Goal: Task Accomplishment & Management: Manage account settings

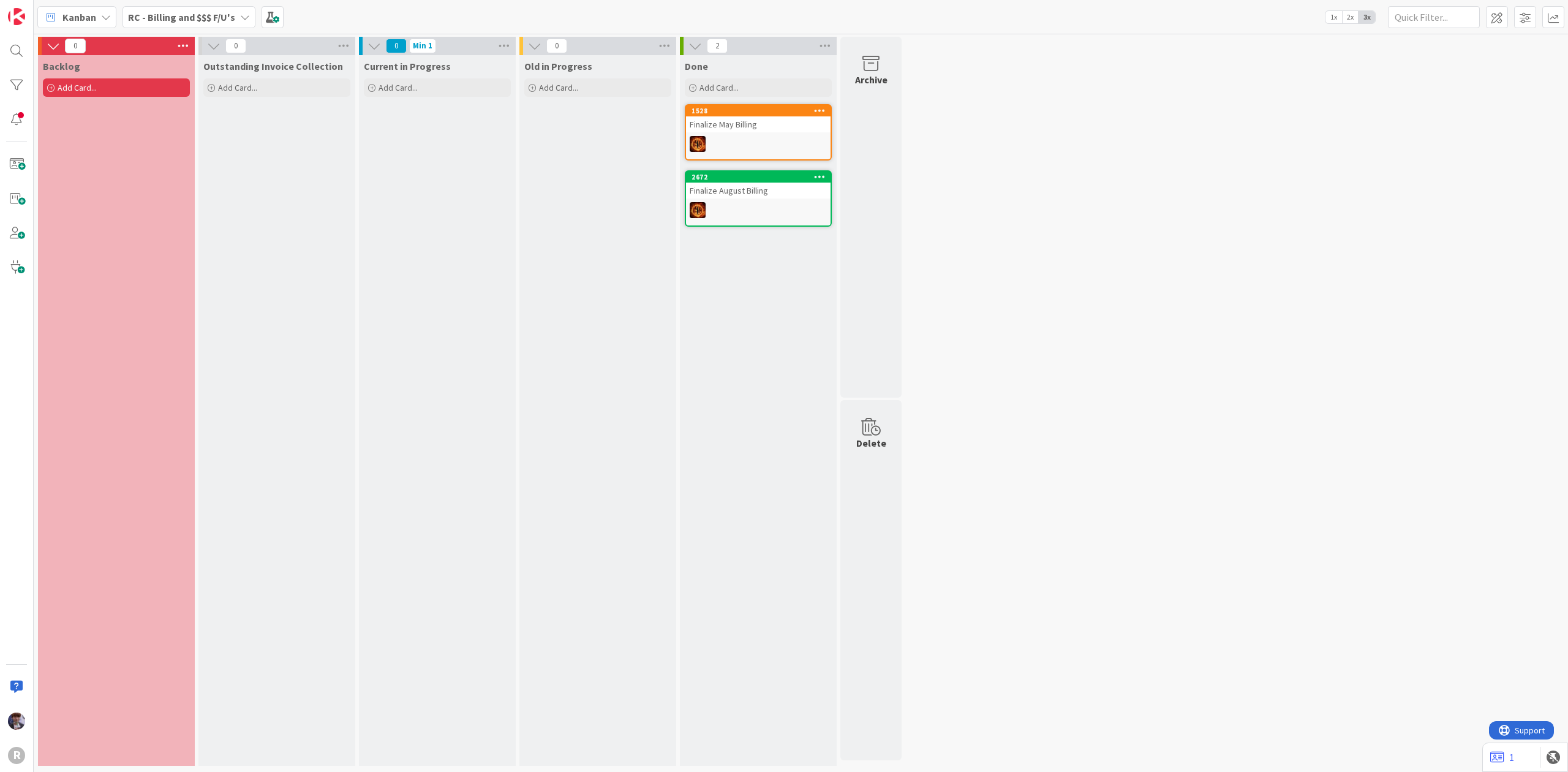
click at [164, 23] on span "RC - Billing and $$$ F/U's" at bounding box center [181, 18] width 107 height 15
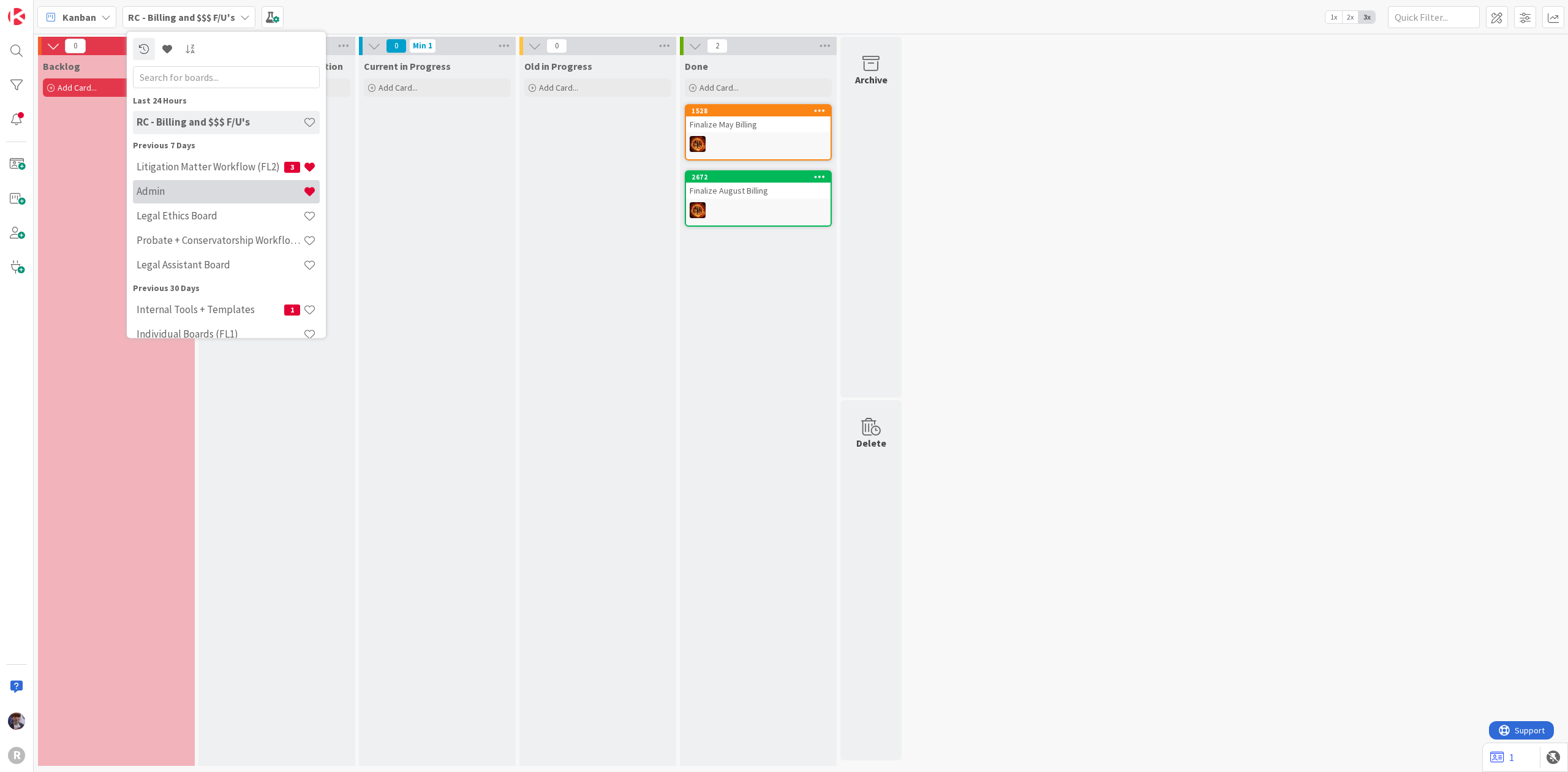
click at [181, 201] on div "Admin" at bounding box center [227, 191] width 187 height 23
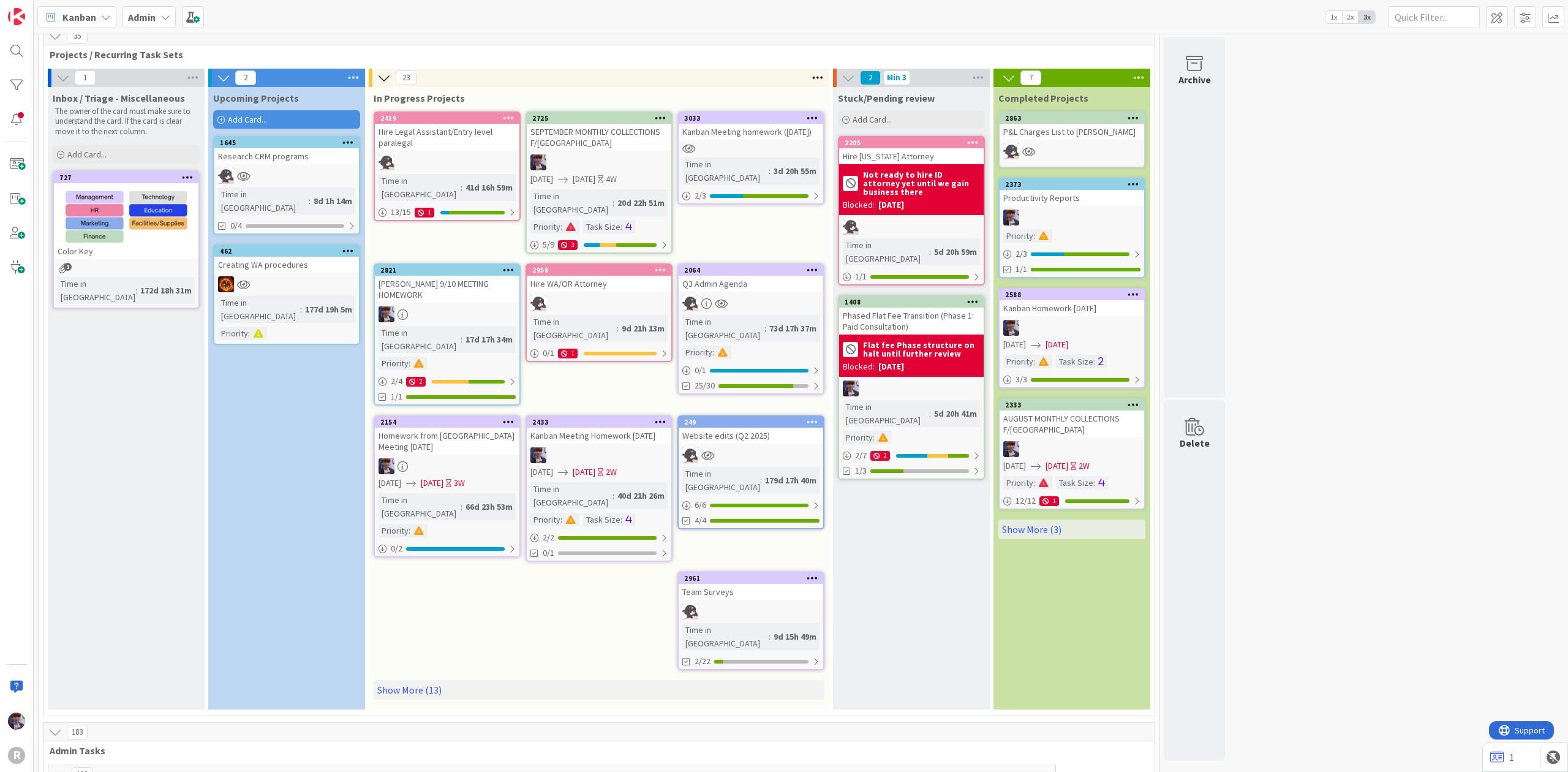
scroll to position [81, 0]
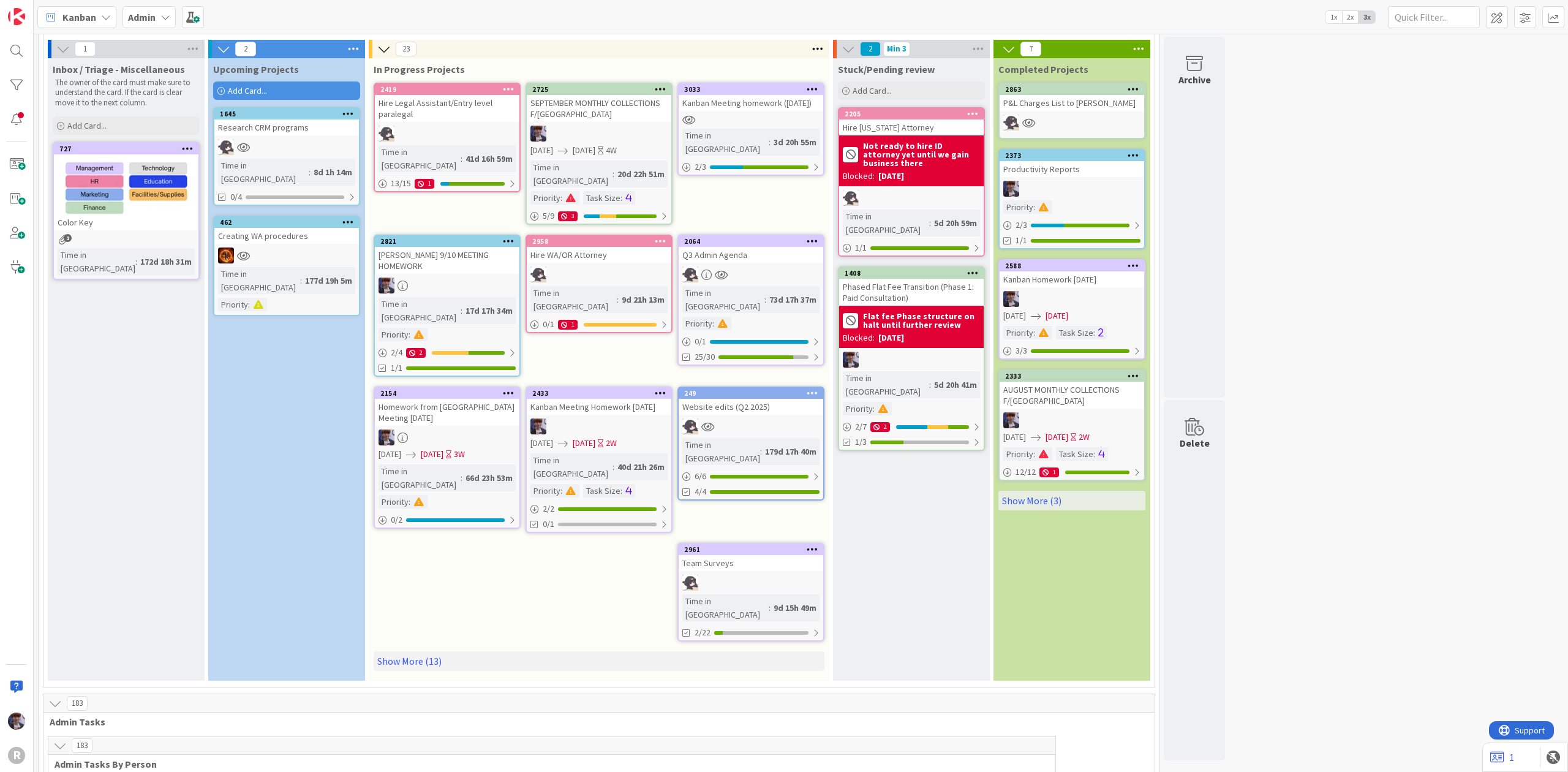
click at [589, 108] on div "SEPTEMBER MONTHLY COLLECTIONS F/[GEOGRAPHIC_DATA]" at bounding box center [599, 108] width 144 height 27
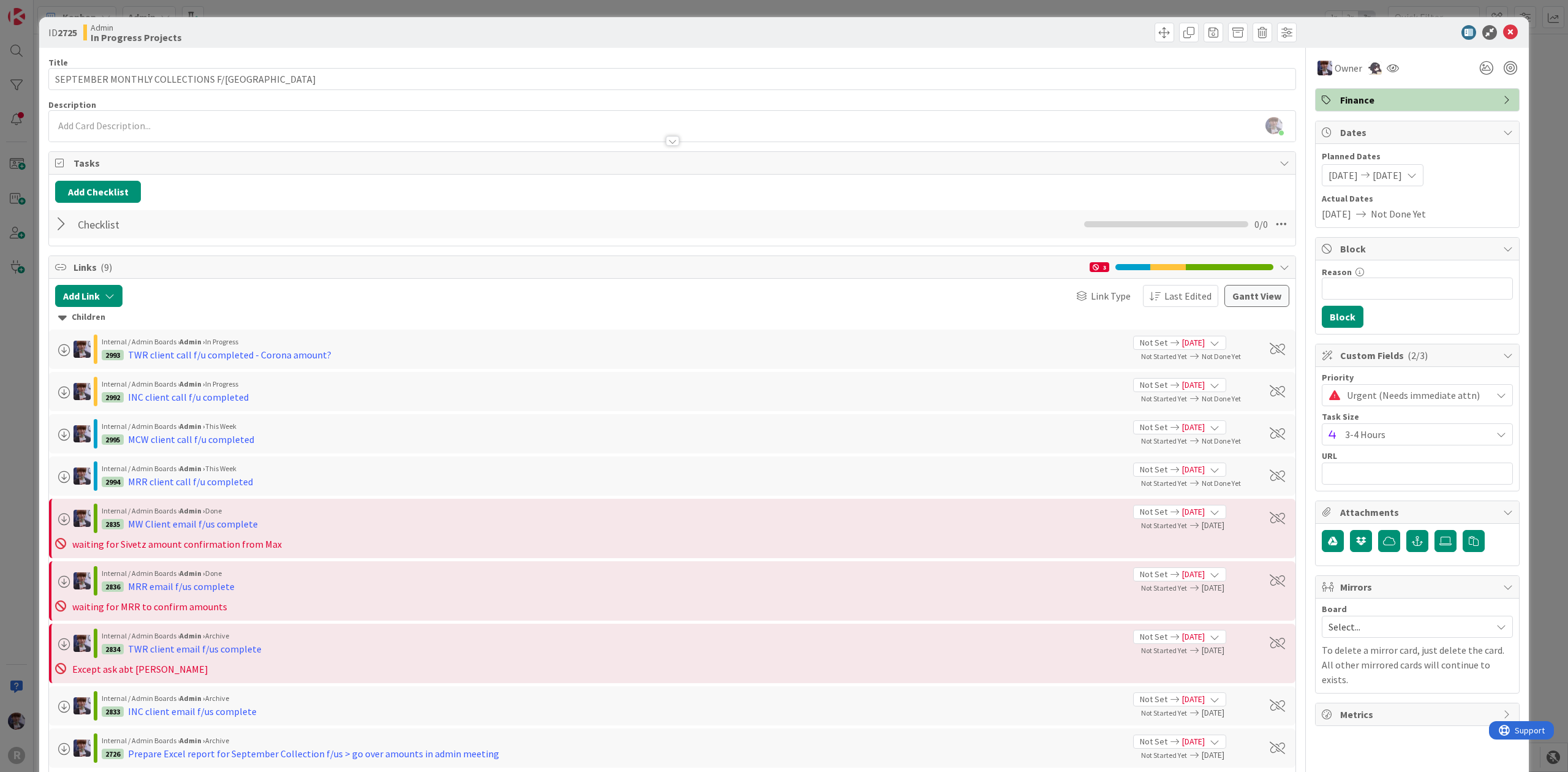
click at [26, 392] on div "ID 2725 Admin In Progress Projects Title 34 / 128 SEPTEMBER MONTHLY COLLECTIONS…" at bounding box center [784, 386] width 1568 height 772
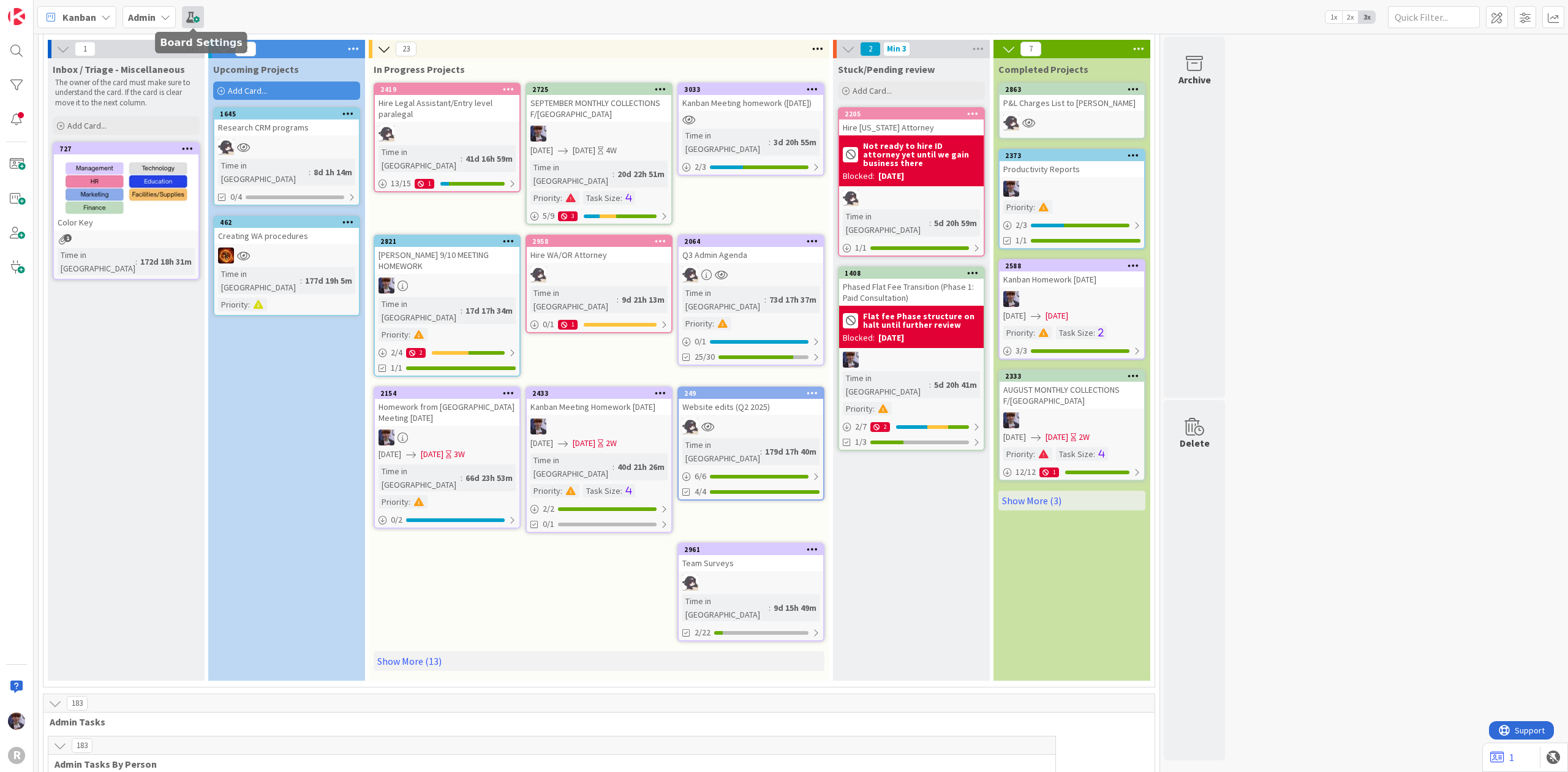
click at [194, 16] on span at bounding box center [193, 18] width 22 height 22
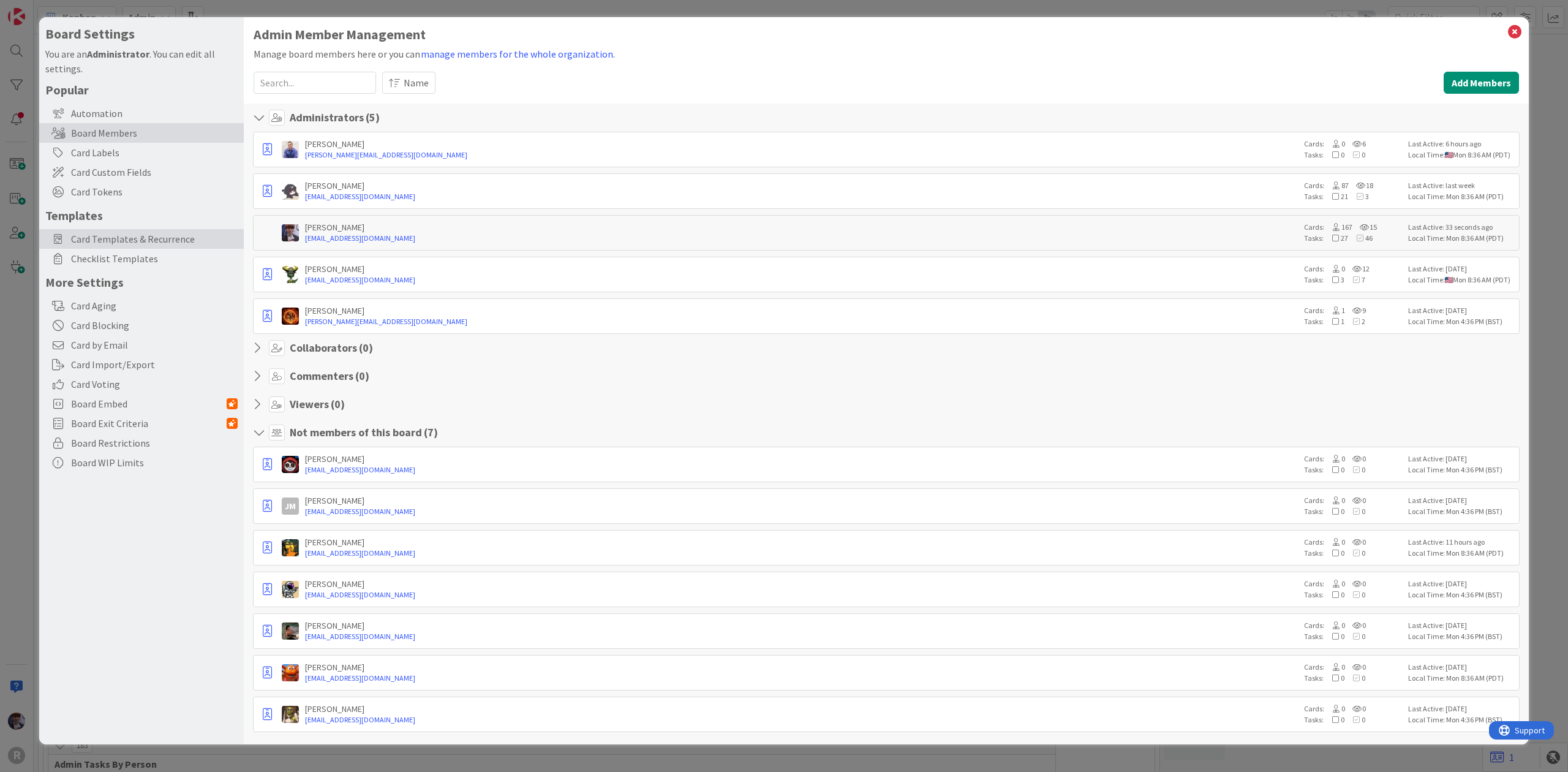
click at [126, 235] on span "Card Templates & Recurrence" at bounding box center [155, 239] width 167 height 15
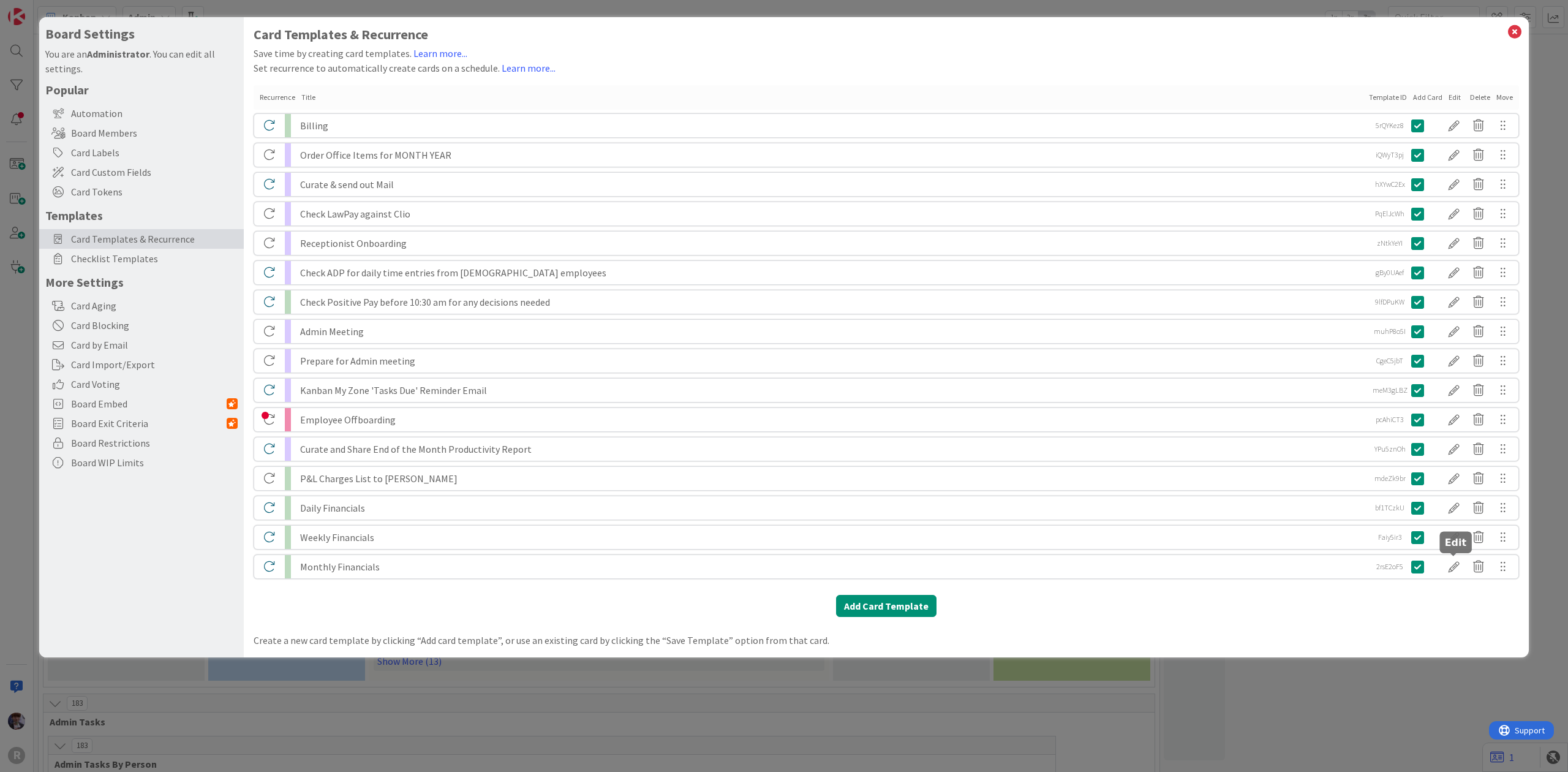
click at [1453, 564] on div at bounding box center [1453, 567] width 24 height 20
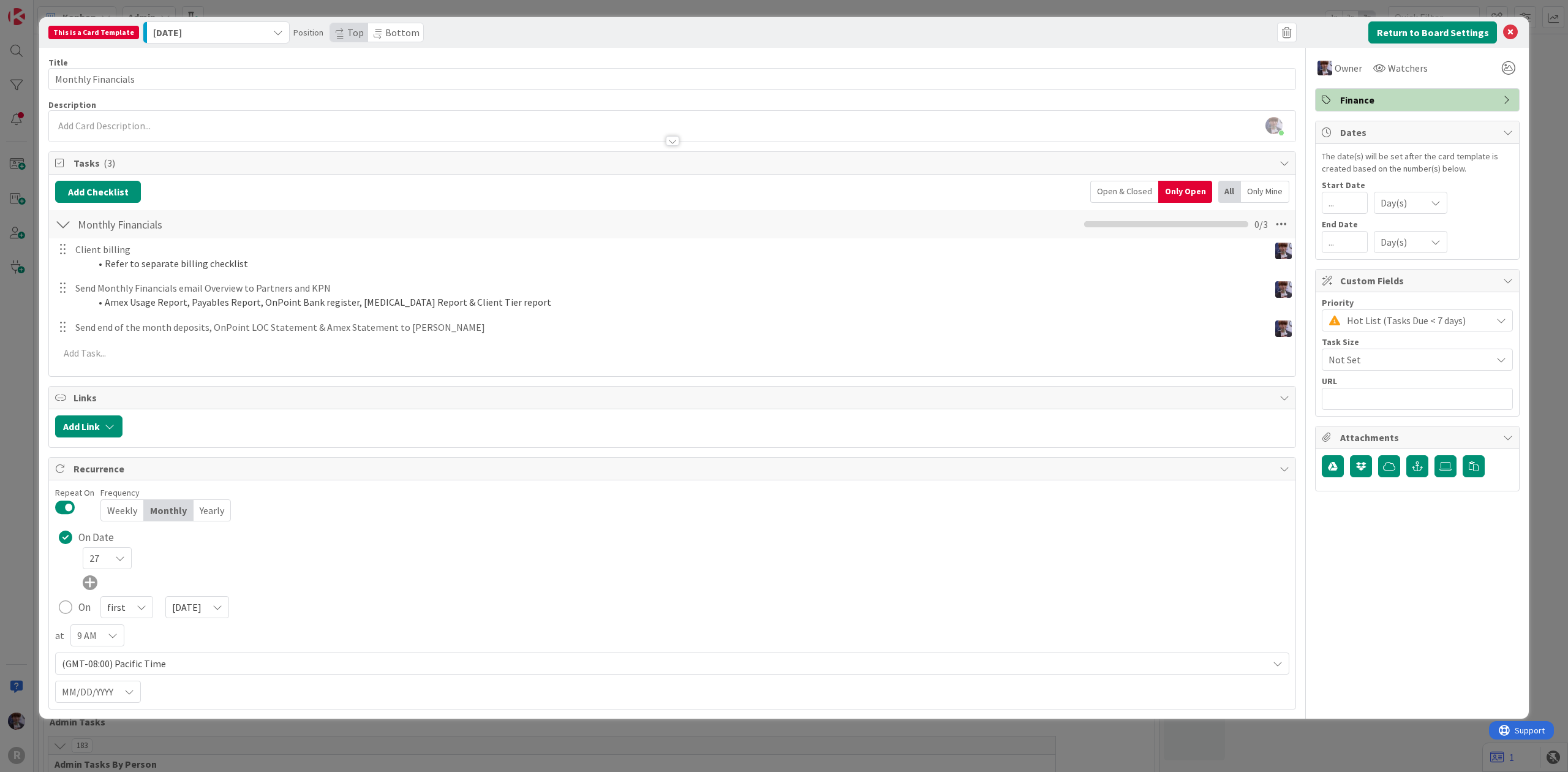
click at [99, 638] on div "9 AM" at bounding box center [97, 635] width 54 height 22
click at [106, 571] on span "8 AM" at bounding box center [149, 572] width 111 height 19
click at [34, 616] on div "This is a Card Template [DATE] Position Top Bottom Return to Board Settings Tit…" at bounding box center [784, 386] width 1568 height 772
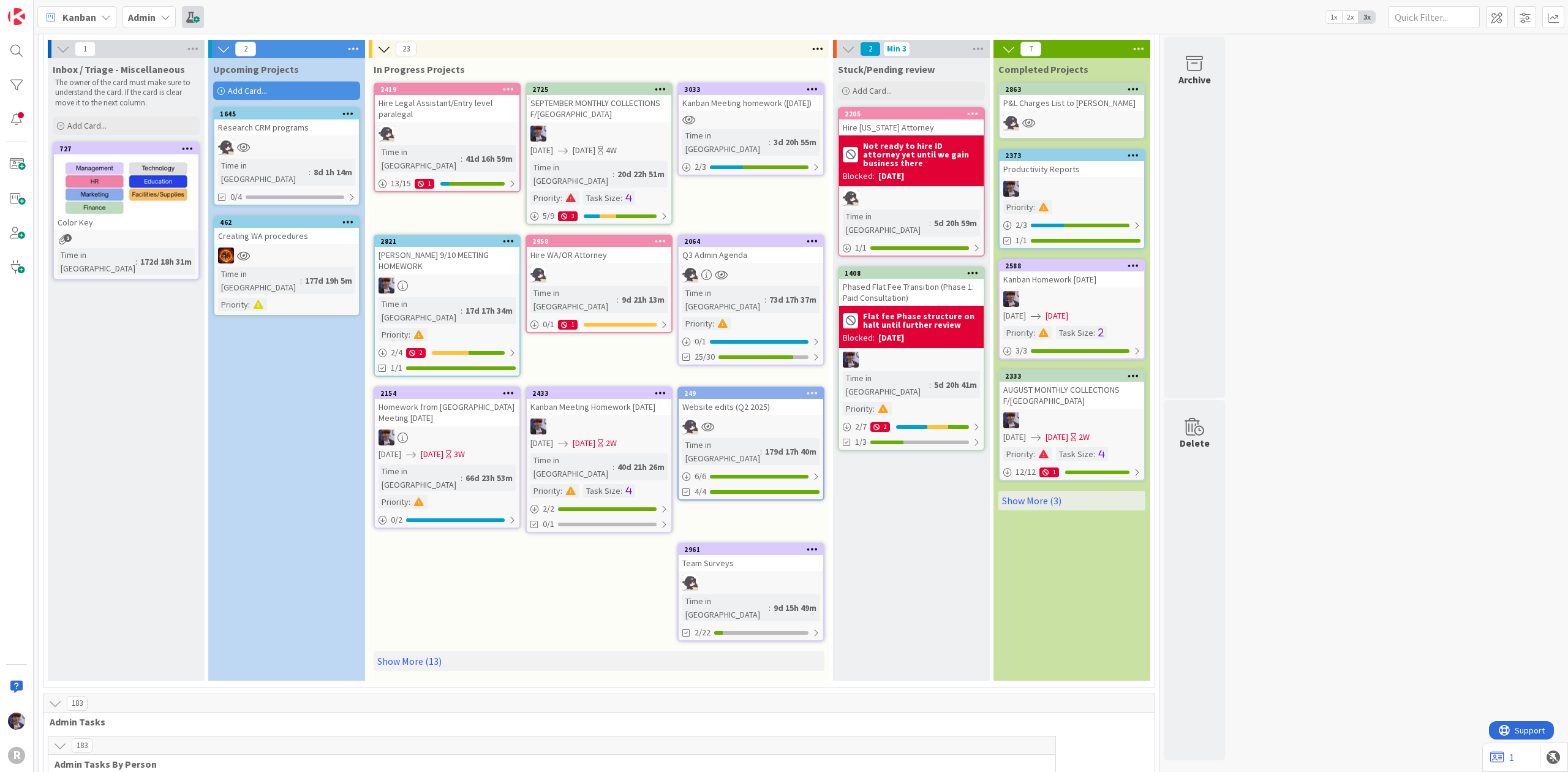
drag, startPoint x: 207, startPoint y: 4, endPoint x: 200, endPoint y: 8, distance: 8.1
click at [207, 3] on div "Kanban Admin 1x 2x 3x" at bounding box center [800, 17] width 1534 height 33
click at [196, 14] on span at bounding box center [193, 18] width 22 height 22
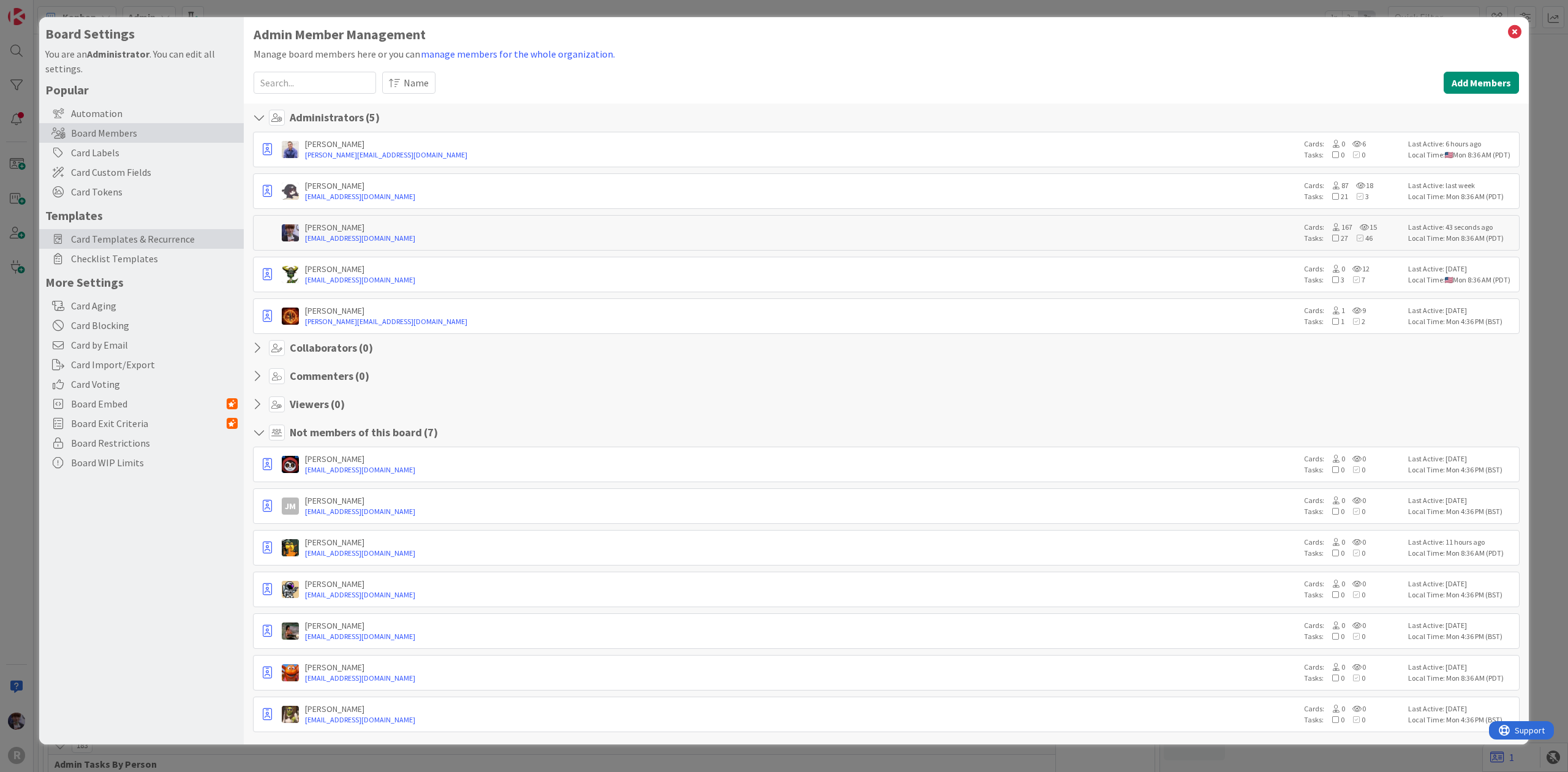
click at [106, 236] on span "Card Templates & Recurrence" at bounding box center [155, 239] width 167 height 15
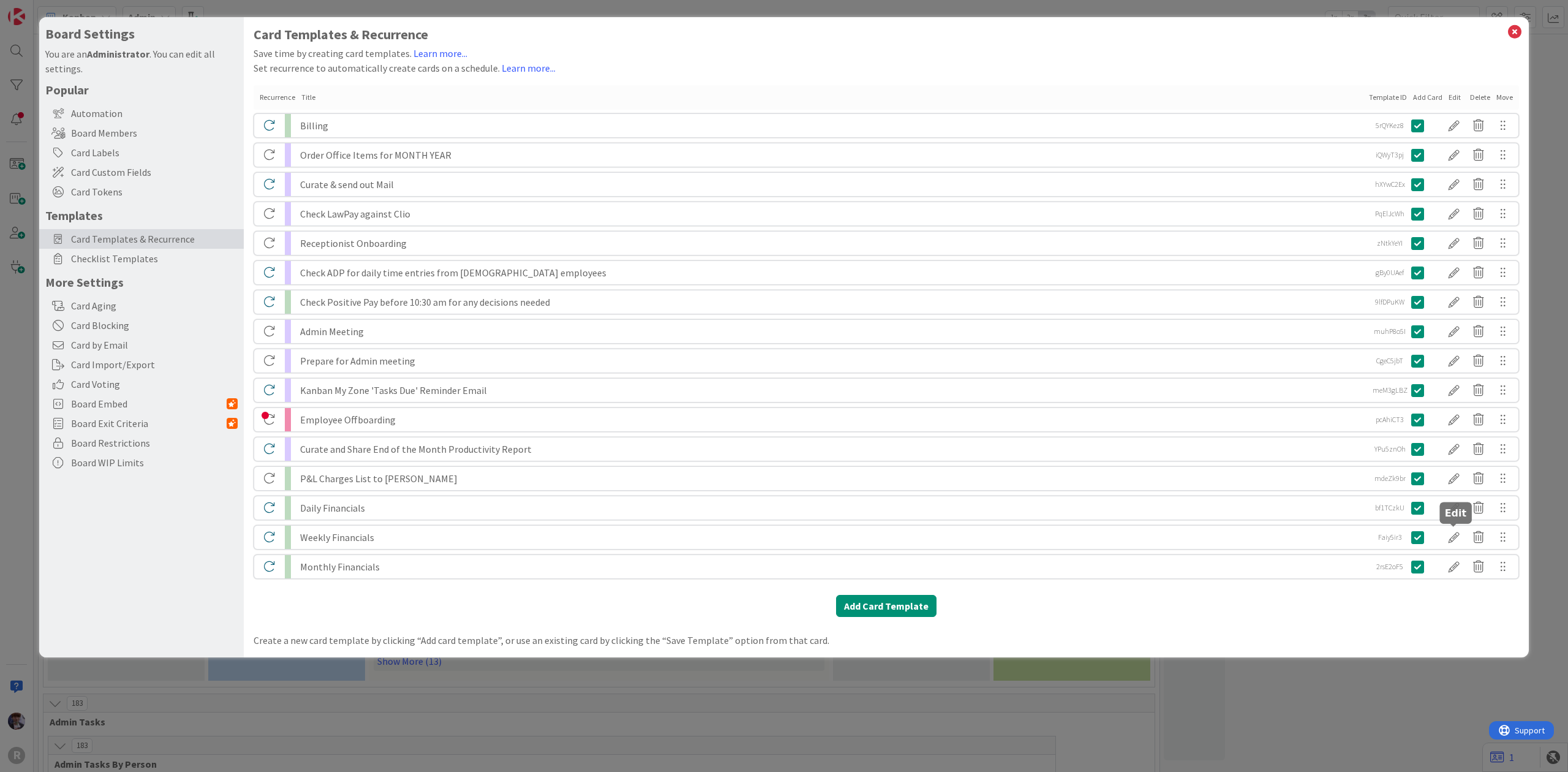
click at [1457, 539] on div at bounding box center [1453, 537] width 24 height 20
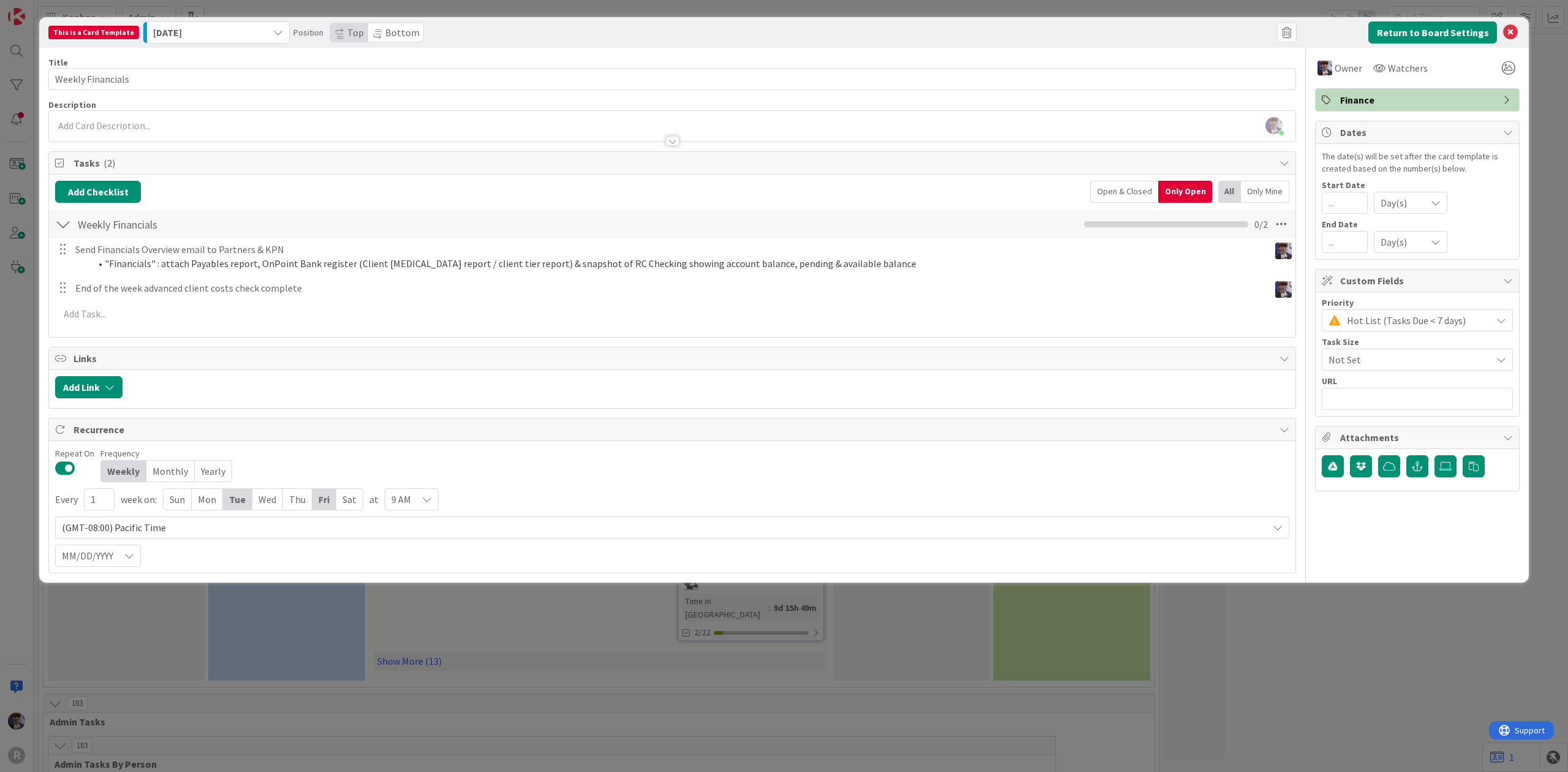
click at [392, 496] on span "9 AM" at bounding box center [401, 499] width 19 height 18
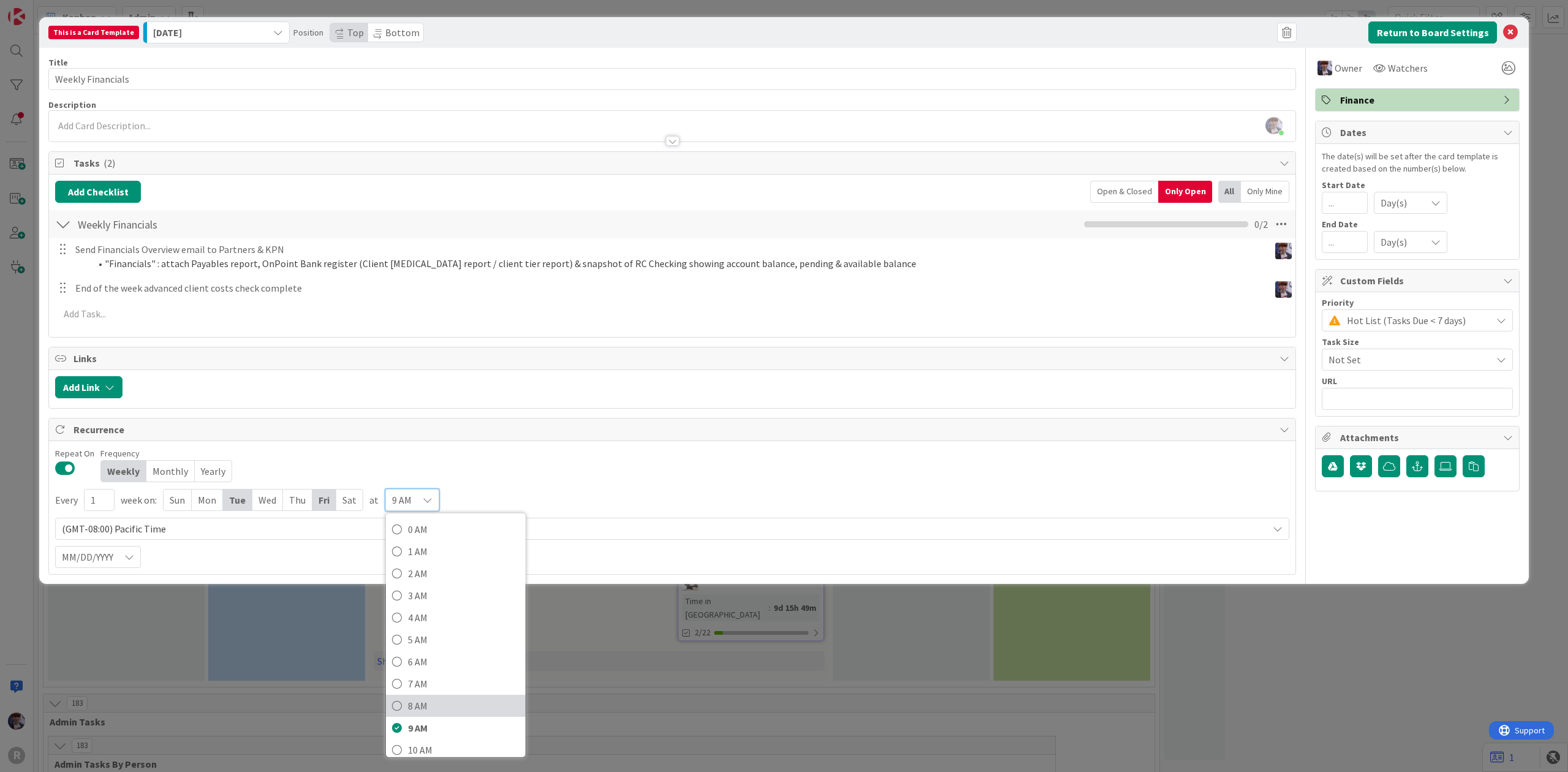
click at [402, 706] on icon at bounding box center [396, 705] width 10 height 19
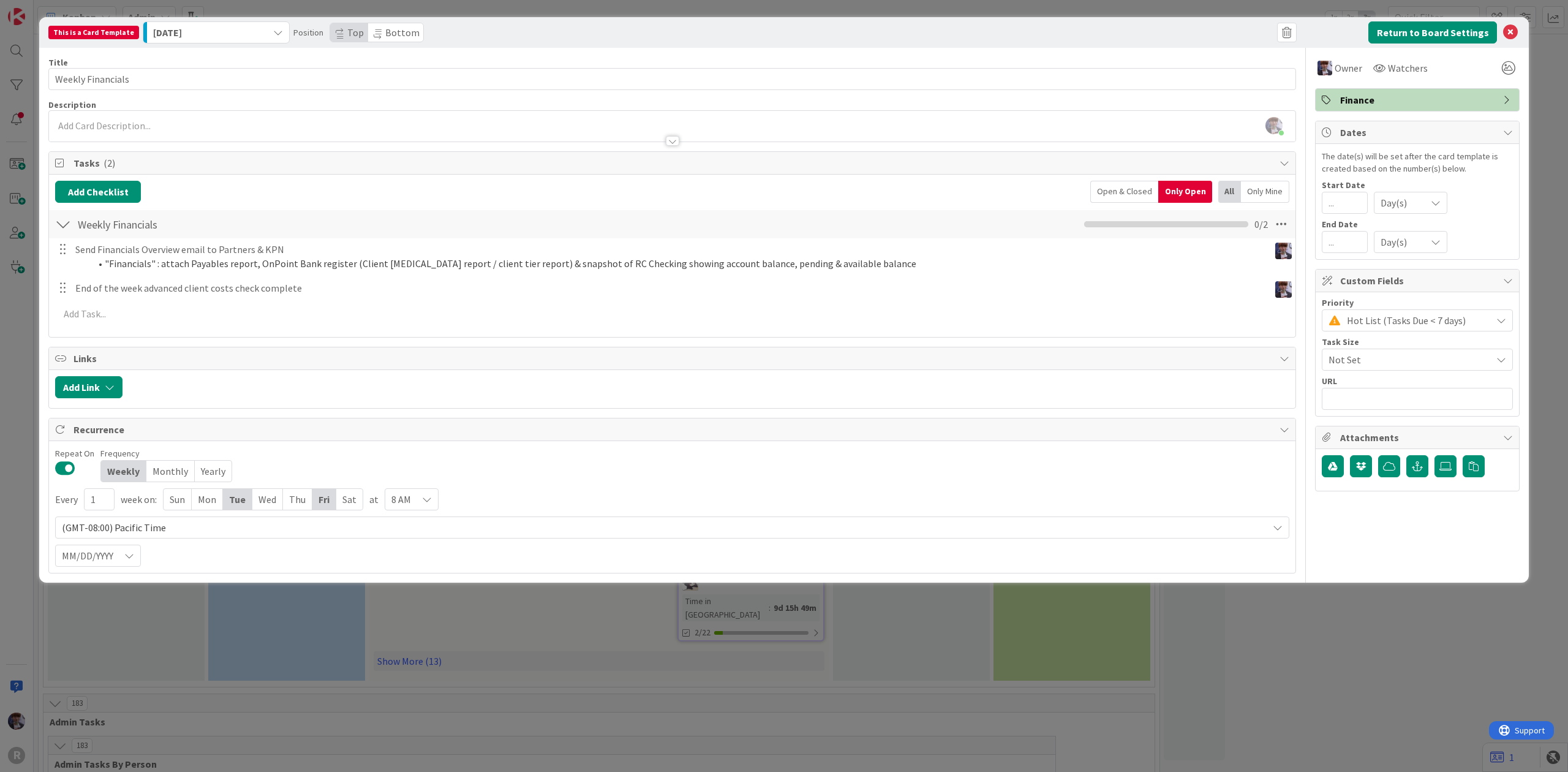
click at [16, 502] on div "This is a Card Template [DATE] Position Top Bottom Return to Board Settings Tit…" at bounding box center [784, 386] width 1568 height 772
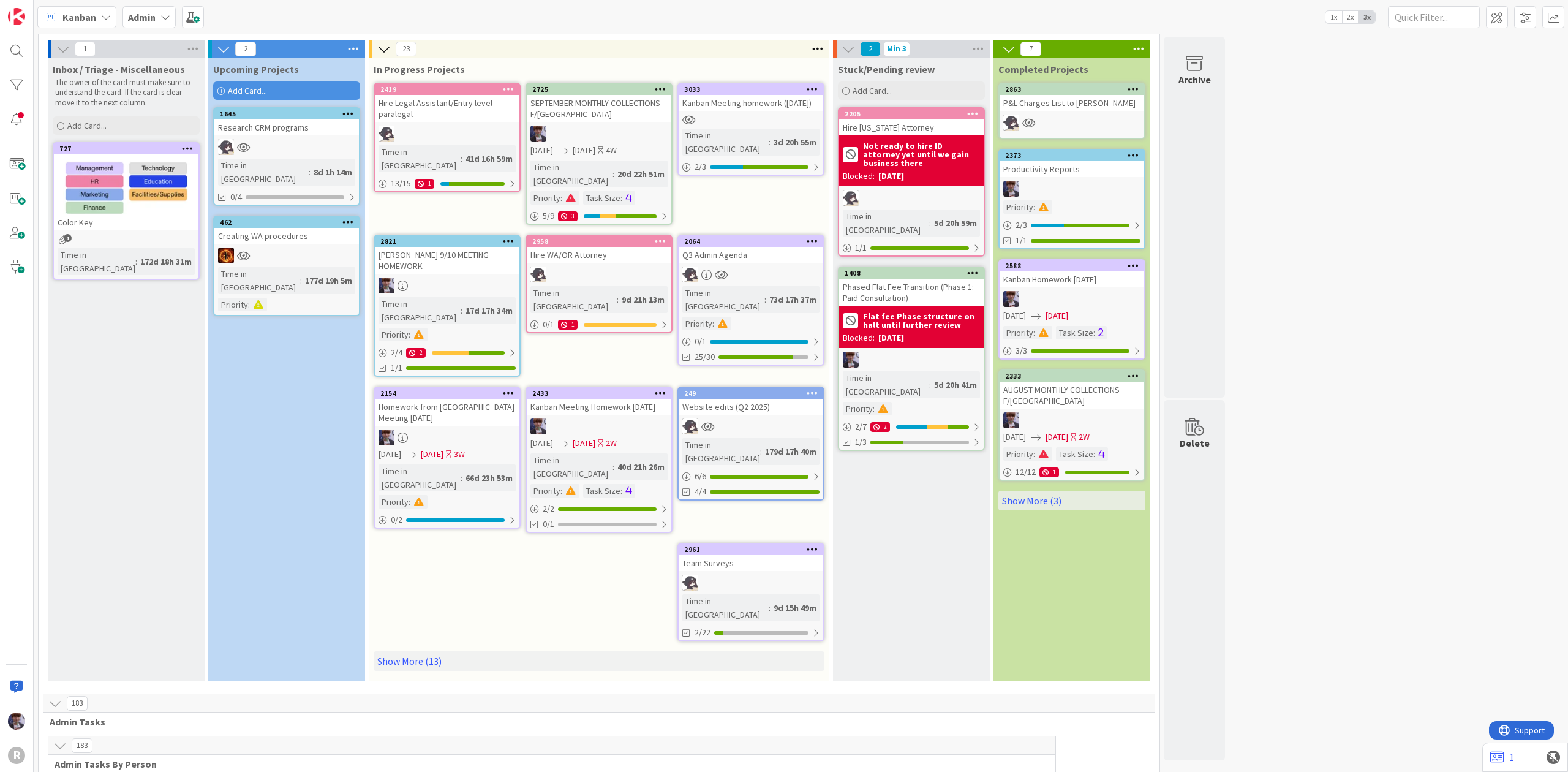
click at [194, 31] on div "Kanban Admin 1x 2x 3x" at bounding box center [800, 17] width 1534 height 33
click at [196, 15] on span at bounding box center [193, 18] width 22 height 22
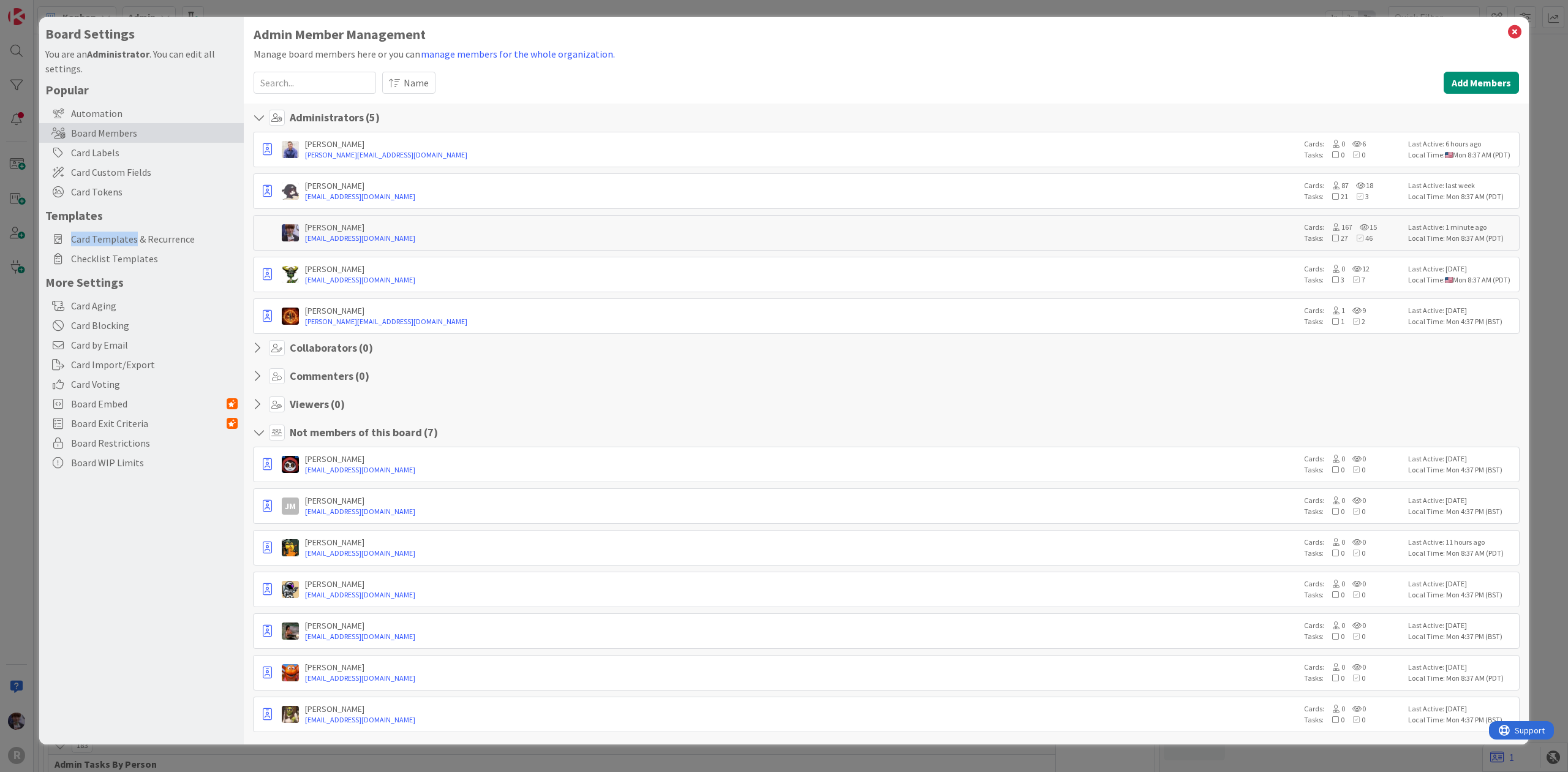
click at [135, 221] on div "Popular Automation Board Members Card Labels Card Custom Fields Card Tokens Tem…" at bounding box center [142, 277] width 193 height 390
click at [135, 231] on span "Card Templates & Recurrence" at bounding box center [155, 239] width 167 height 15
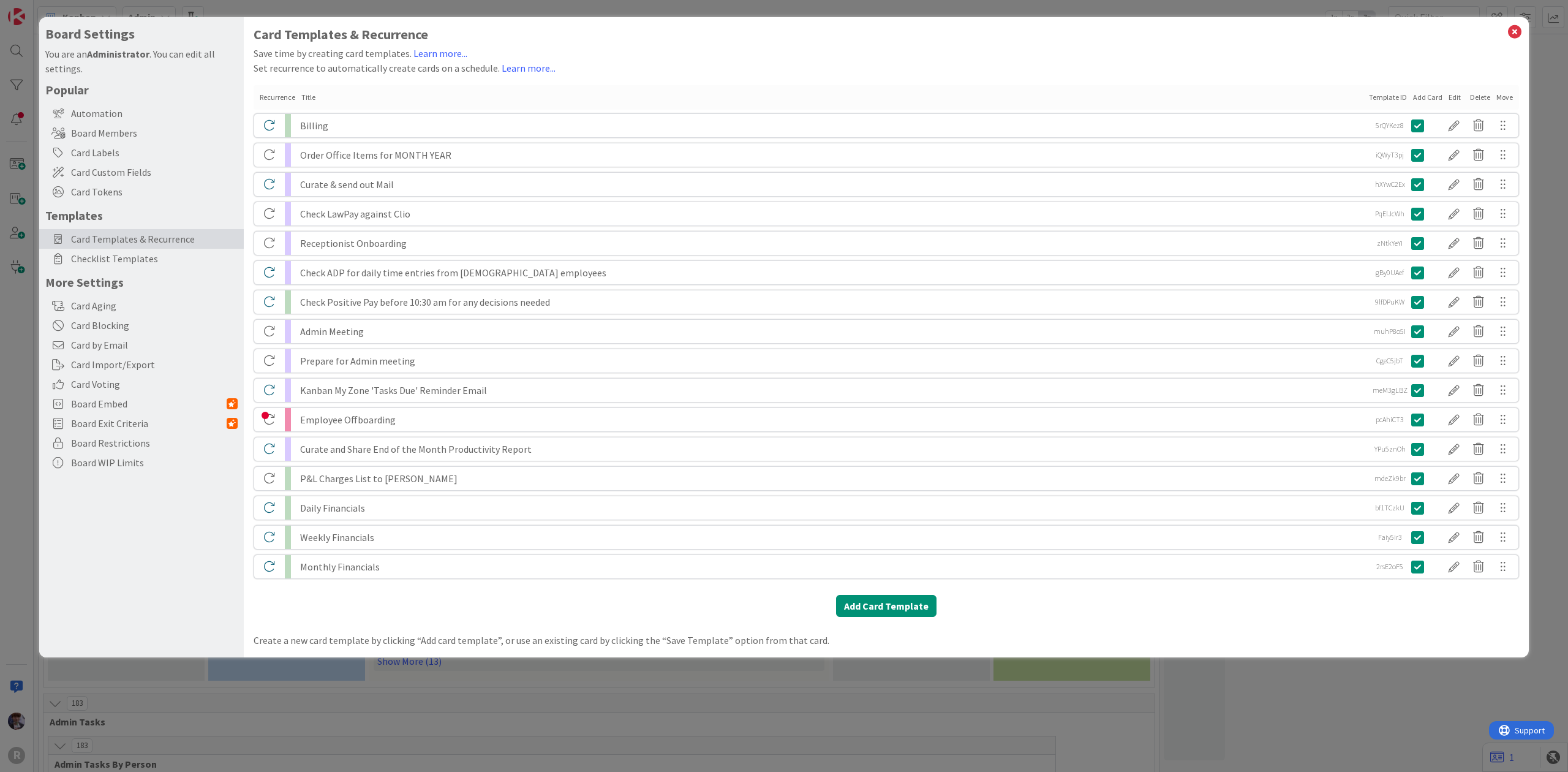
click at [657, 500] on div "Daily Financials" at bounding box center [832, 507] width 1064 height 23
click at [1456, 500] on div at bounding box center [1453, 507] width 24 height 20
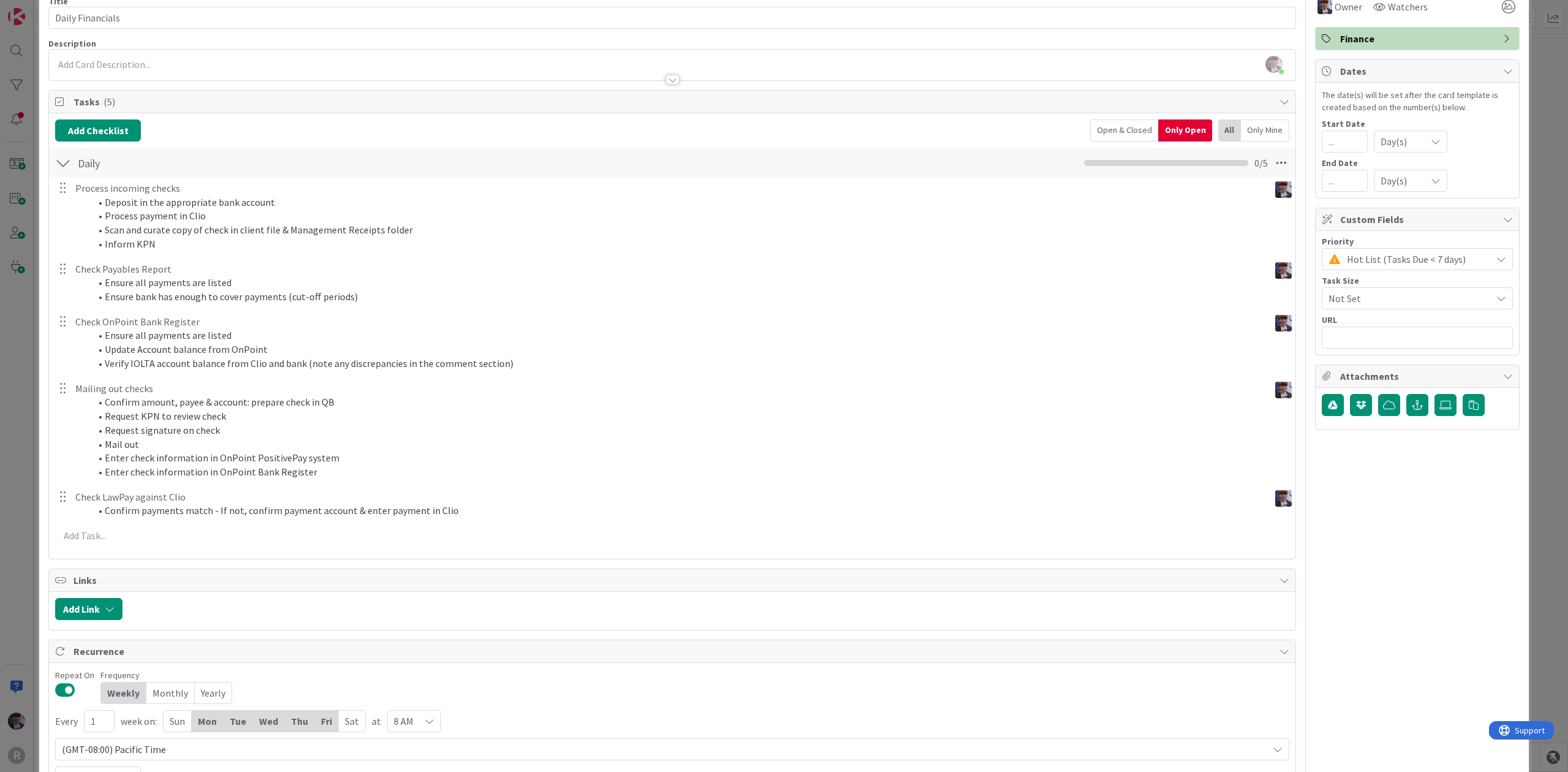
scroll to position [115, 0]
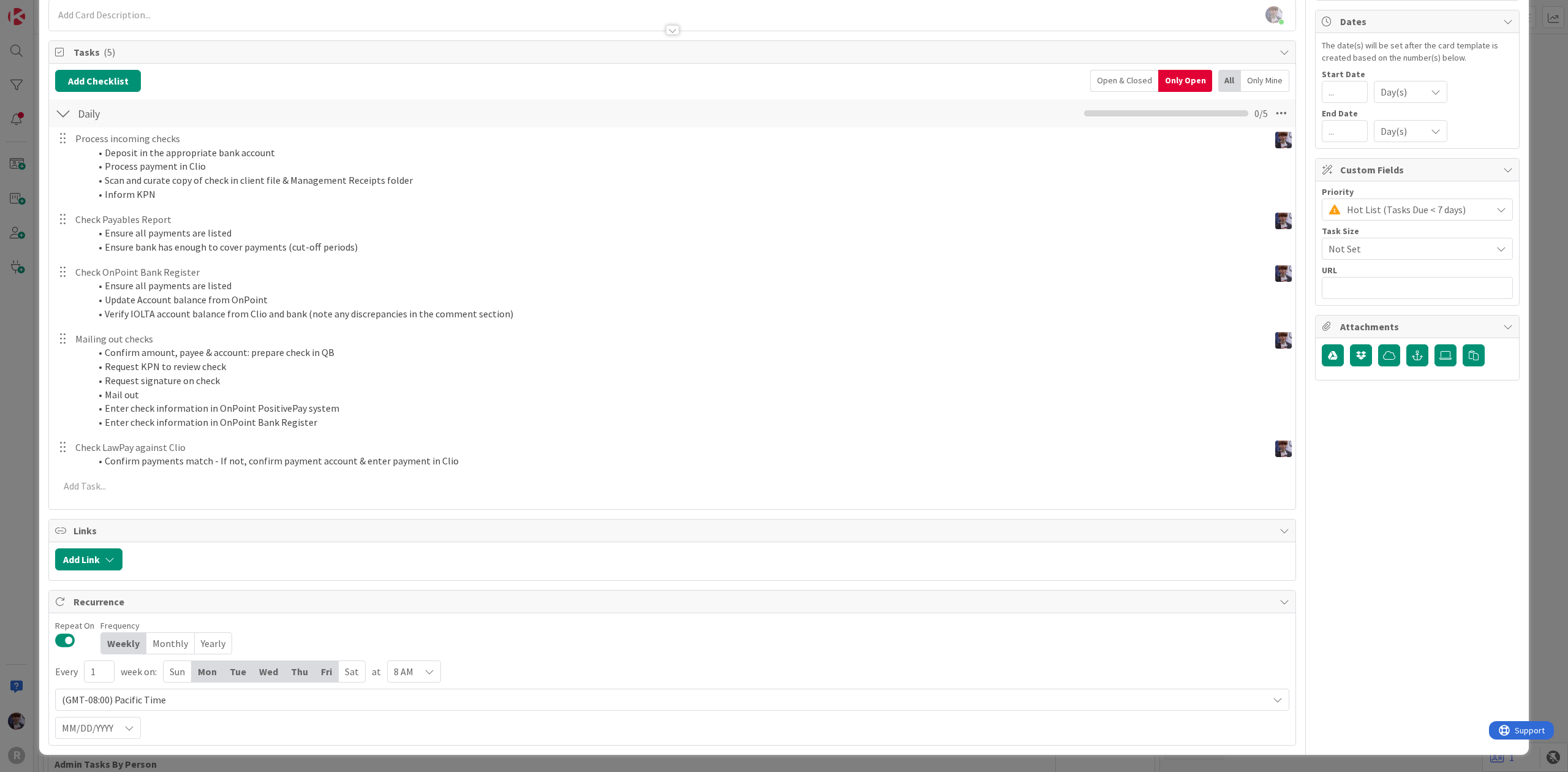
click at [409, 665] on span "8 AM" at bounding box center [403, 671] width 19 height 18
click at [413, 603] on span "8 AM" at bounding box center [466, 607] width 111 height 19
click at [20, 608] on div "This is a Card Template [DATE] Position Top Bottom Return to Board Settings Tit…" at bounding box center [784, 386] width 1568 height 772
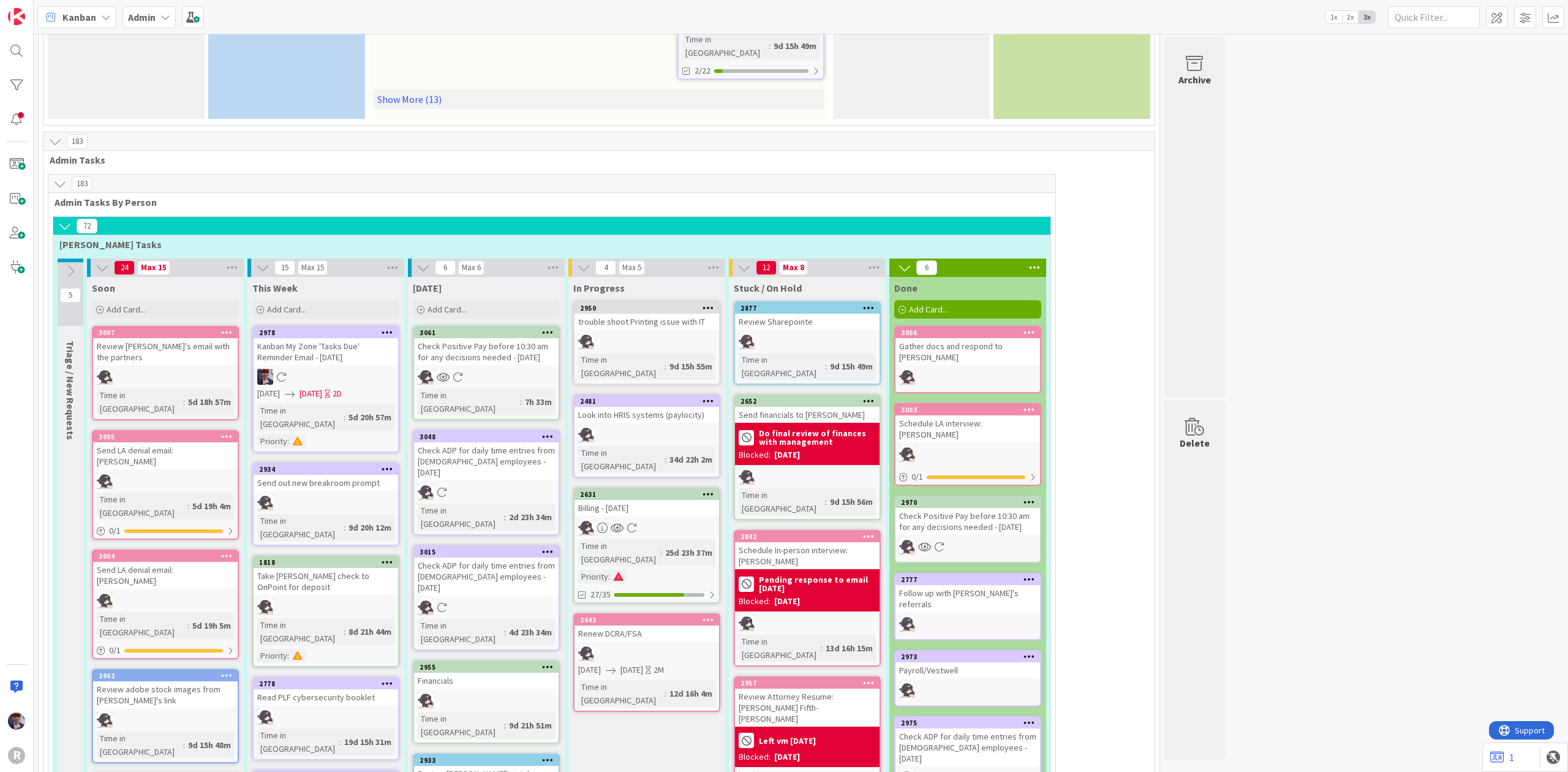
scroll to position [653, 0]
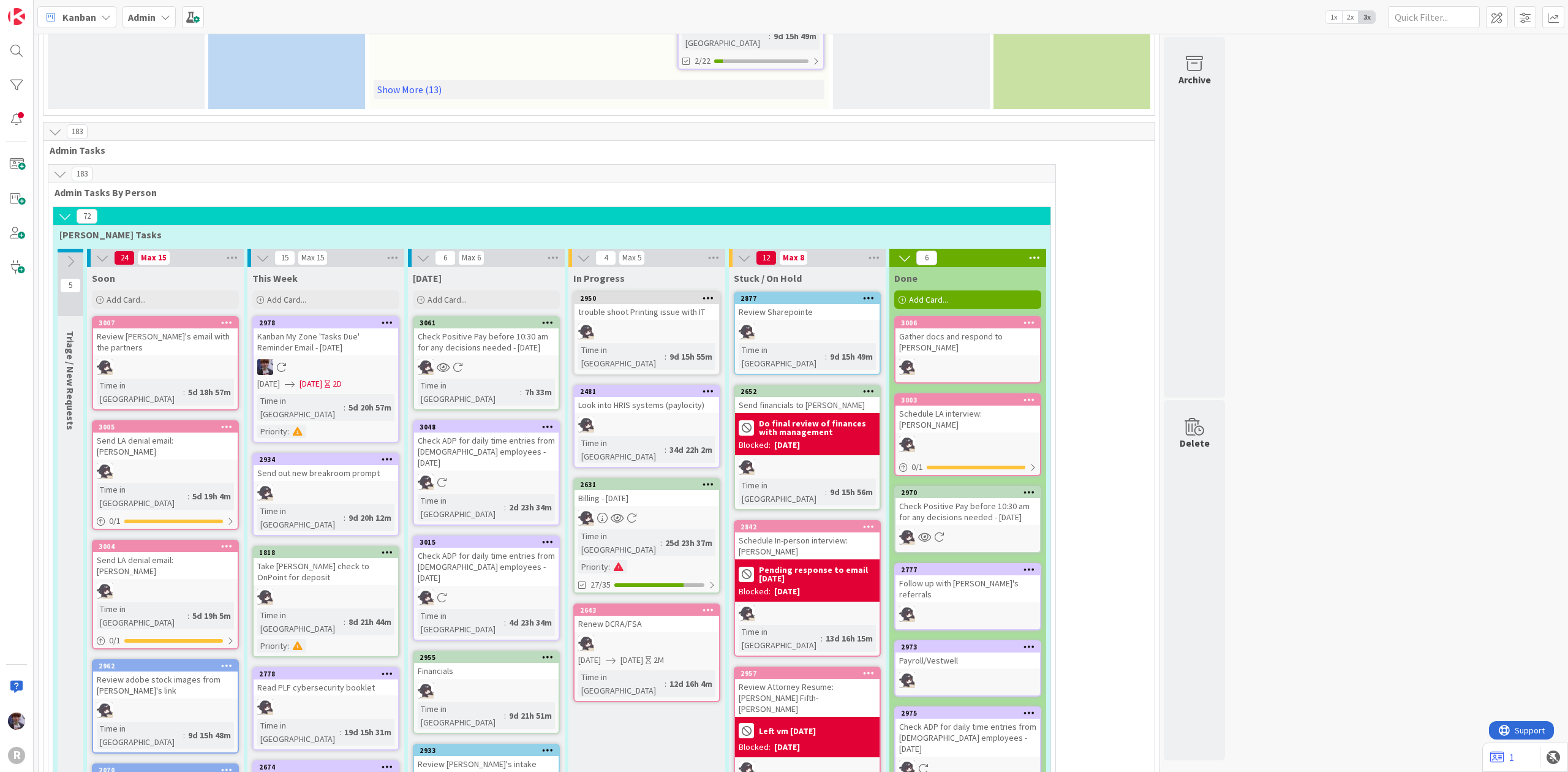
click at [685, 490] on div "Billing - [DATE]" at bounding box center [647, 497] width 144 height 16
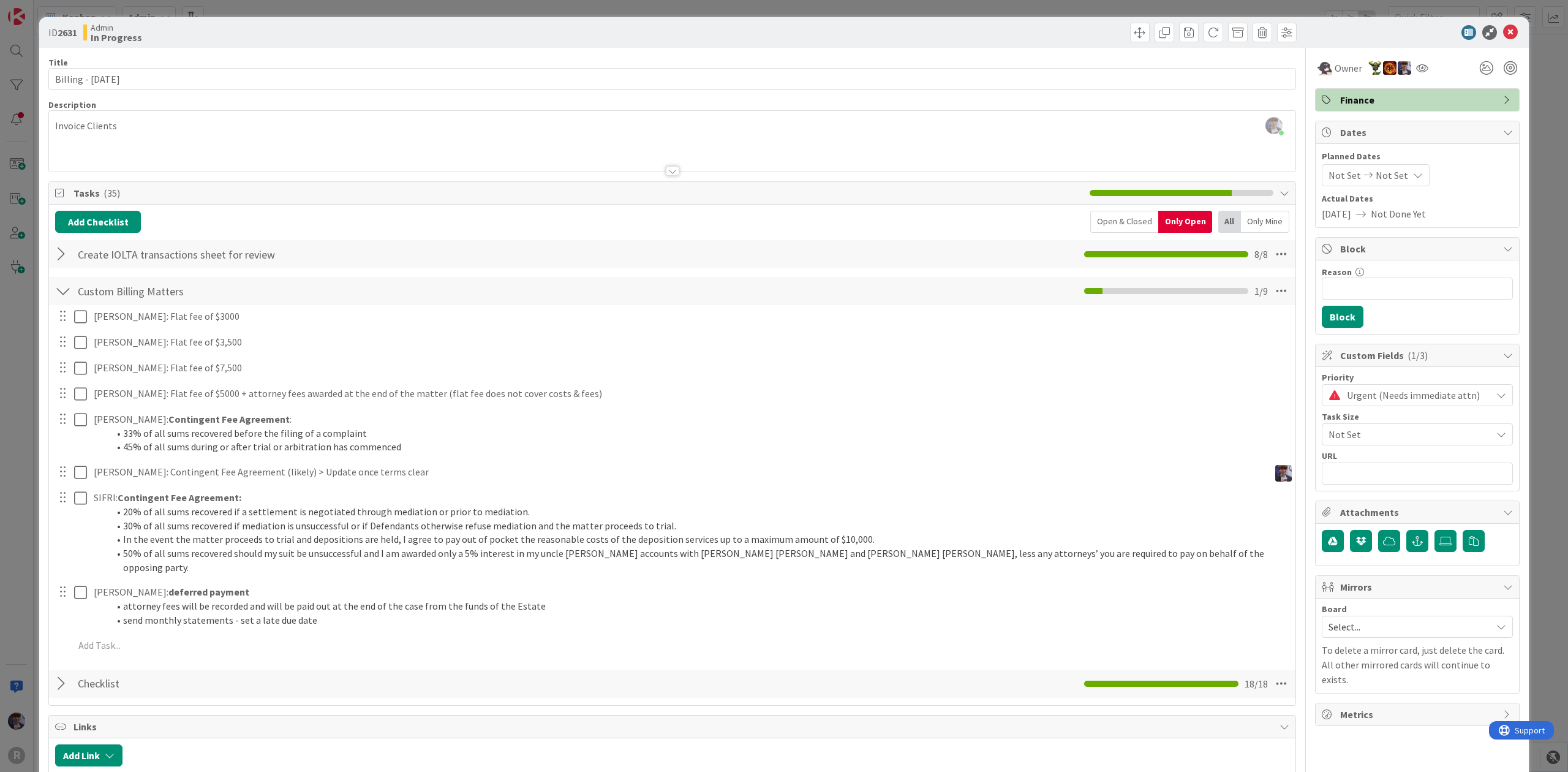
click at [30, 415] on div "ID 2631 Admin In Progress Title 20 / 128 Billing - [DATE] Description [PERSON_N…" at bounding box center [784, 386] width 1568 height 772
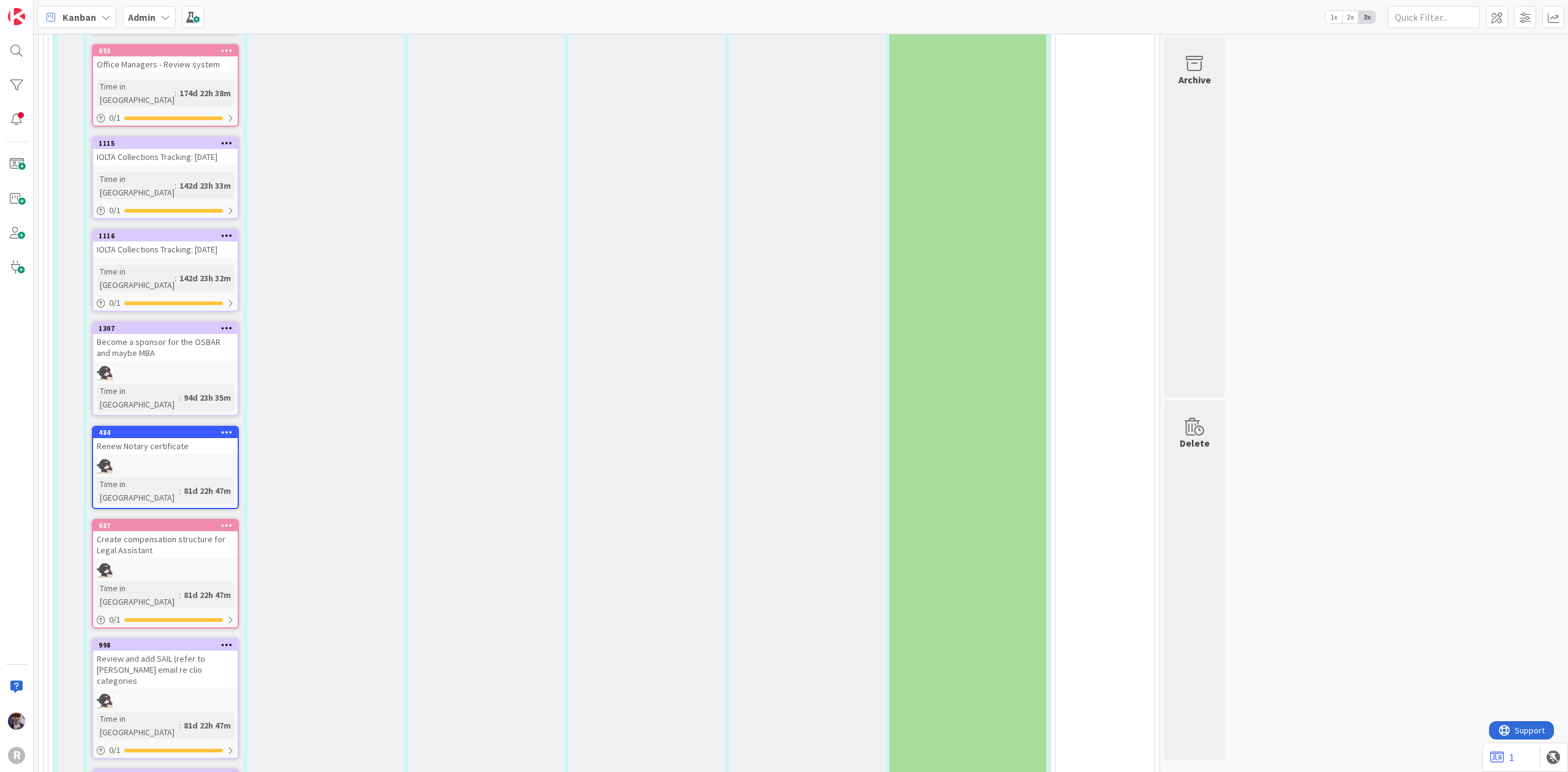
scroll to position [2939, 0]
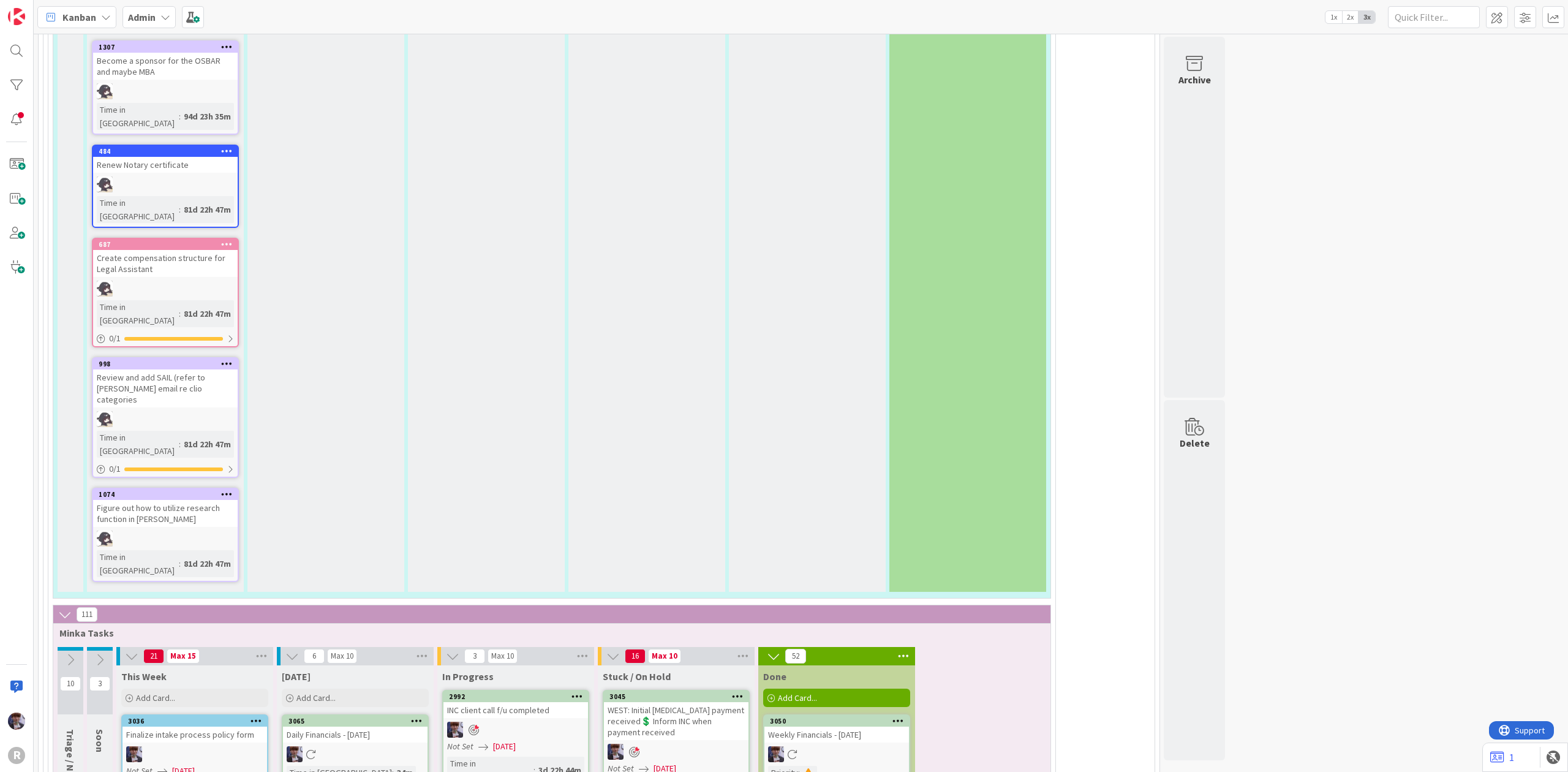
click at [502, 690] on div "2992 INC client call f/u completed Not Set [DATE] Time in Column : 3d 22h 44m 0…" at bounding box center [516, 746] width 147 height 114
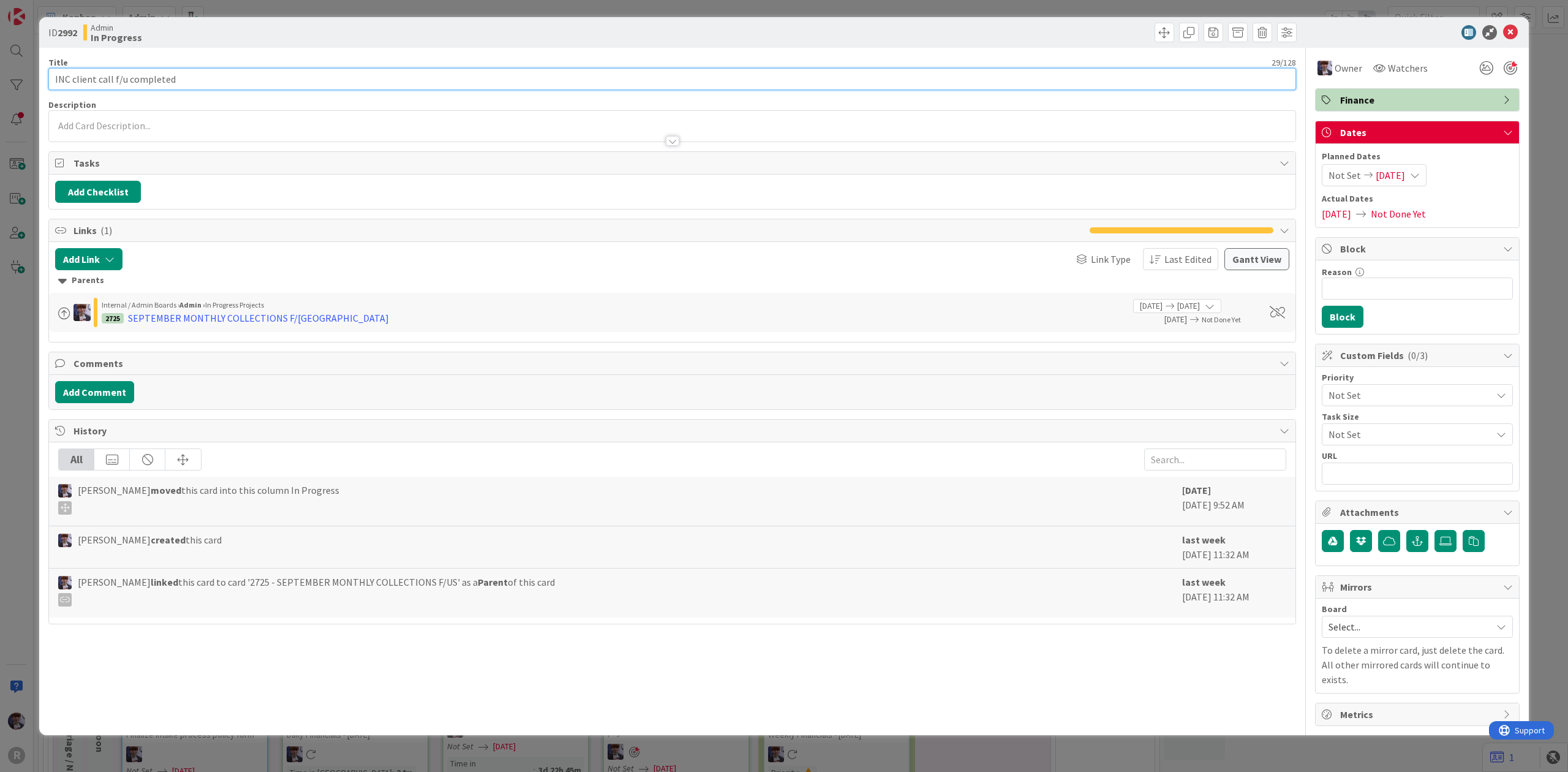
click at [327, 73] on input "INC client call f/u completed" at bounding box center [672, 79] width 1248 height 22
type input "INC client call f/u completed - [PERSON_NAME] payment expected [DATE]"
click at [30, 436] on div "ID 2992 Admin In Progress Title 62 / 128 INC client call f/u completed - [PERSO…" at bounding box center [784, 386] width 1568 height 772
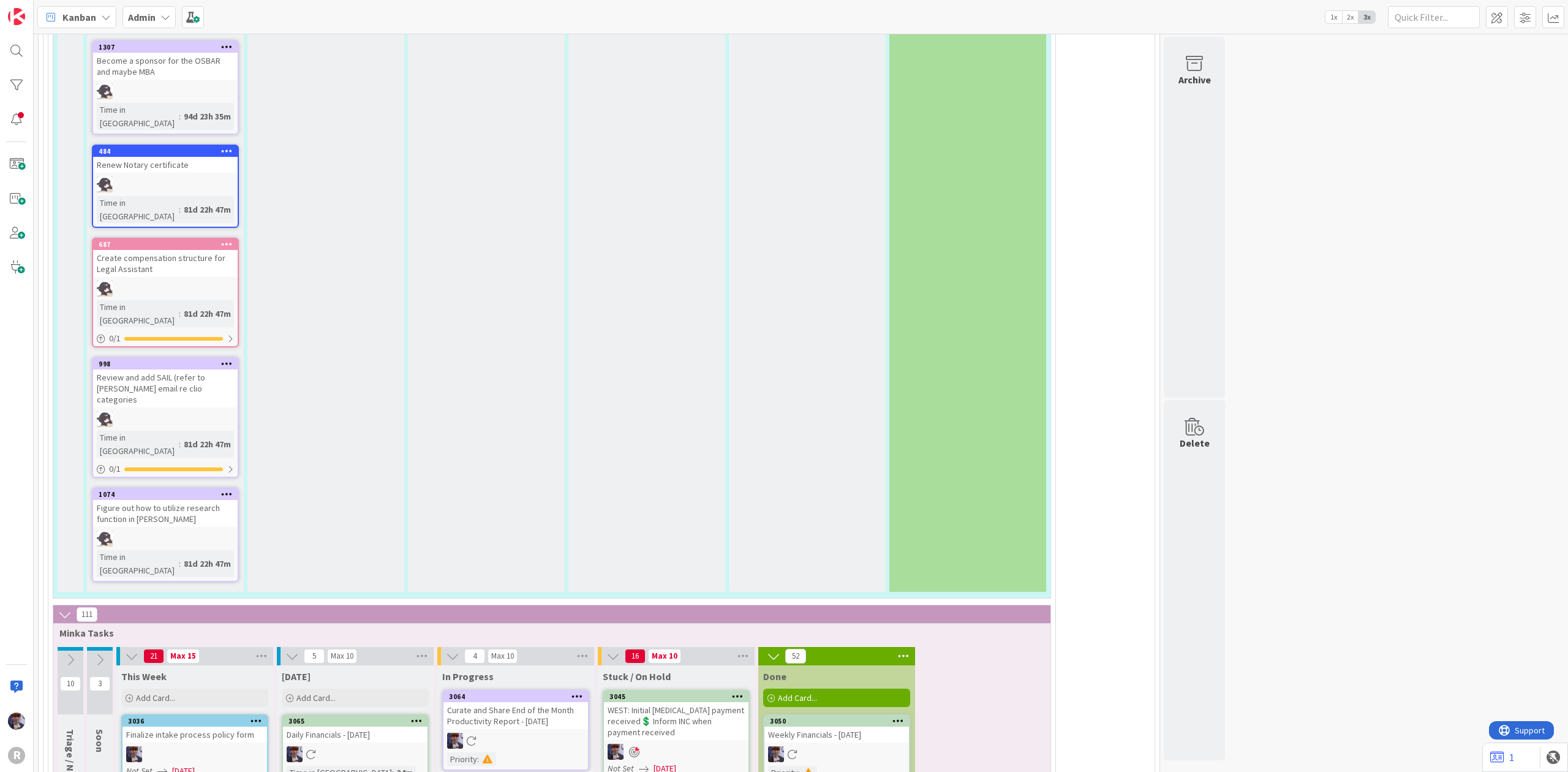
click at [479, 702] on div "Curate and Share End of the Month Productivity Report - [DATE]" at bounding box center [516, 715] width 144 height 27
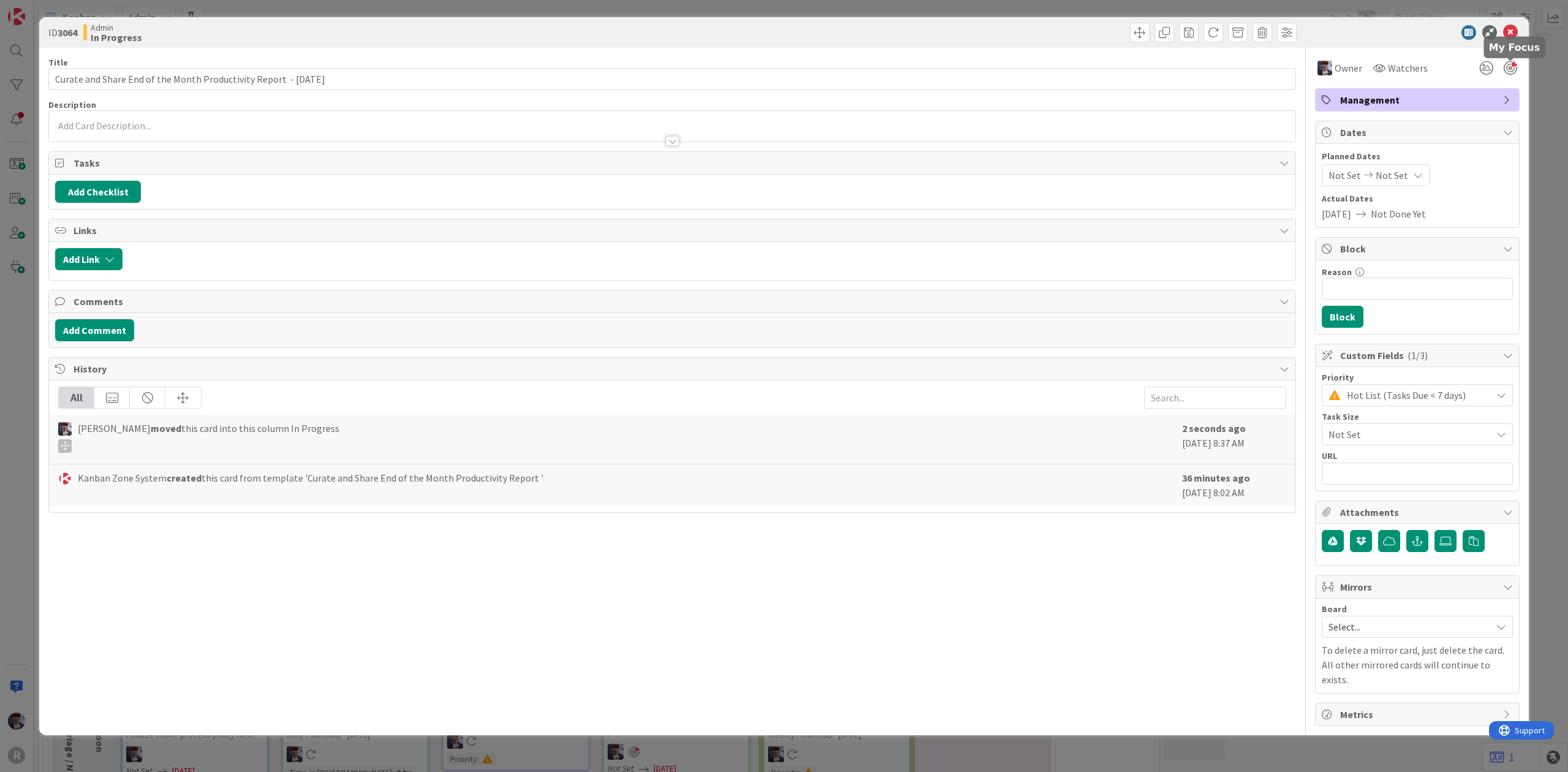
click at [1510, 69] on div at bounding box center [1510, 68] width 14 height 14
click at [1562, 123] on div "ID 3064 Admin In Progress Title 67 / 128 Curate and Share End of the Month Prod…" at bounding box center [784, 386] width 1568 height 772
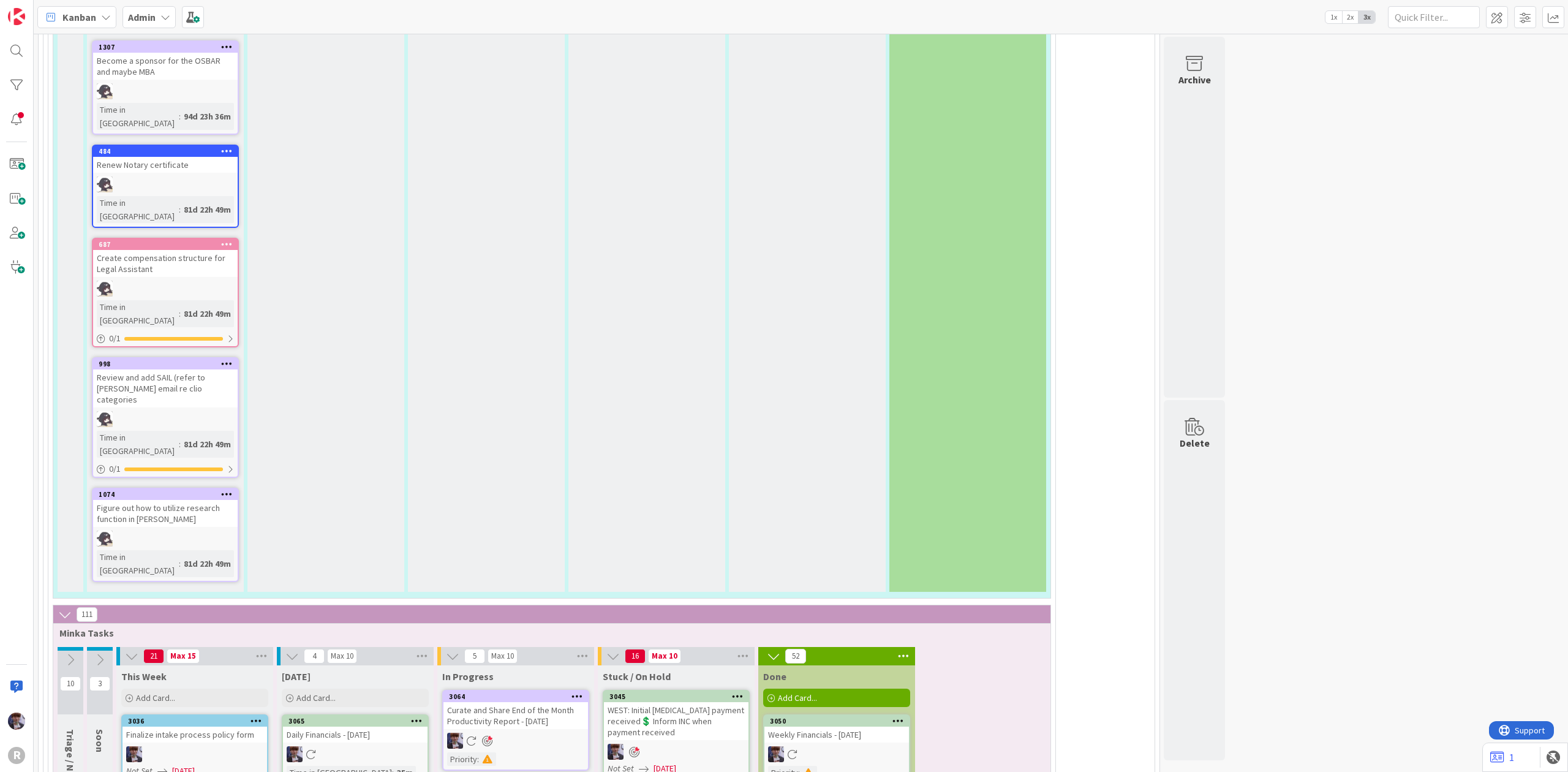
click at [655, 743] on div at bounding box center [676, 751] width 144 height 16
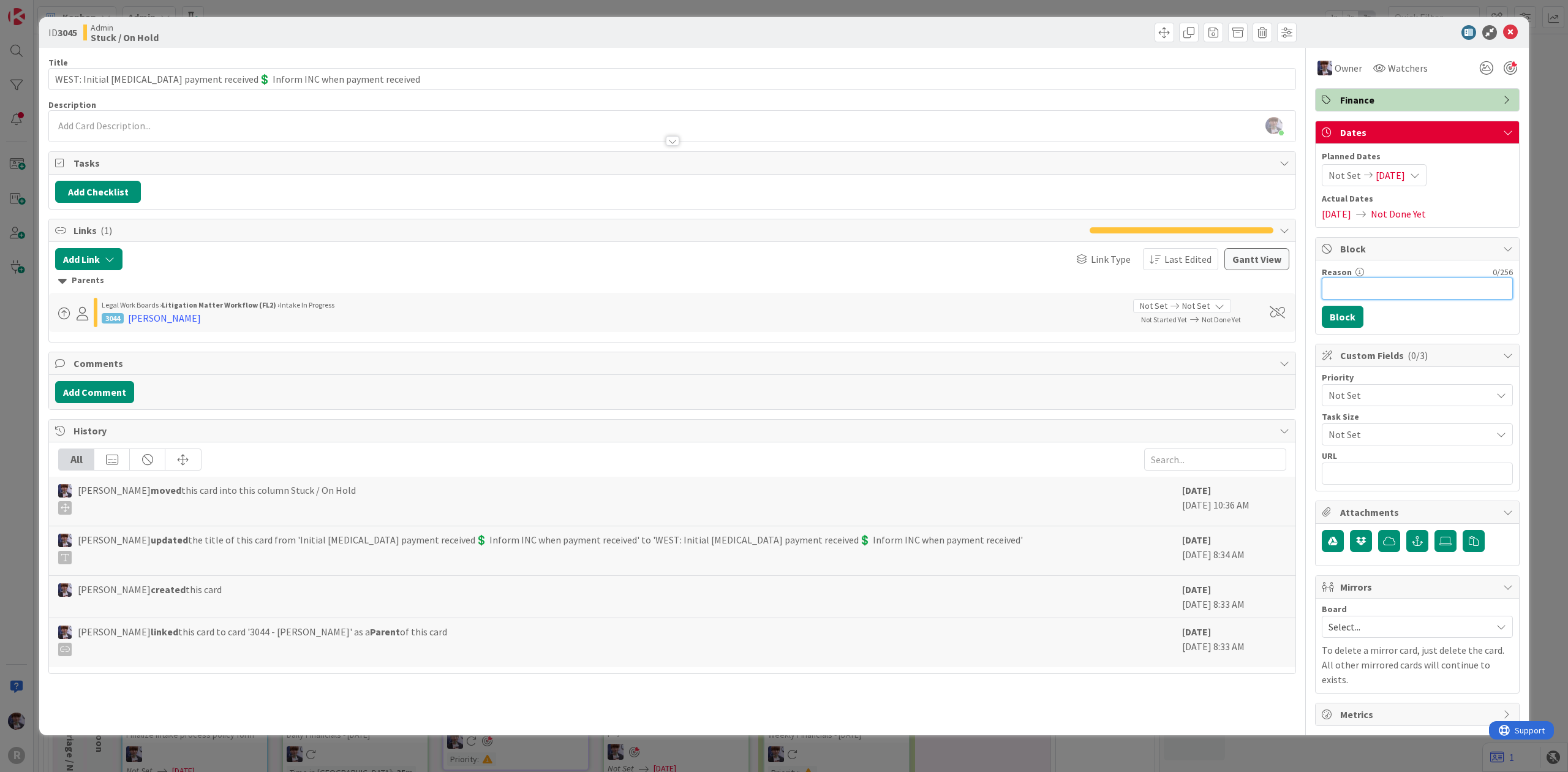
click at [1384, 287] on input "Reason" at bounding box center [1417, 289] width 191 height 22
drag, startPoint x: 1415, startPoint y: 285, endPoint x: 1362, endPoint y: 292, distance: 53.5
click at [1362, 292] on input "waiting ayment" at bounding box center [1417, 289] width 191 height 22
type input "waiting for ayment"
click at [1352, 316] on button "Block" at bounding box center [1342, 317] width 42 height 22
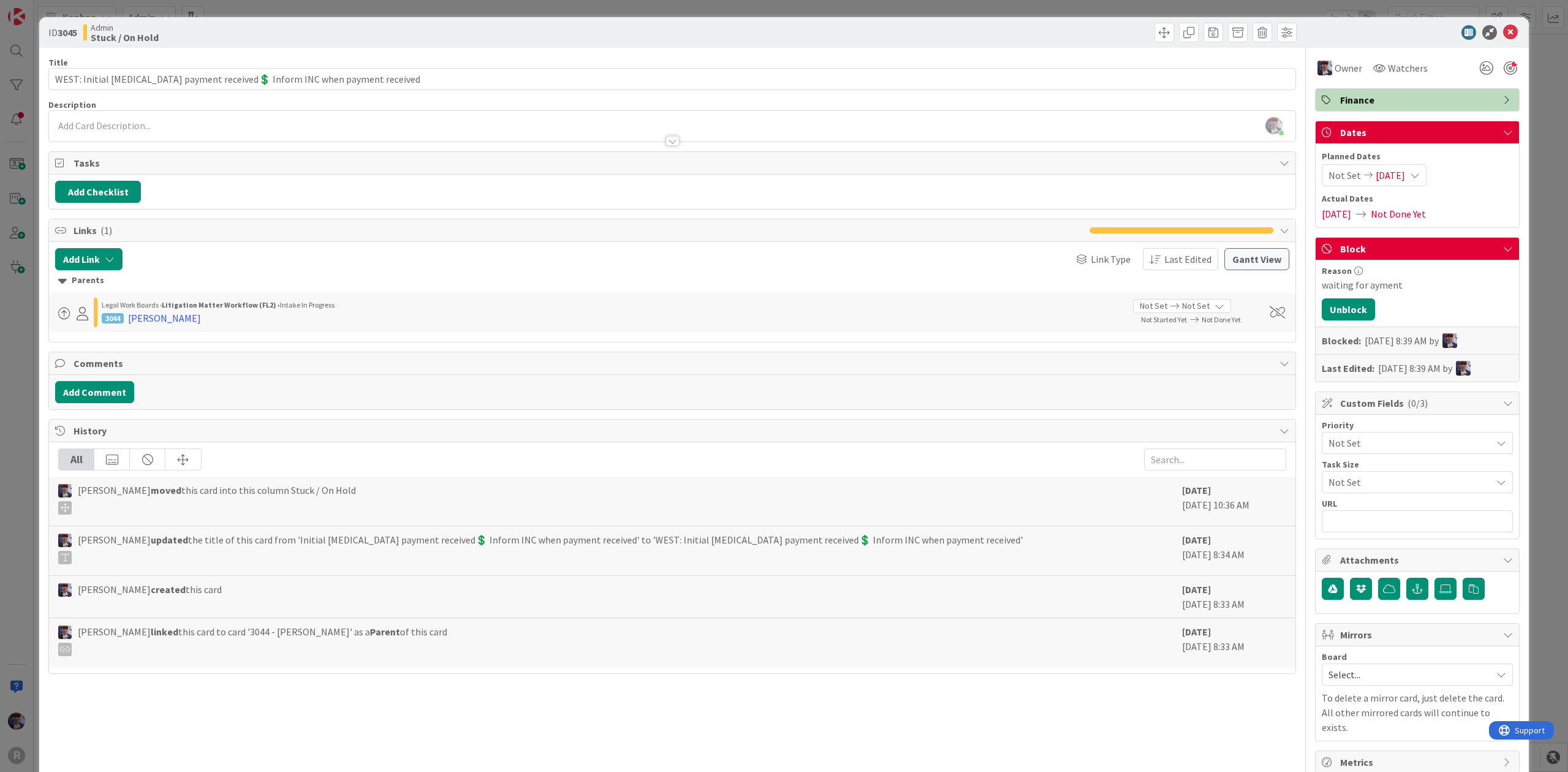
click at [1546, 143] on div "ID 3045 Admin Stuck / On Hold Title 74 / 128 WEST: Initial [MEDICAL_DATA] payme…" at bounding box center [784, 386] width 1568 height 772
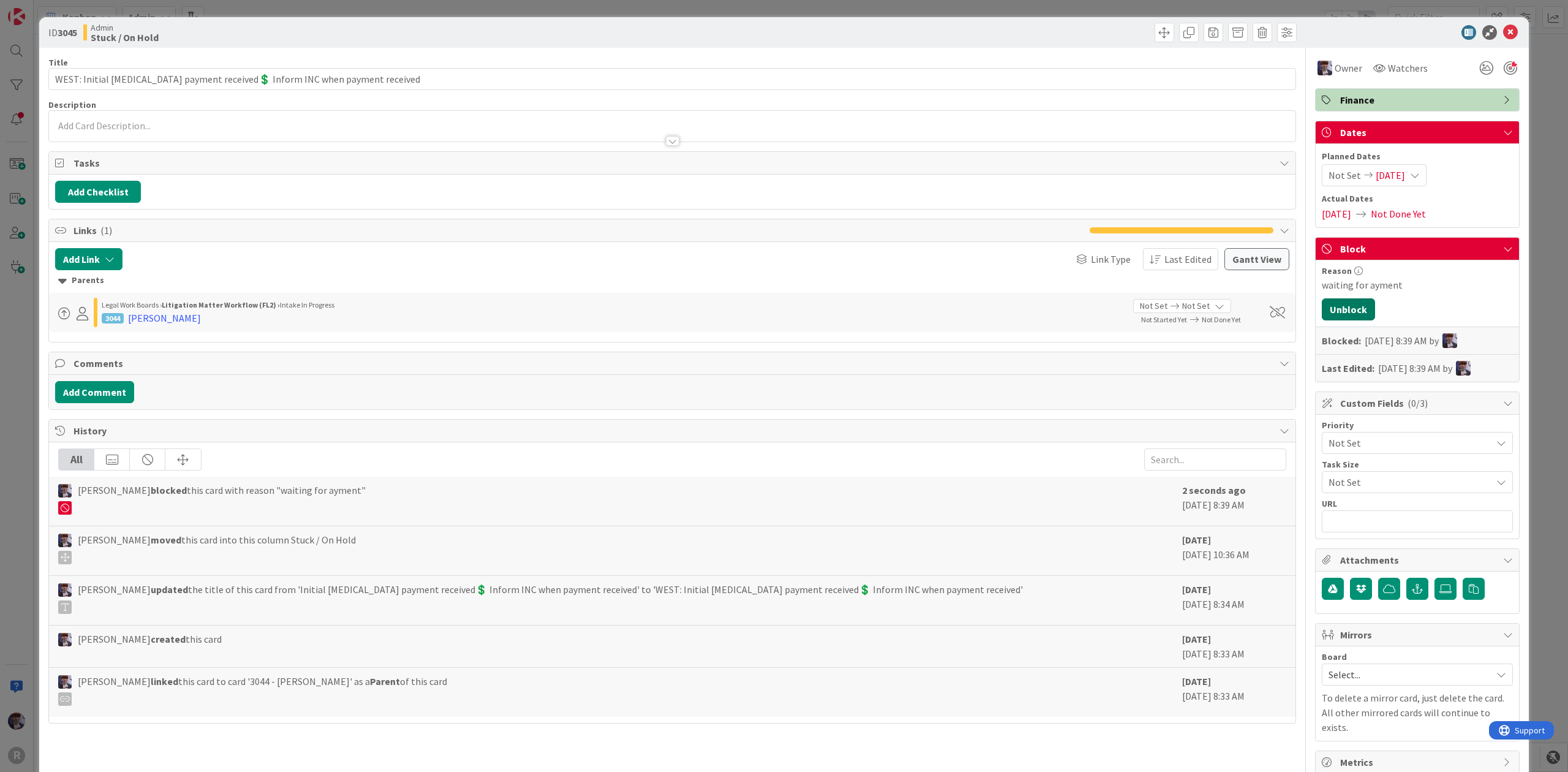
click at [1350, 302] on button "Unblock" at bounding box center [1349, 309] width 54 height 22
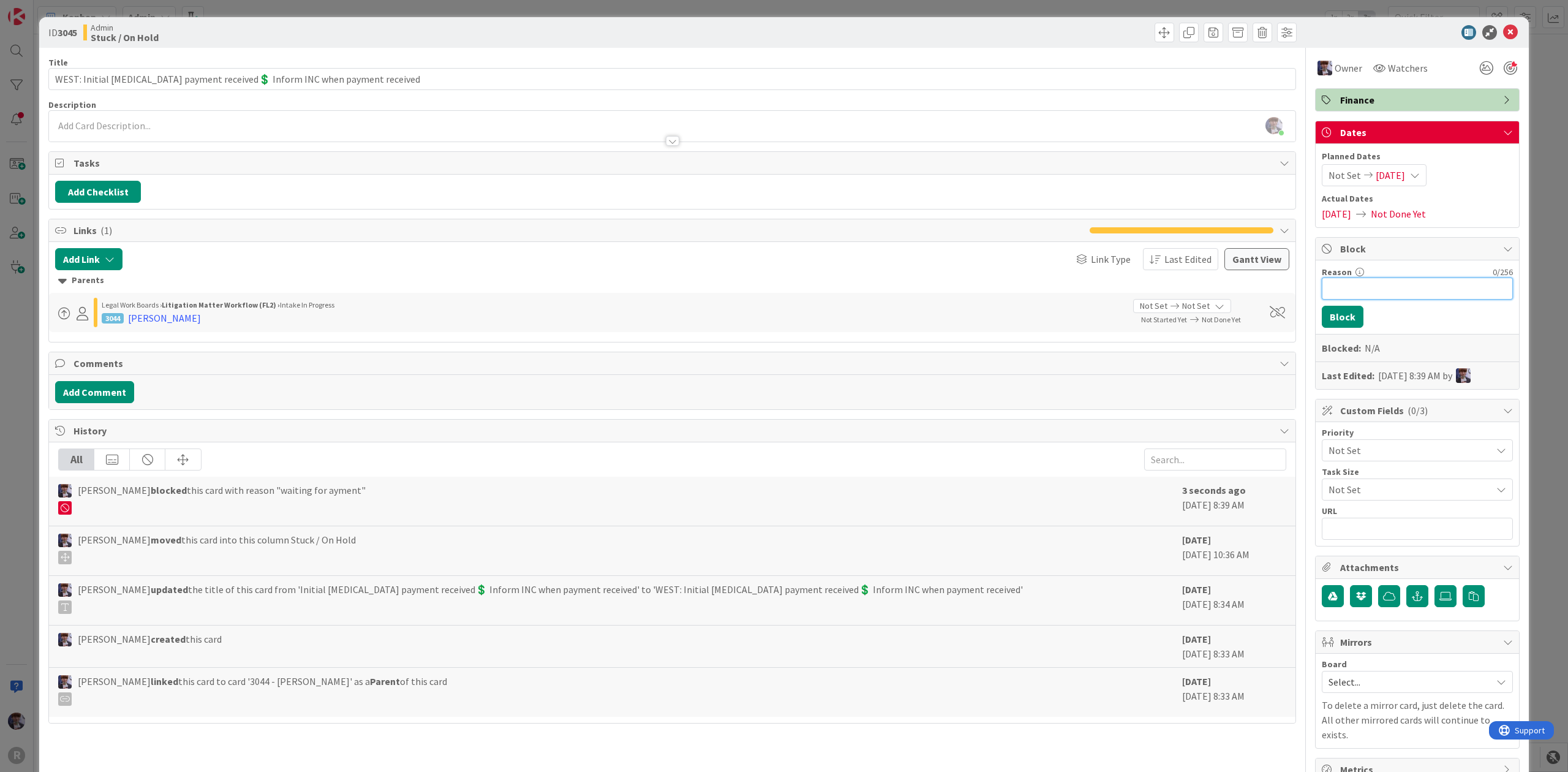
click at [1348, 293] on input "Reason" at bounding box center [1417, 289] width 191 height 22
drag, startPoint x: 1429, startPoint y: 292, endPoint x: 1364, endPoint y: 299, distance: 65.4
click at [1364, 299] on input "Waiting for client to pay" at bounding box center [1417, 289] width 191 height 22
click at [1370, 284] on input "Waiting for p;ayment" at bounding box center [1417, 289] width 191 height 22
type input "Waiting for payment"
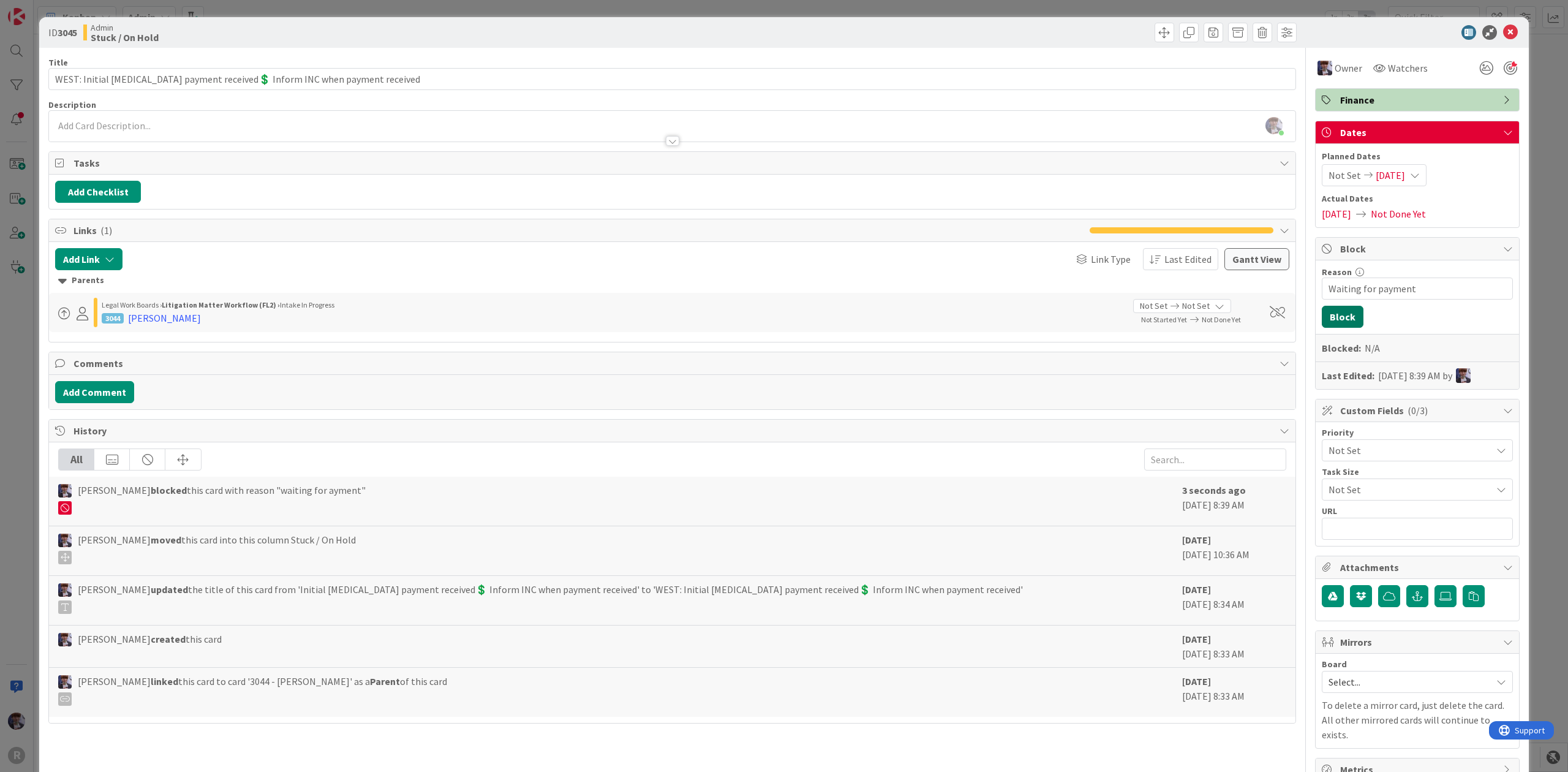
click at [1330, 321] on button "Block" at bounding box center [1342, 317] width 42 height 22
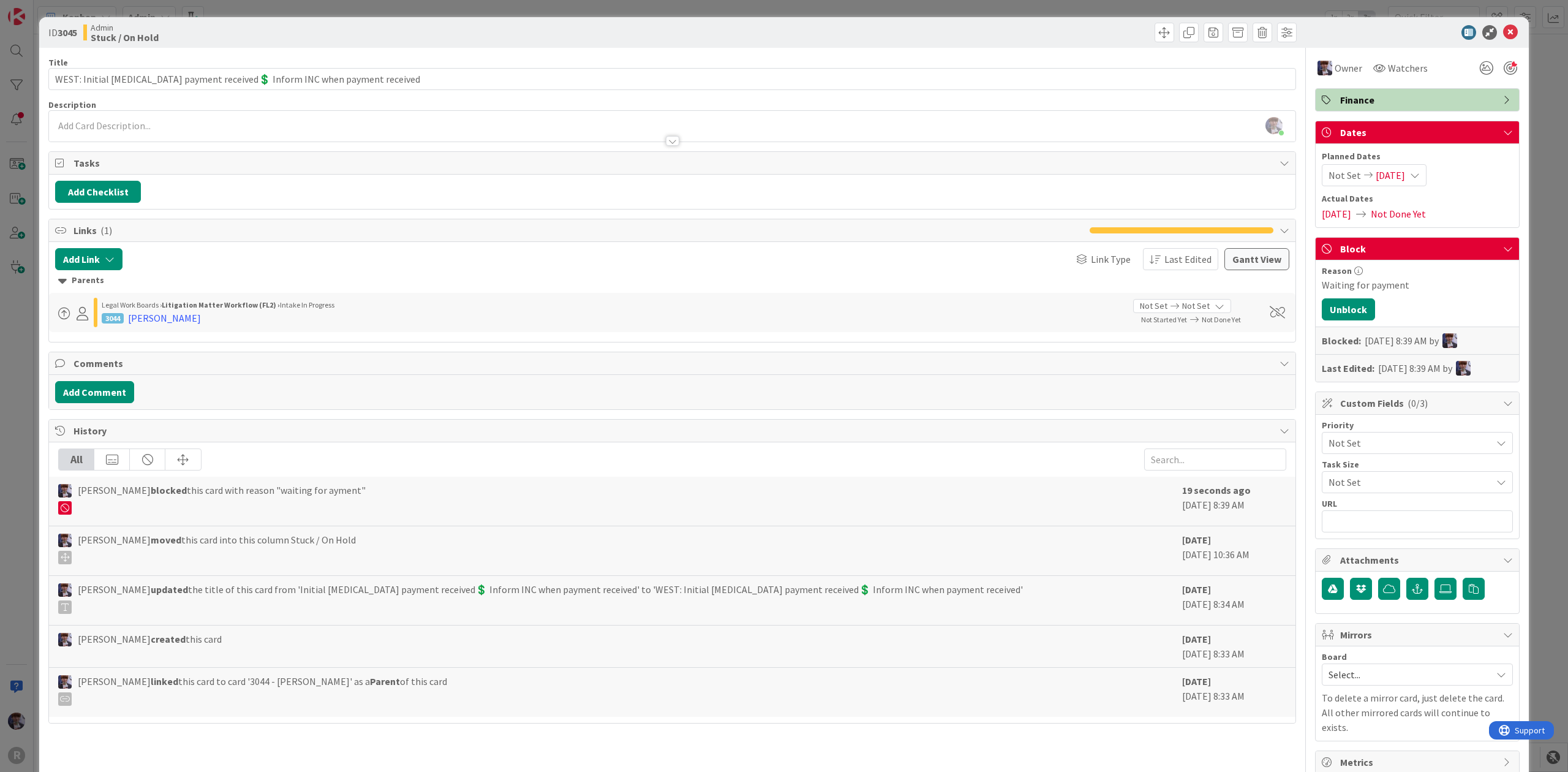
click at [1539, 180] on div "ID 3045 Admin Stuck / On Hold Title 74 / 128 WEST: Initial [MEDICAL_DATA] payme…" at bounding box center [784, 386] width 1568 height 772
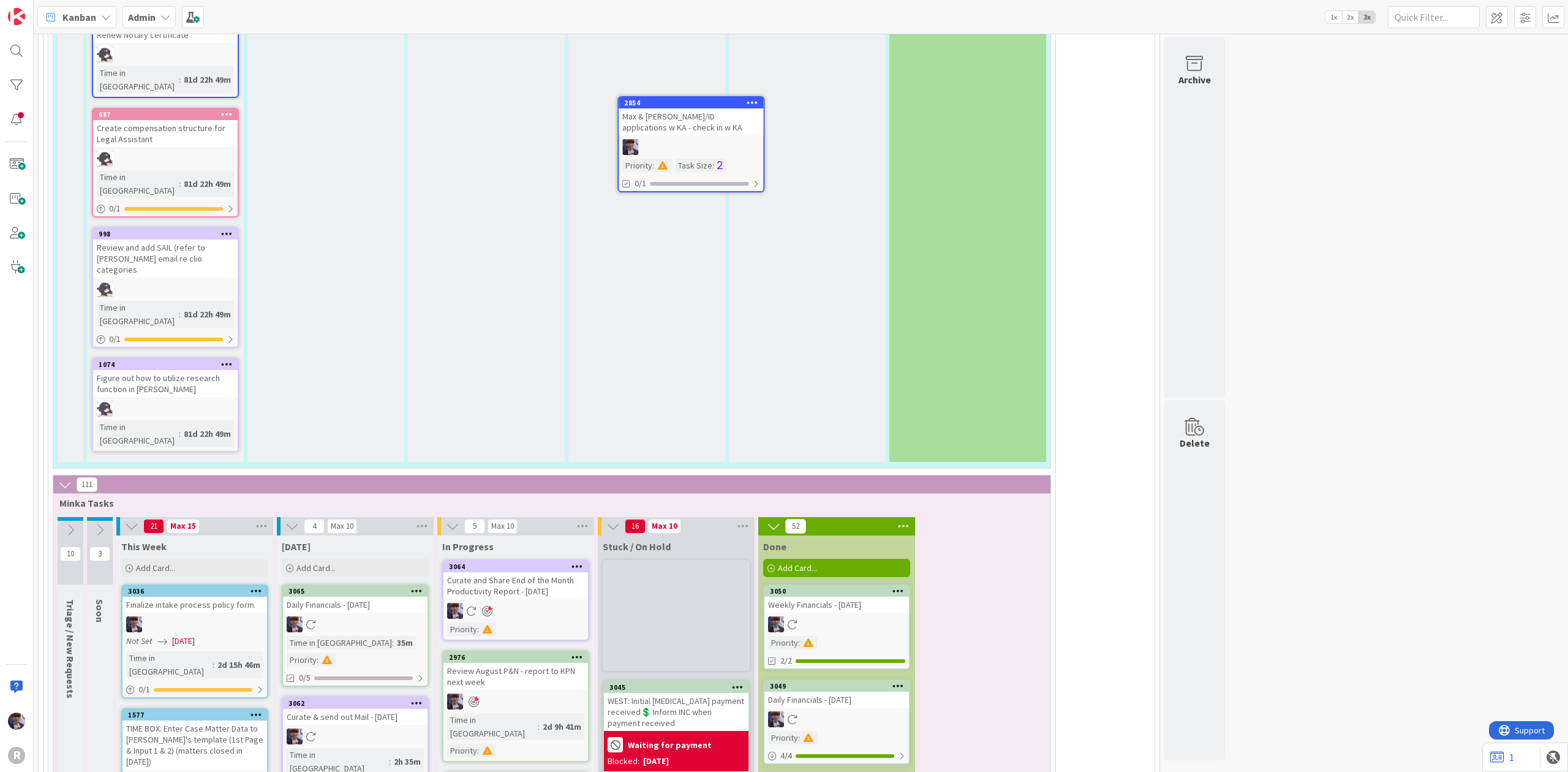
scroll to position [3041, 0]
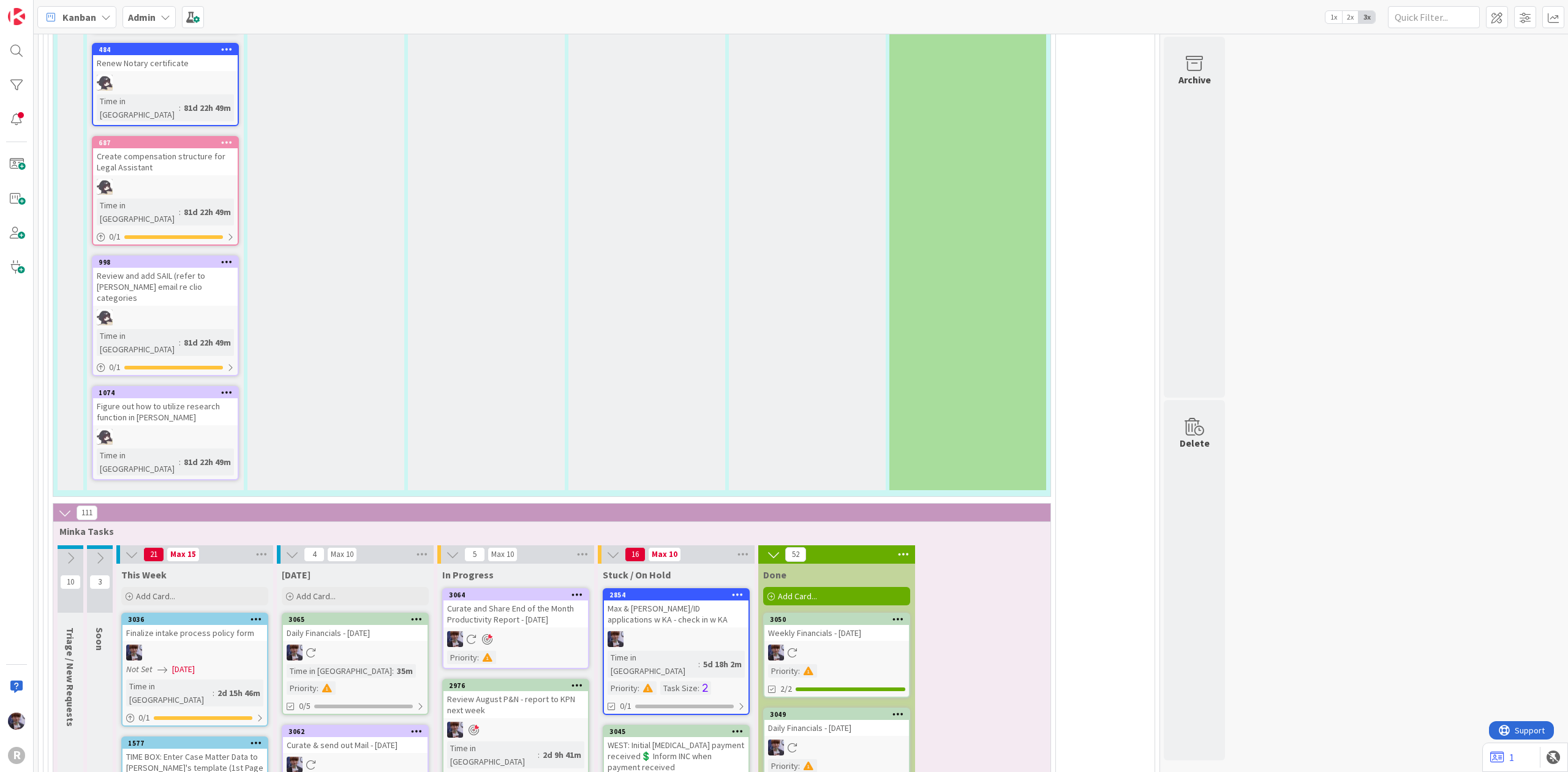
click at [701, 600] on div "Max & [PERSON_NAME]/ID applications w KA - check in w KA" at bounding box center [676, 613] width 144 height 27
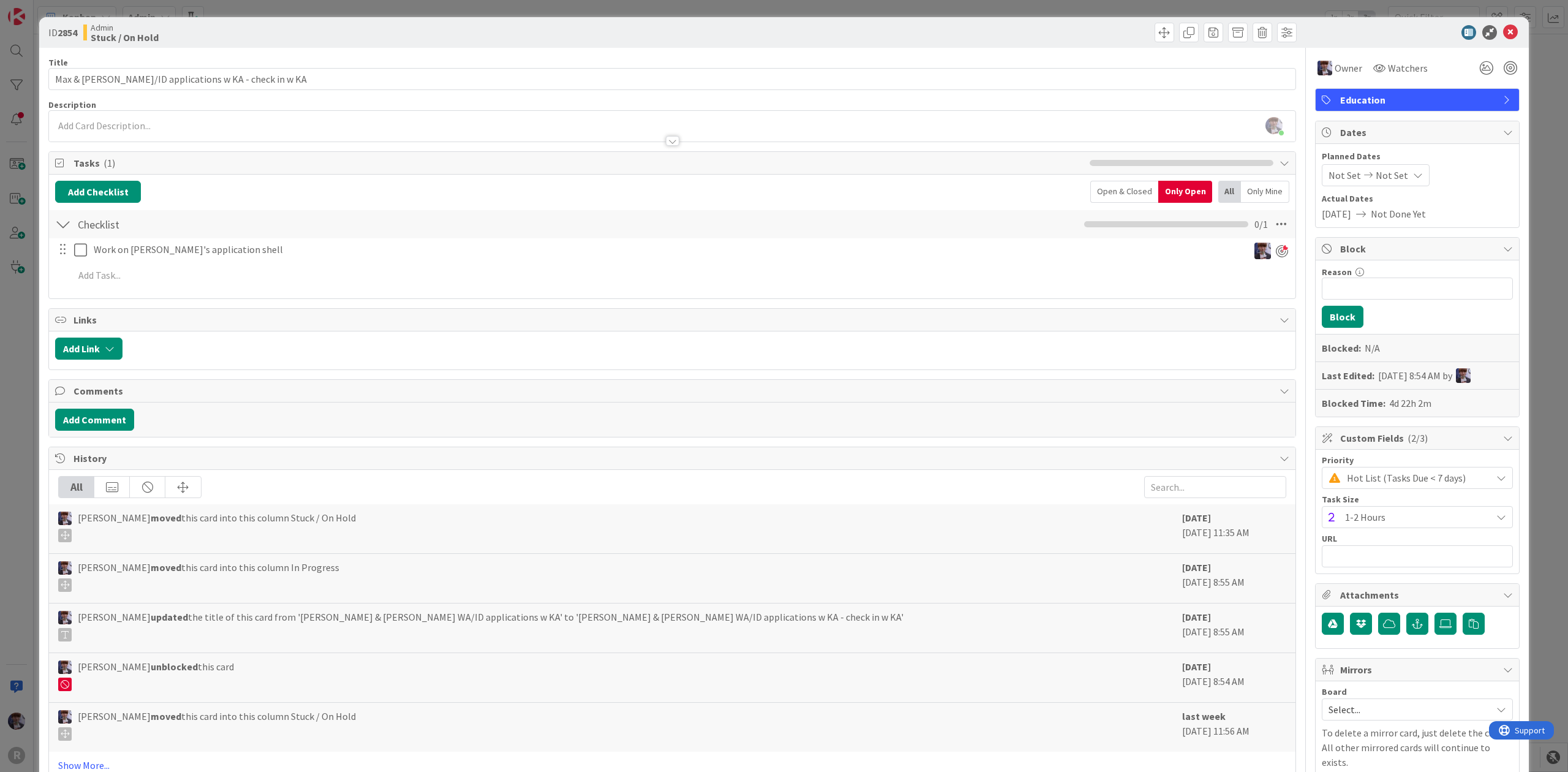
click at [207, 238] on div "Checklist Checklist Name 9 / 64 Checklist 0 / 1" at bounding box center [672, 224] width 1246 height 28
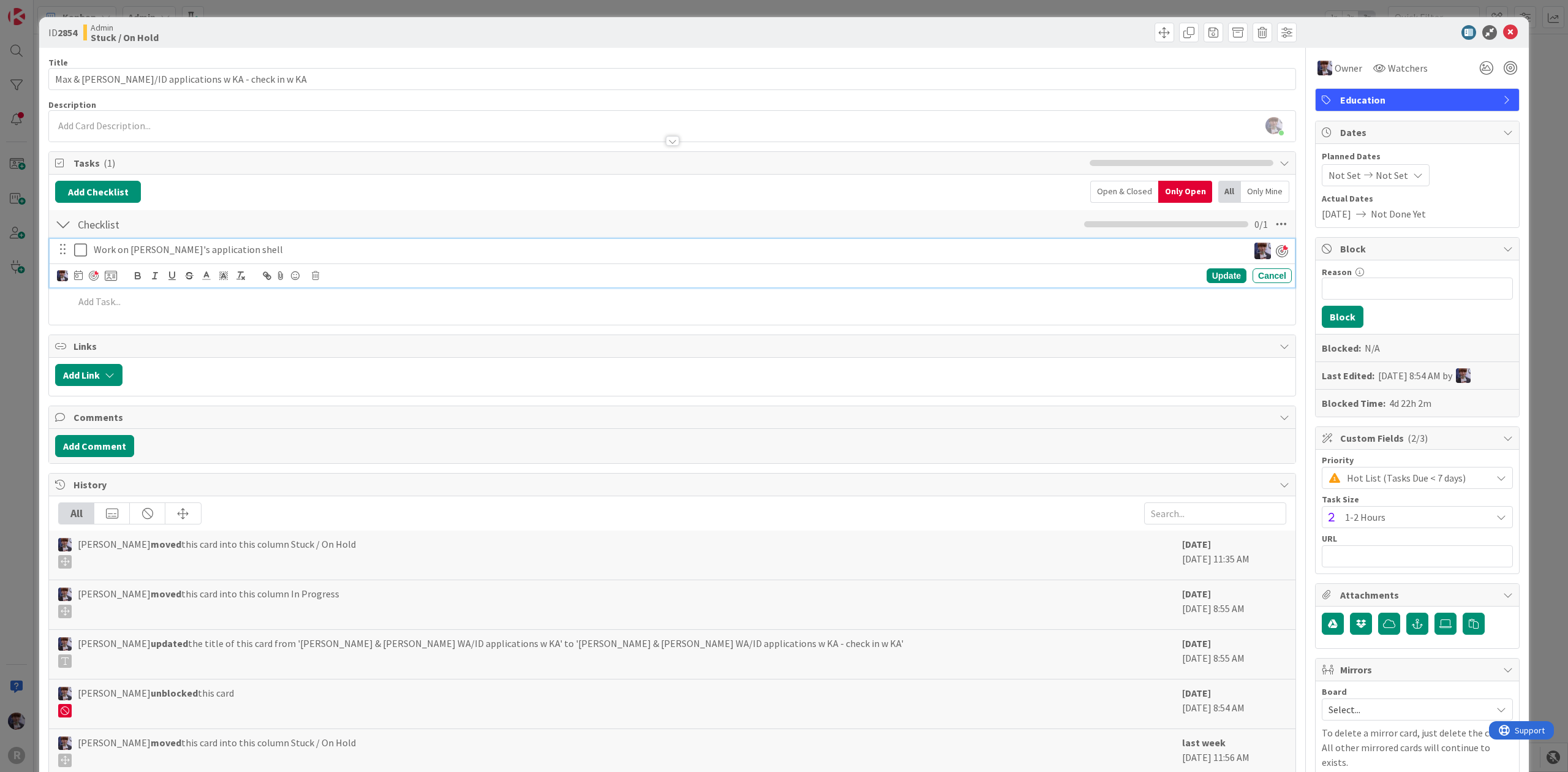
click at [204, 260] on div "Work on [PERSON_NAME]'s application shell" at bounding box center [668, 249] width 1159 height 21
click at [312, 278] on icon at bounding box center [316, 275] width 7 height 8
click at [355, 331] on div "Delete" at bounding box center [346, 328] width 45 height 22
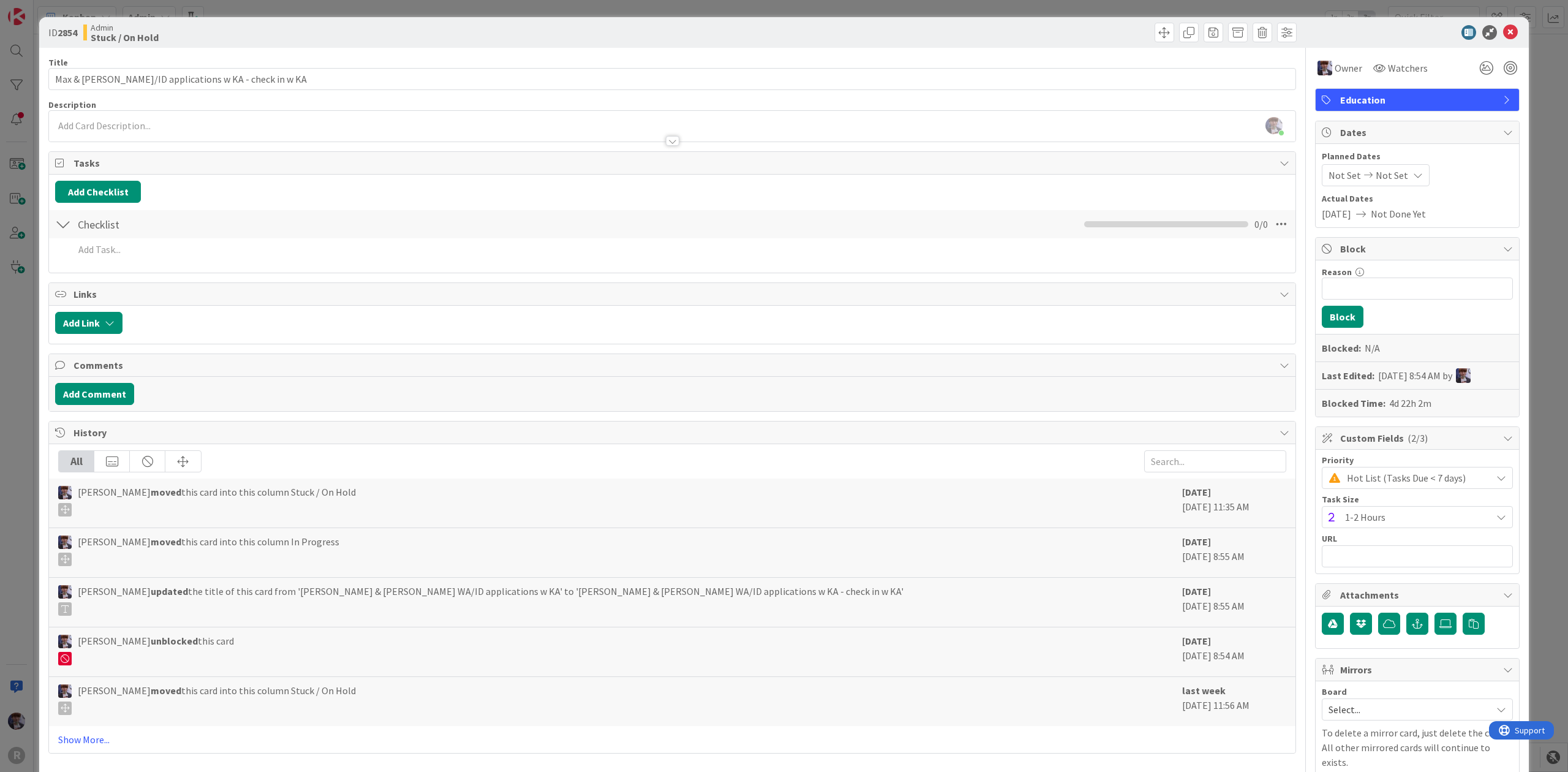
click at [43, 343] on div "ID 2854 Admin Stuck / On Hold Title 50 / 128 Max & [PERSON_NAME] WA/ID applicat…" at bounding box center [783, 417] width 1489 height 801
click at [39, 351] on div "ID 2854 Admin Stuck / On Hold Title 50 / 128 Max & [PERSON_NAME] WA/ID applicat…" at bounding box center [783, 417] width 1489 height 801
click at [24, 372] on div "ID 2854 Admin Stuck / On Hold Title 50 / 128 Max & [PERSON_NAME] WA/ID applicat…" at bounding box center [784, 386] width 1568 height 772
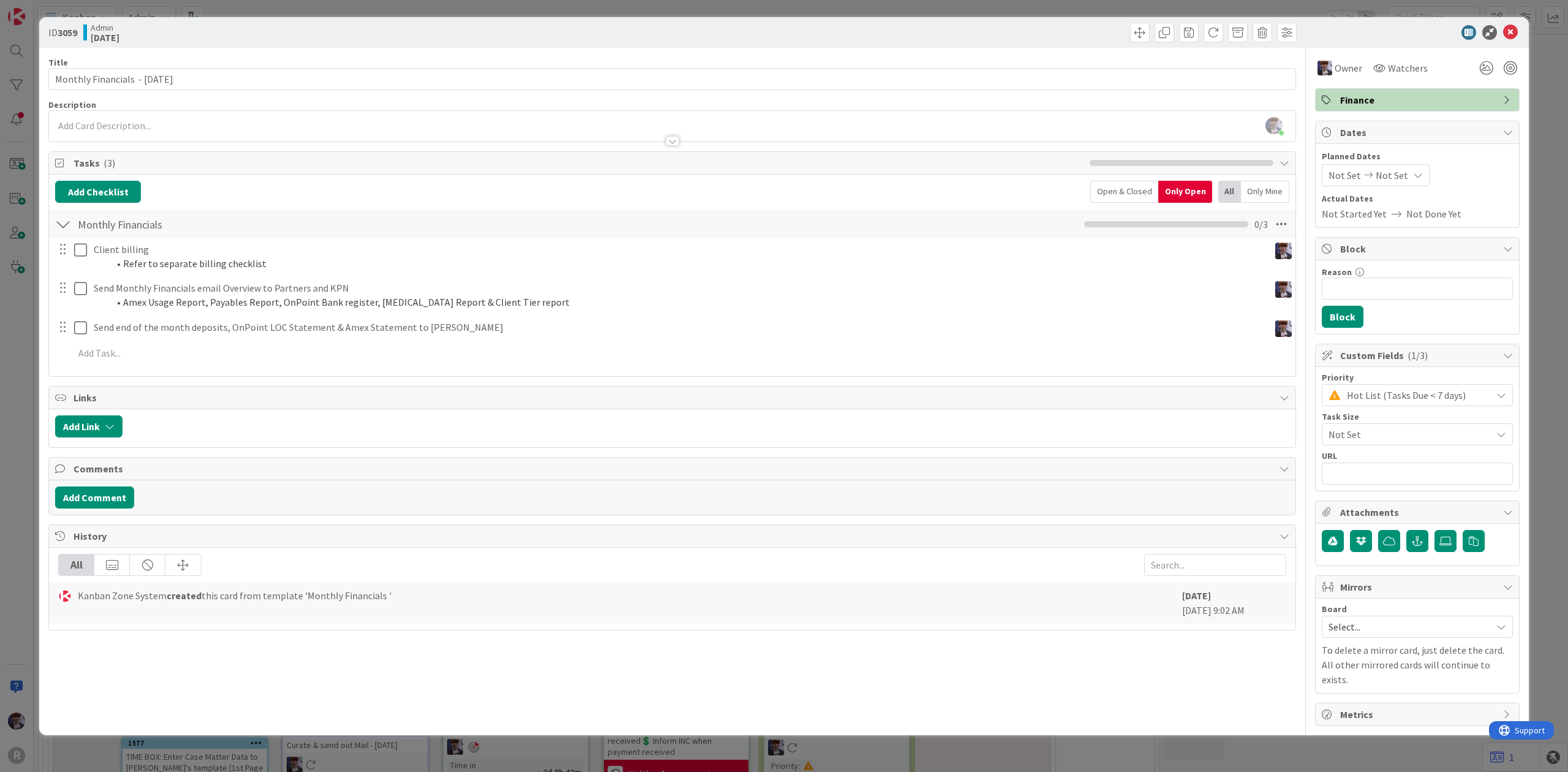
click at [16, 390] on div "ID 3059 Admin [DATE] Title 32 / 128 Monthly Financials - [DATE] Description [PE…" at bounding box center [784, 386] width 1568 height 772
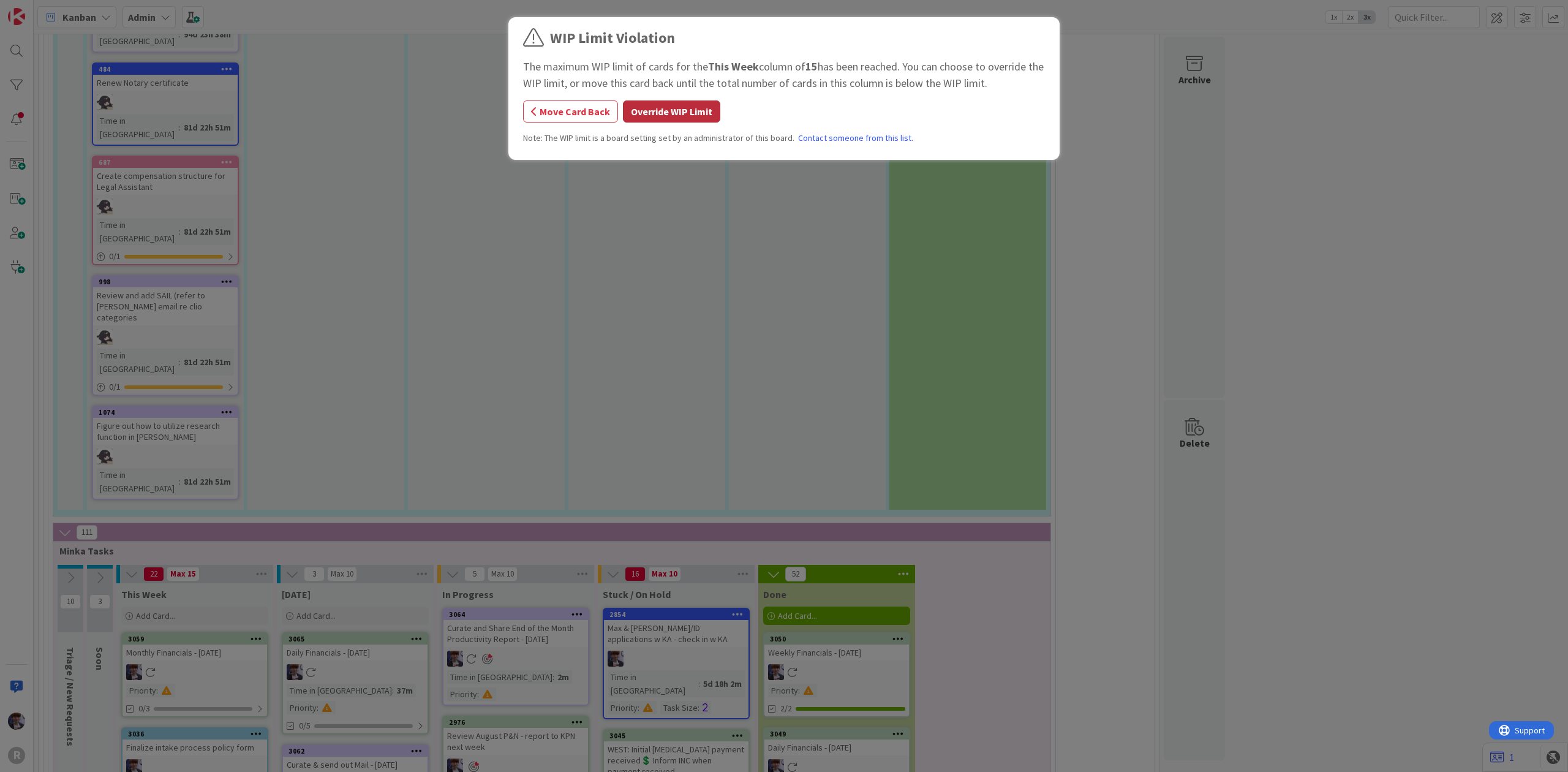
click at [637, 116] on button "Override WIP Limit" at bounding box center [671, 111] width 97 height 22
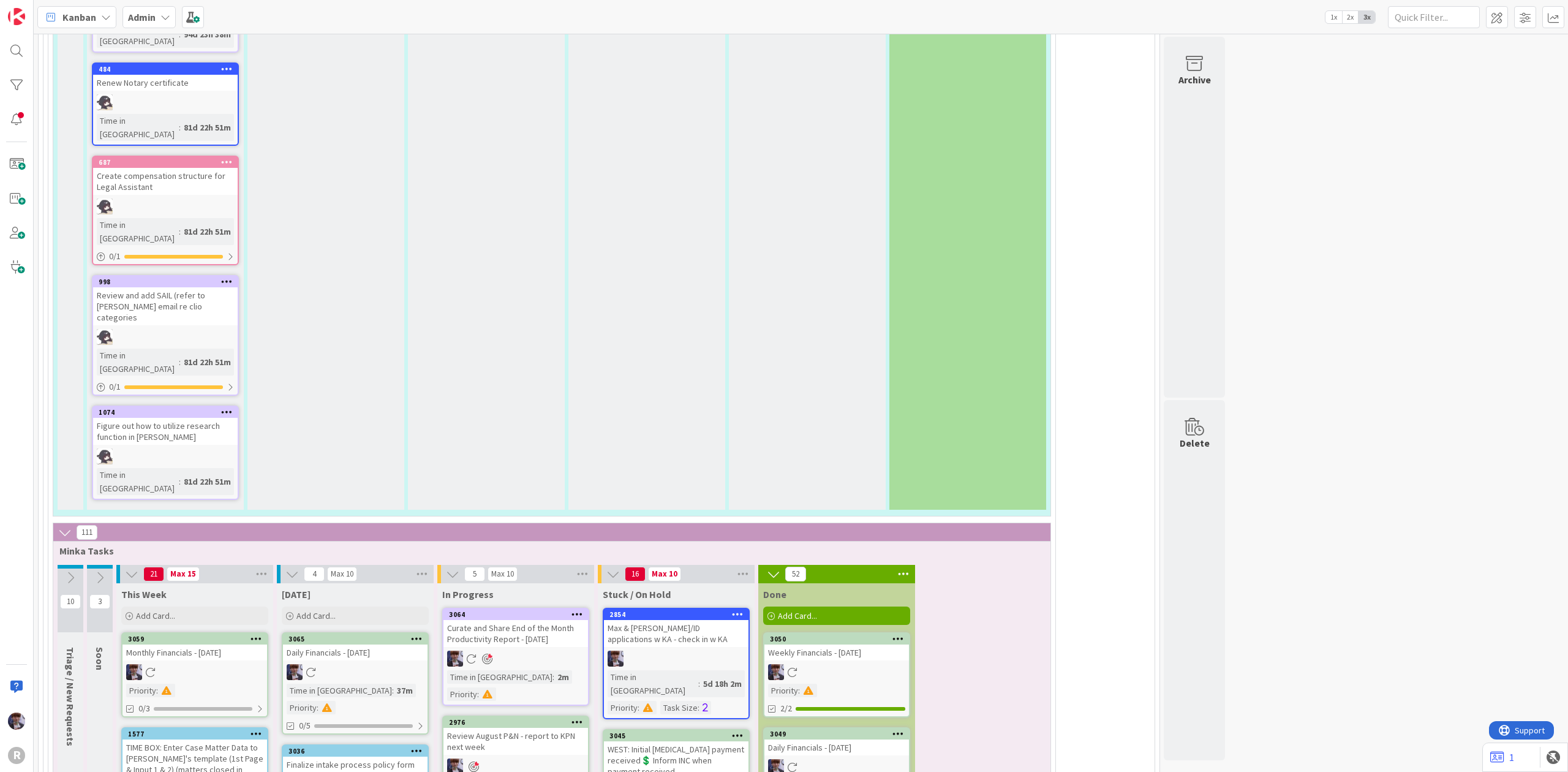
click at [414, 746] on icon at bounding box center [417, 750] width 12 height 8
click at [414, 634] on icon at bounding box center [417, 638] width 12 height 8
click at [342, 644] on div "Review new finance report (Tiers) - ensure IOLTA balance matches bank & add all…" at bounding box center [355, 668] width 144 height 49
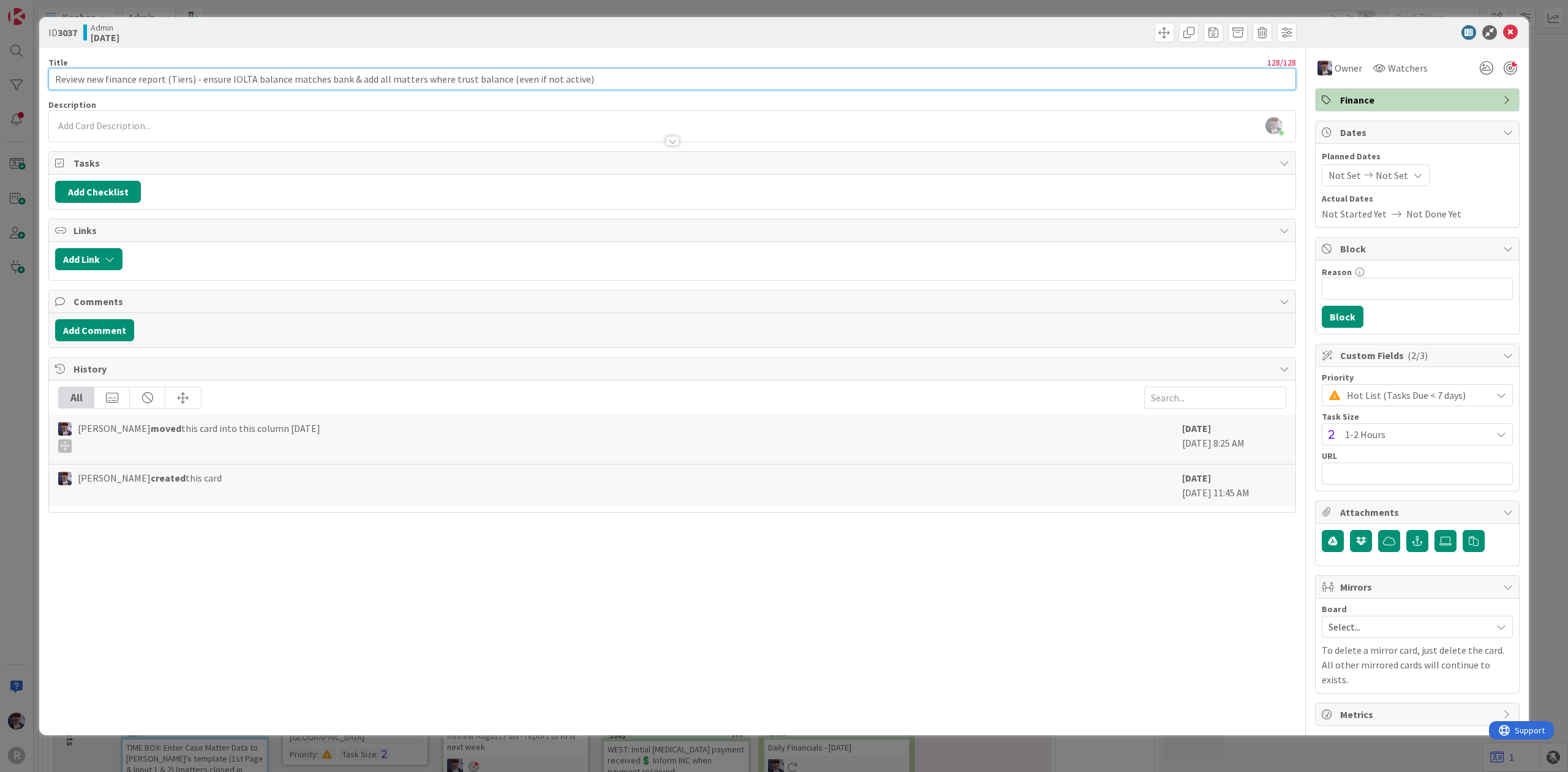
drag, startPoint x: 593, startPoint y: 79, endPoint x: 416, endPoint y: 77, distance: 177.0
click at [416, 77] on input "Review new finance report (Tiers) - ensure IOLTA balance matches bank & add all…" at bounding box center [672, 79] width 1248 height 22
type input "Review new finance report (Tiers) - ensure IOLTA balance matches bank & add all…"
click at [20, 268] on div "ID 3037 Admin [DATE] Title 87 / 128 Review new finance report (Tiers) - ensure …" at bounding box center [784, 386] width 1568 height 772
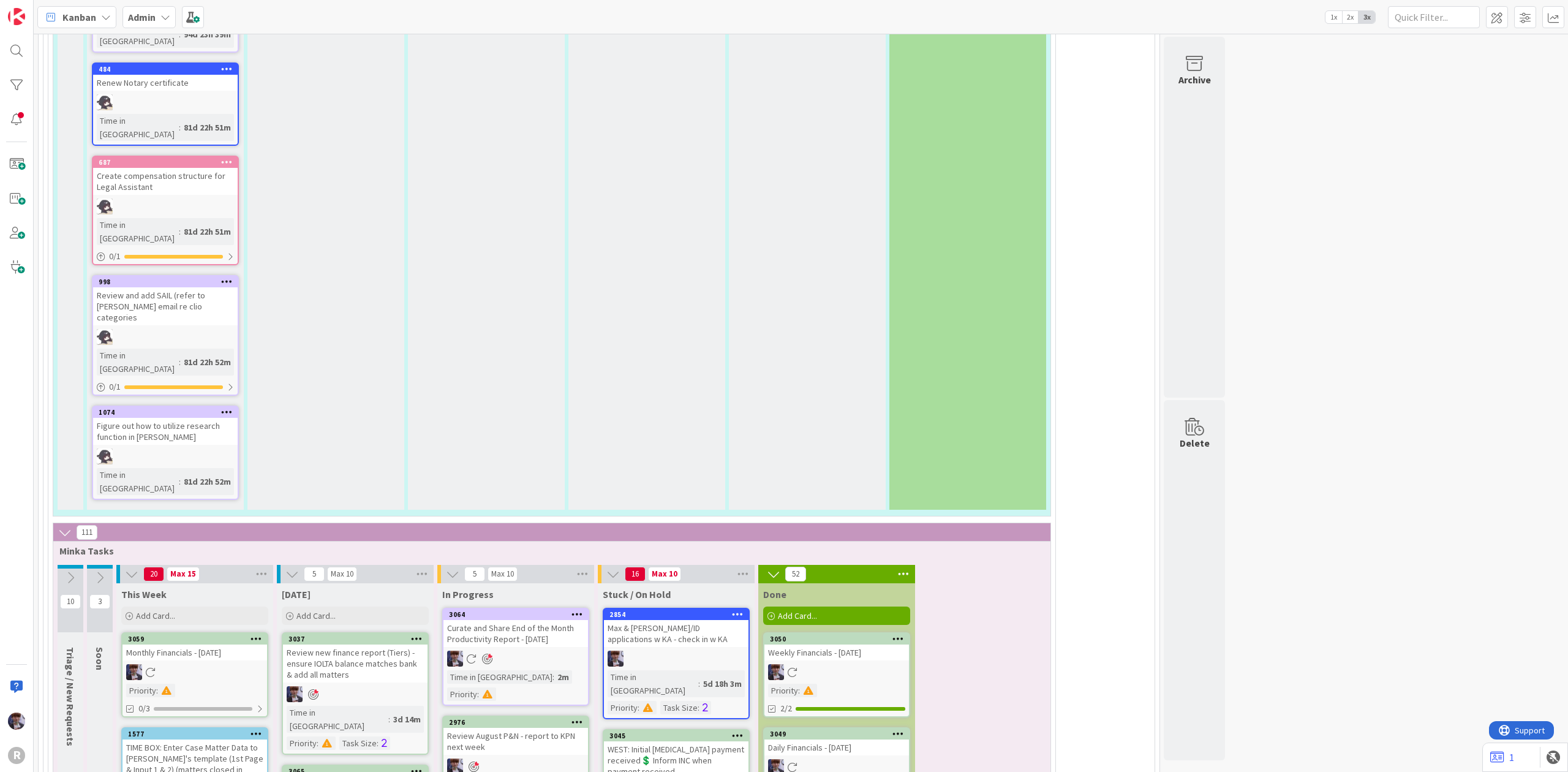
click at [388, 771] on div "Daily Financials - [DATE]" at bounding box center [355, 784] width 144 height 16
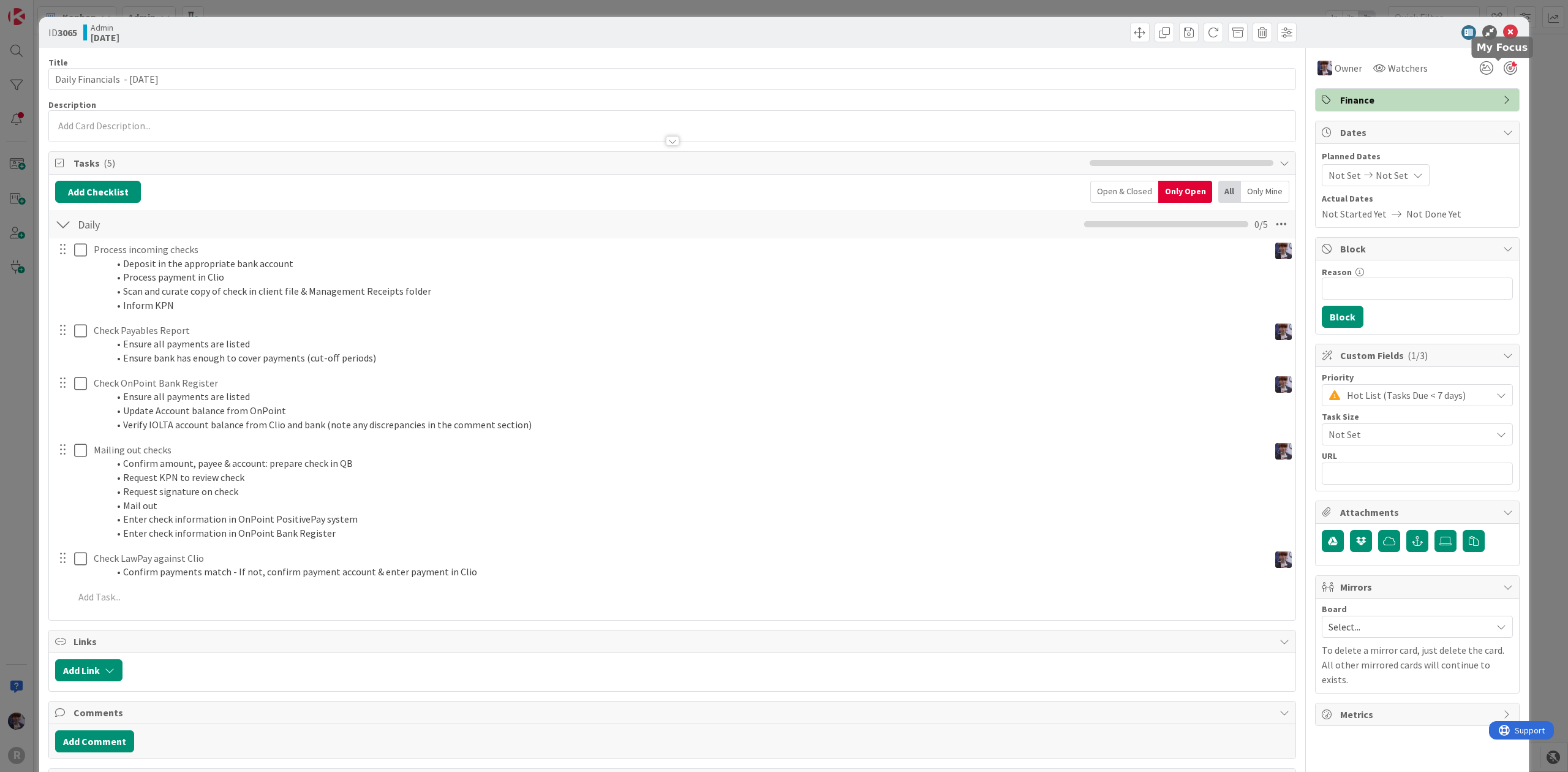
click at [1503, 67] on div at bounding box center [1510, 68] width 14 height 14
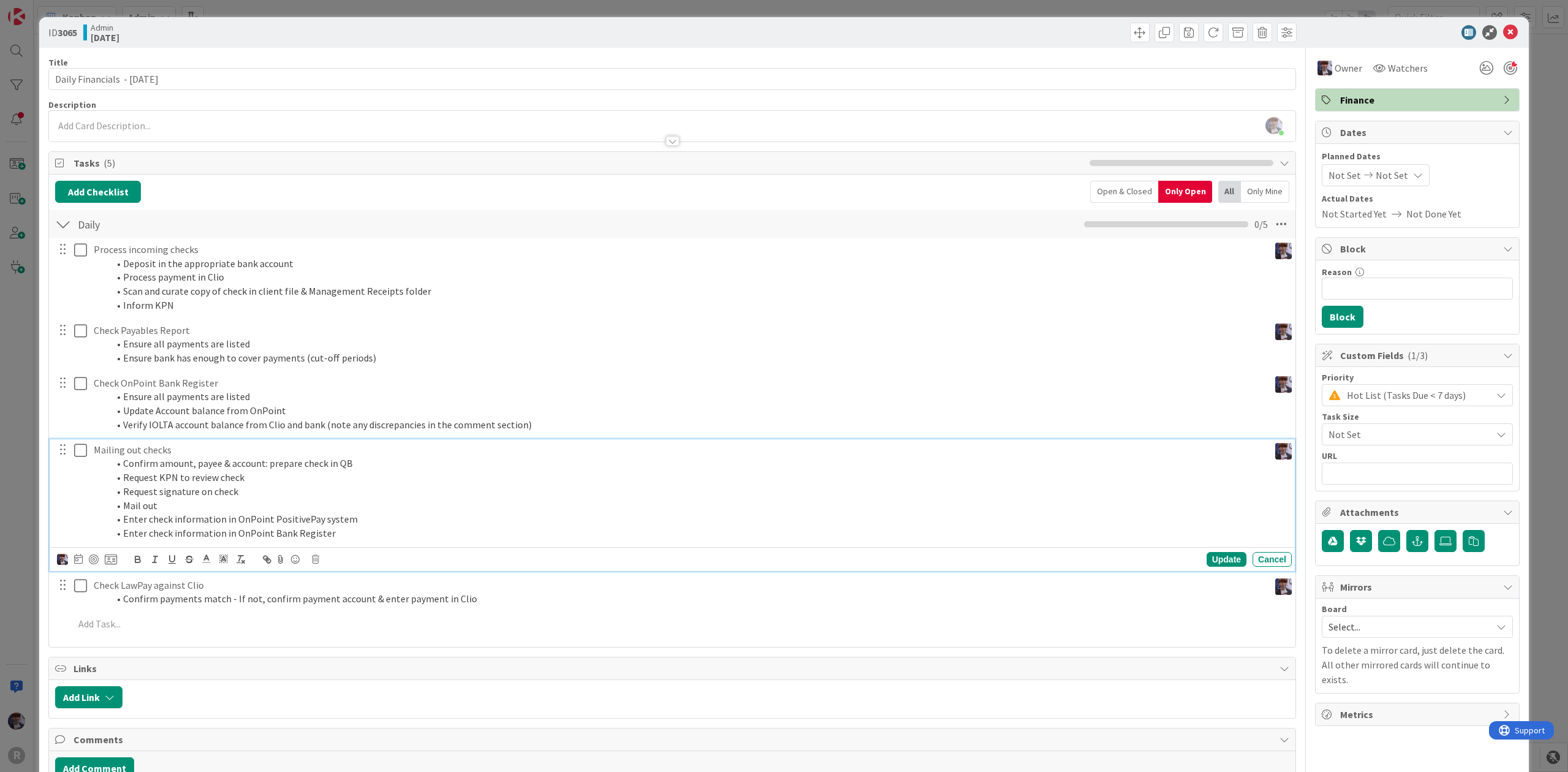
click at [140, 448] on p "Mailing out checks" at bounding box center [678, 449] width 1170 height 14
click at [171, 452] on p "Mailing out checks" at bounding box center [678, 449] width 1170 height 14
click at [8, 552] on div "ID 3065 Admin [DATE] Title 30 / 128 Daily Financials - [DATE] Description [PERS…" at bounding box center [784, 386] width 1568 height 772
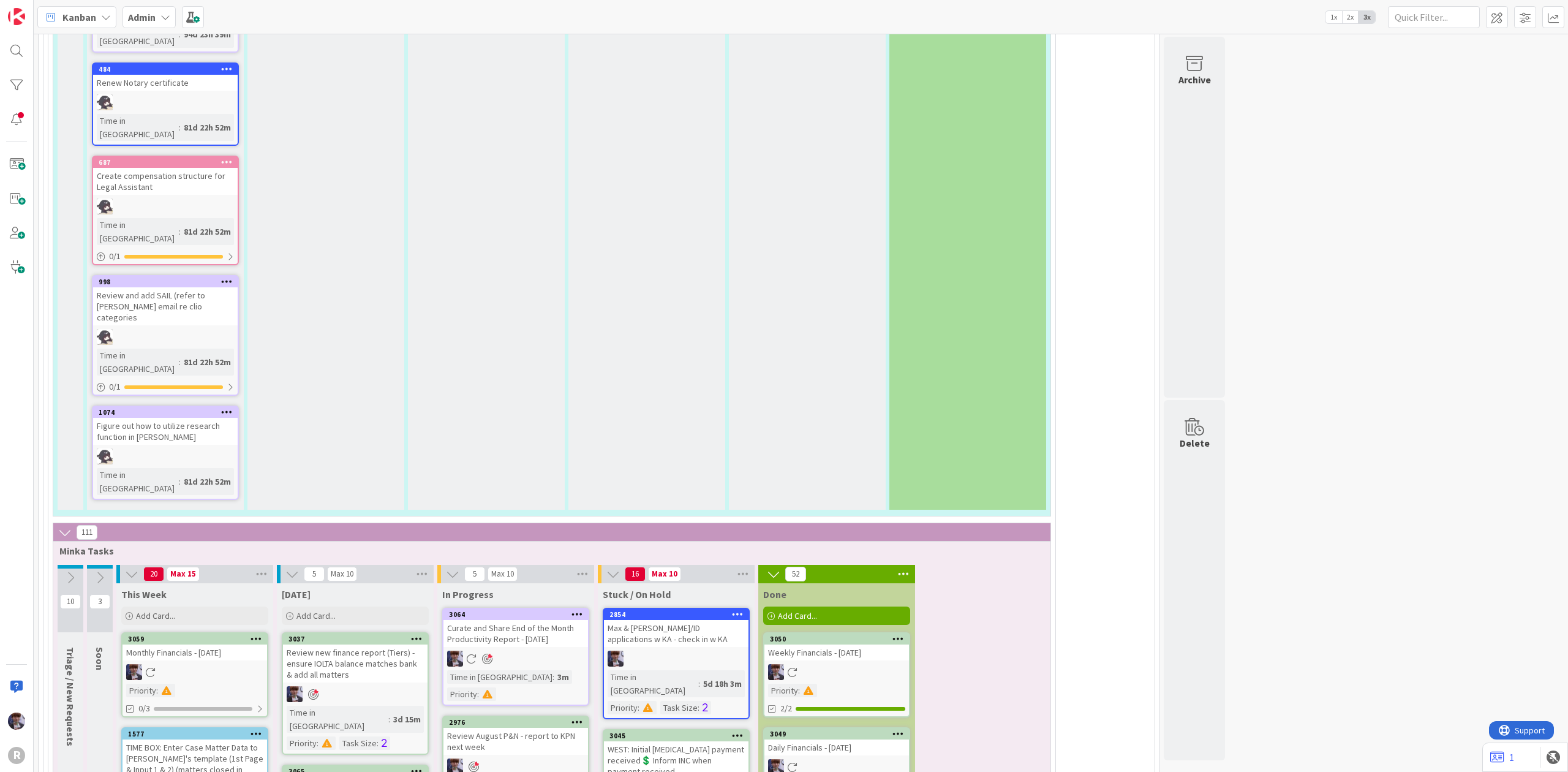
click at [523, 728] on div "Review August P&N - report to KPN next week" at bounding box center [516, 741] width 144 height 27
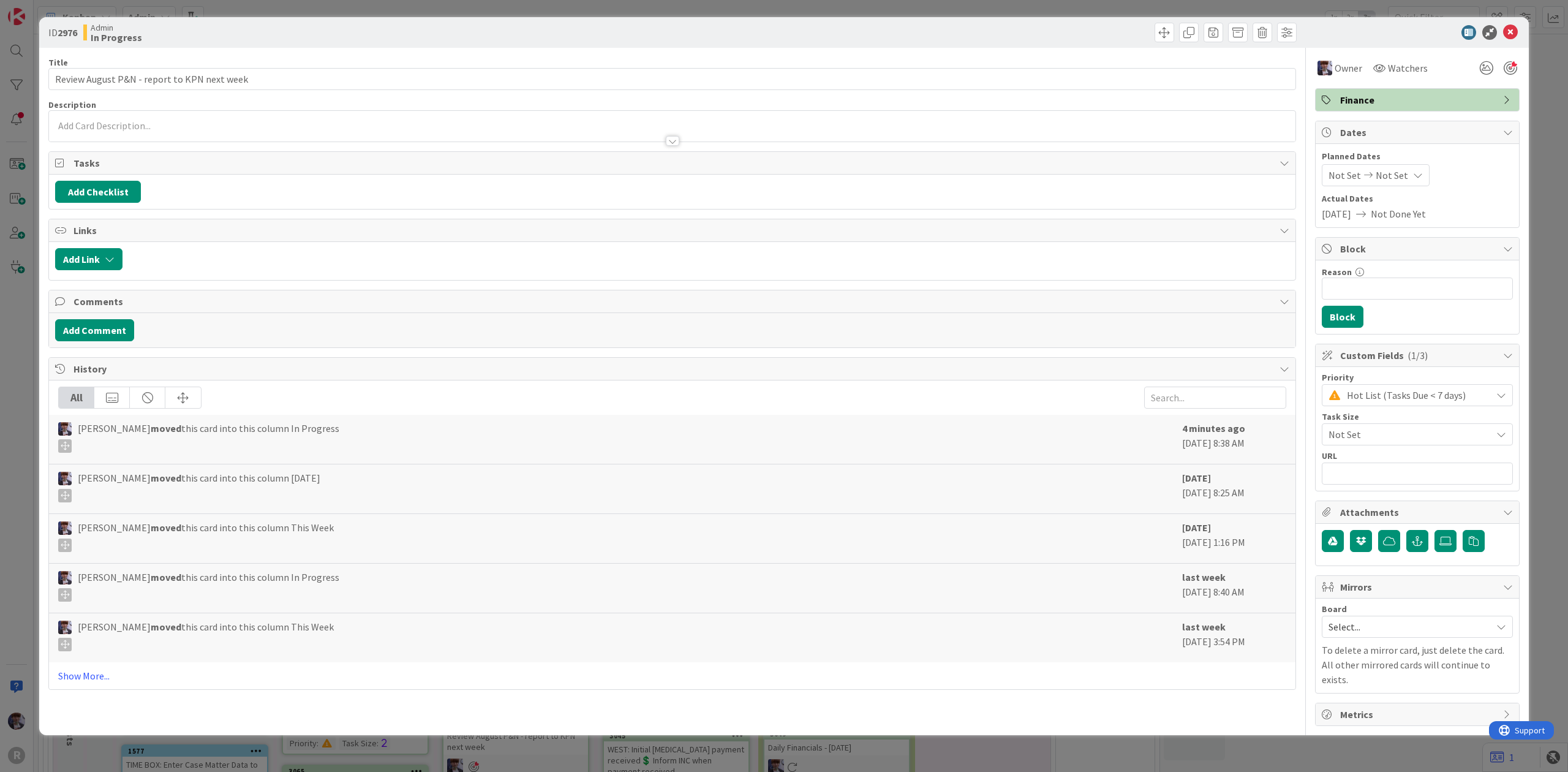
click at [299, 66] on div "Title 43 / 128" at bounding box center [672, 63] width 1248 height 11
click at [296, 62] on div "Title 43 / 128" at bounding box center [672, 63] width 1248 height 11
click at [295, 62] on div "Title 43 / 128" at bounding box center [672, 63] width 1248 height 11
click at [292, 80] on input "Review August P&N - report to KPN next week" at bounding box center [672, 79] width 1248 height 22
type input "Review August P&N - report to KPN next week > send f/u email to [PERSON_NAME]"
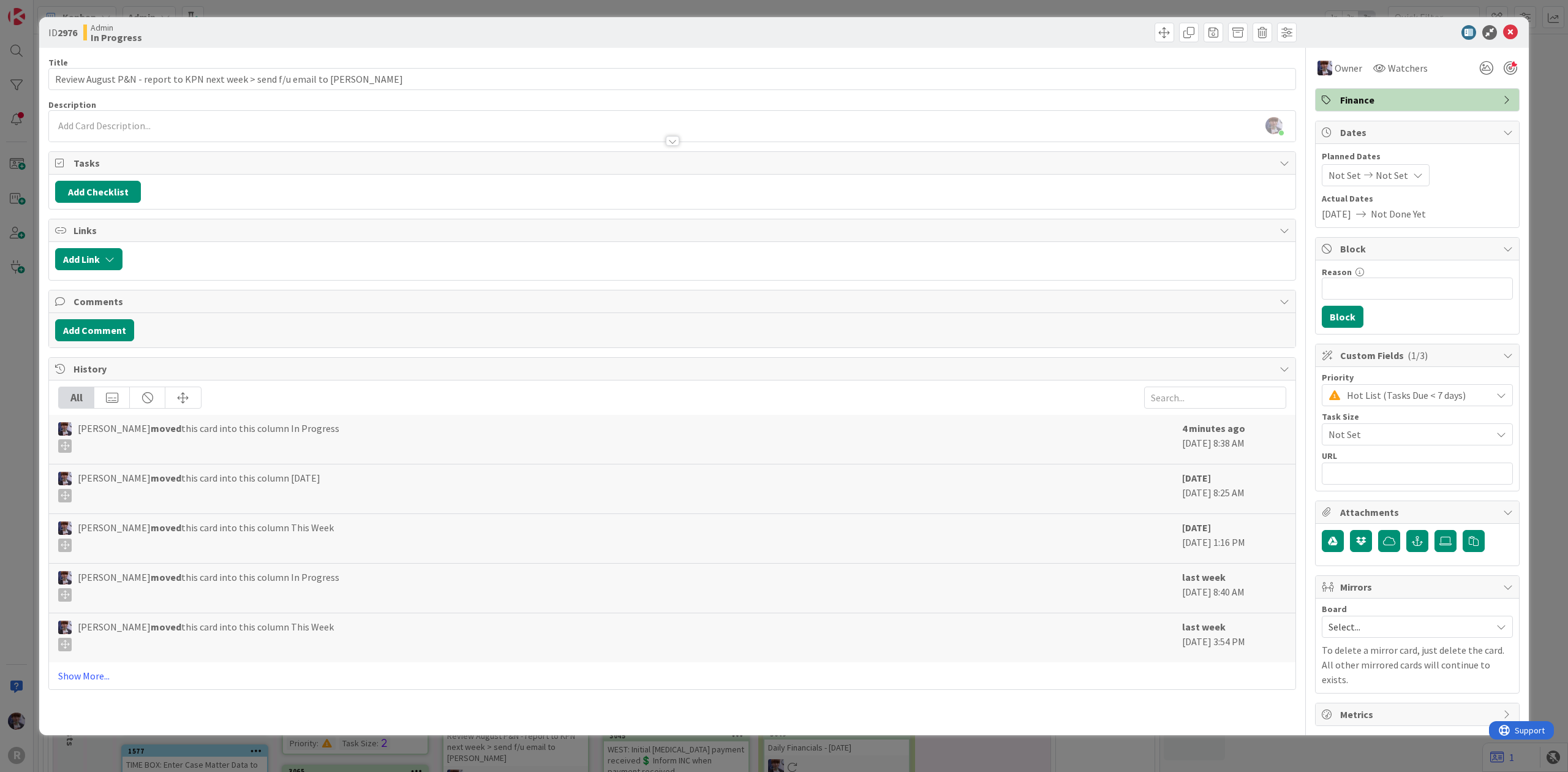
click at [16, 346] on div "ID 2976 Admin In Progress Title 74 / 128 Review August P&N - report to KPN next…" at bounding box center [784, 386] width 1568 height 772
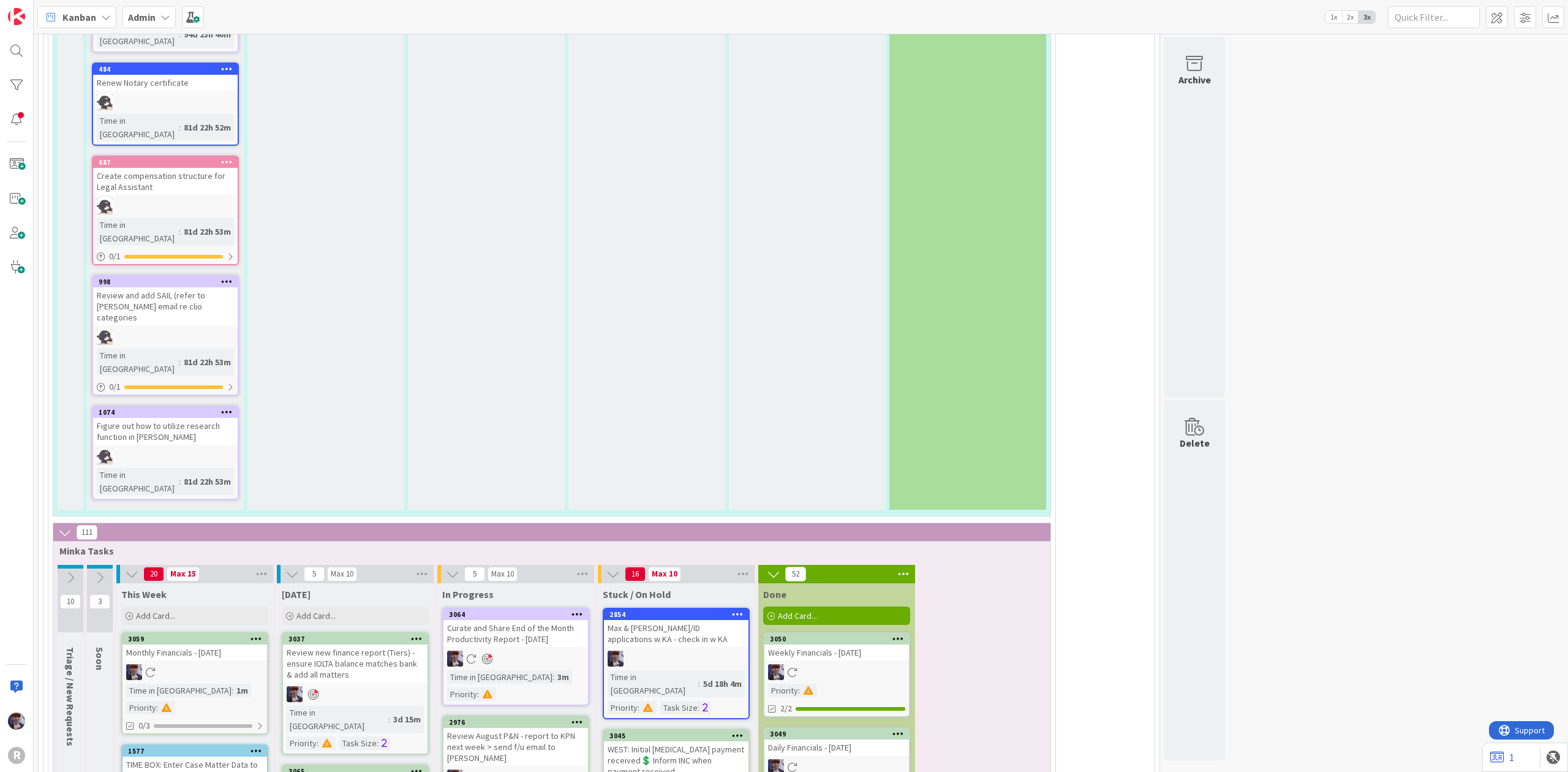
click at [525, 728] on div "Review August P&N - report to KPN next week > send f/u email to [PERSON_NAME]" at bounding box center [516, 746] width 144 height 38
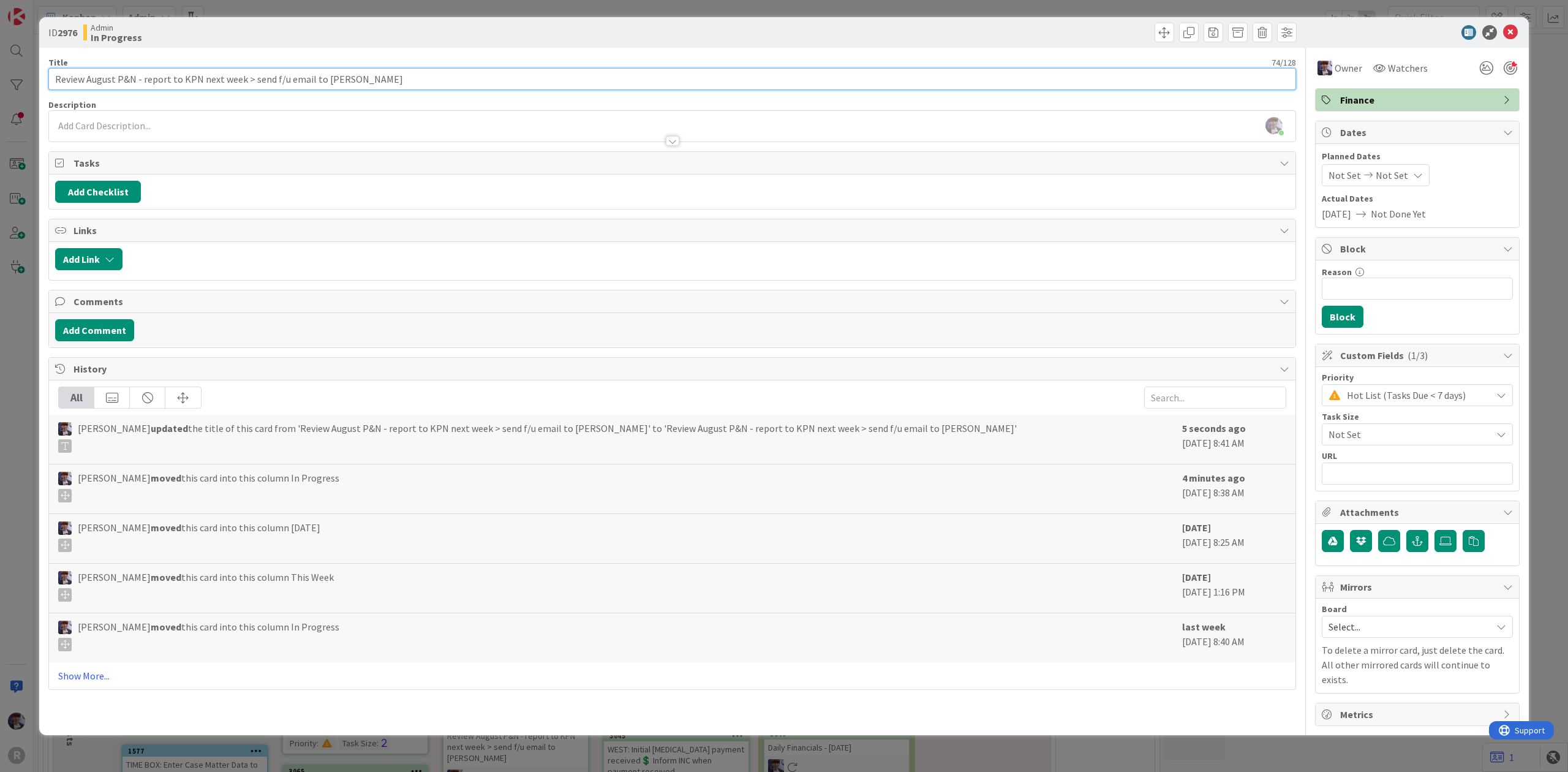
drag, startPoint x: 240, startPoint y: 77, endPoint x: 141, endPoint y: 80, distance: 99.0
click at [141, 80] on input "Review August P&N - report to KPN next week > send f/u email to [PERSON_NAME]" at bounding box center [672, 79] width 1248 height 22
type input "Review August P&N - > send f/u email to [PERSON_NAME]"
click at [59, 341] on button "Add Comment" at bounding box center [94, 330] width 79 height 22
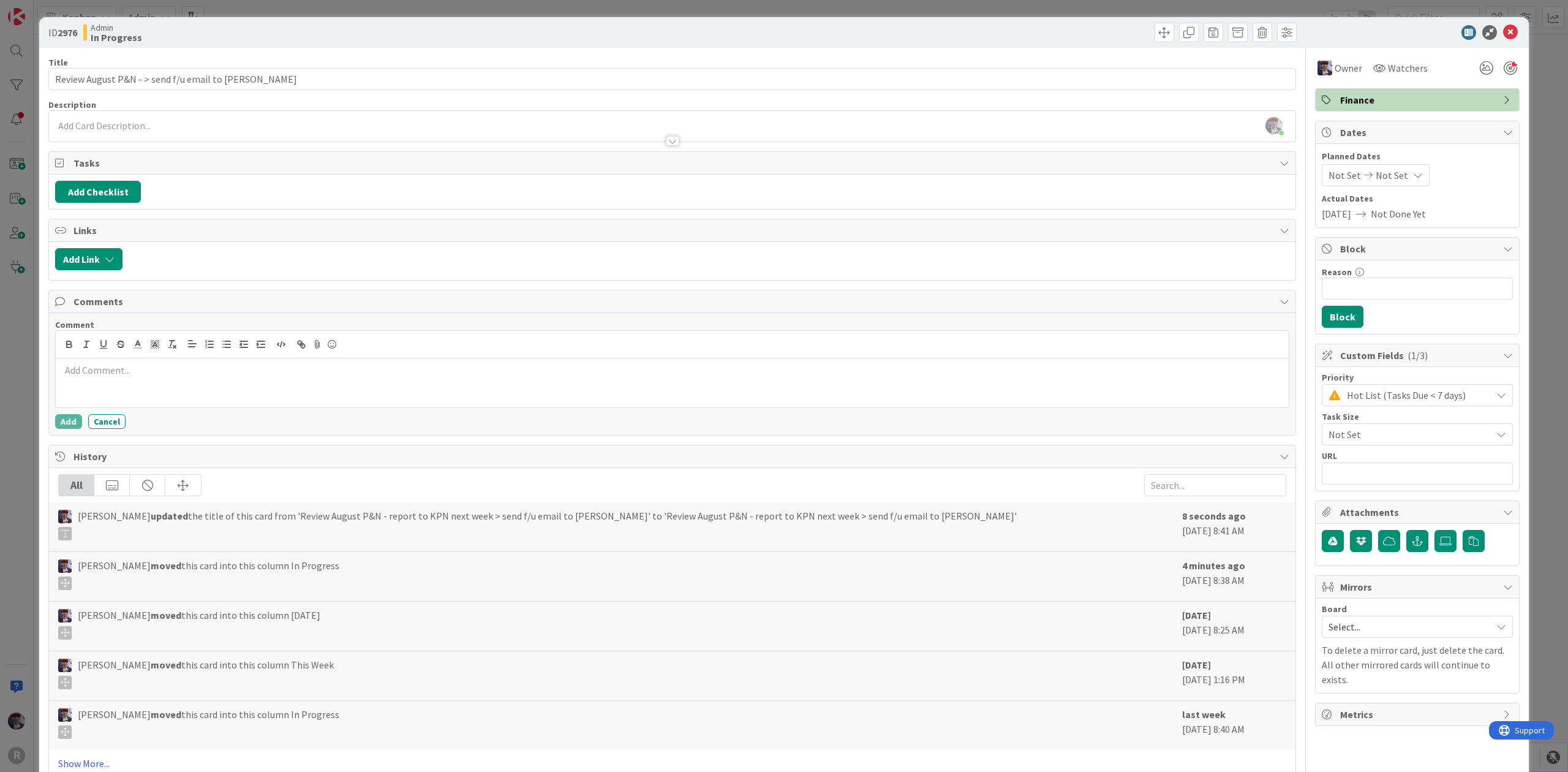
click at [44, 351] on div "ID 2976 Admin In Progress Title 50 / 128 Review August P&N - > send f/u email t…" at bounding box center [783, 402] width 1489 height 769
drag, startPoint x: 37, startPoint y: 353, endPoint x: 30, endPoint y: 354, distance: 7.1
click at [35, 353] on div "ID 2976 Admin In Progress Title 50 / 128 Review August P&N - > send f/u email t…" at bounding box center [784, 386] width 1568 height 772
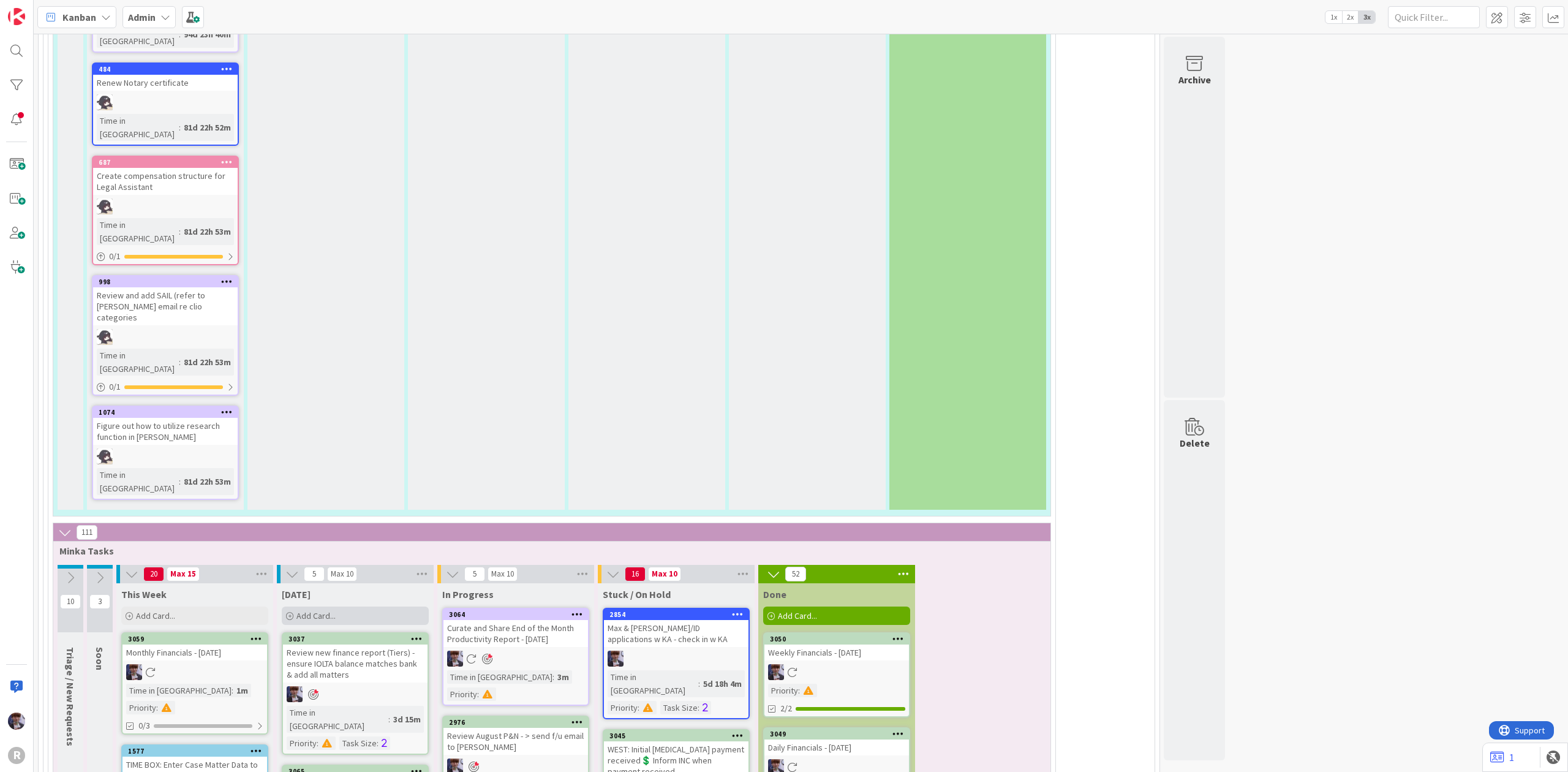
click at [348, 606] on div "Add Card..." at bounding box center [355, 616] width 147 height 19
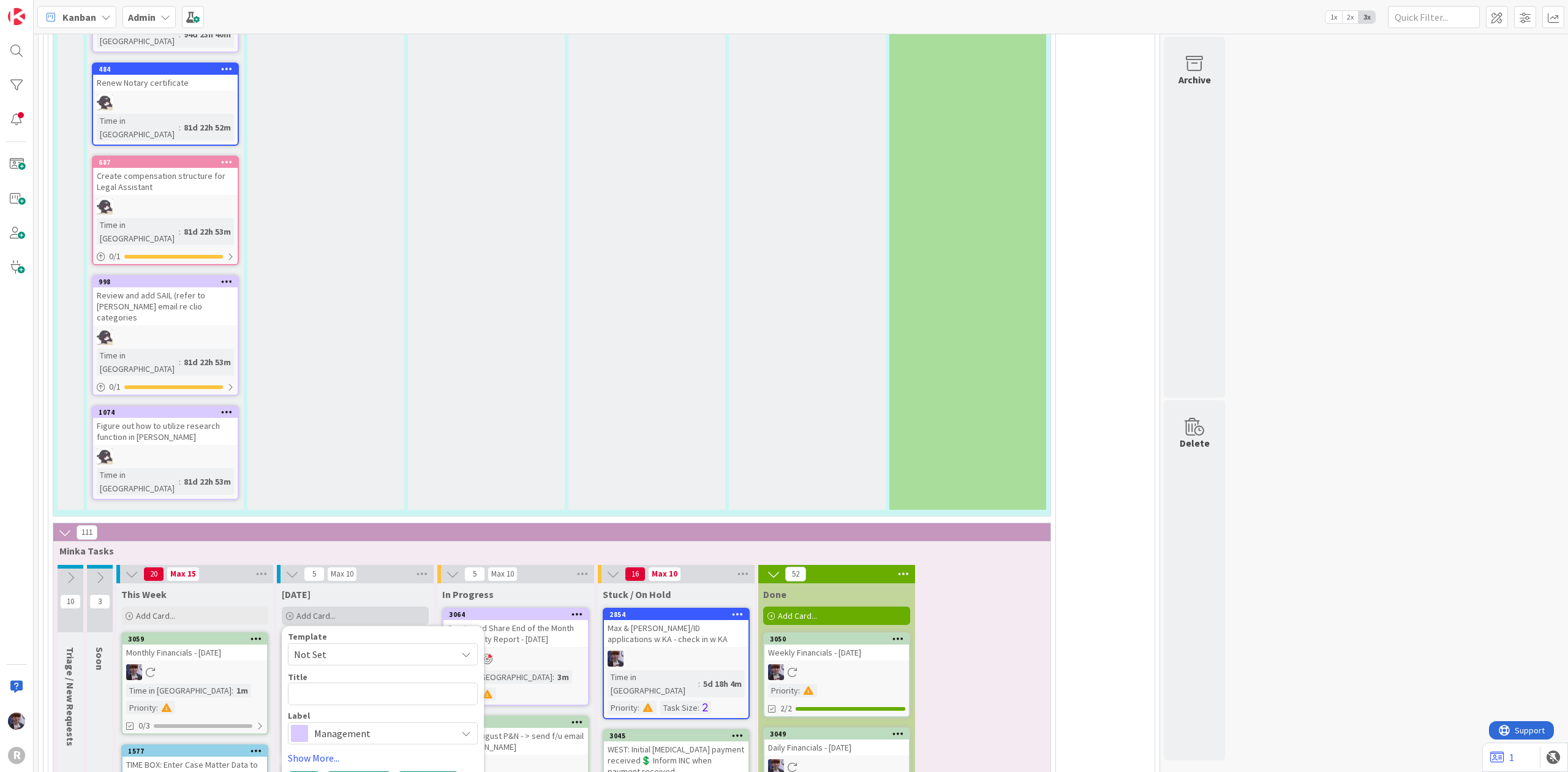
type textarea "x"
type textarea "A"
type textarea "x"
type textarea "Ad"
type textarea "x"
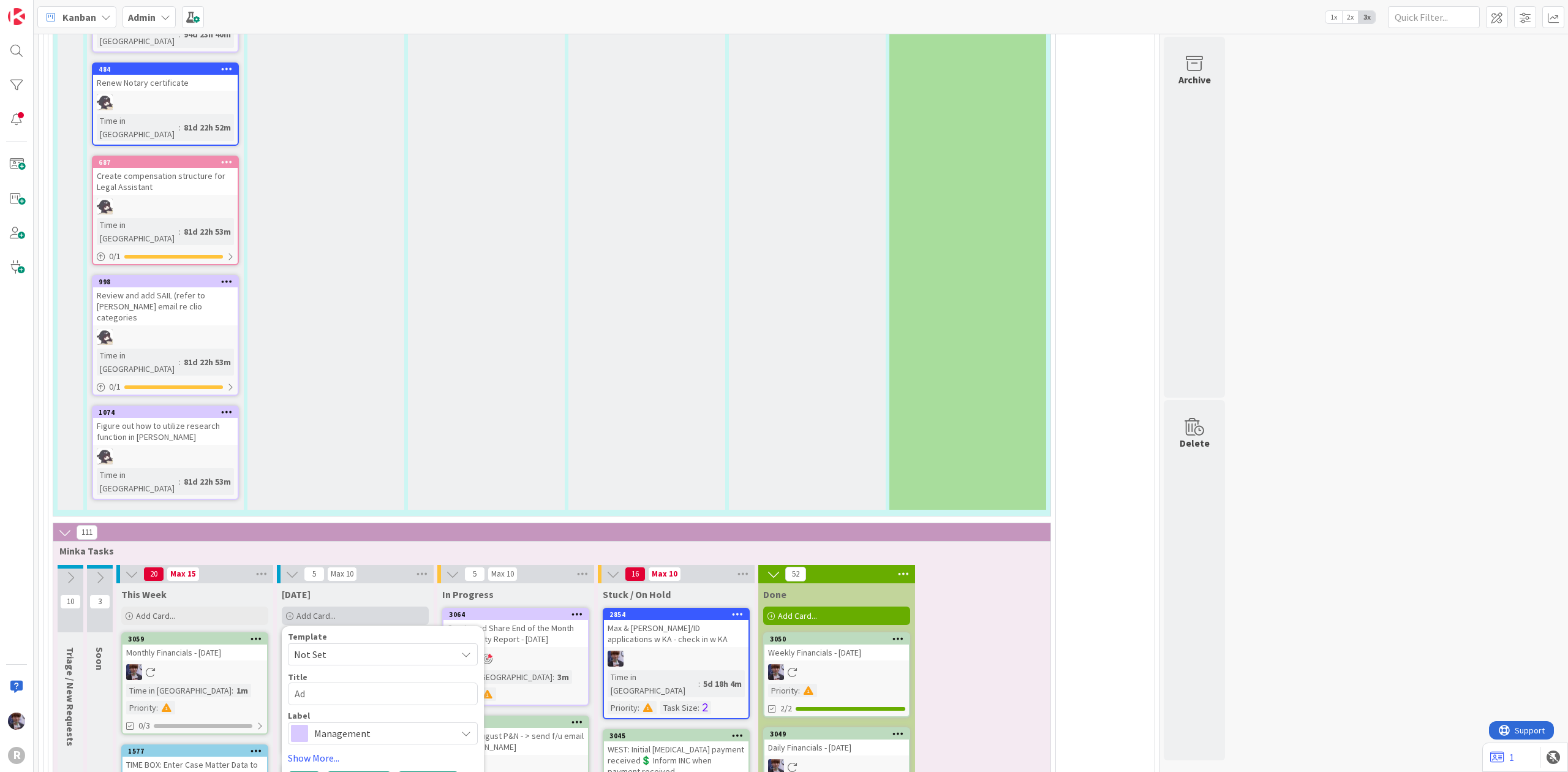
type textarea "Adm"
type textarea "x"
type textarea "Admi"
type textarea "x"
type textarea "Admin"
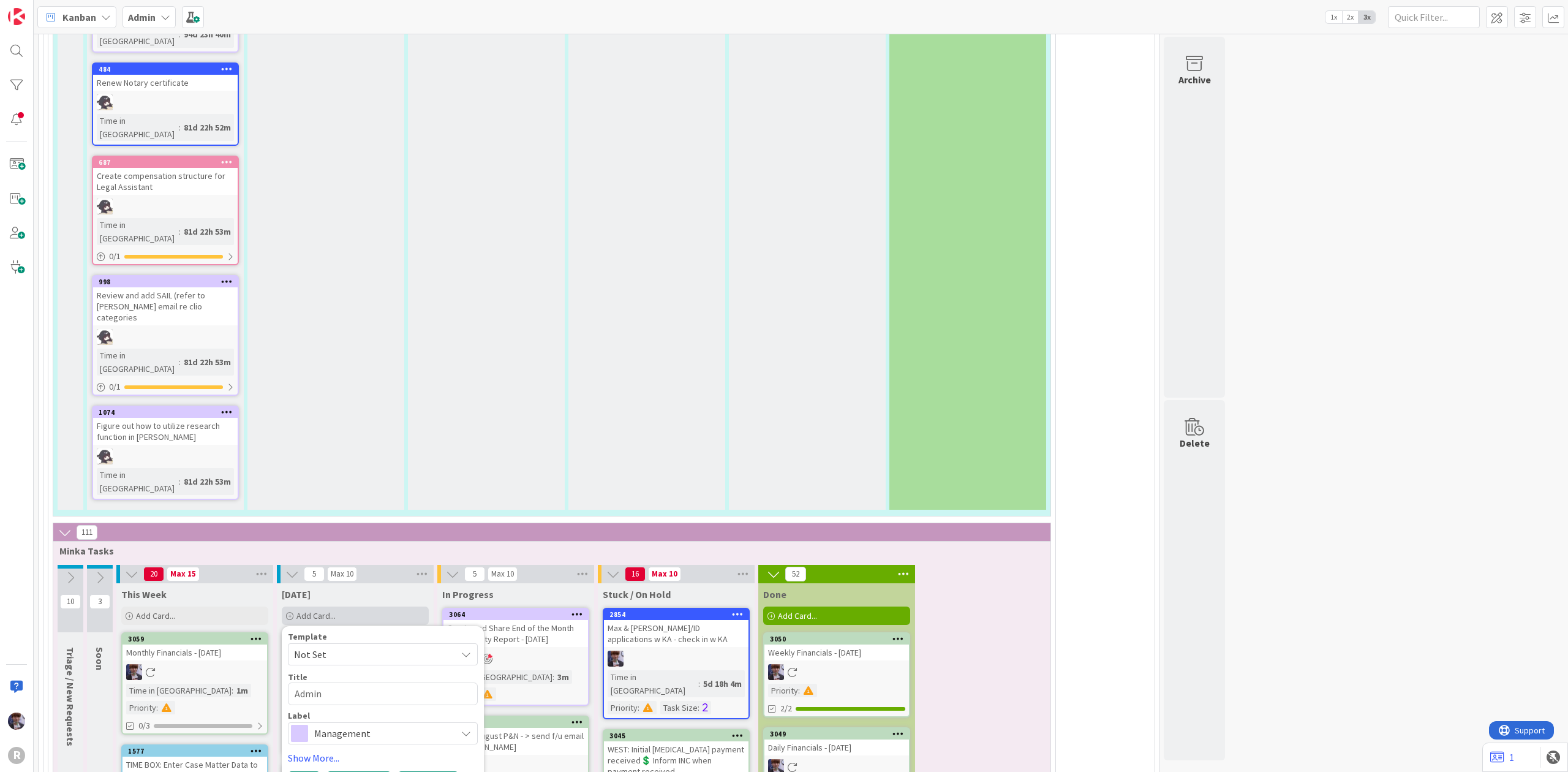
type textarea "x"
type textarea "Admin"
type textarea "x"
type textarea "Admin me"
type textarea "x"
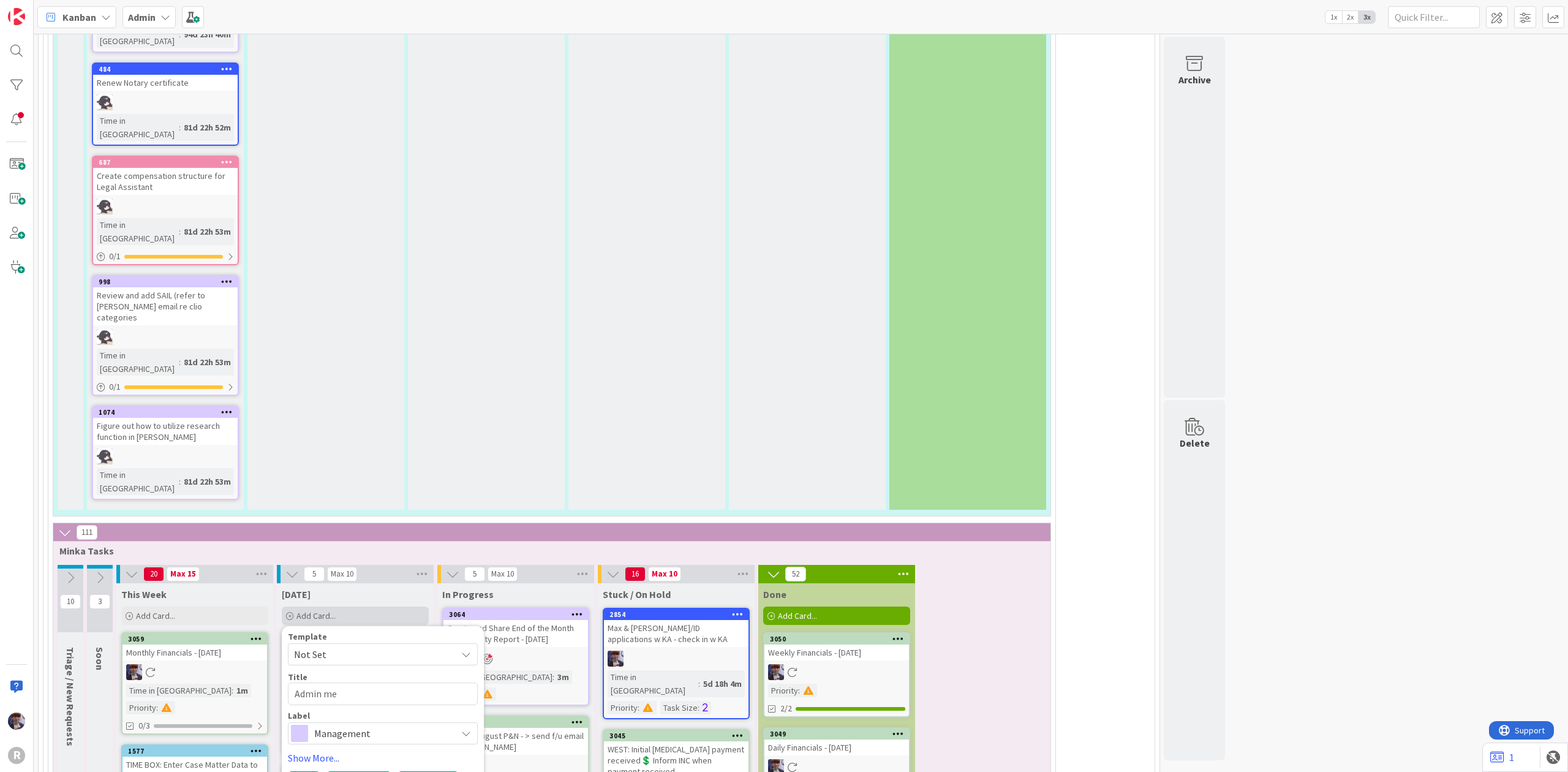
type textarea "Admin mee"
type textarea "x"
type textarea "Admin meeti"
type textarea "x"
type textarea "Admin meetig"
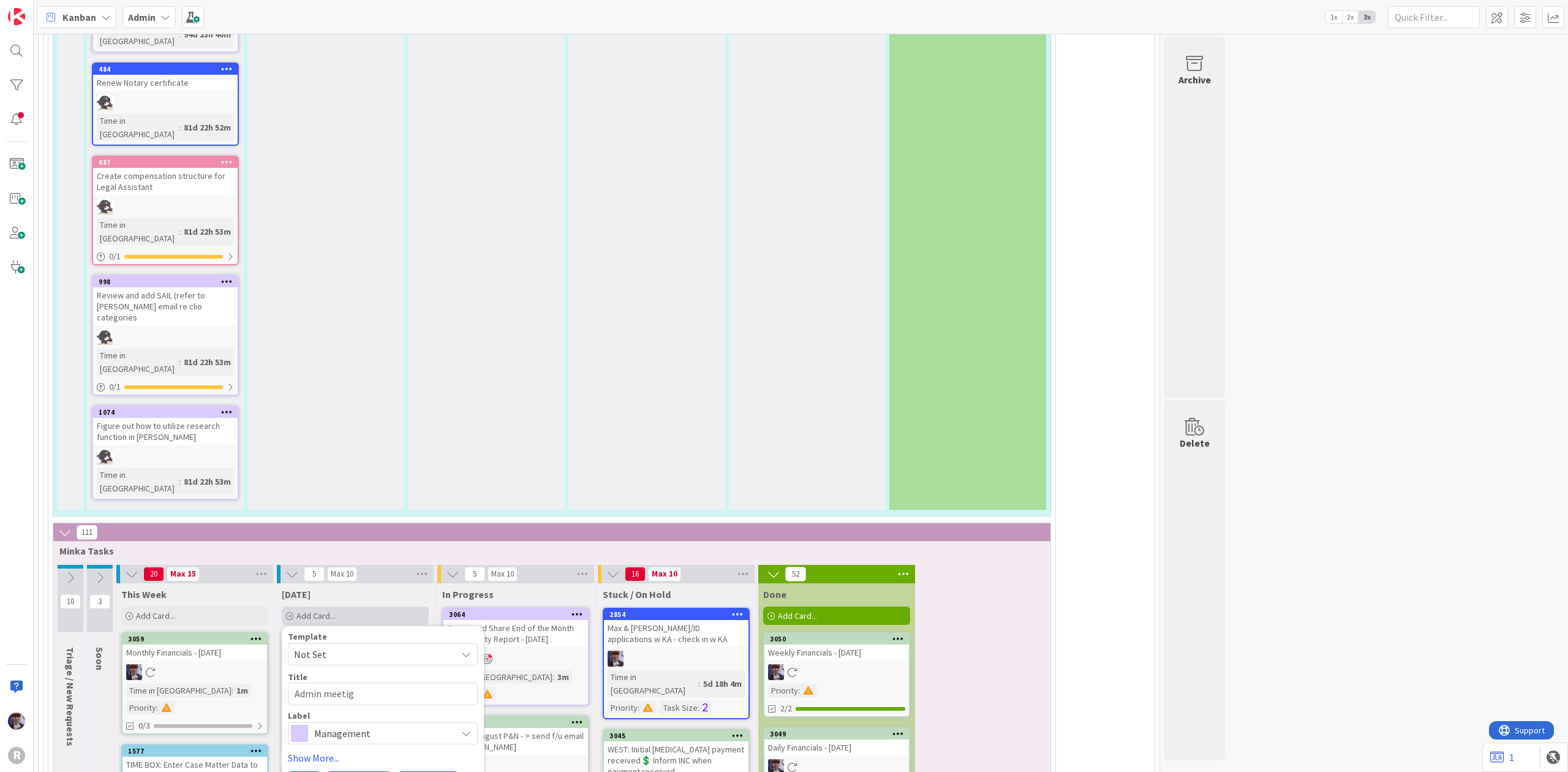
type textarea "x"
type textarea "Admin meetig"
type textarea "x"
type textarea "Admin meetig"
type textarea "x"
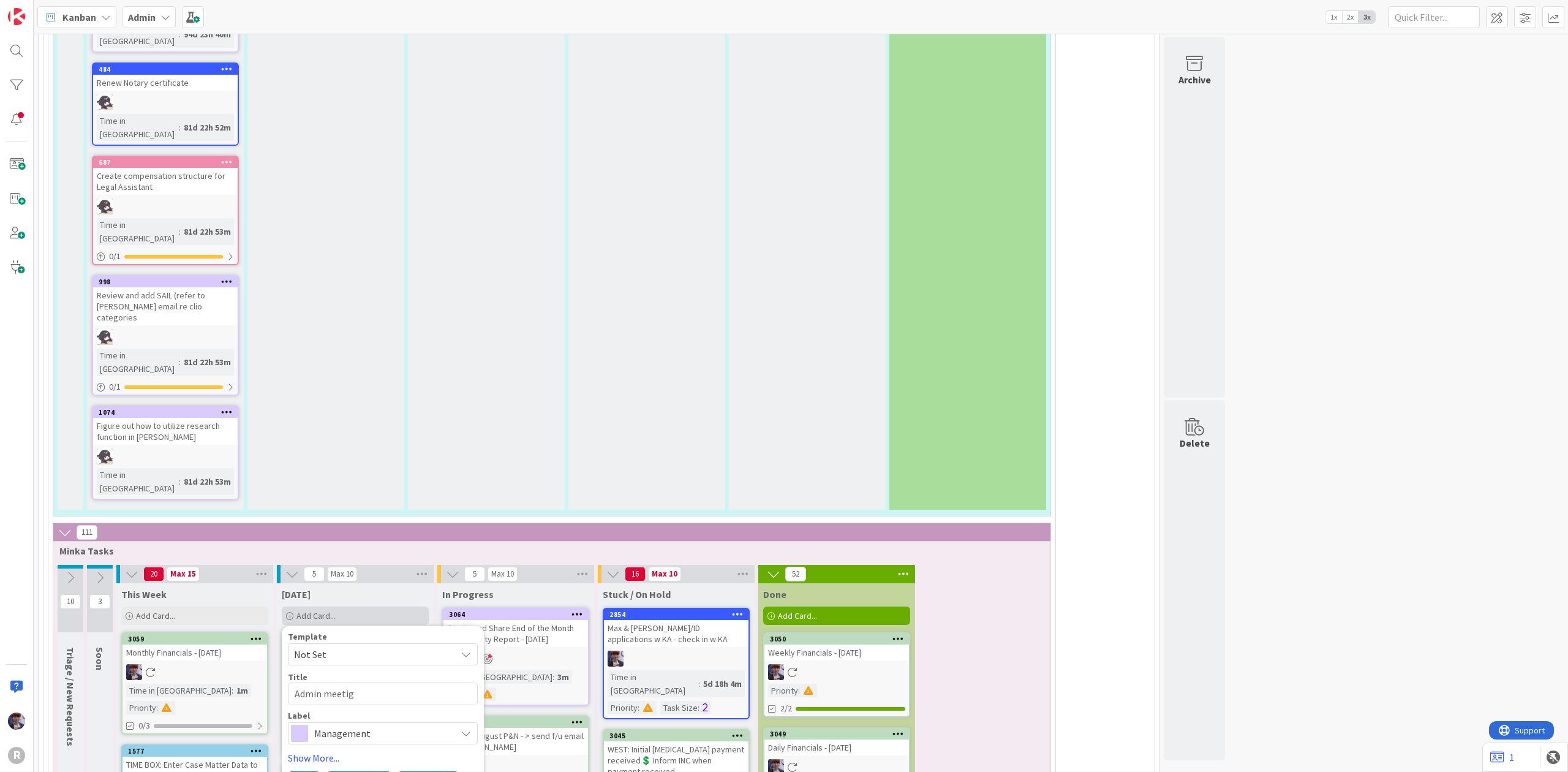
type textarea "Admin meeti"
type textarea "x"
type textarea "Admin meetin"
type textarea "x"
type textarea "Admin meeting"
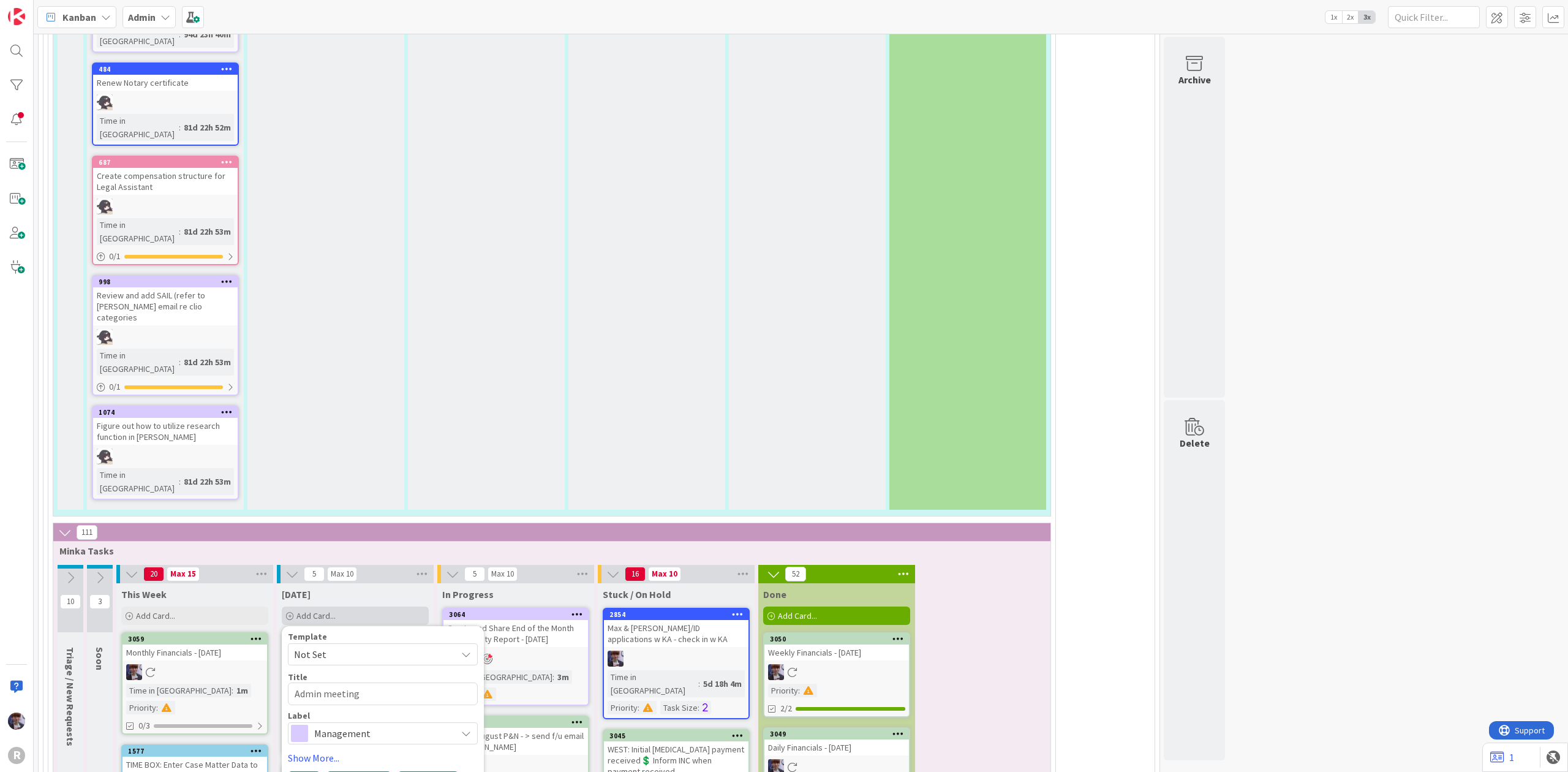
type textarea "x"
type textarea "Admin meeting"
click at [303, 771] on button "Add" at bounding box center [304, 782] width 32 height 22
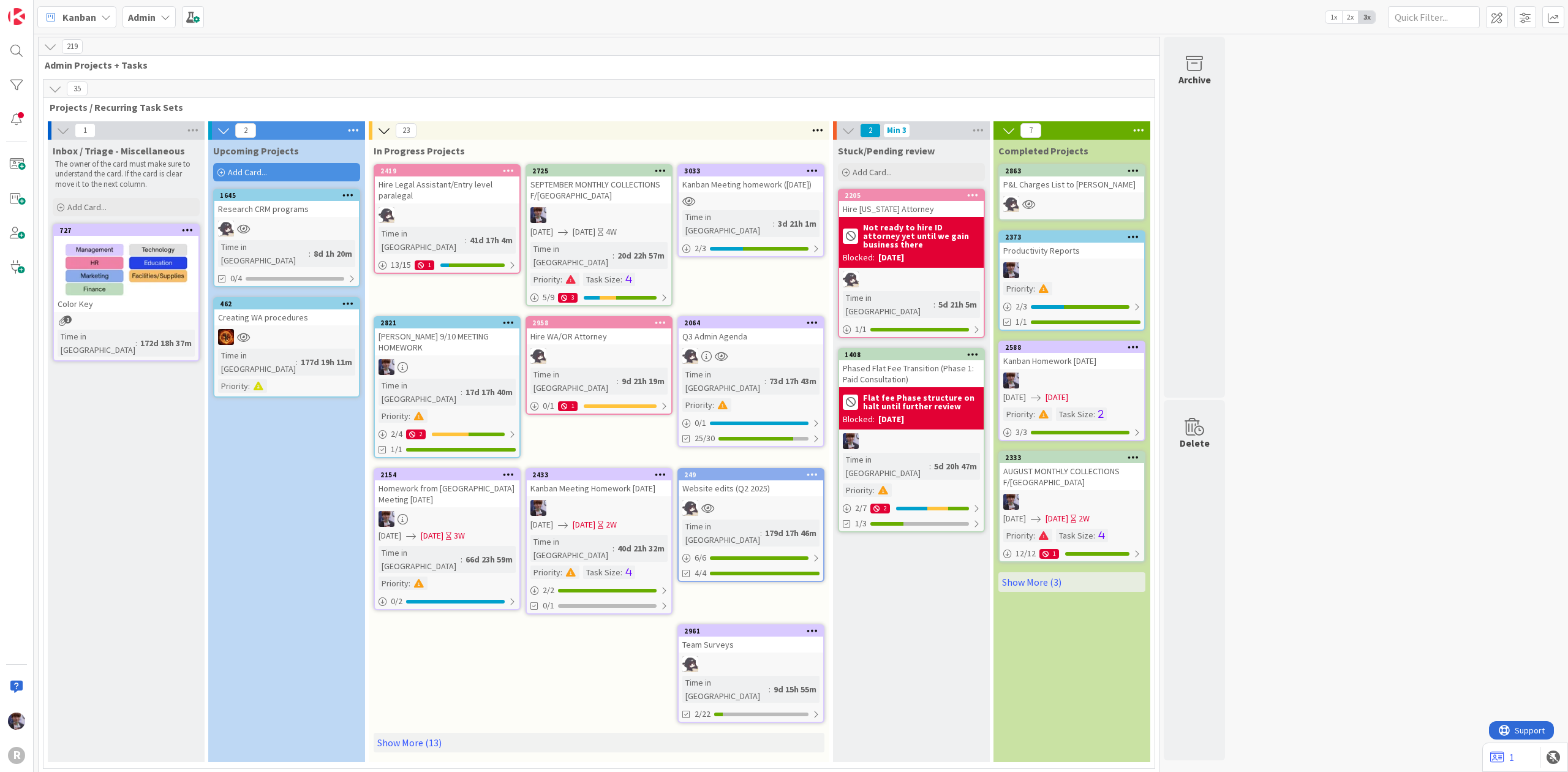
click at [584, 202] on div "SEPTEMBER MONTHLY COLLECTIONS F/[GEOGRAPHIC_DATA]" at bounding box center [599, 190] width 144 height 27
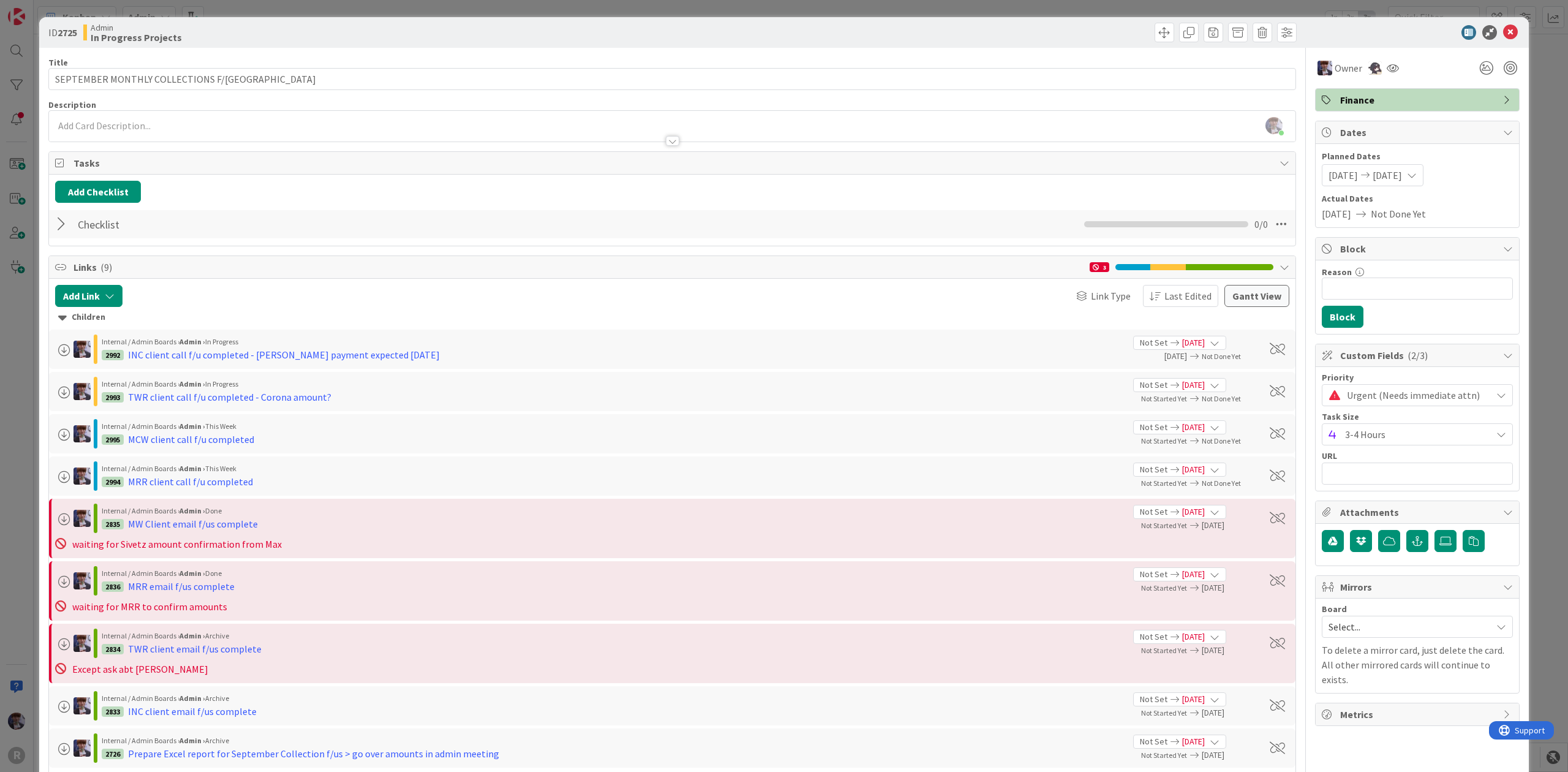
click at [50, 225] on div "Checklist Checklist Name 9 / 64 Checklist 0 / 0" at bounding box center [672, 224] width 1246 height 28
click at [59, 226] on div at bounding box center [63, 224] width 16 height 22
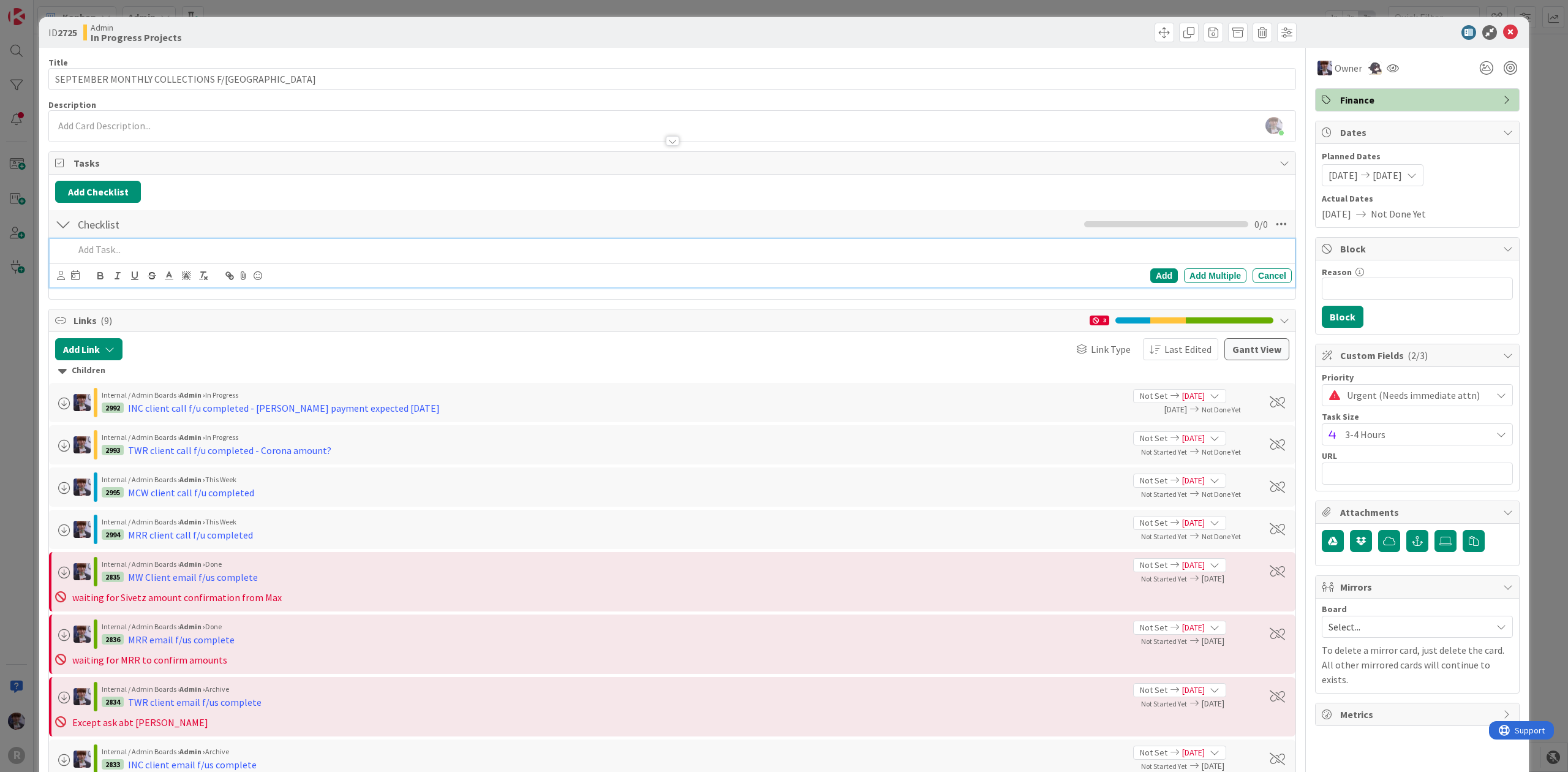
click at [95, 251] on p at bounding box center [680, 249] width 1213 height 14
click at [60, 282] on div at bounding box center [61, 275] width 8 height 14
click at [92, 375] on img at bounding box center [87, 373] width 16 height 16
click at [77, 278] on icon at bounding box center [78, 275] width 8 height 10
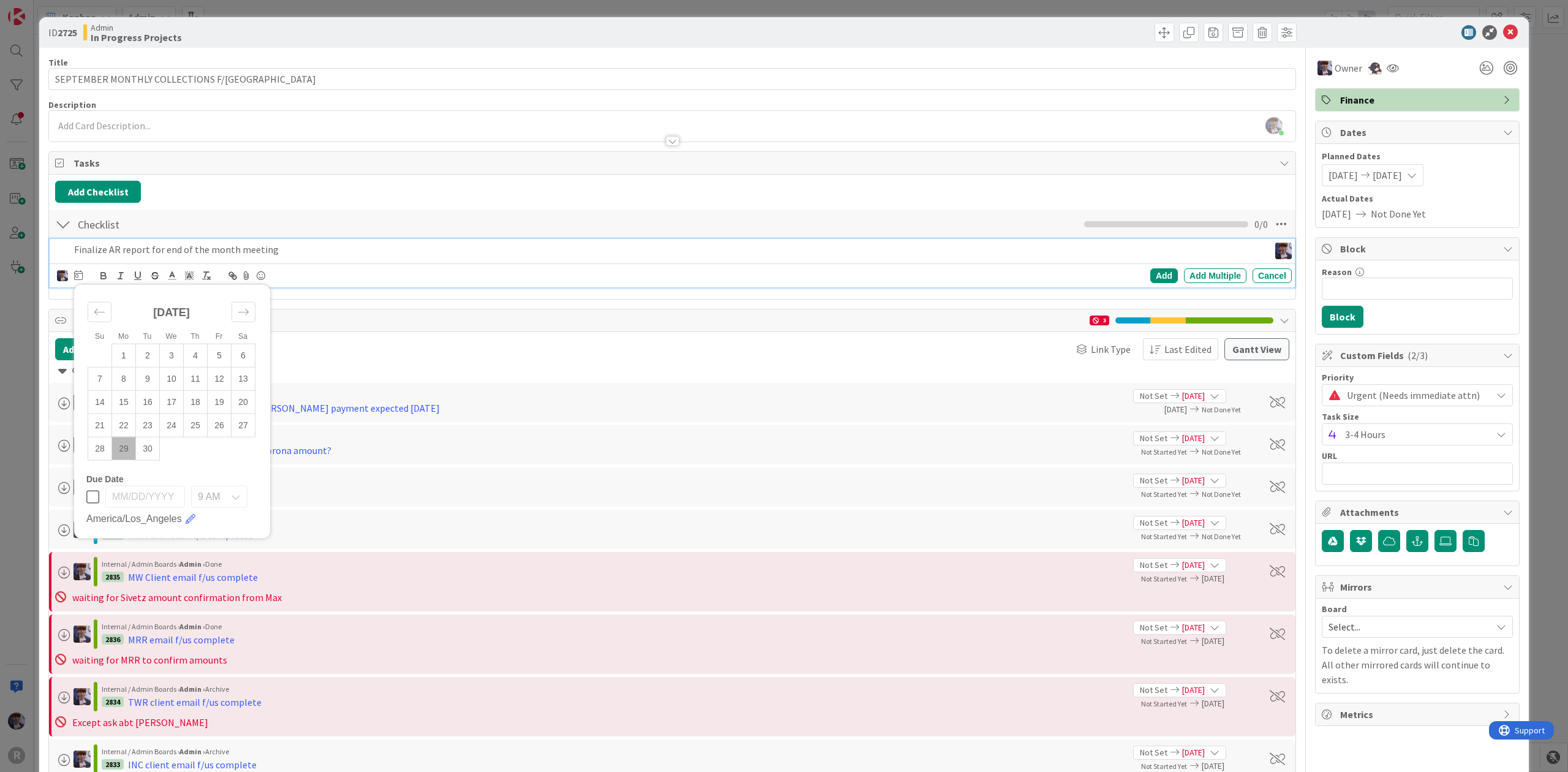
click at [132, 448] on td "29" at bounding box center [124, 448] width 24 height 23
type input "[DATE]"
click at [1150, 272] on div "Add" at bounding box center [1164, 276] width 28 height 15
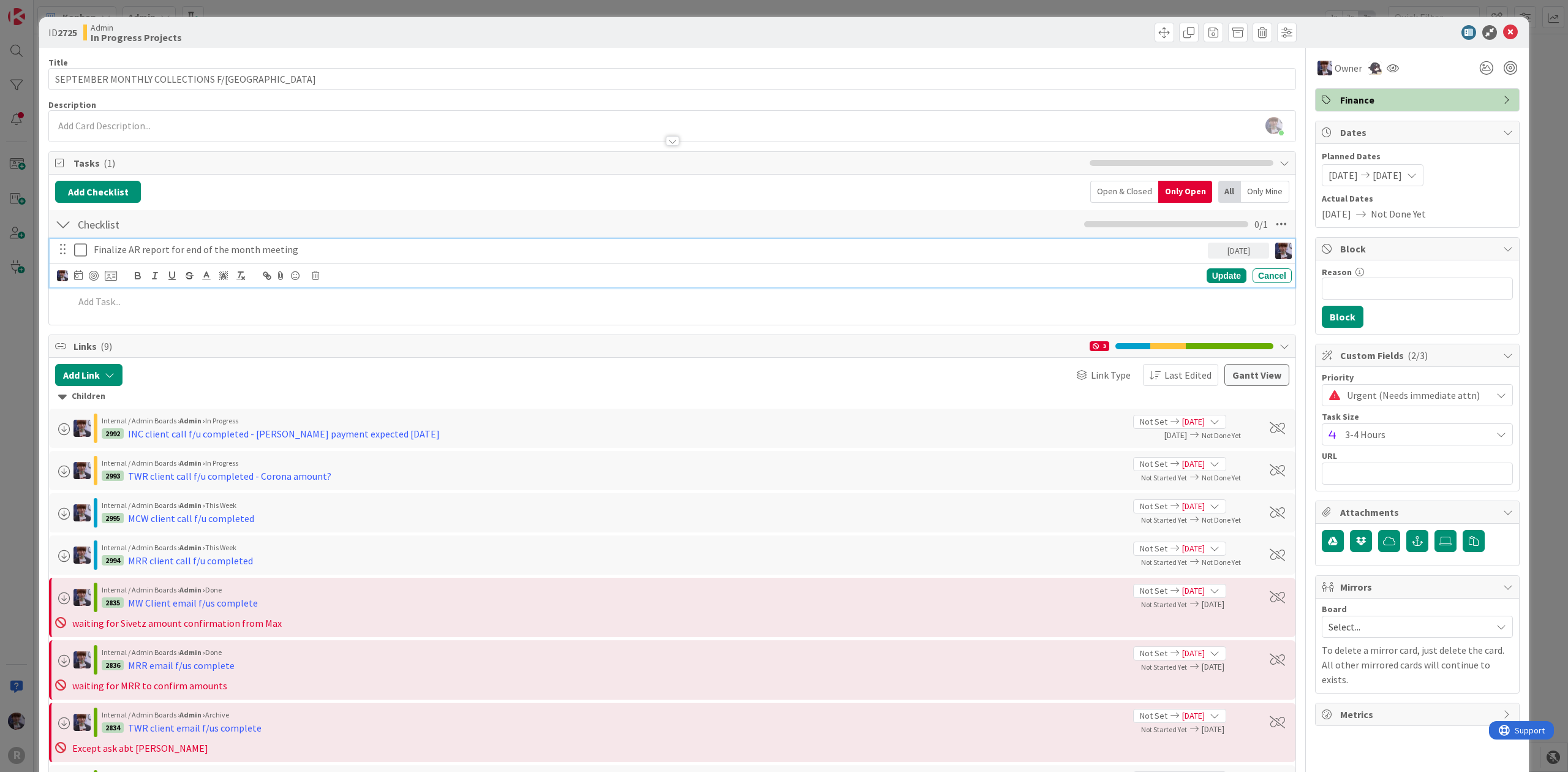
click at [341, 253] on p "Finalize AR report for end of the month meeting" at bounding box center [648, 249] width 1109 height 14
click at [87, 283] on div at bounding box center [87, 276] width 60 height 15
click at [115, 280] on icon at bounding box center [110, 276] width 12 height 11
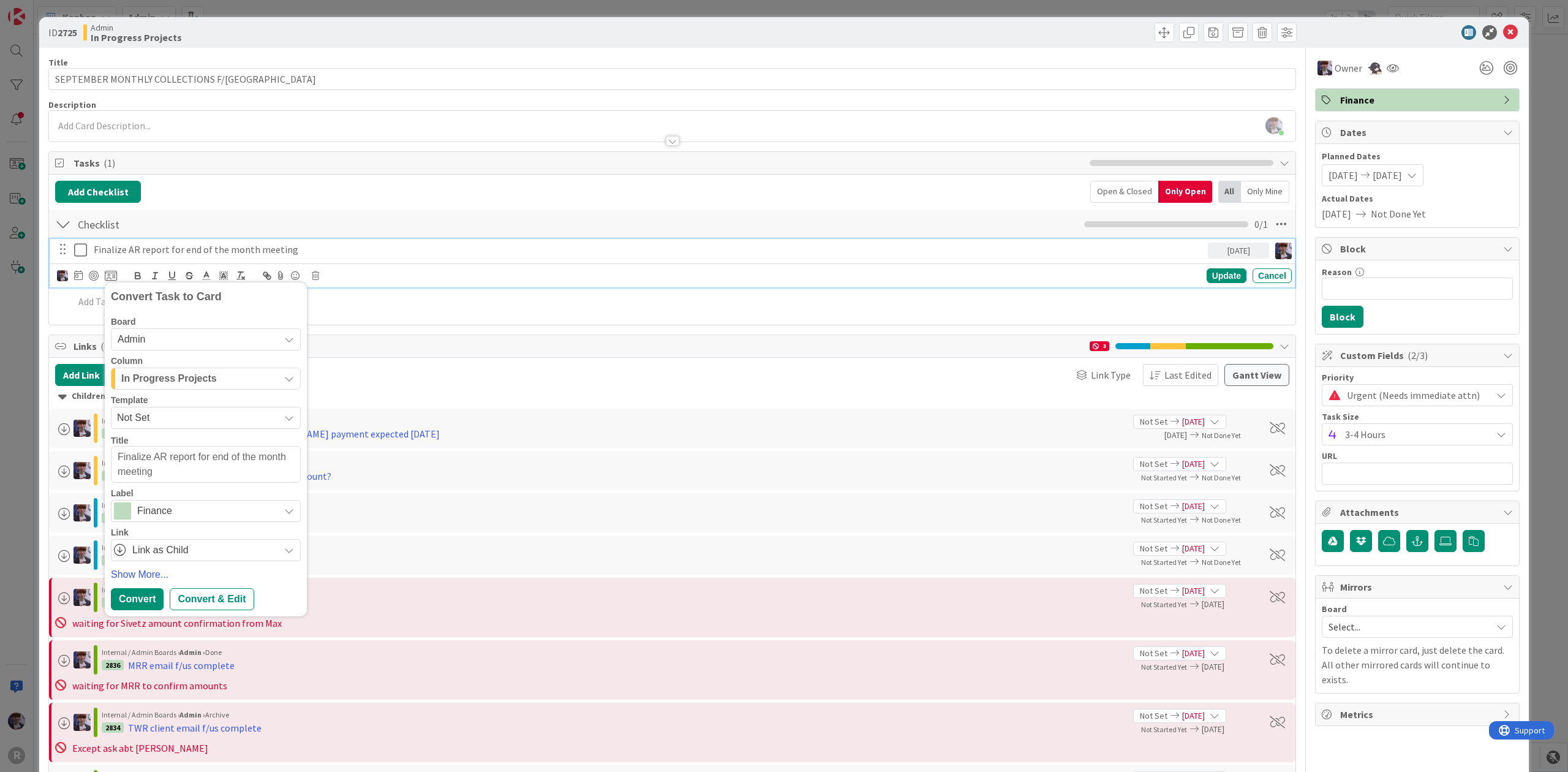
click at [183, 376] on span "In Progress Projects" at bounding box center [168, 378] width 95 height 16
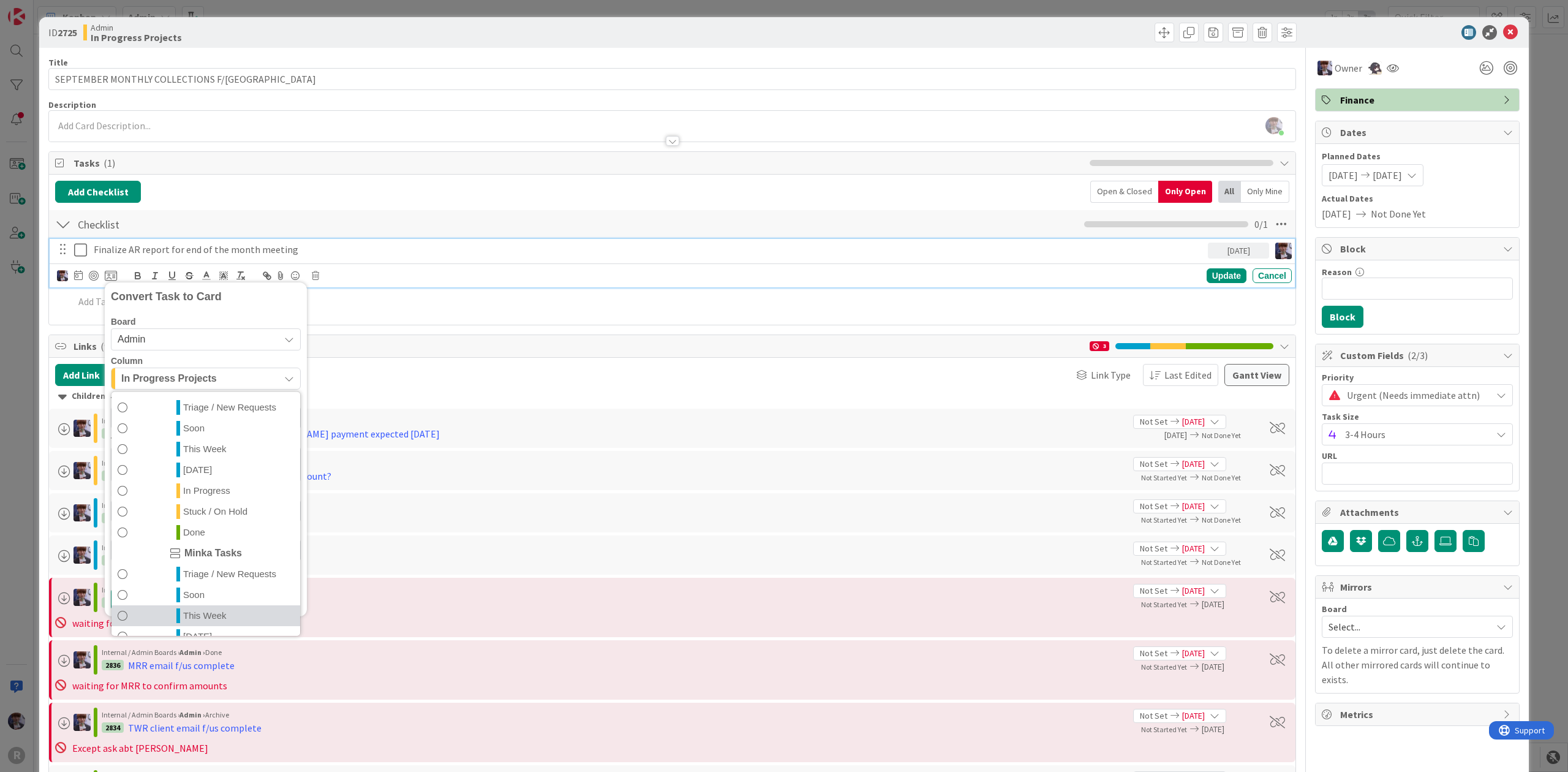
scroll to position [287, 0]
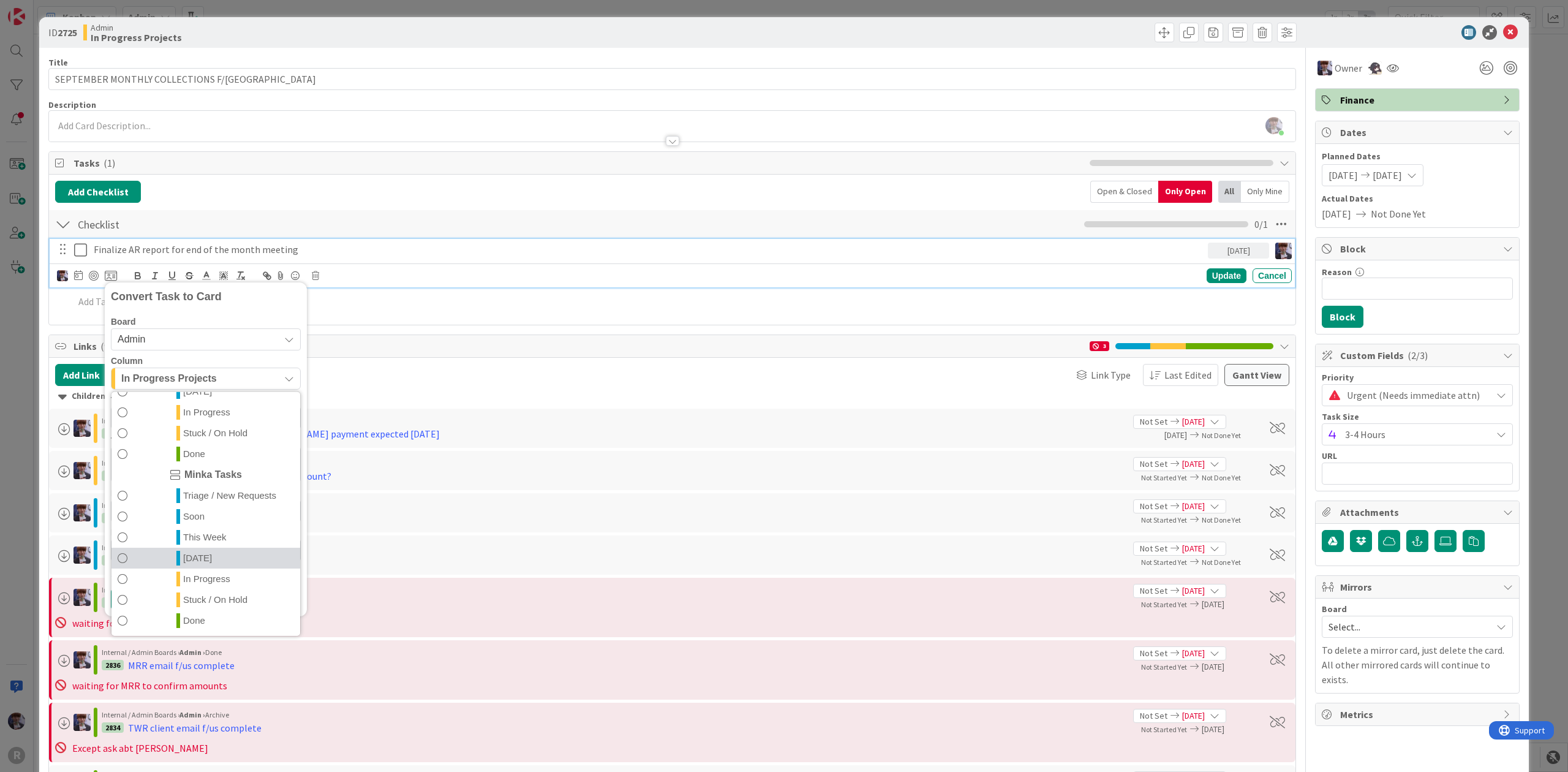
click at [205, 560] on span "[DATE]" at bounding box center [197, 557] width 29 height 15
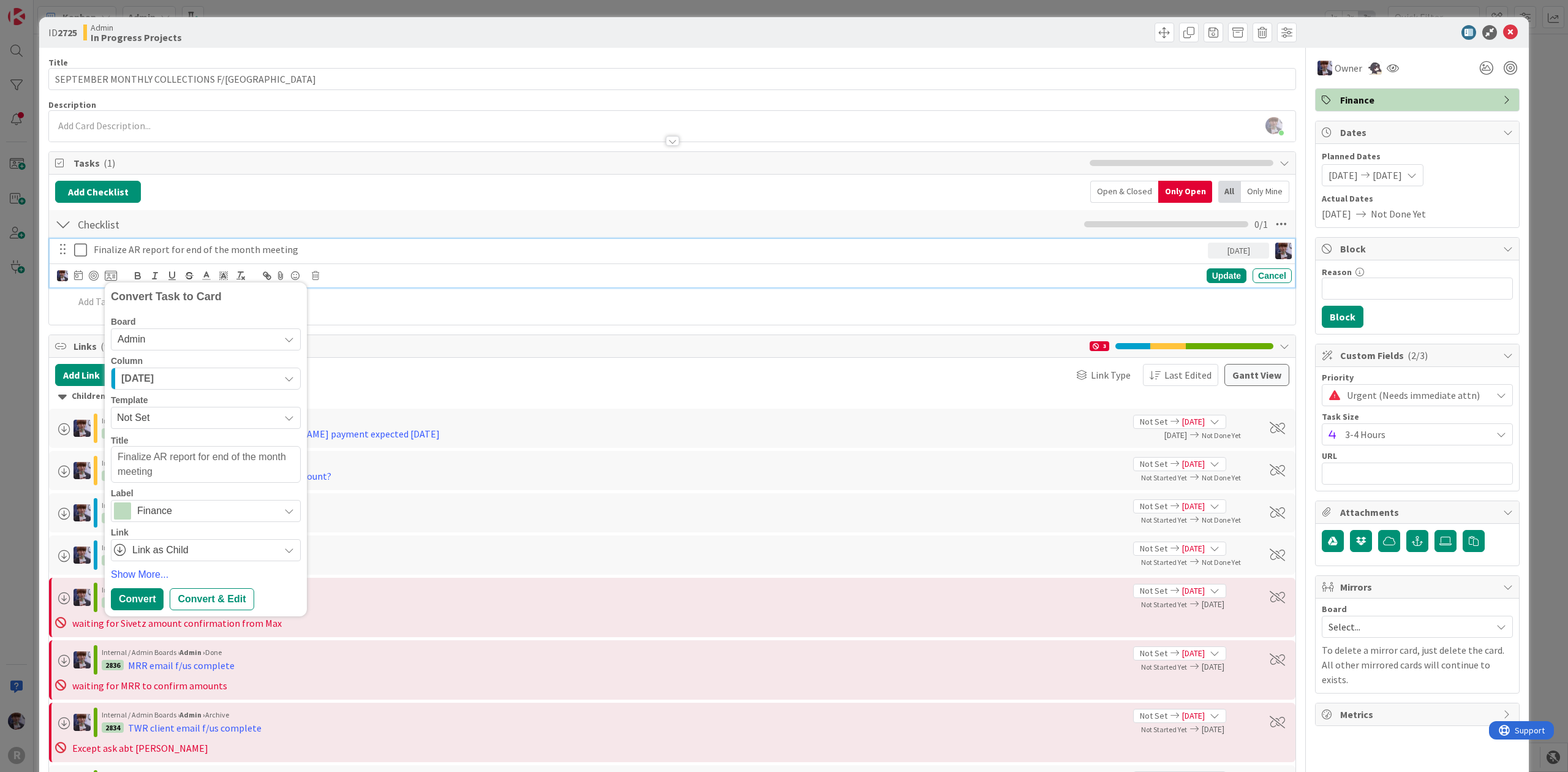
drag, startPoint x: 137, startPoint y: 594, endPoint x: 140, endPoint y: 562, distance: 32.1
click at [137, 595] on div "Convert" at bounding box center [137, 599] width 53 height 22
type textarea "x"
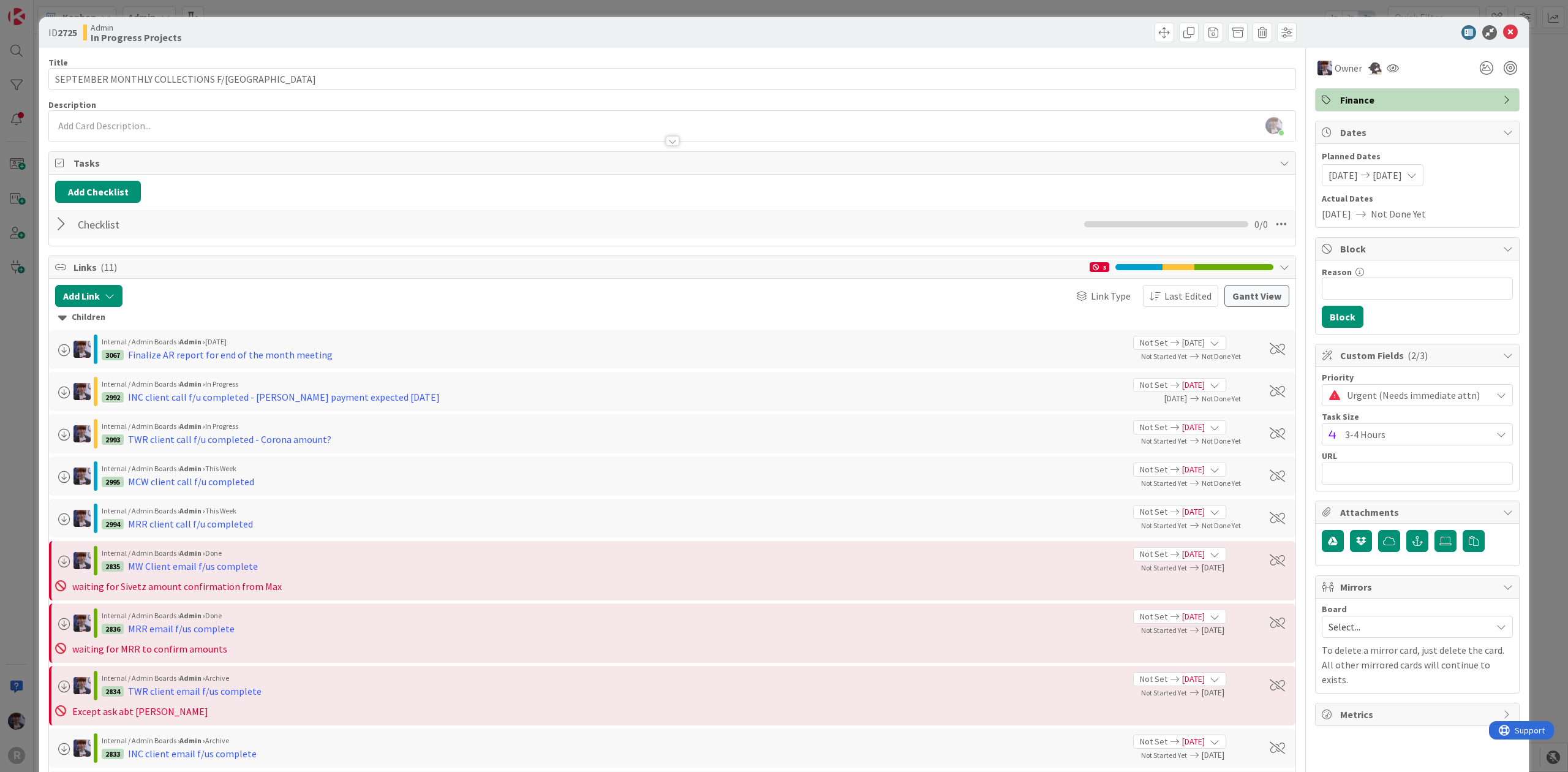
scroll to position [488, 0]
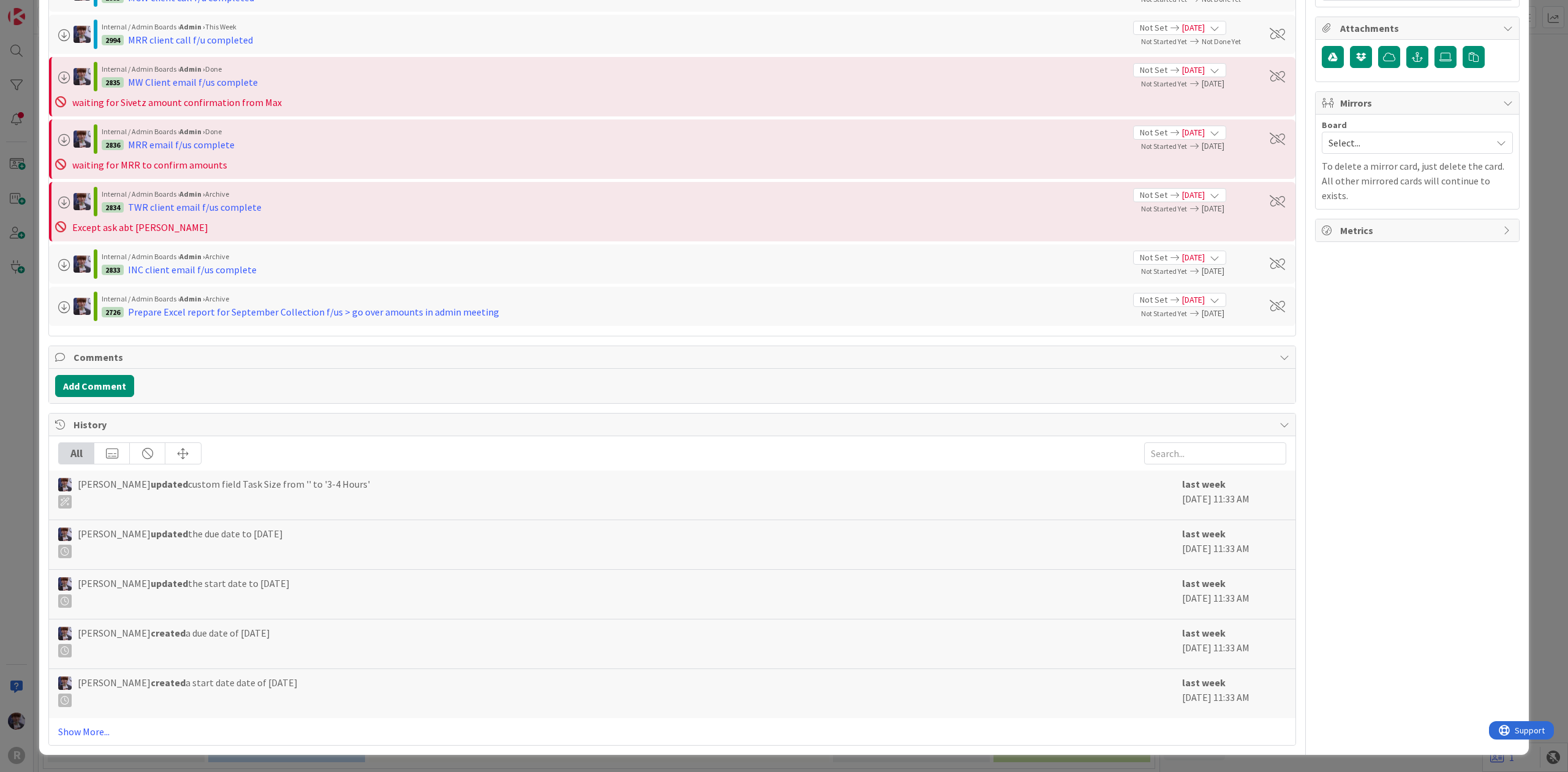
click at [24, 431] on div "ID 2725 Admin In Progress Projects Title 34 / 128 SEPTEMBER MONTHLY COLLECTIONS…" at bounding box center [784, 386] width 1568 height 772
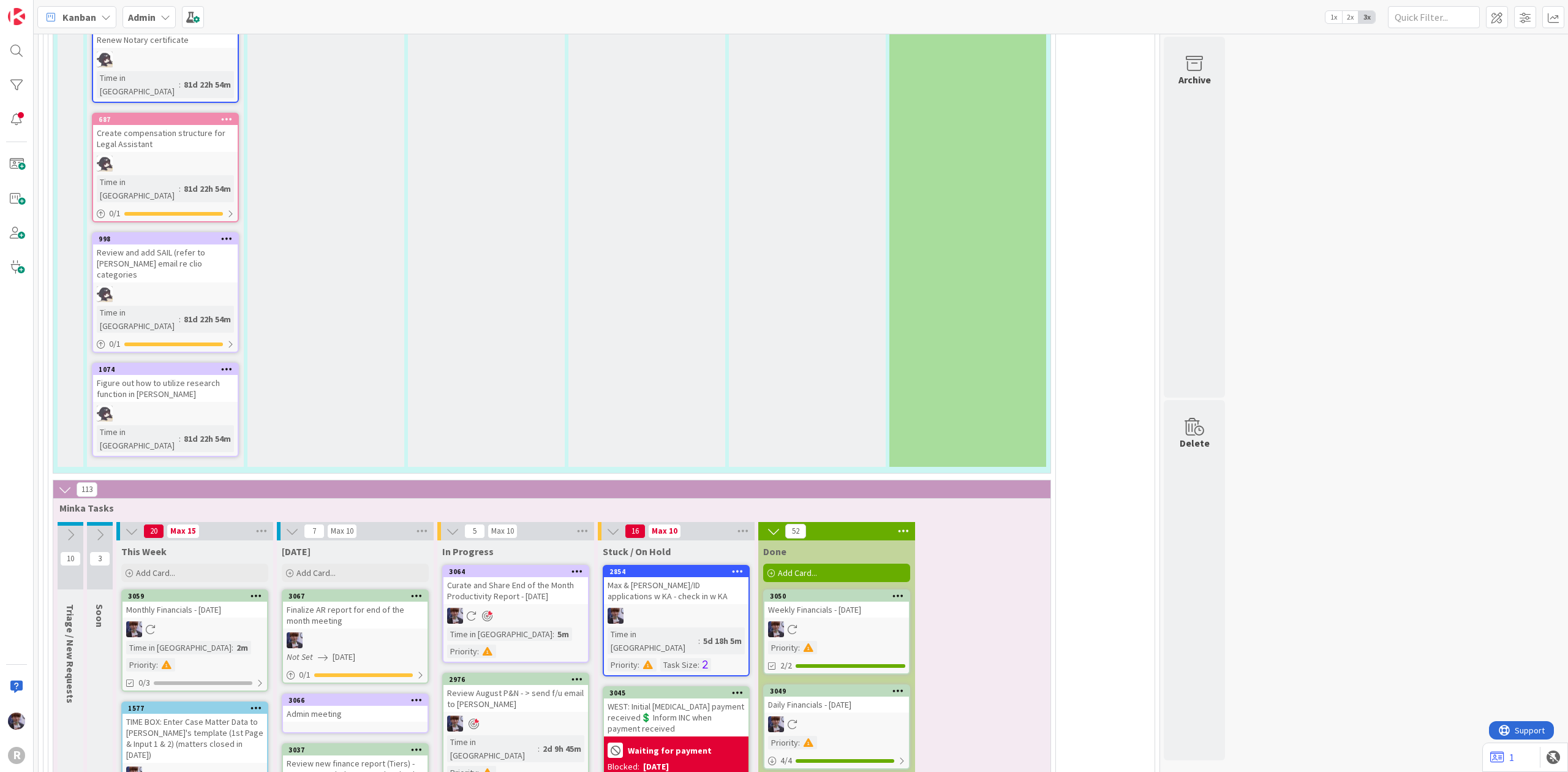
scroll to position [3102, 0]
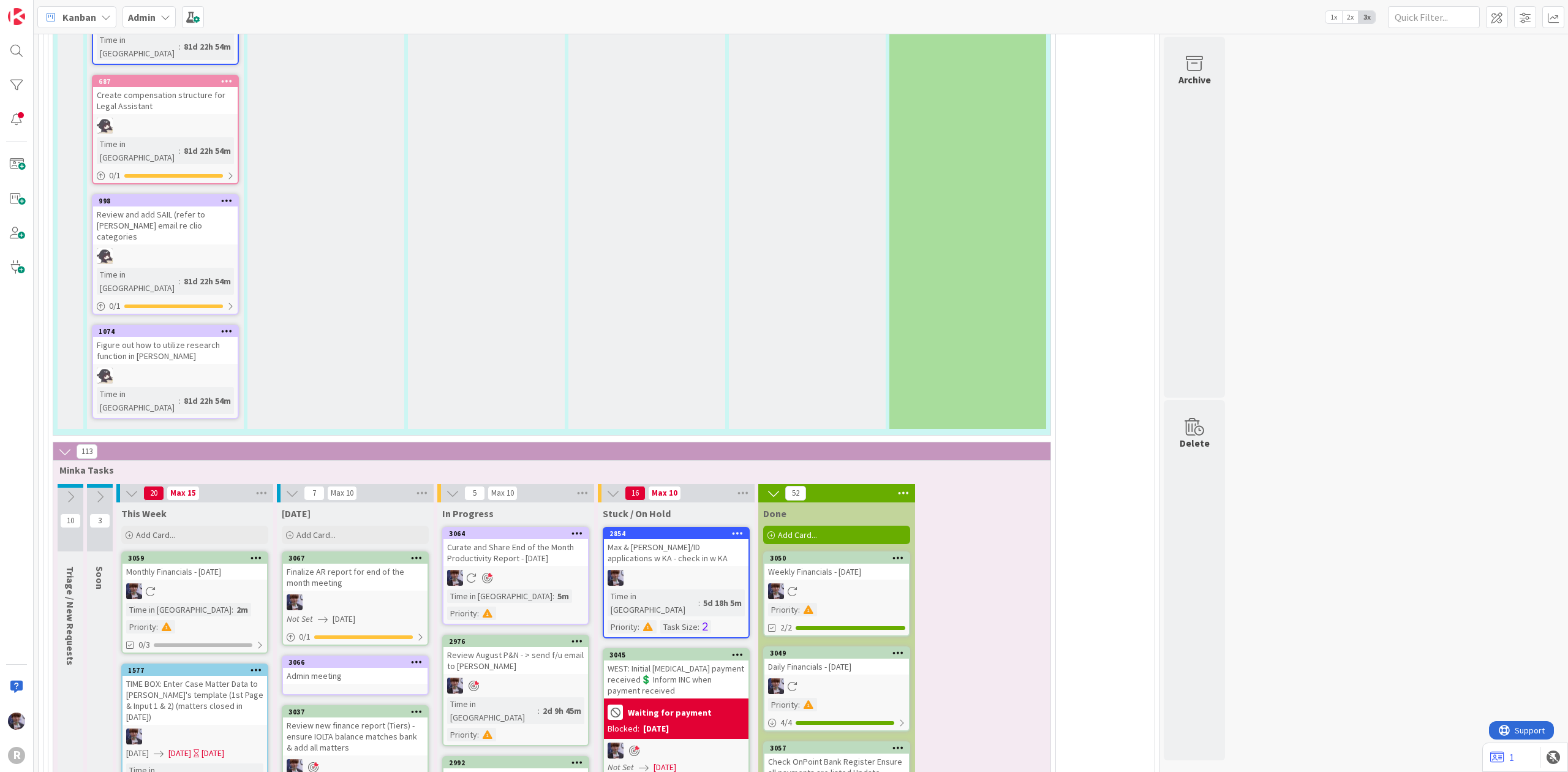
click at [354, 564] on div "Finalize AR report for end of the month meeting" at bounding box center [355, 577] width 144 height 27
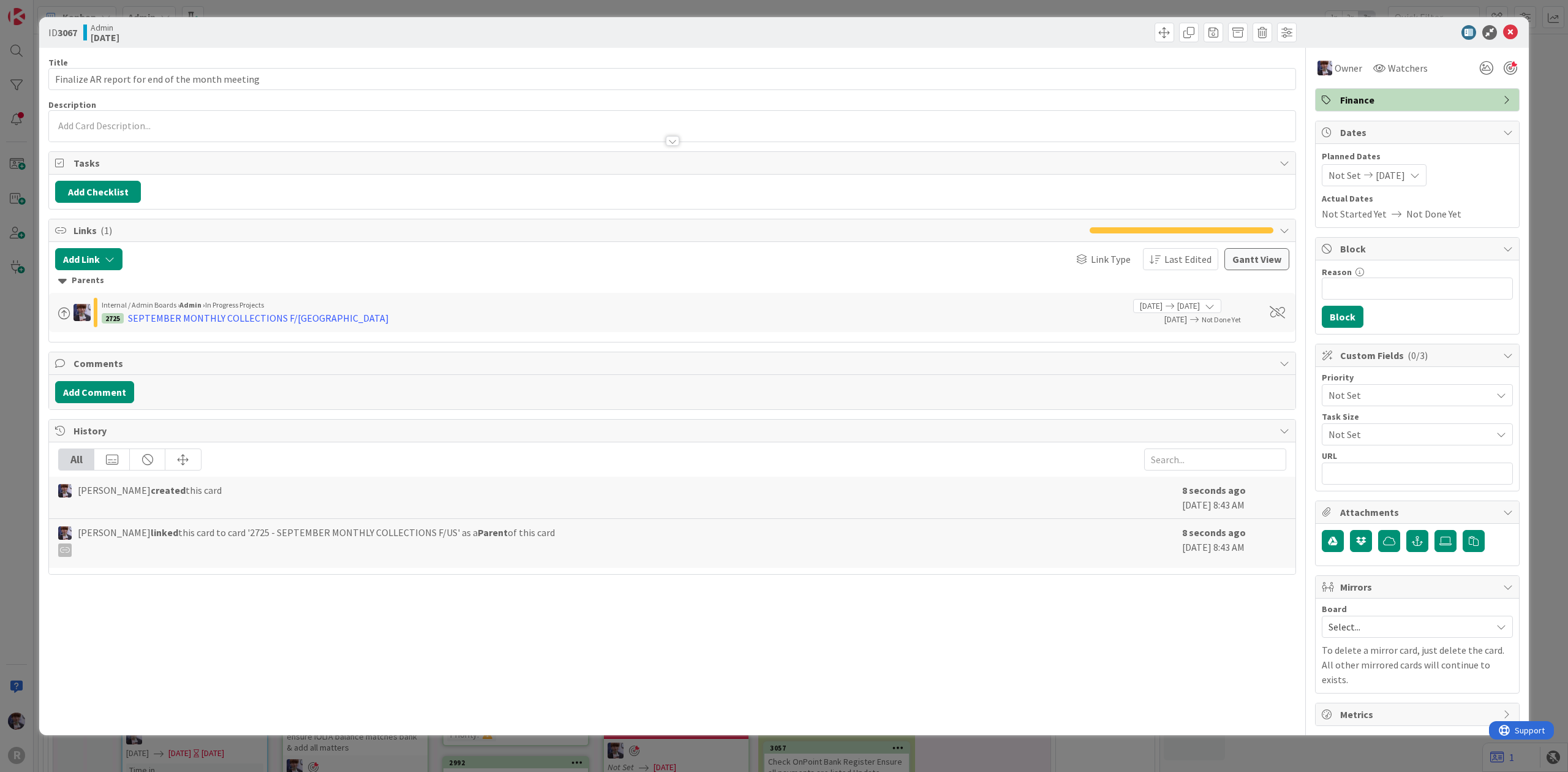
click at [1508, 69] on div at bounding box center [1510, 68] width 14 height 14
click at [1532, 83] on div "ID 3067 Admin [DATE] Title 47 / 128 Finalize AR report for end of the month mee…" at bounding box center [784, 386] width 1568 height 772
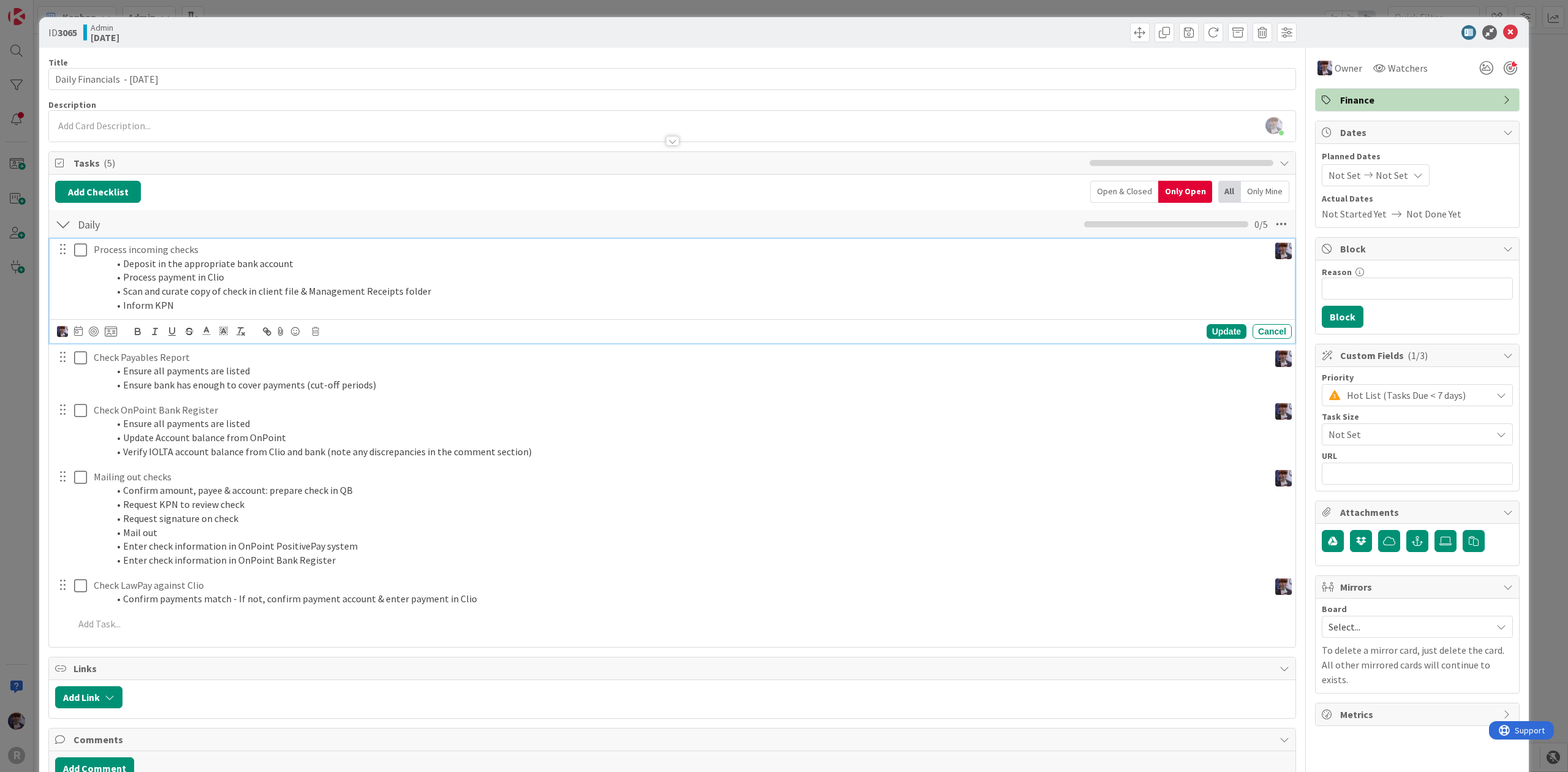
click at [269, 245] on p "Process incoming checks" at bounding box center [678, 249] width 1170 height 14
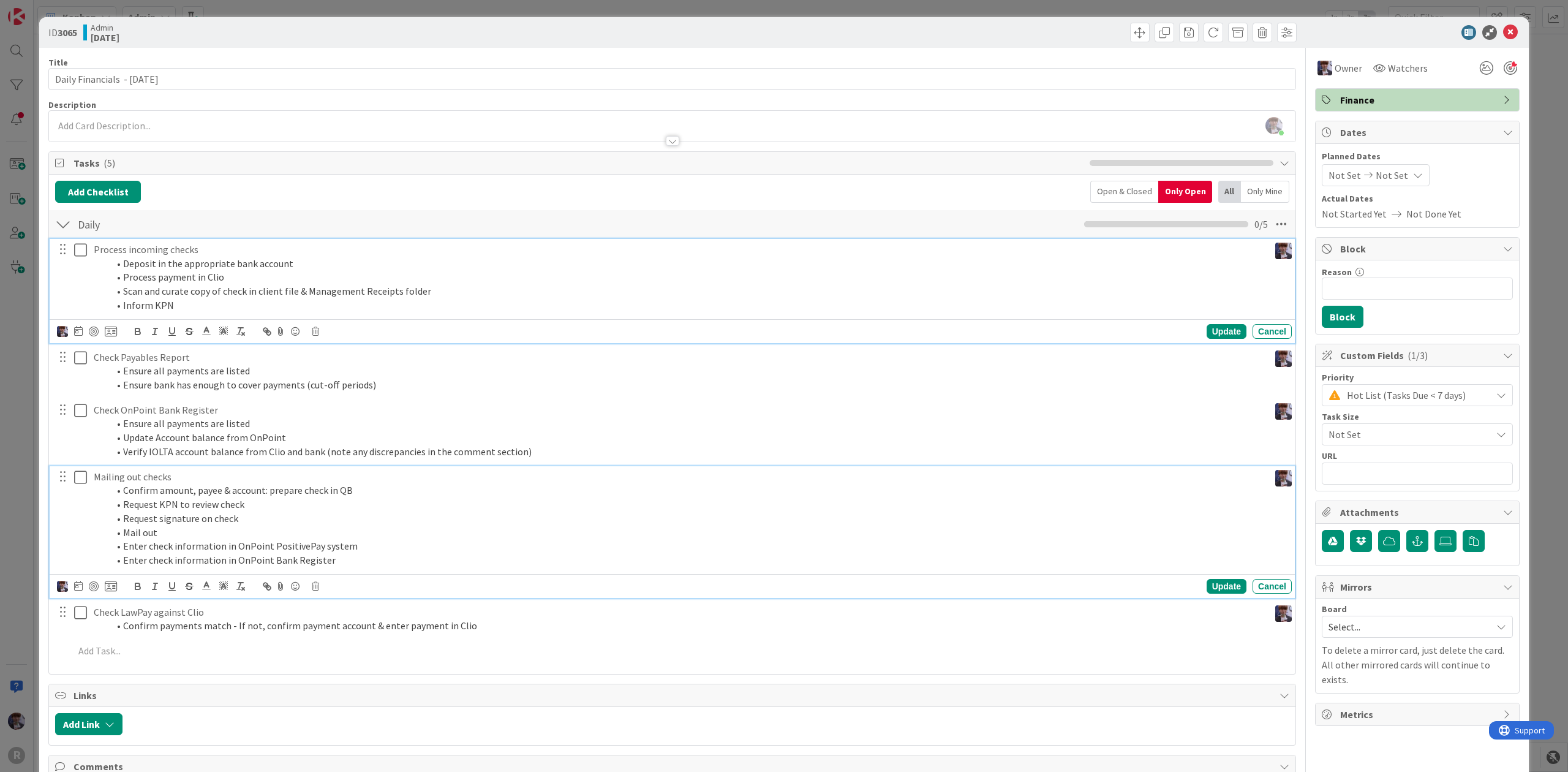
click at [204, 469] on div "Mailing out checks Confirm amount, payee & account: prepare check in QB Request…" at bounding box center [678, 517] width 1180 height 105
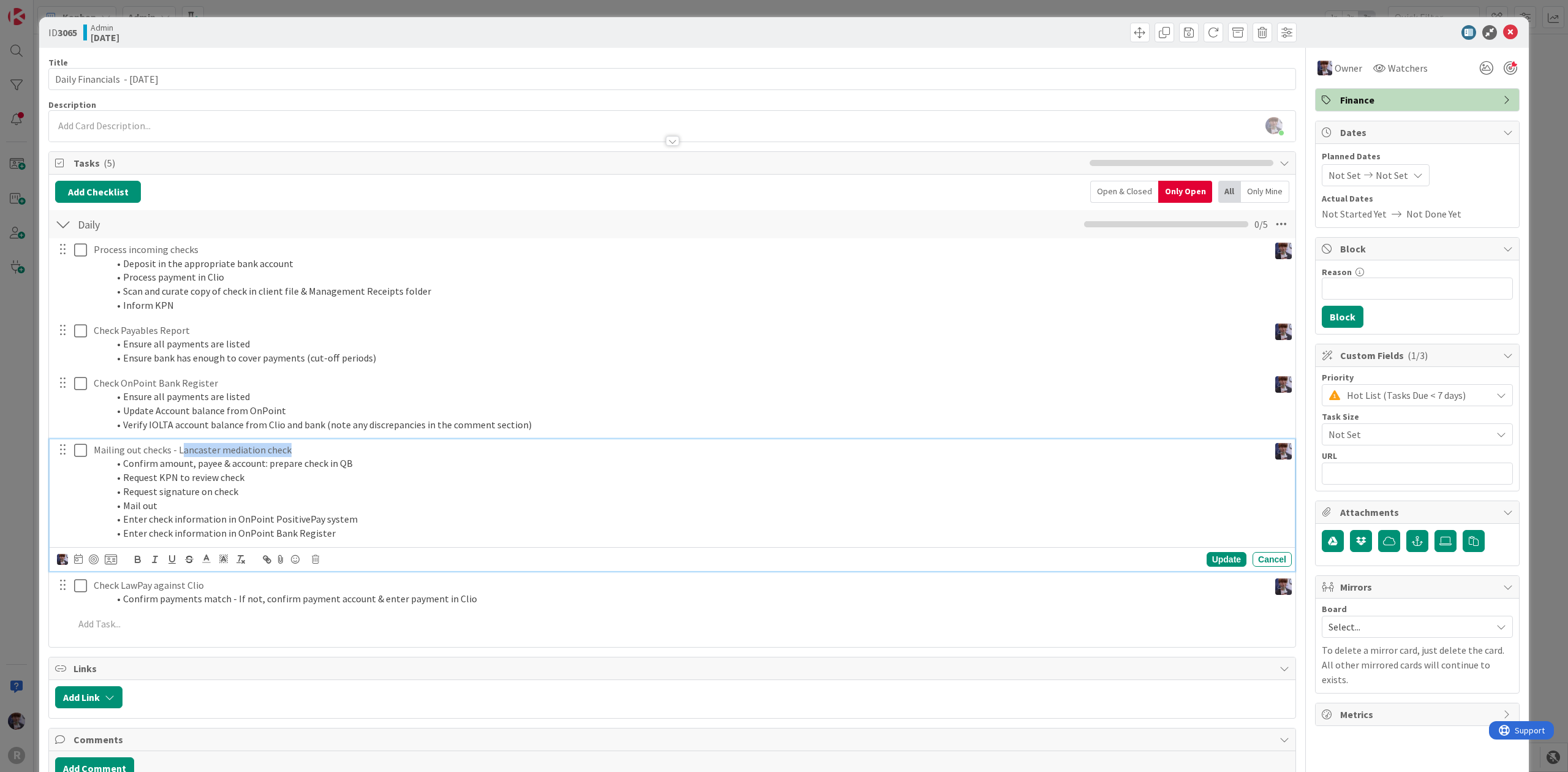
drag, startPoint x: 342, startPoint y: 448, endPoint x: 180, endPoint y: 451, distance: 162.0
click at [180, 451] on p "Mailing out checks - Lancaster mediation check" at bounding box center [678, 449] width 1170 height 14
drag, startPoint x: 177, startPoint y: 446, endPoint x: 289, endPoint y: 458, distance: 112.6
click at [321, 448] on p "Mailing out checks - Lancaster mediation check" at bounding box center [678, 449] width 1170 height 14
click at [130, 560] on button "button" at bounding box center [138, 559] width 18 height 15
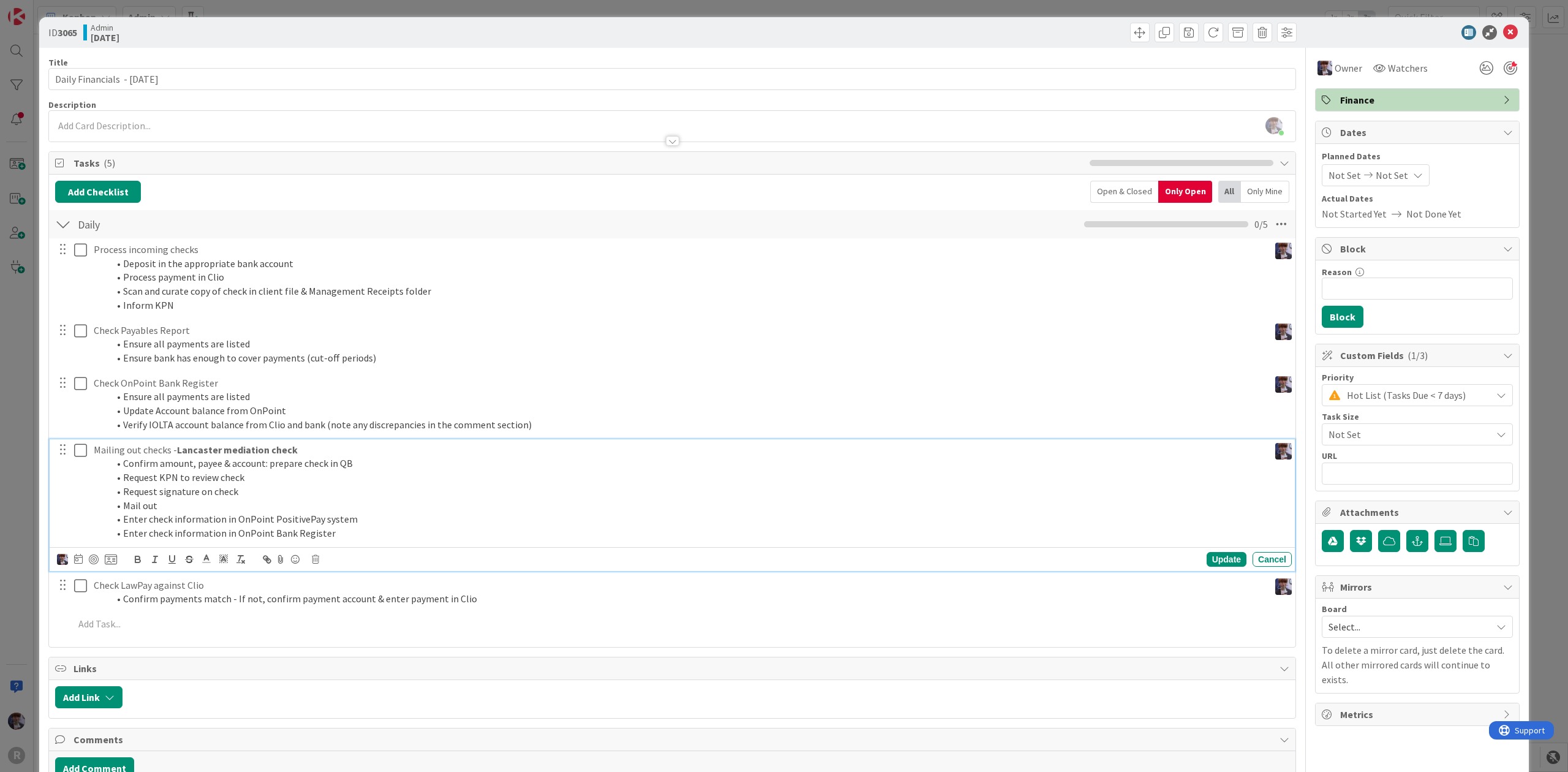
click at [30, 560] on div "ID 3065 Admin [DATE] Title 30 / 128 Daily Financials - [DATE] Description [PERS…" at bounding box center [784, 386] width 1568 height 772
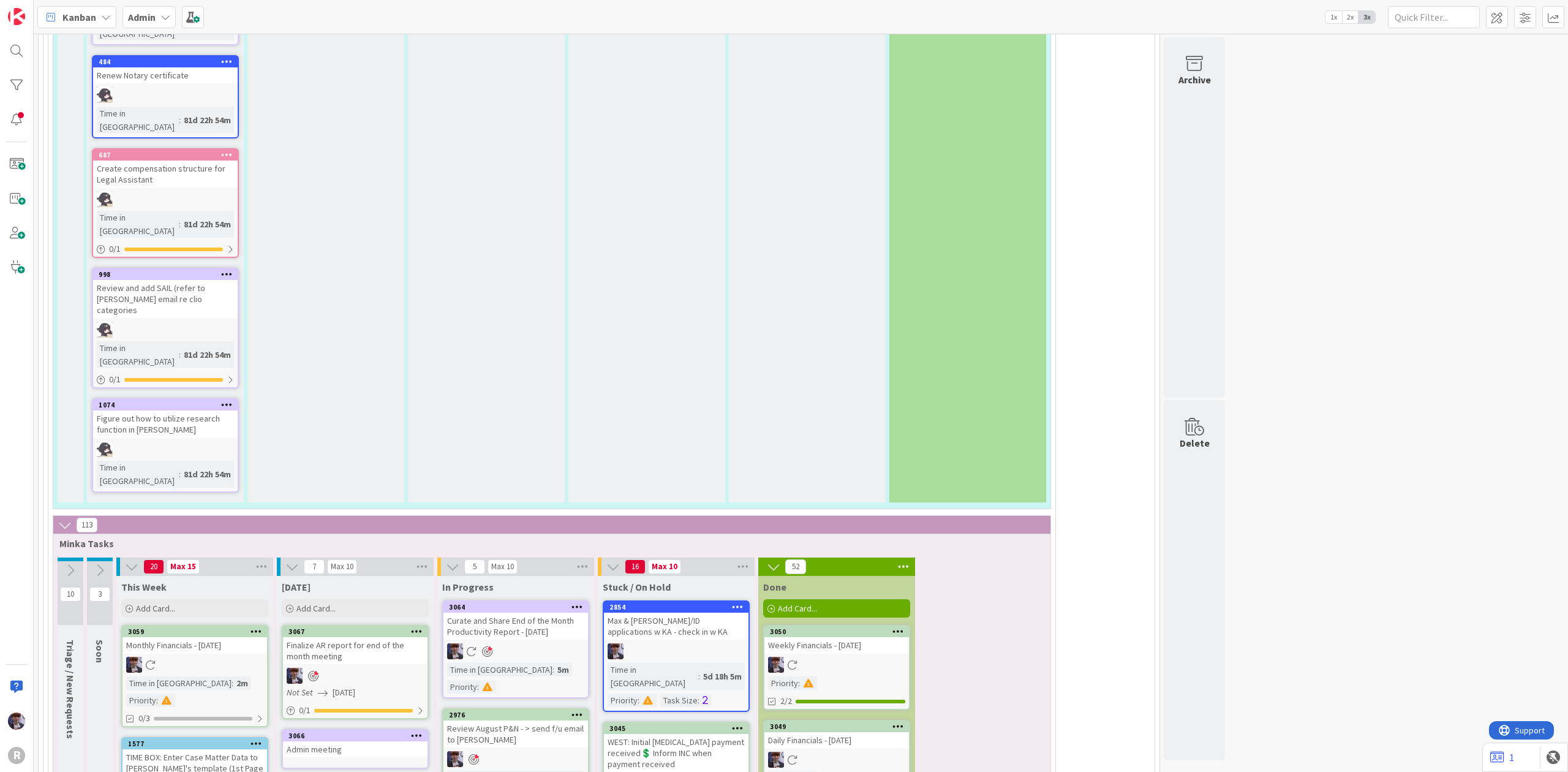
scroll to position [2776, 0]
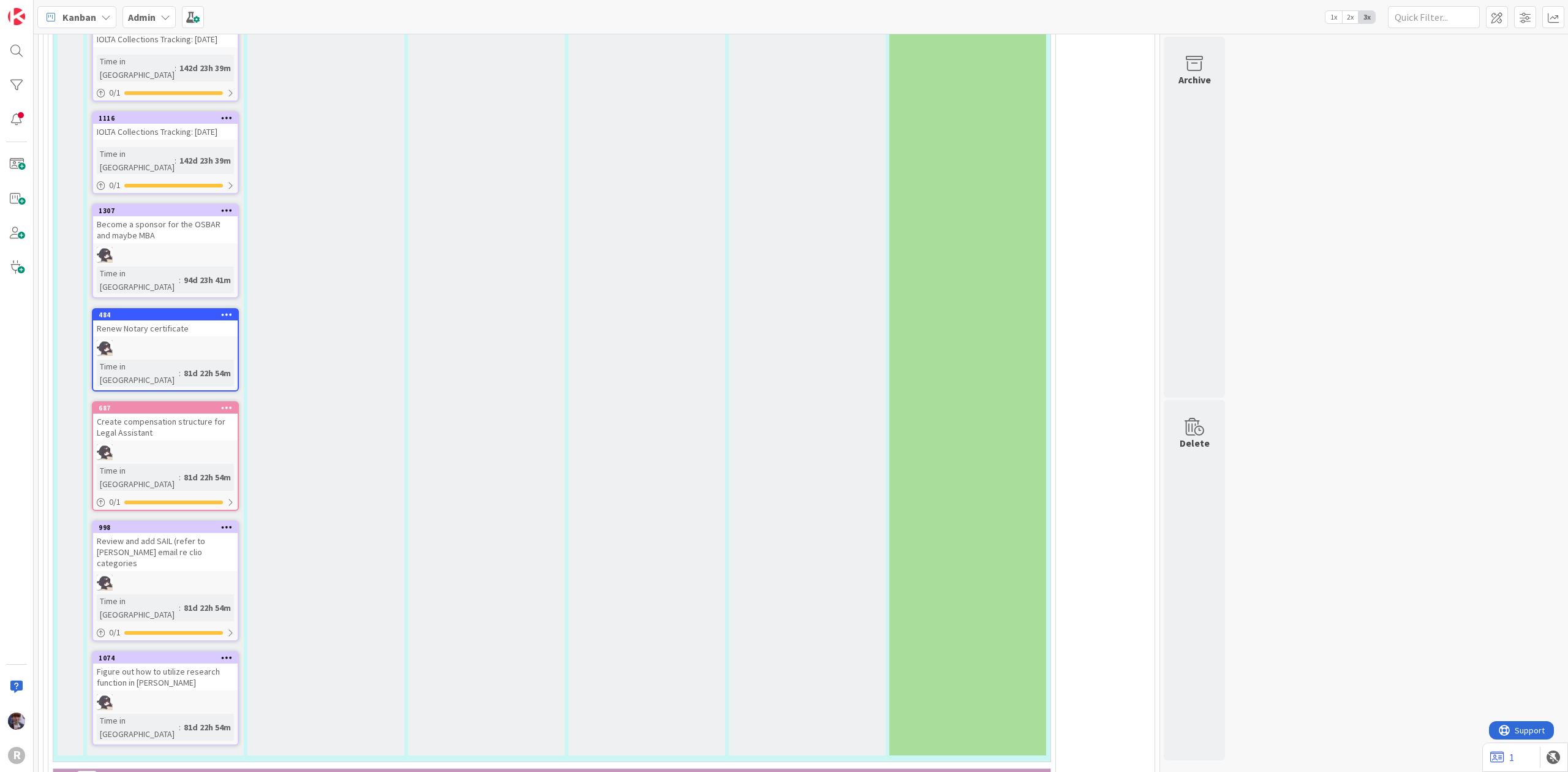
type textarea "x"
type textarea "B"
type textarea "x"
type textarea "Br"
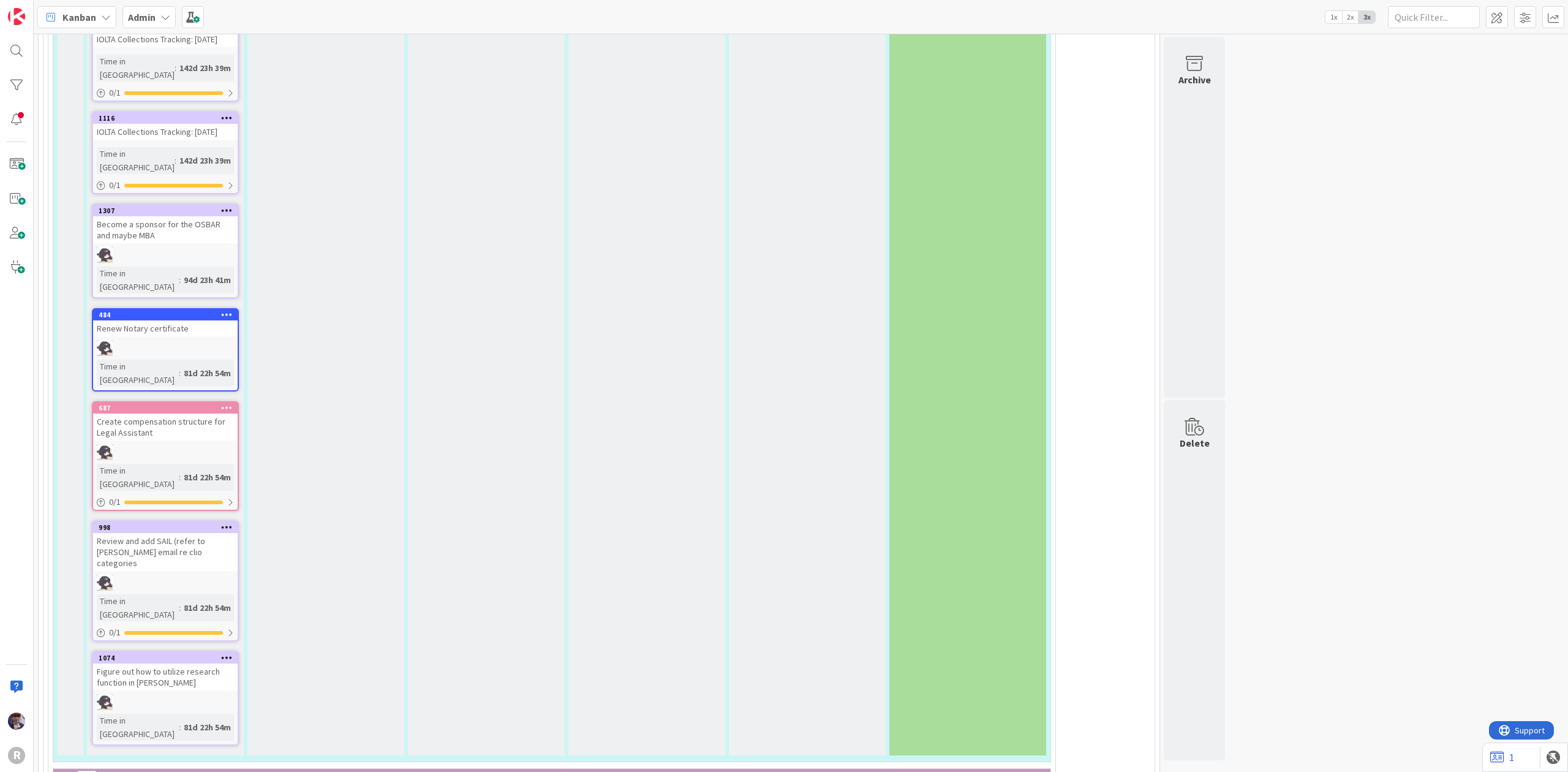
type textarea "x"
type textarea "Bra"
type textarea "x"
type textarea "[PERSON_NAME]"
type textarea "x"
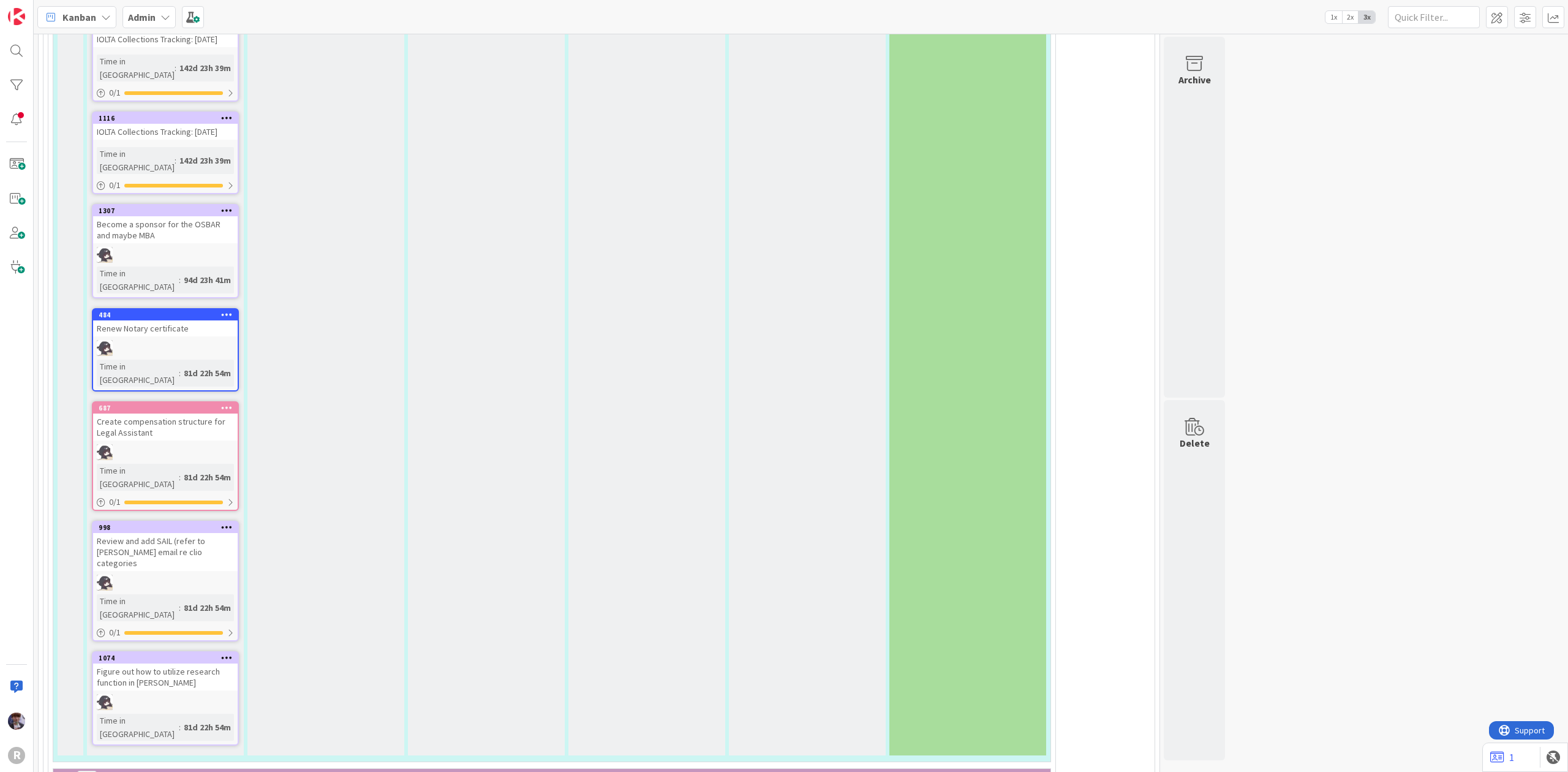
type textarea "[PERSON_NAME]"
type textarea "x"
type textarea "[PERSON_NAME]"
type textarea "x"
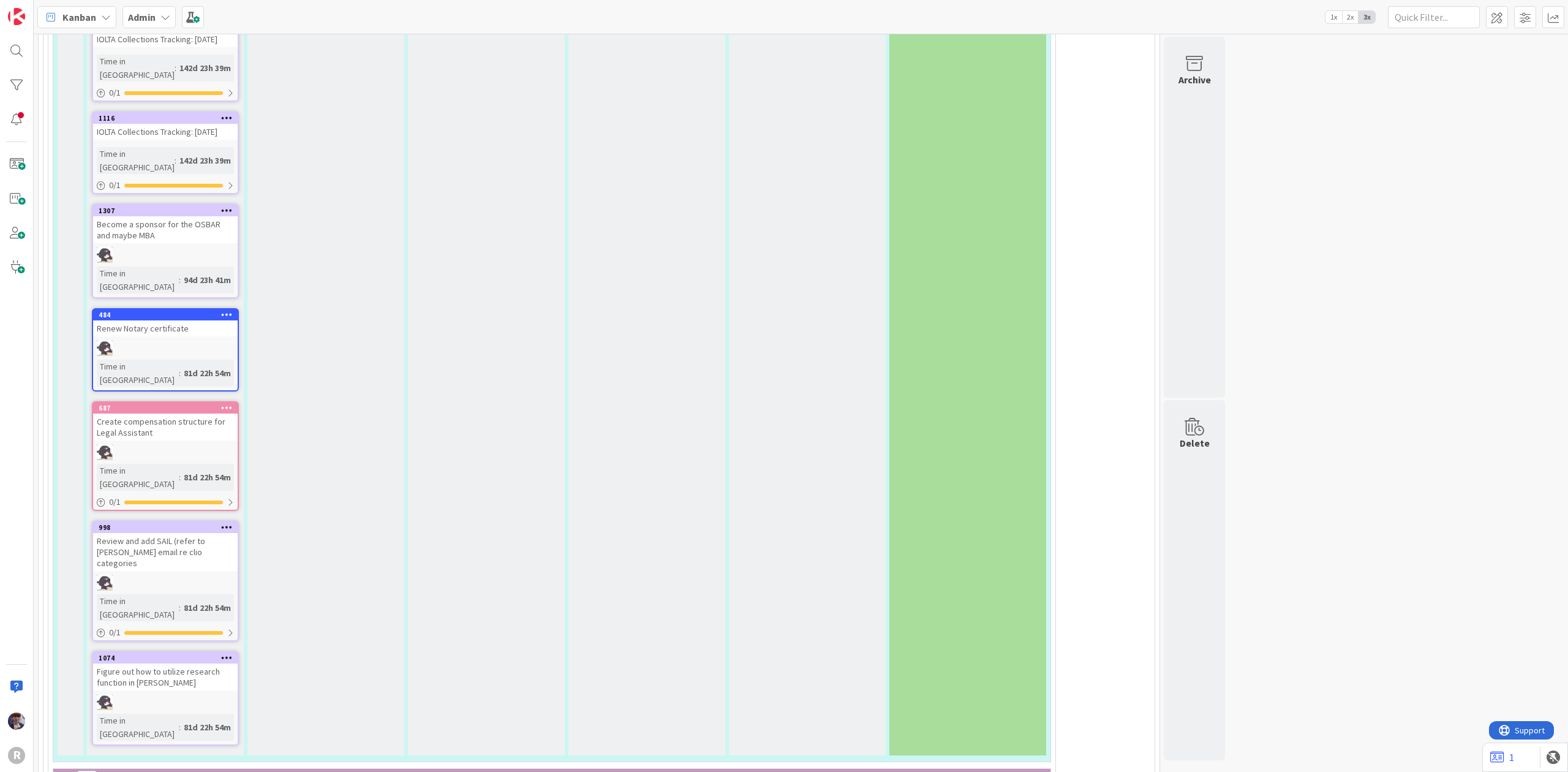
type textarea "[PERSON_NAME]"
type textarea "x"
type textarea "[PERSON_NAME] Wo"
type textarea "x"
type textarea "[PERSON_NAME]"
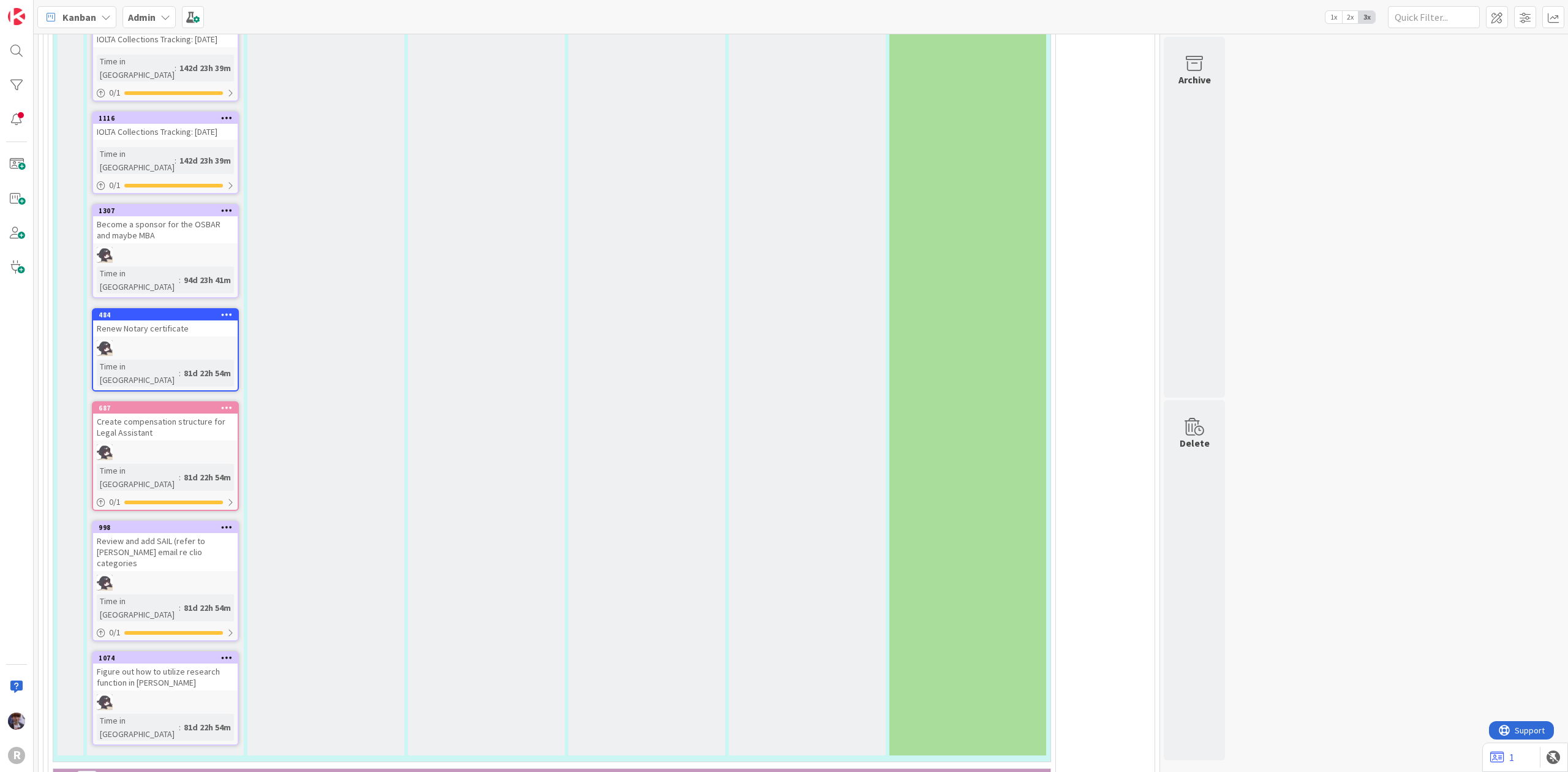
type textarea "x"
type textarea "[PERSON_NAME]"
type textarea "x"
type textarea "[PERSON_NAME]"
type textarea "x"
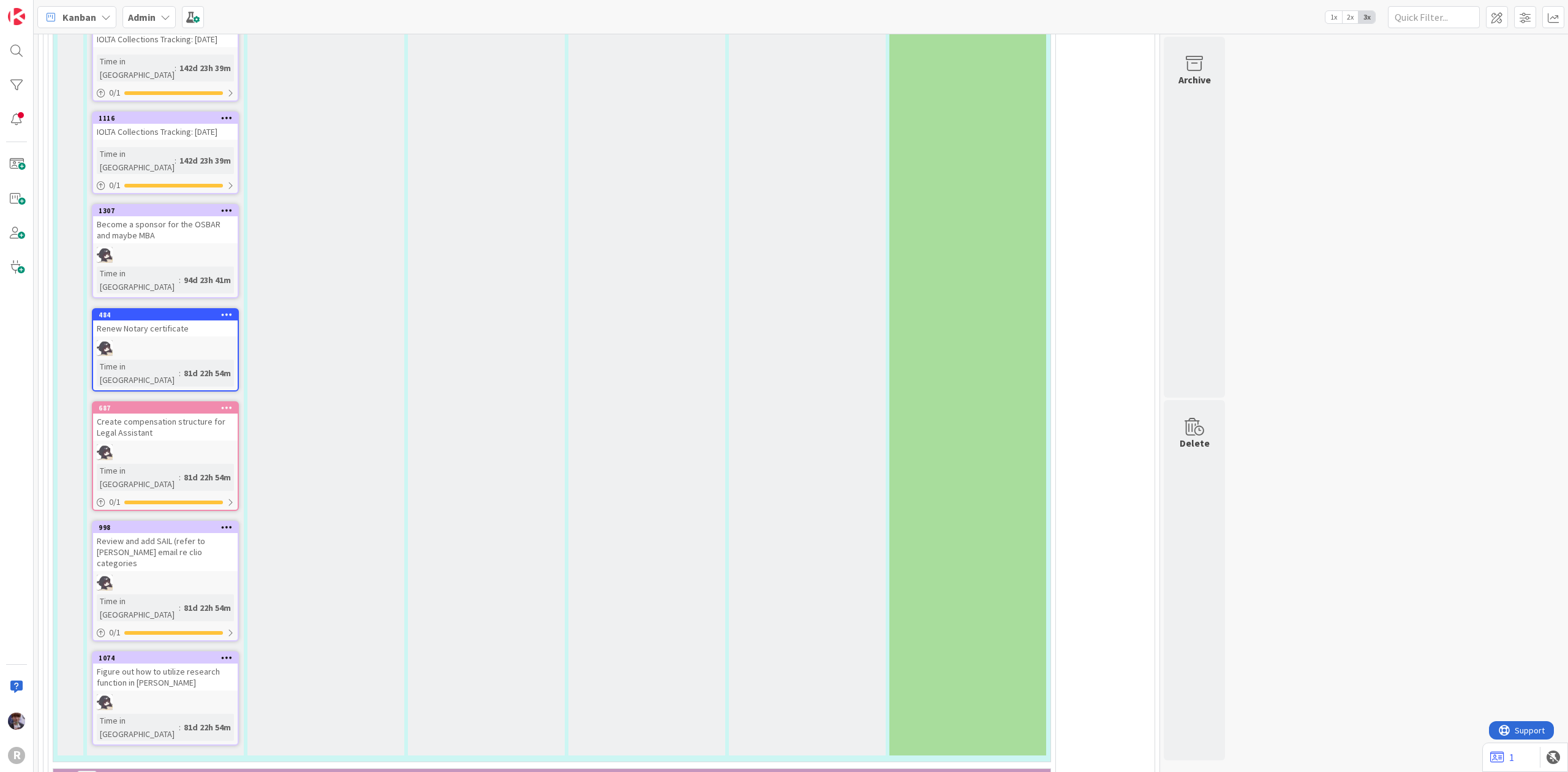
type textarea "[PERSON_NAME]"
type textarea "x"
type textarea "[PERSON_NAME]"
type textarea "x"
type textarea "[PERSON_NAME]-"
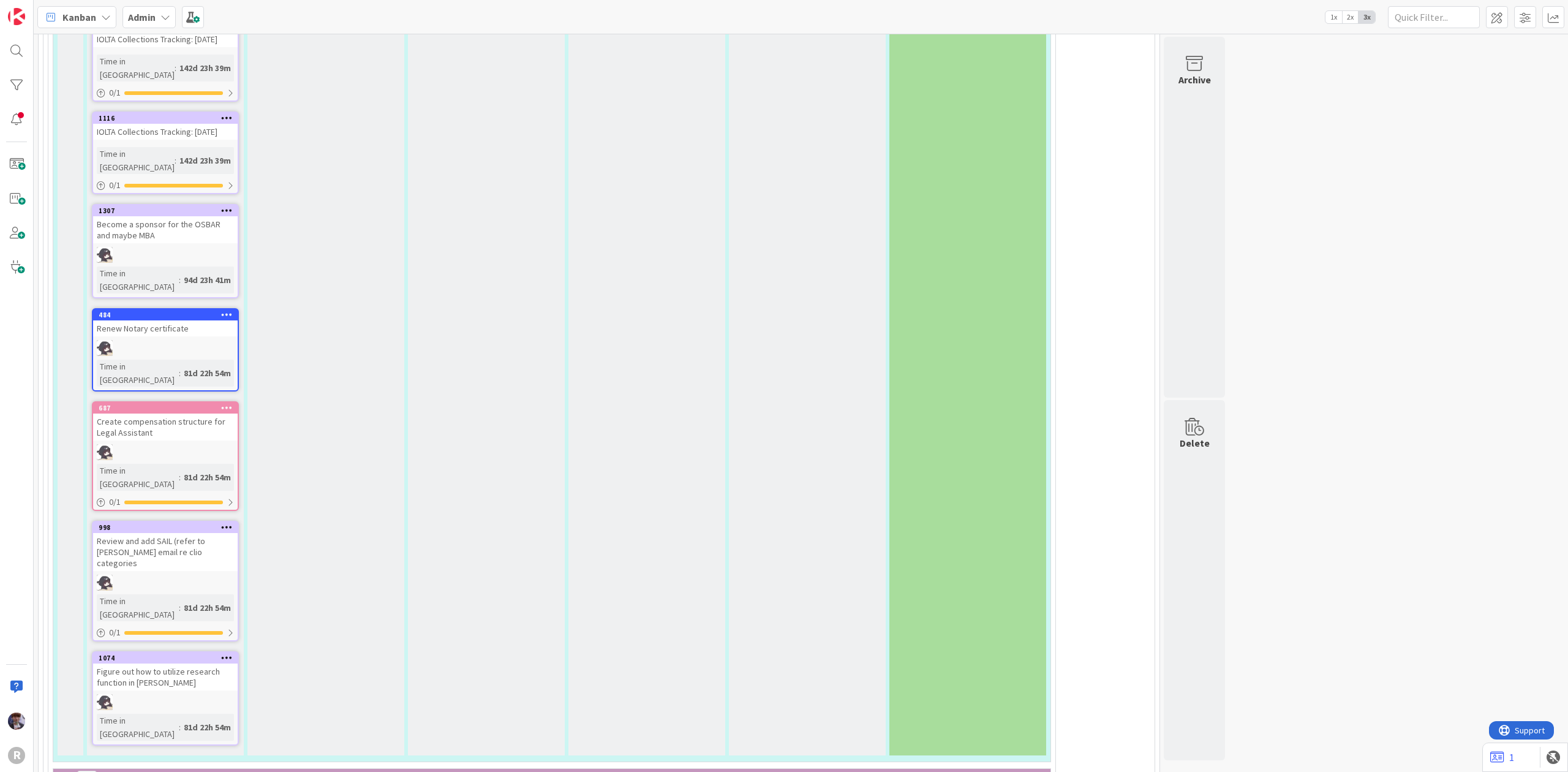
type textarea "x"
type textarea "[PERSON_NAME]-D"
type textarea "x"
type textarea "[PERSON_NAME]-Do"
type textarea "x"
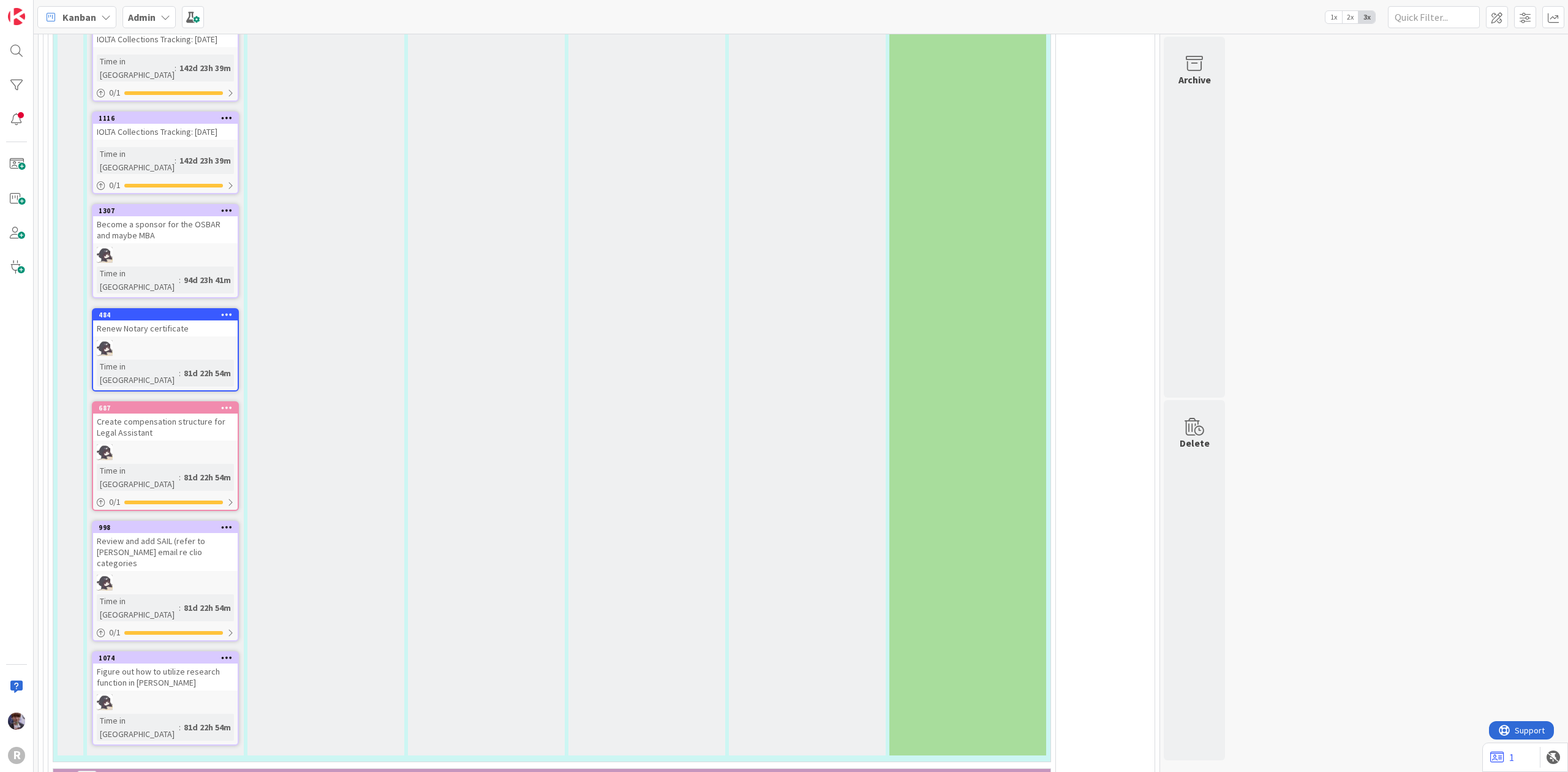
type textarea "[PERSON_NAME]-Dot"
type textarea "x"
type textarea "[PERSON_NAME]"
type textarea "x"
type textarea "[PERSON_NAME]"
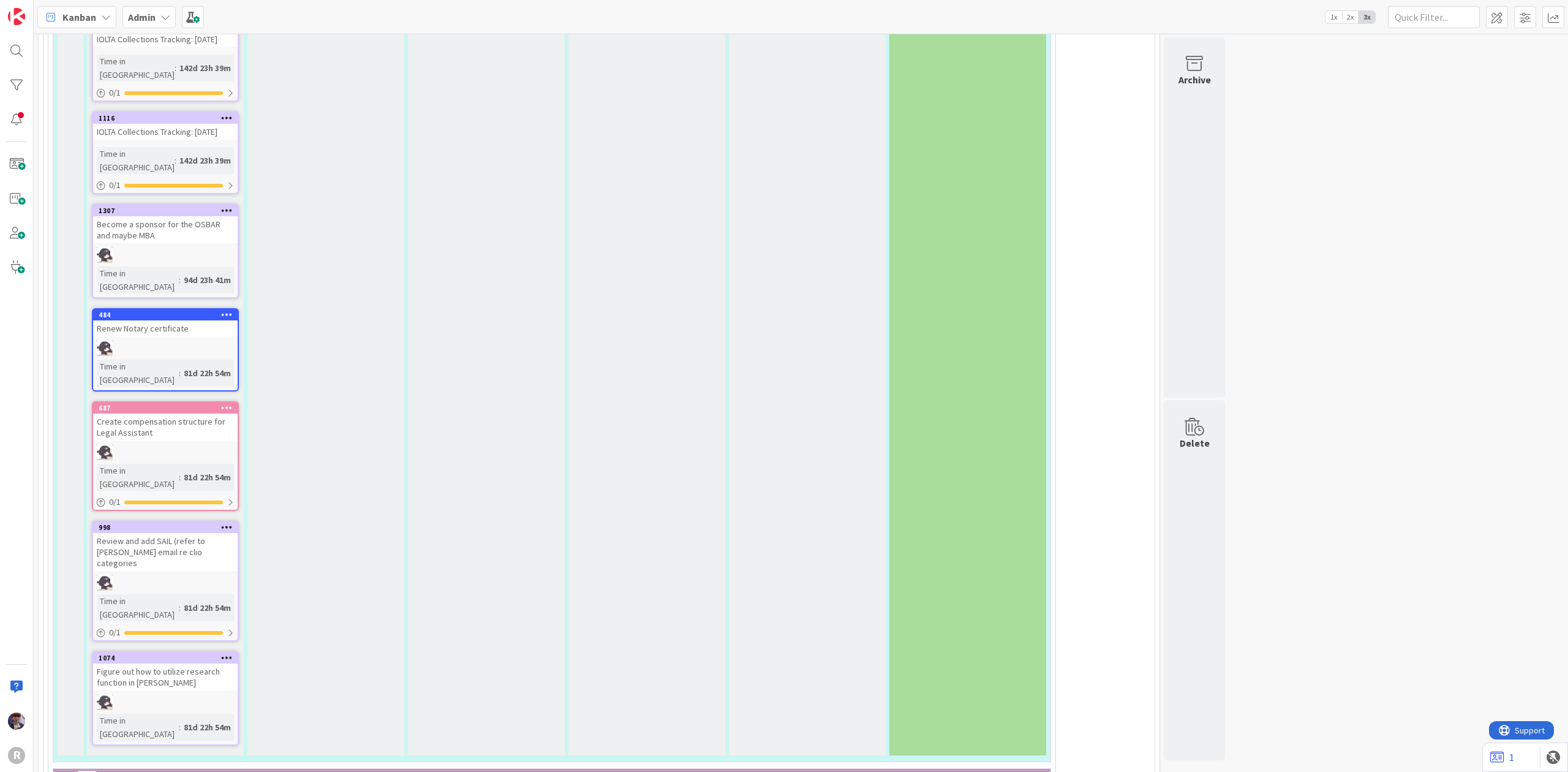
type textarea "x"
type textarea "[PERSON_NAME] I"
type textarea "x"
type textarea "[PERSON_NAME] In"
type textarea "x"
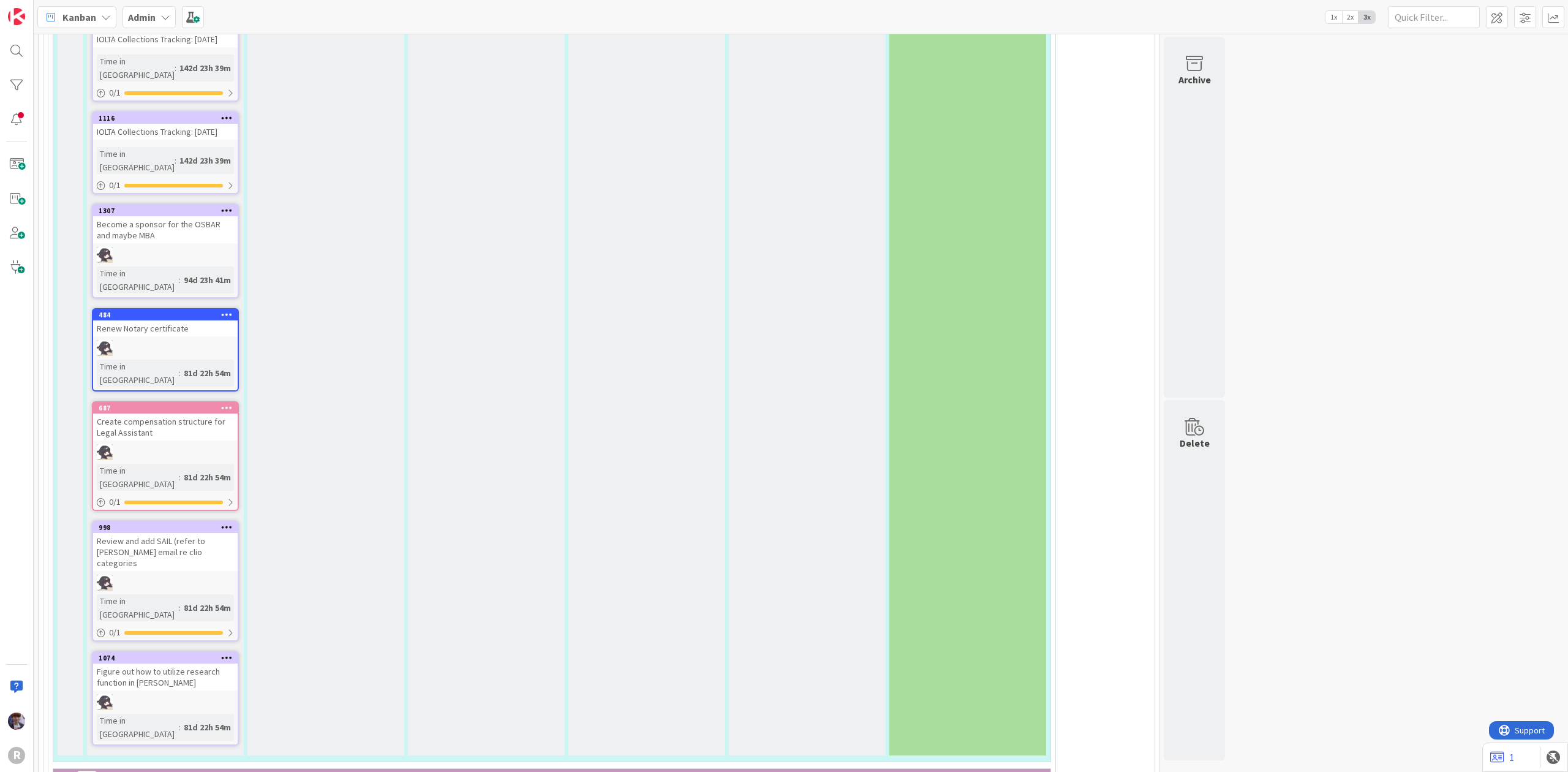
type textarea "[PERSON_NAME] Int"
type textarea "x"
type textarea "[PERSON_NAME] Inte"
type textarea "x"
type textarea "[PERSON_NAME] Inter"
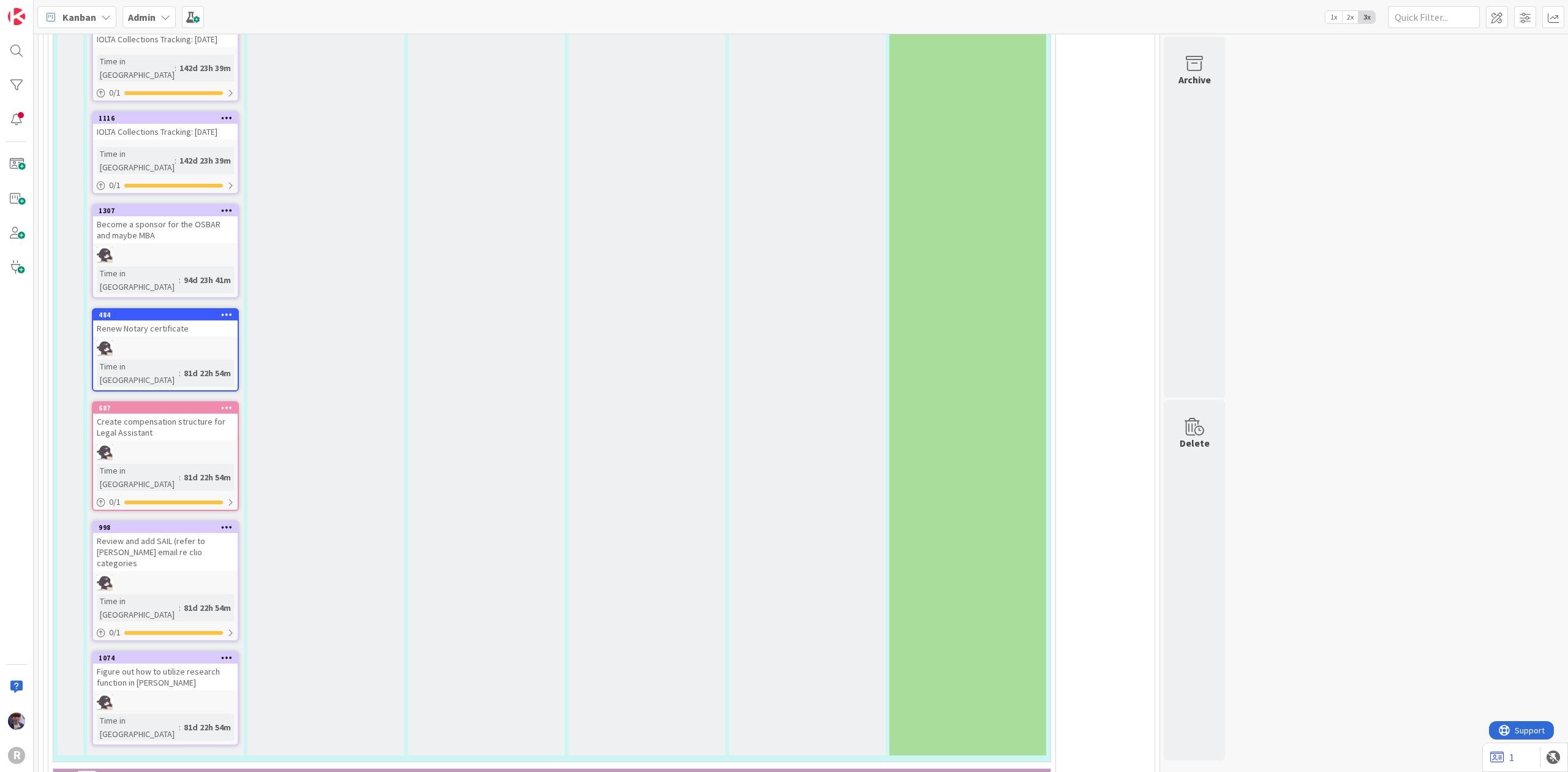
type textarea "x"
type textarea "[PERSON_NAME] Interv"
type textarea "x"
type textarea "[PERSON_NAME] Intervi"
type textarea "x"
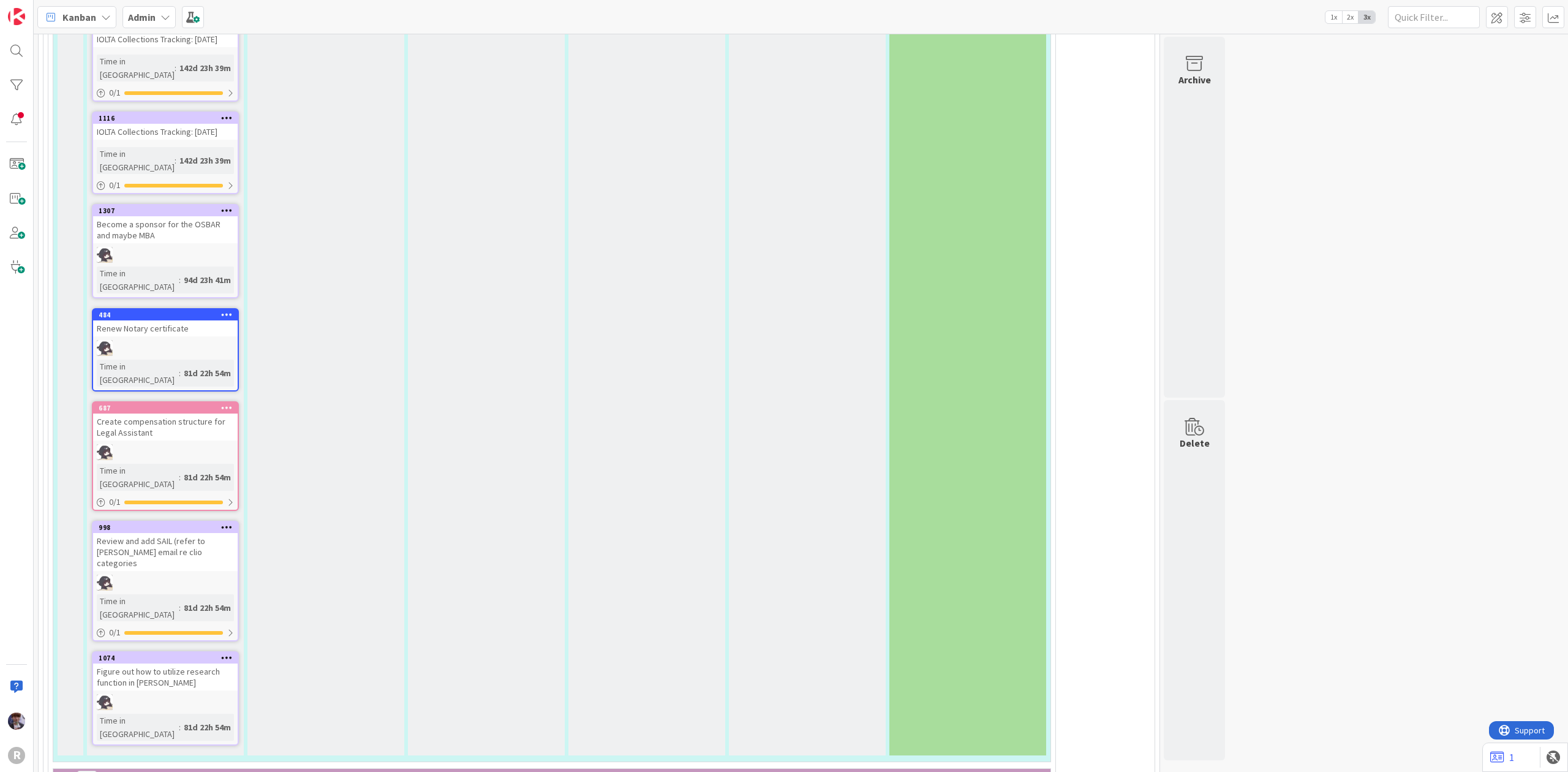
type textarea "[PERSON_NAME] Intervie"
type textarea "x"
type textarea "[PERSON_NAME] Interview"
type textarea "x"
type textarea "[PERSON_NAME] Interview"
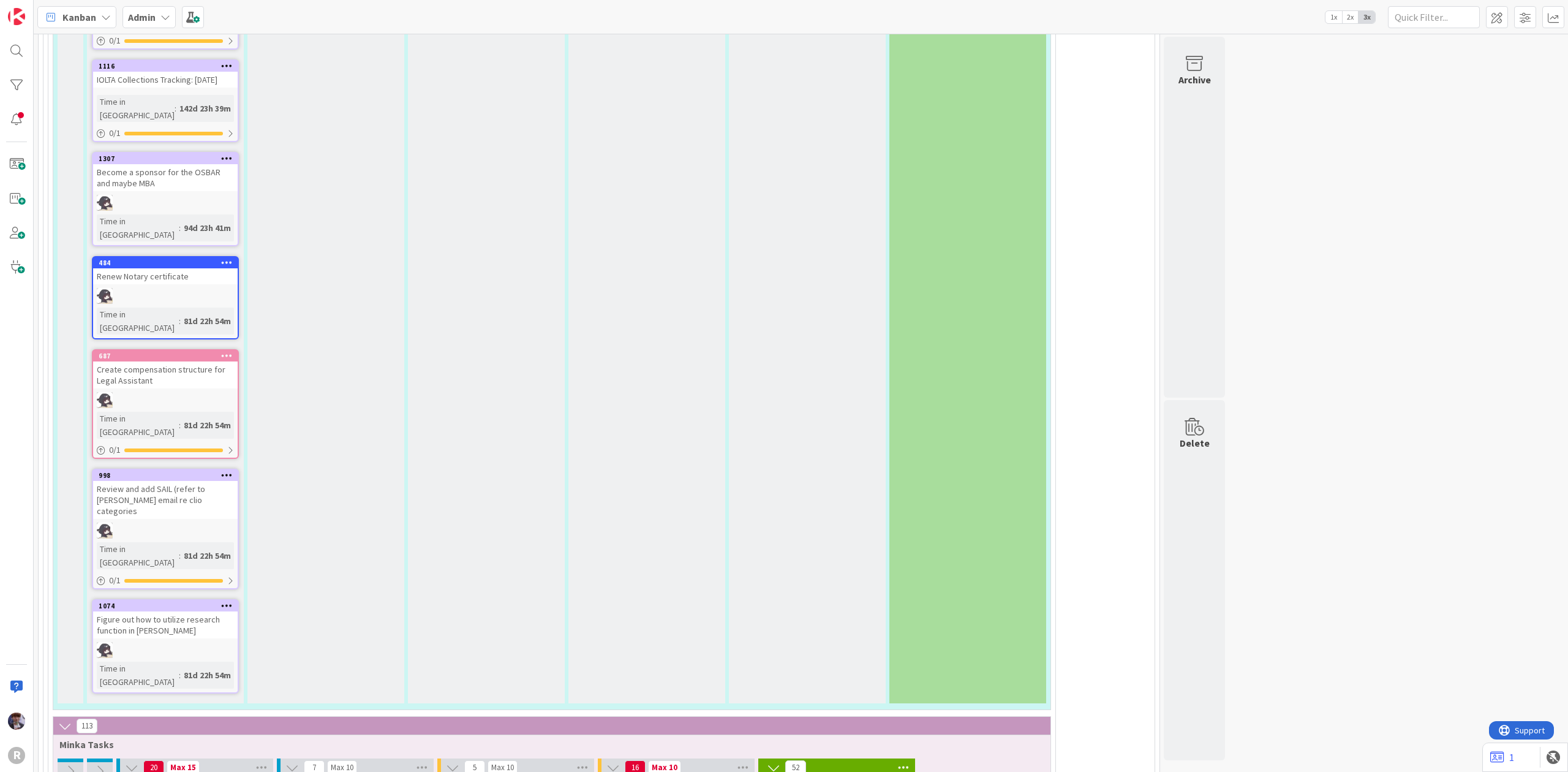
scroll to position [2858, 0]
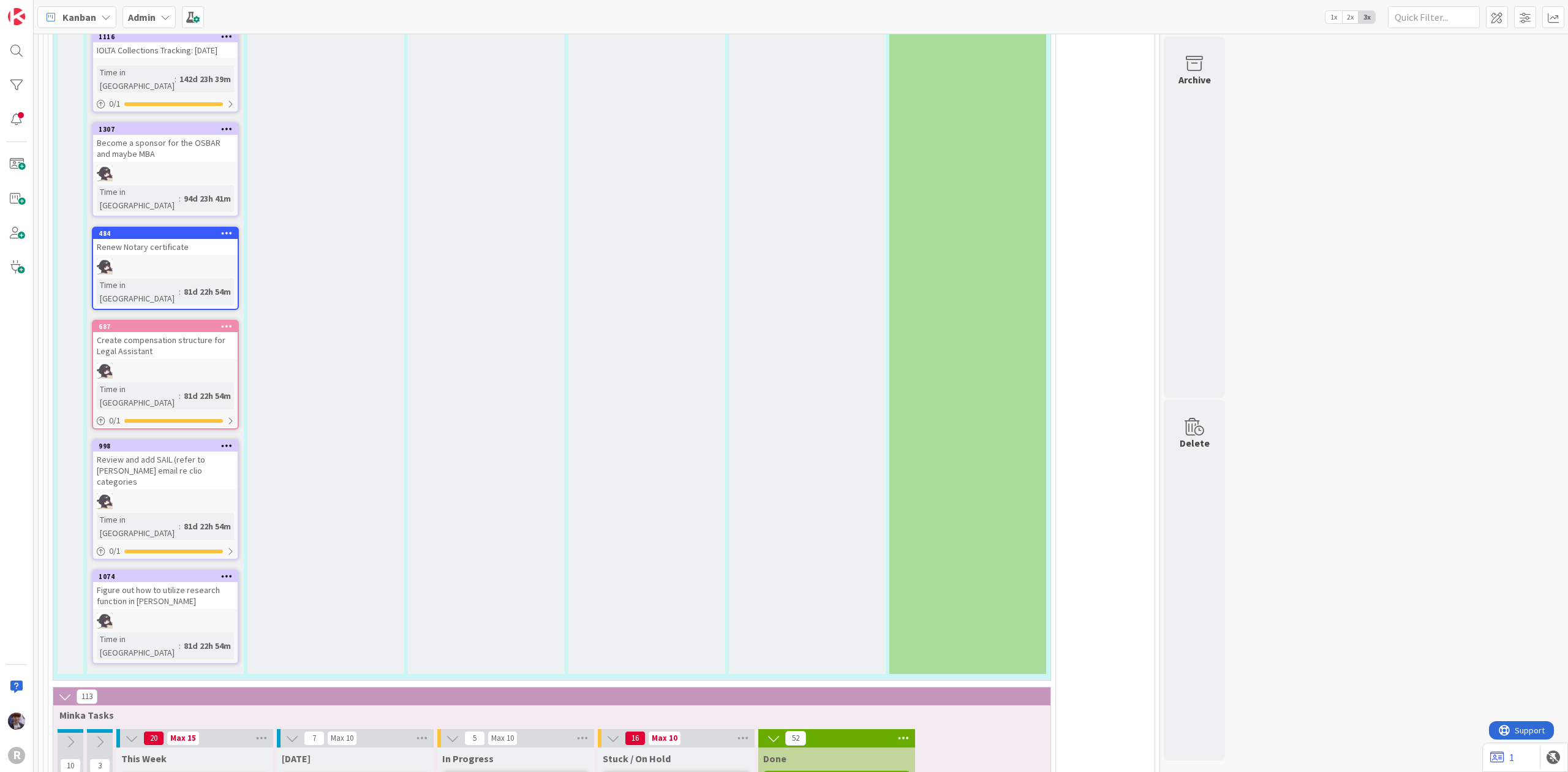
type textarea "x"
type textarea "[PERSON_NAME] Interview @"
type textarea "x"
type textarea "[PERSON_NAME] Interview @1"
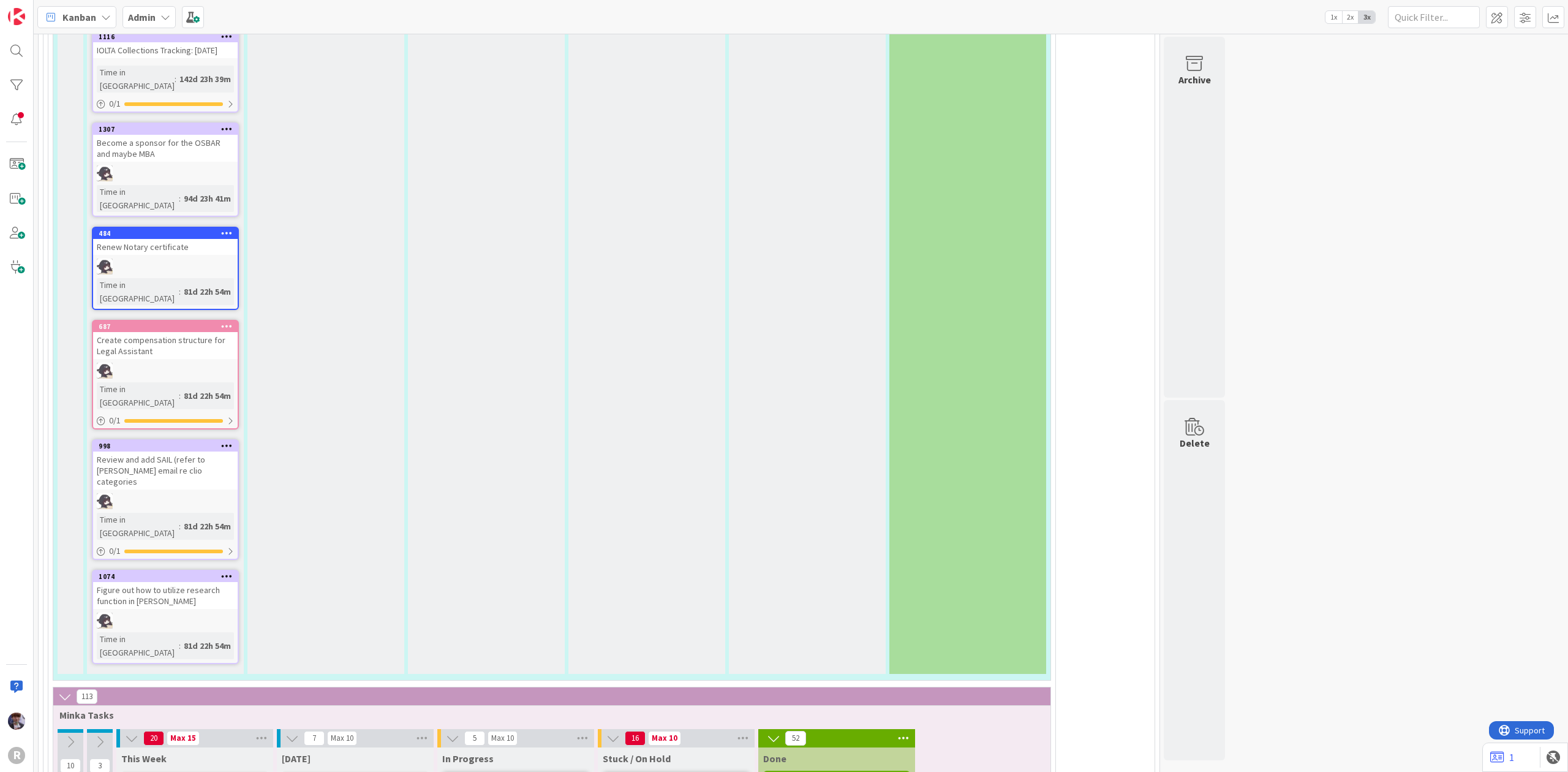
type textarea "x"
type textarea "[PERSON_NAME] Interview @10"
type textarea "x"
type textarea "[PERSON_NAME] Interview @10."
type textarea "x"
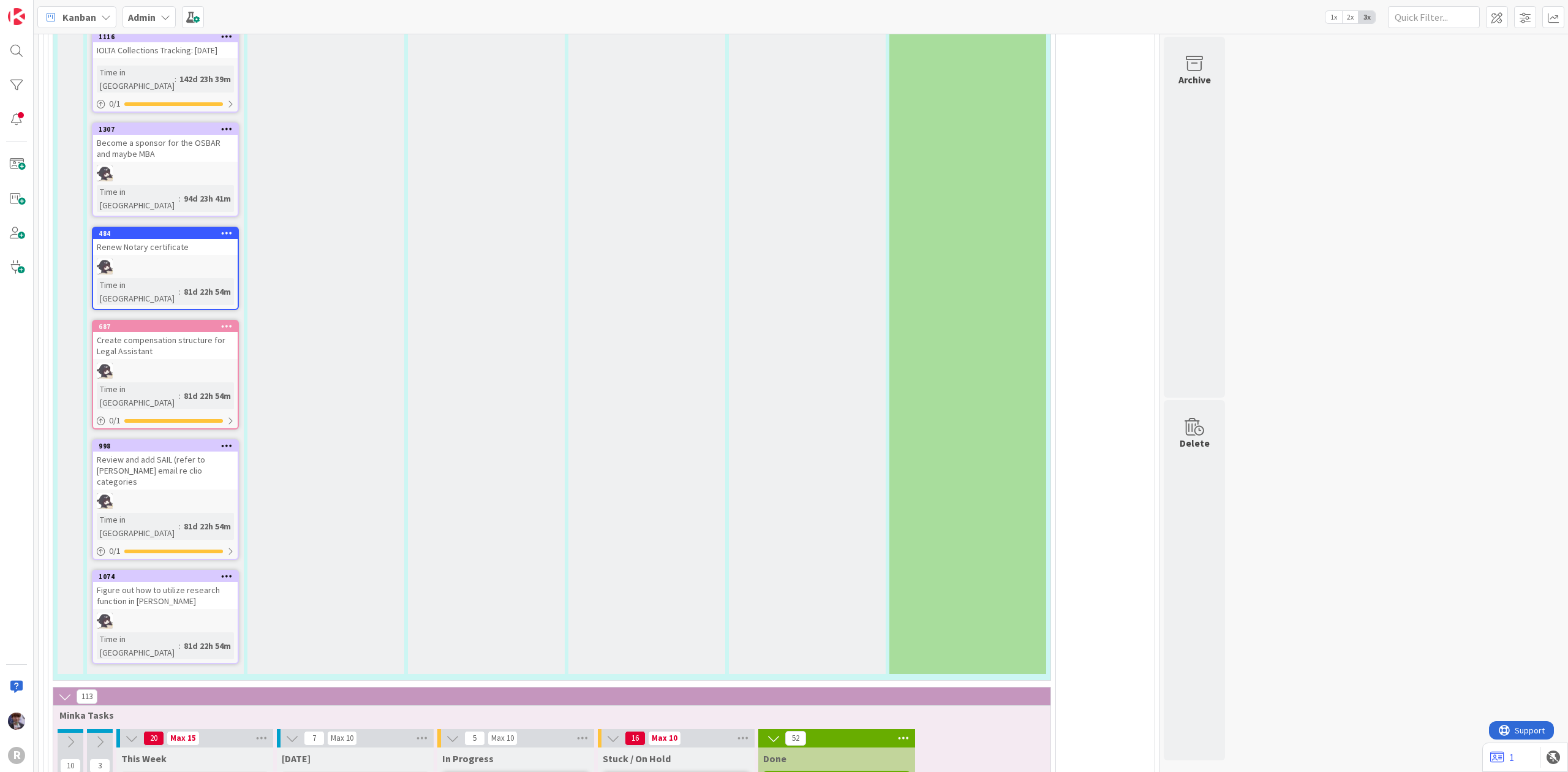
type textarea "[PERSON_NAME] Interview @10.3"
type textarea "x"
type textarea "[PERSON_NAME] Interview @10.30"
type textarea "x"
type textarea "[PERSON_NAME] Interview @10.30"
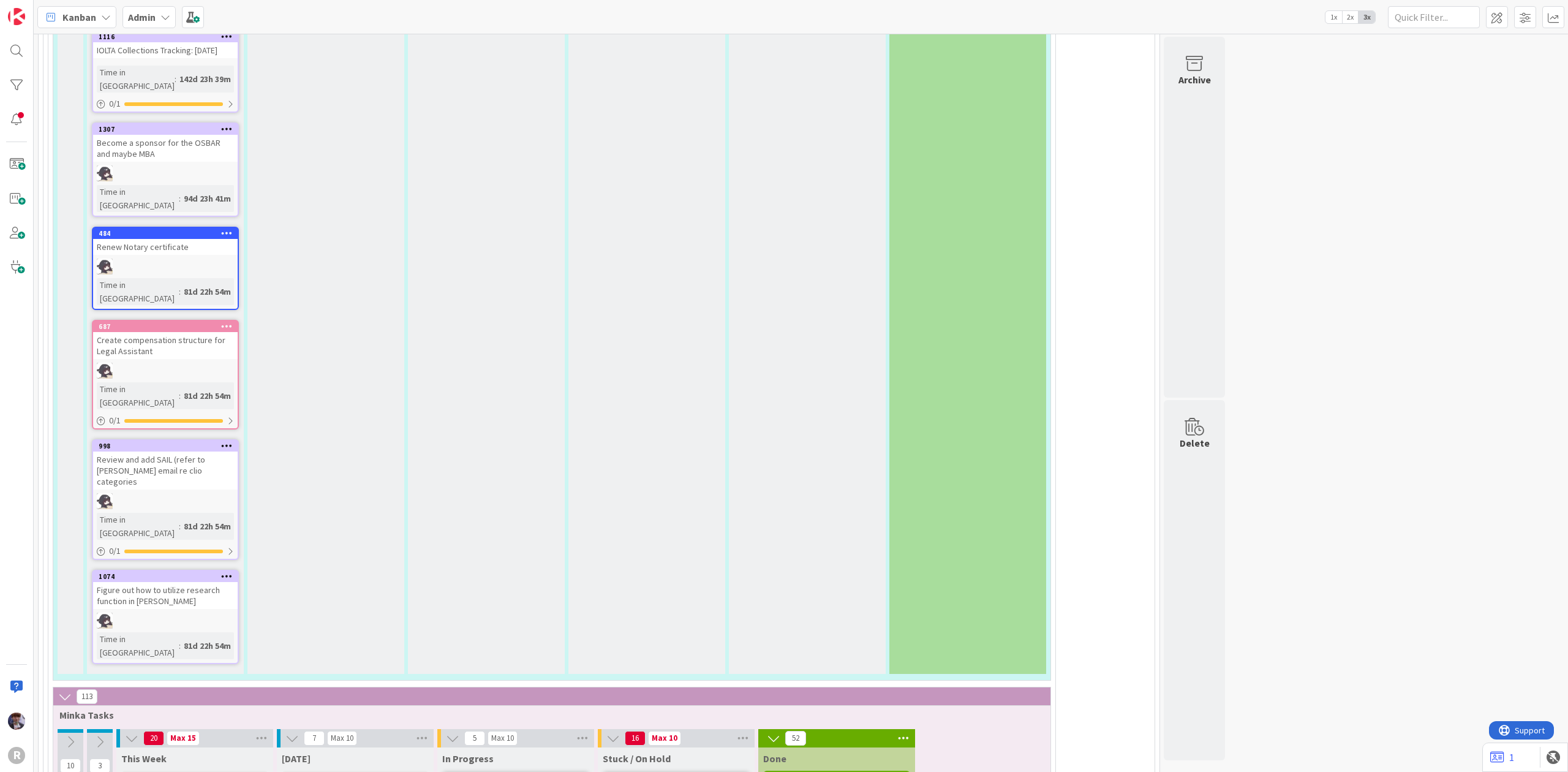
type textarea "x"
type textarea "[PERSON_NAME] Interview @10.30 a"
type textarea "x"
type textarea "[PERSON_NAME] Interview @10.30 am"
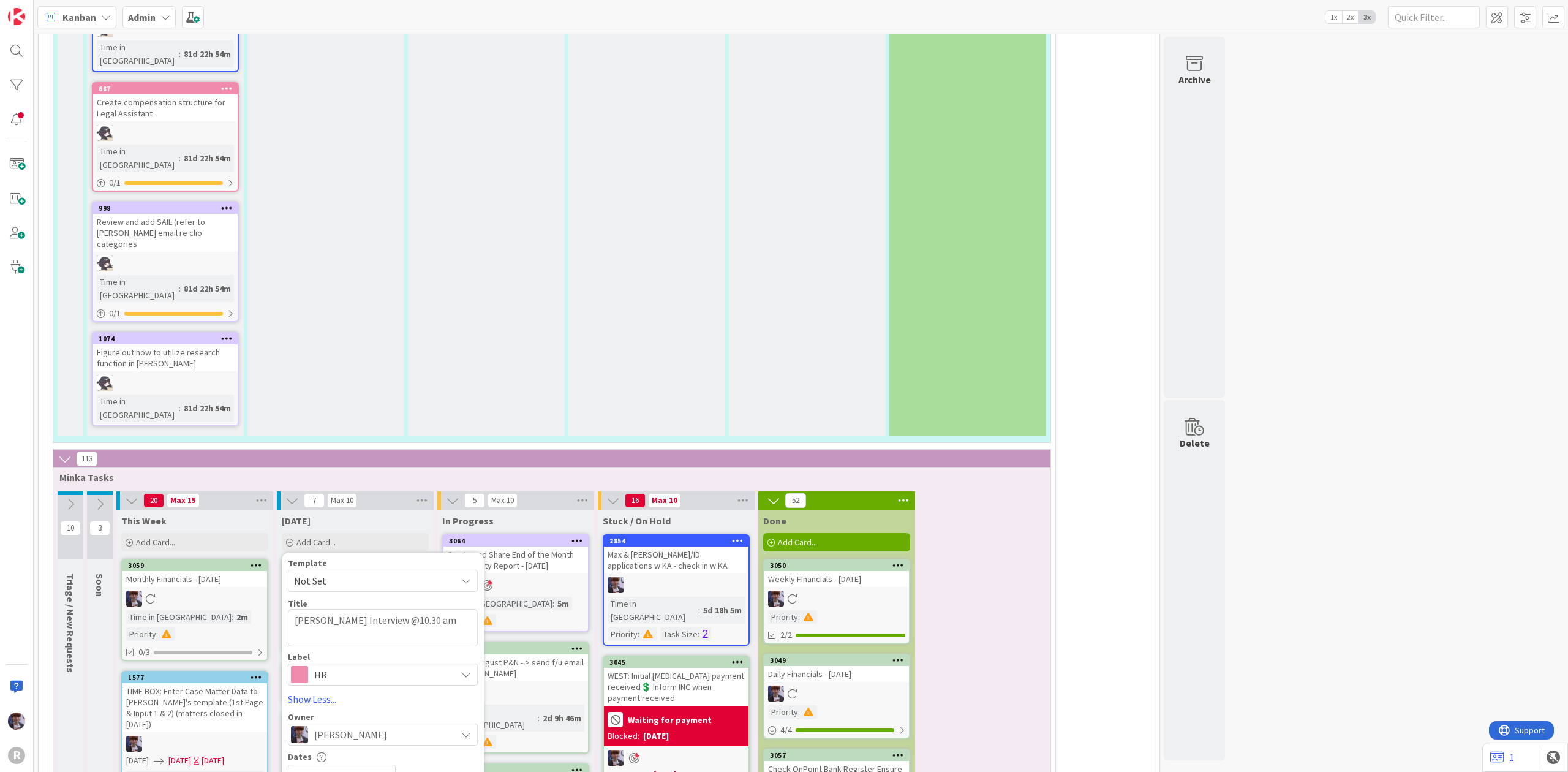
scroll to position [3102, 0]
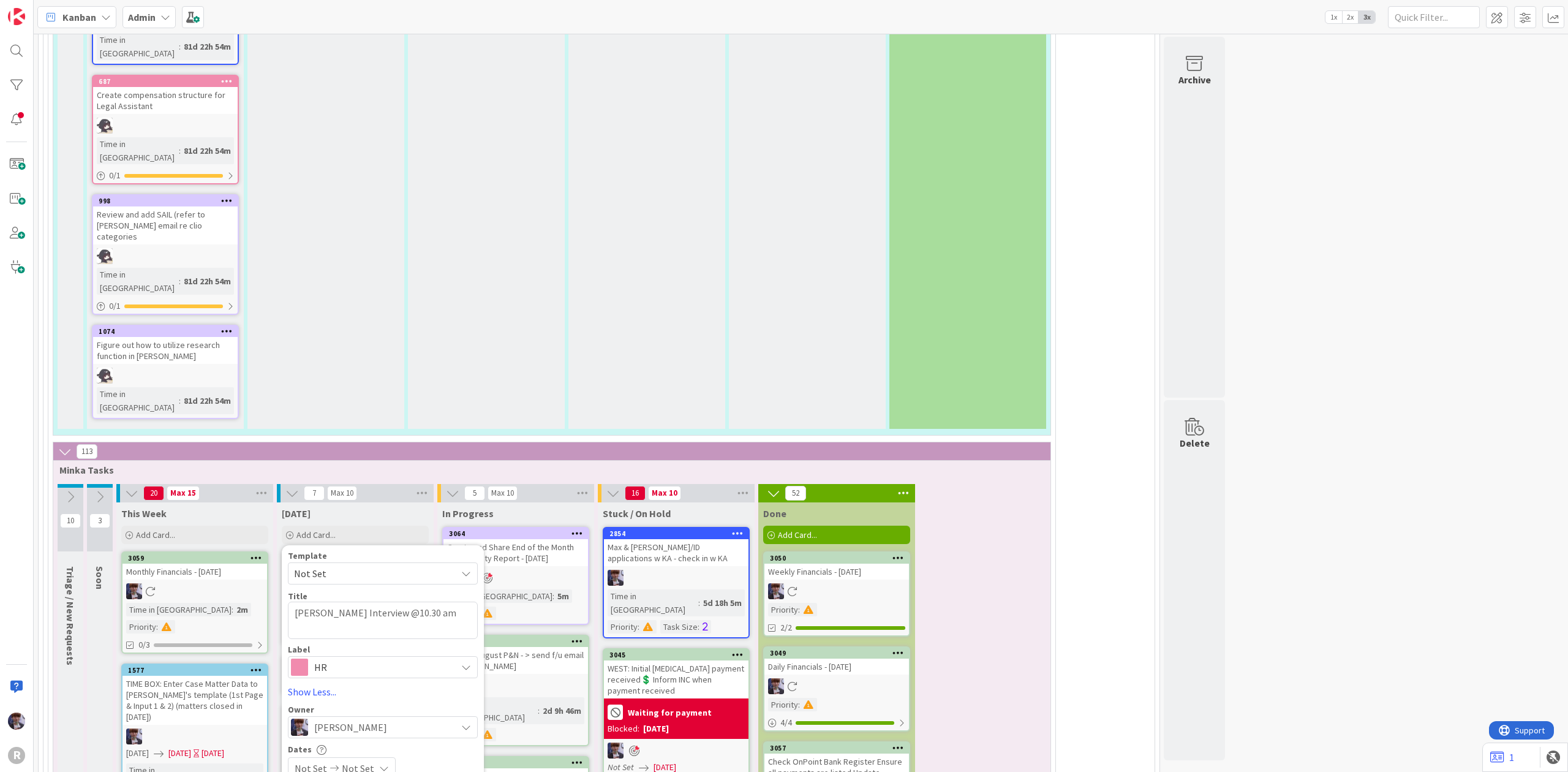
drag, startPoint x: 342, startPoint y: 437, endPoint x: 346, endPoint y: 429, distance: 8.9
type textarea "x"
click at [299, 560] on div "Template Not Set Title 39 / 128 [PERSON_NAME] Interview @10.30 am Label HR Mana…" at bounding box center [382, 776] width 202 height 461
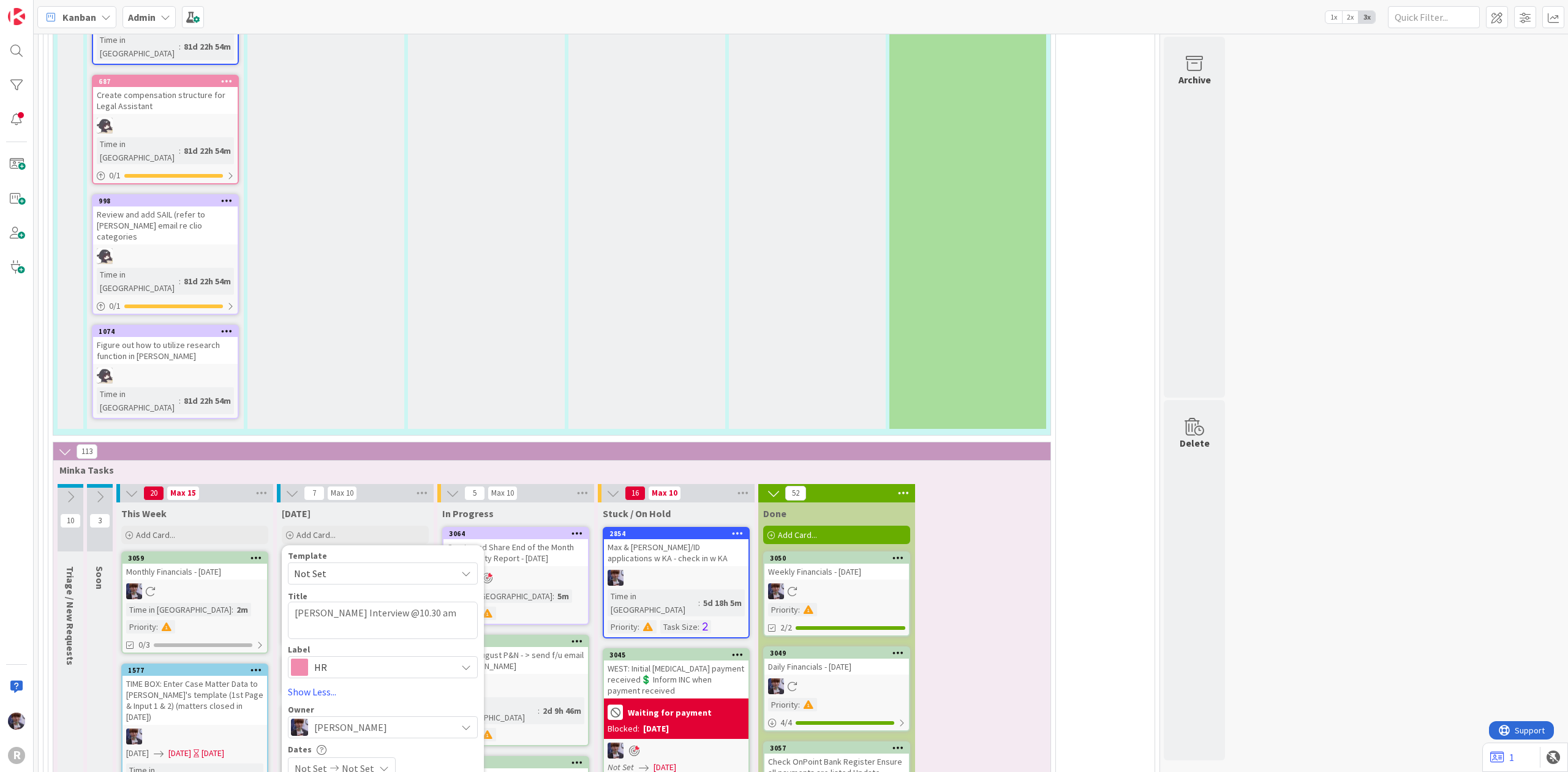
drag, startPoint x: 308, startPoint y: 546, endPoint x: 304, endPoint y: 554, distance: 8.9
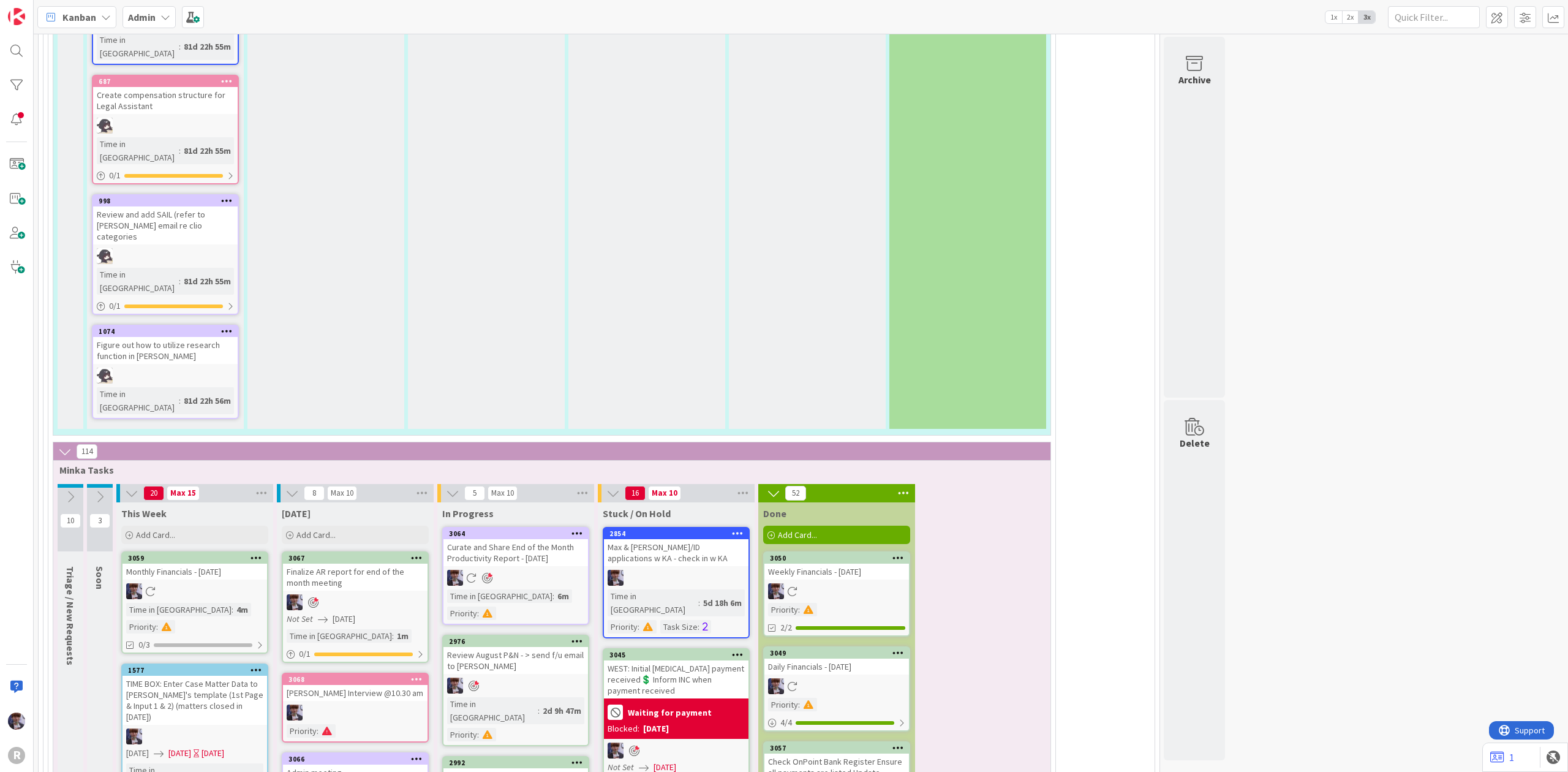
click at [336, 765] on div "Admin meeting" at bounding box center [355, 772] width 144 height 16
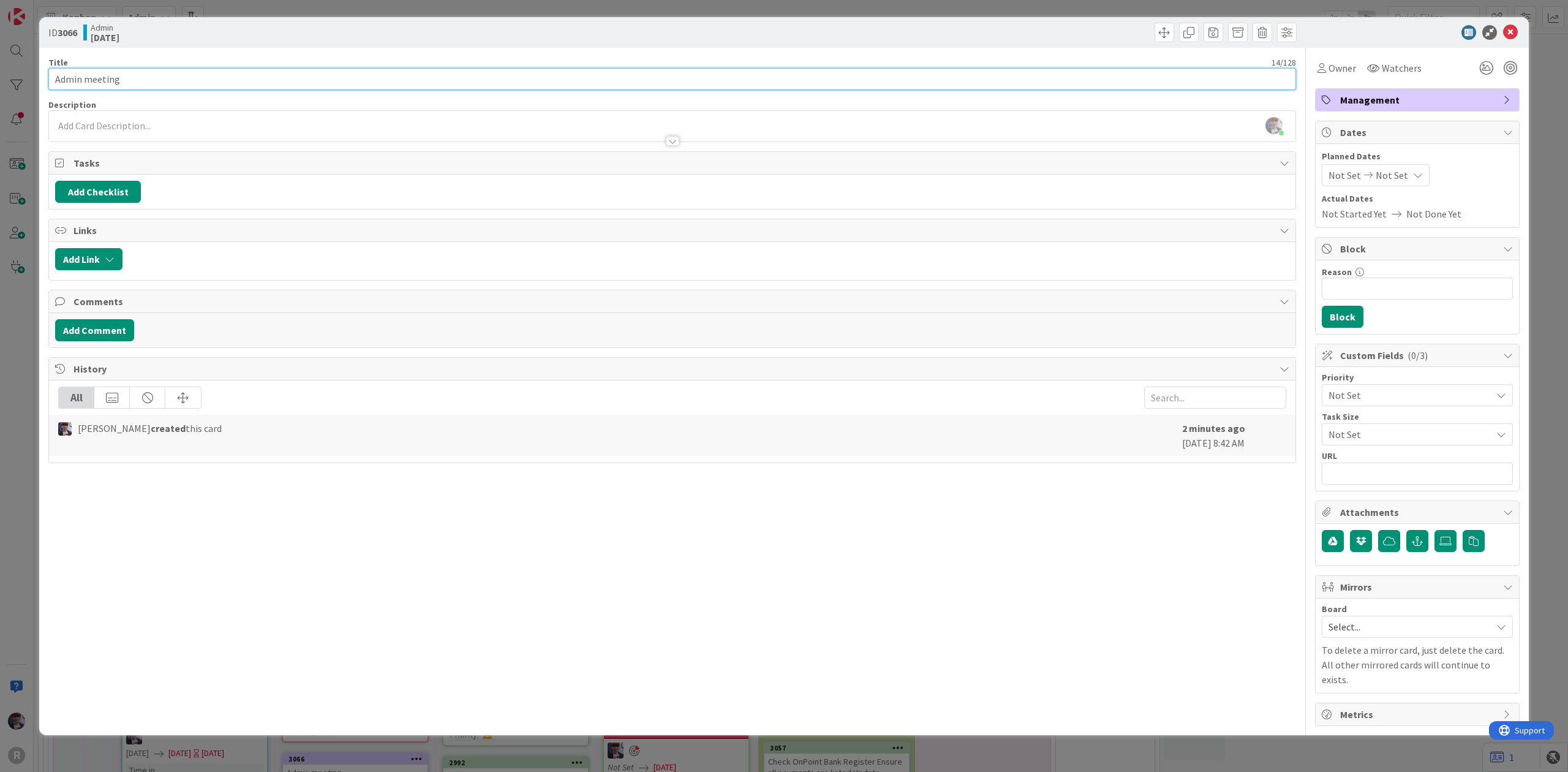
click at [84, 81] on input "Admin meeting" at bounding box center [672, 79] width 1248 height 22
click at [258, 80] on input "Admin / Financials meeting" at bounding box center [672, 79] width 1248 height 22
type input "Admin / Financials meeting @2 pm"
click at [40, 383] on div "ID 3066 Admin [DATE] Title 32 / 128 Admin / Financials meeting @2 pm Descriptio…" at bounding box center [783, 376] width 1489 height 717
click at [28, 380] on div "ID 3066 Admin [DATE] Title 32 / 128 Admin / Financials meeting @2 pm Descriptio…" at bounding box center [784, 386] width 1568 height 772
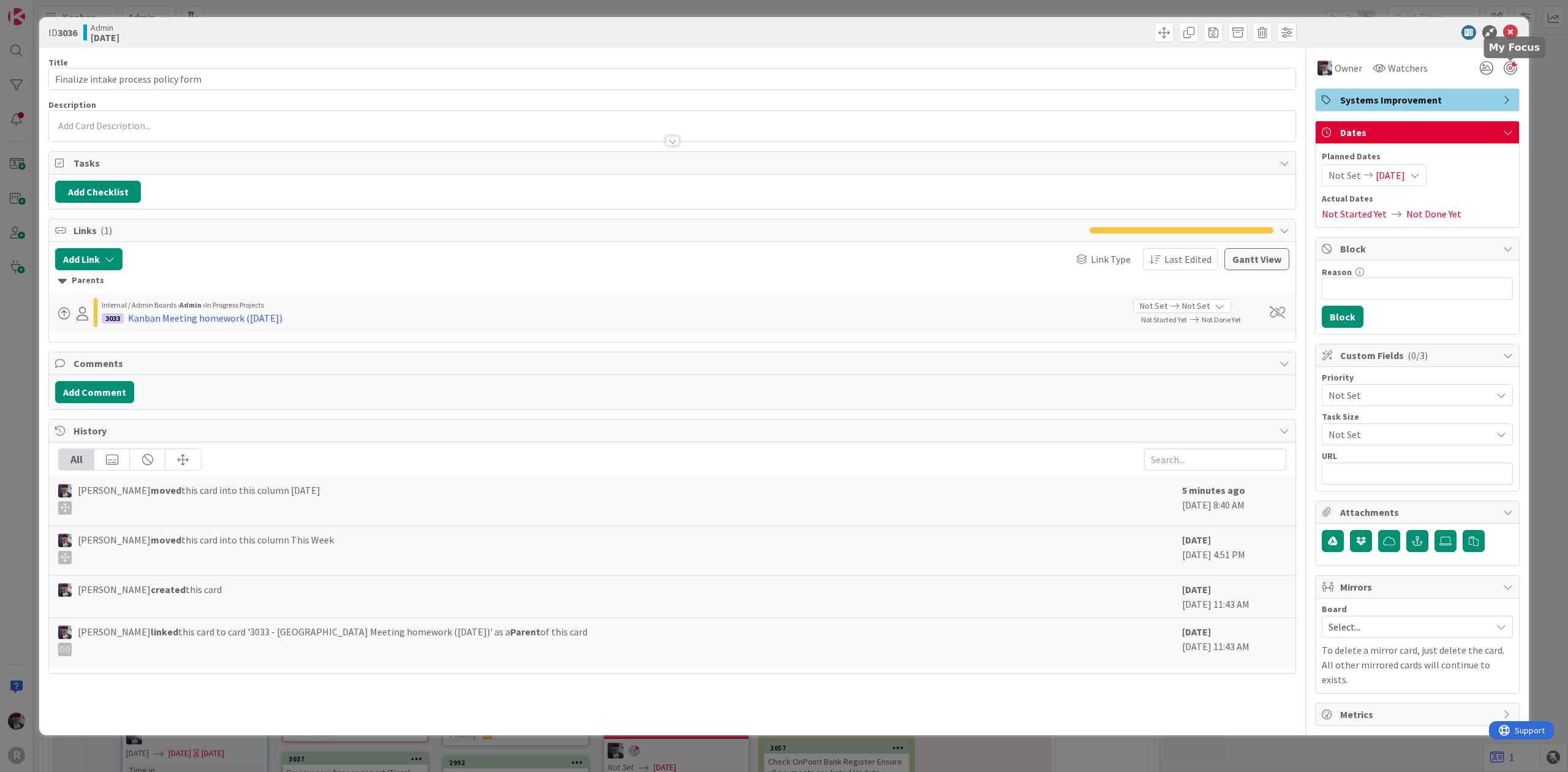
click at [1505, 71] on div at bounding box center [1510, 68] width 14 height 14
click at [1528, 79] on div "ID 3036 Admin [DATE] Title 35 / 128 Finalize intake process policy form Descrip…" at bounding box center [784, 386] width 1568 height 772
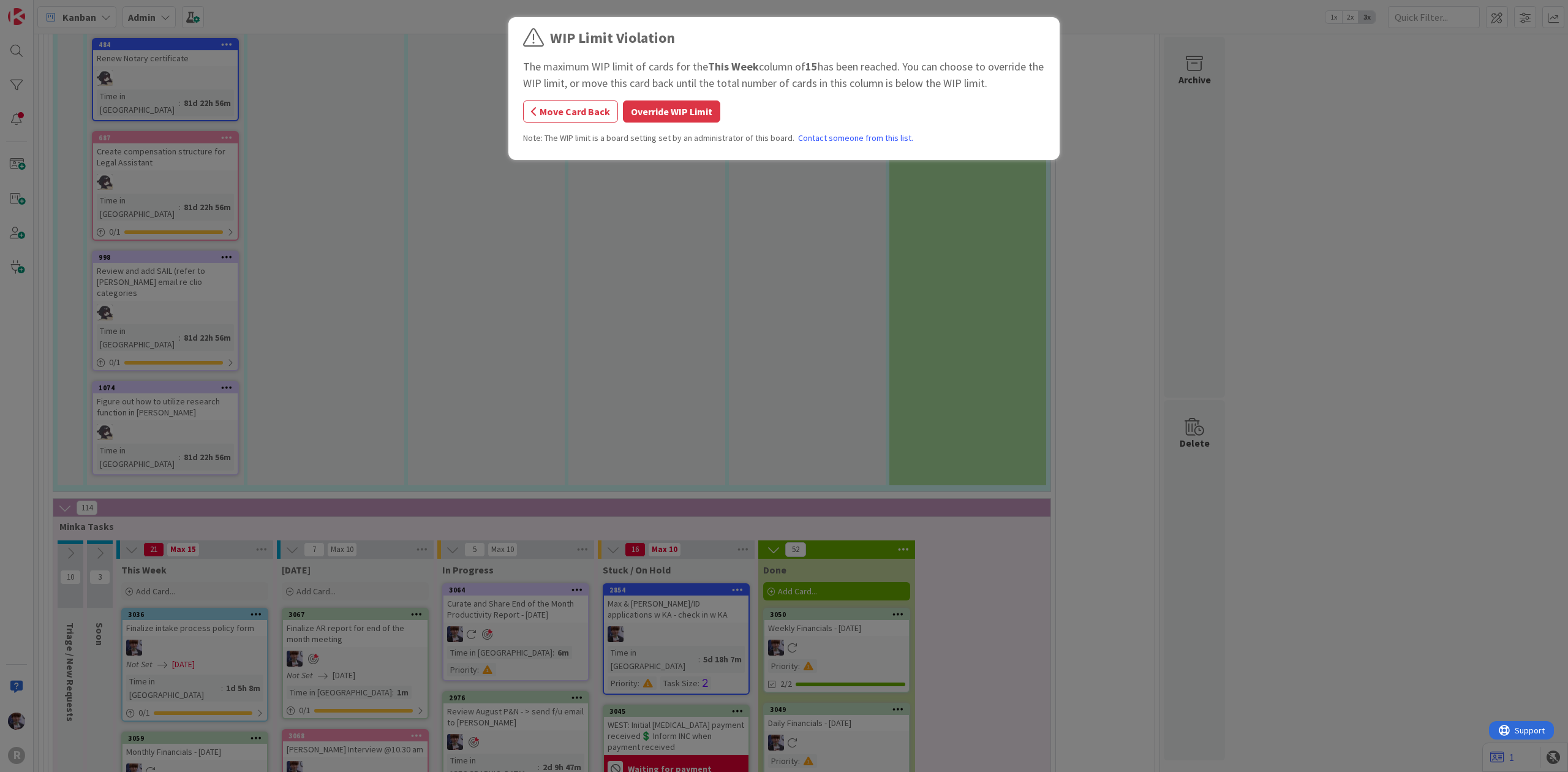
scroll to position [3044, 0]
click at [679, 113] on button "Override WIP Limit" at bounding box center [671, 111] width 97 height 22
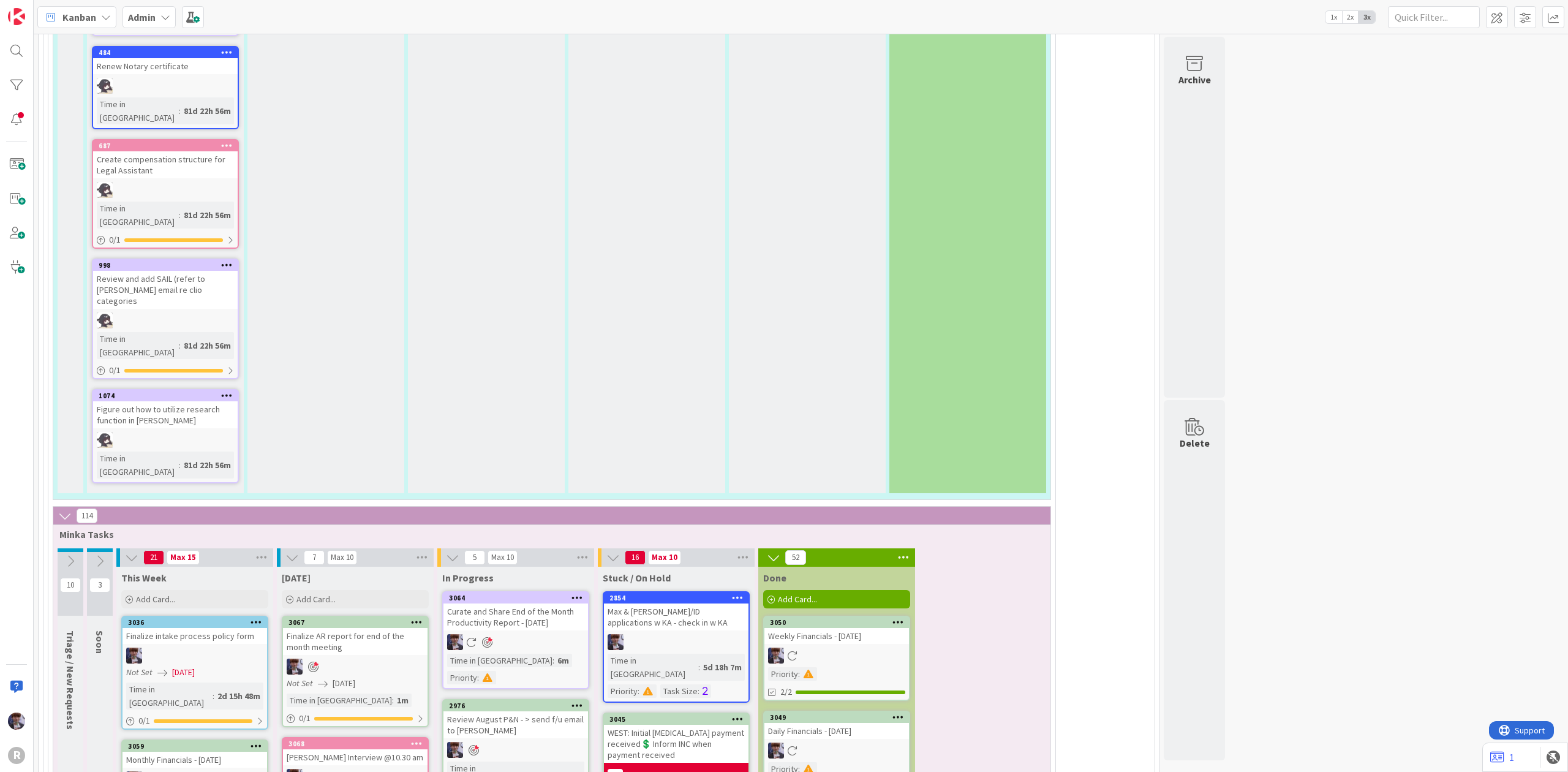
scroll to position [3206, 0]
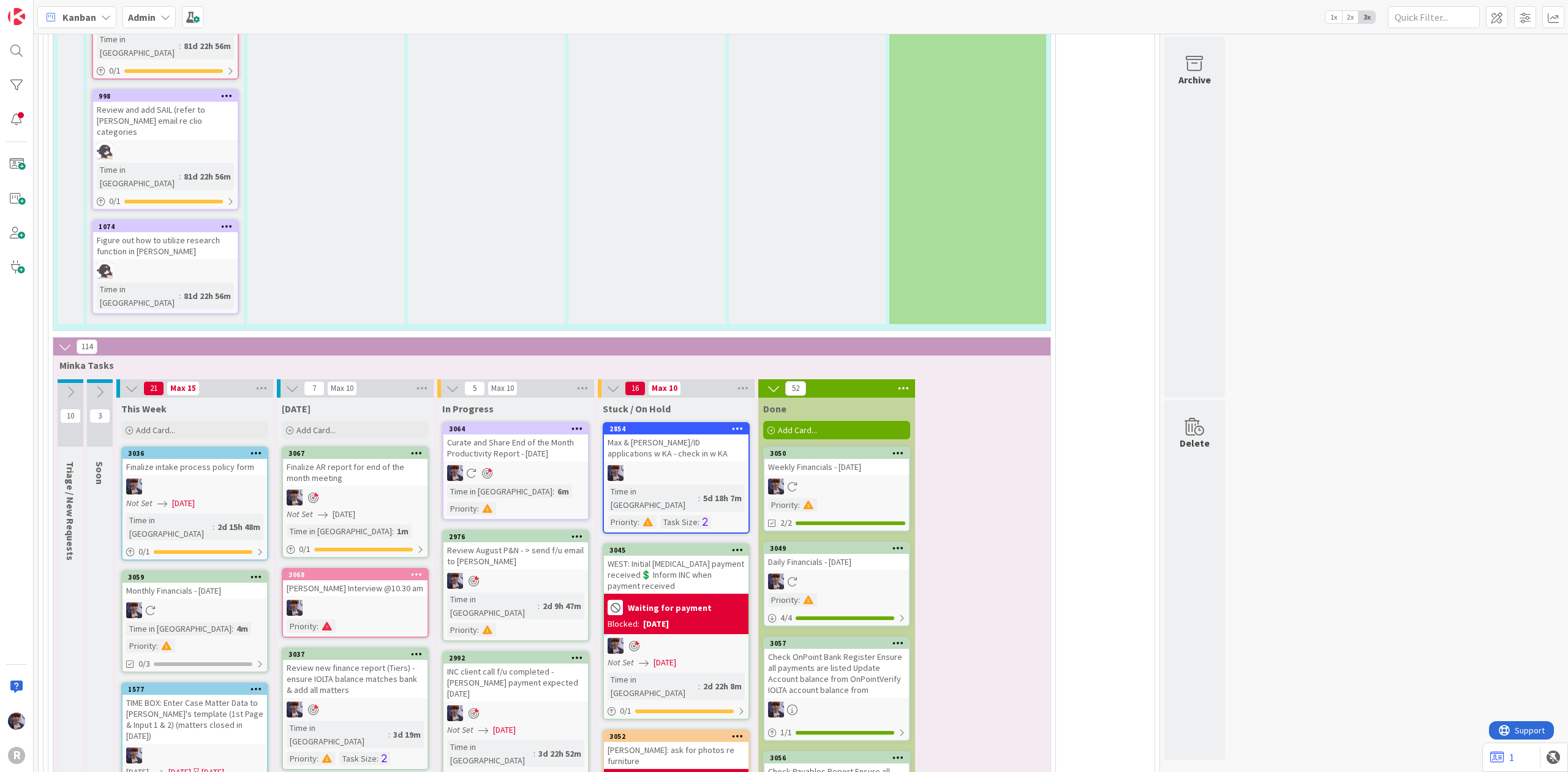
click at [133, 14] on b "Admin" at bounding box center [142, 17] width 28 height 12
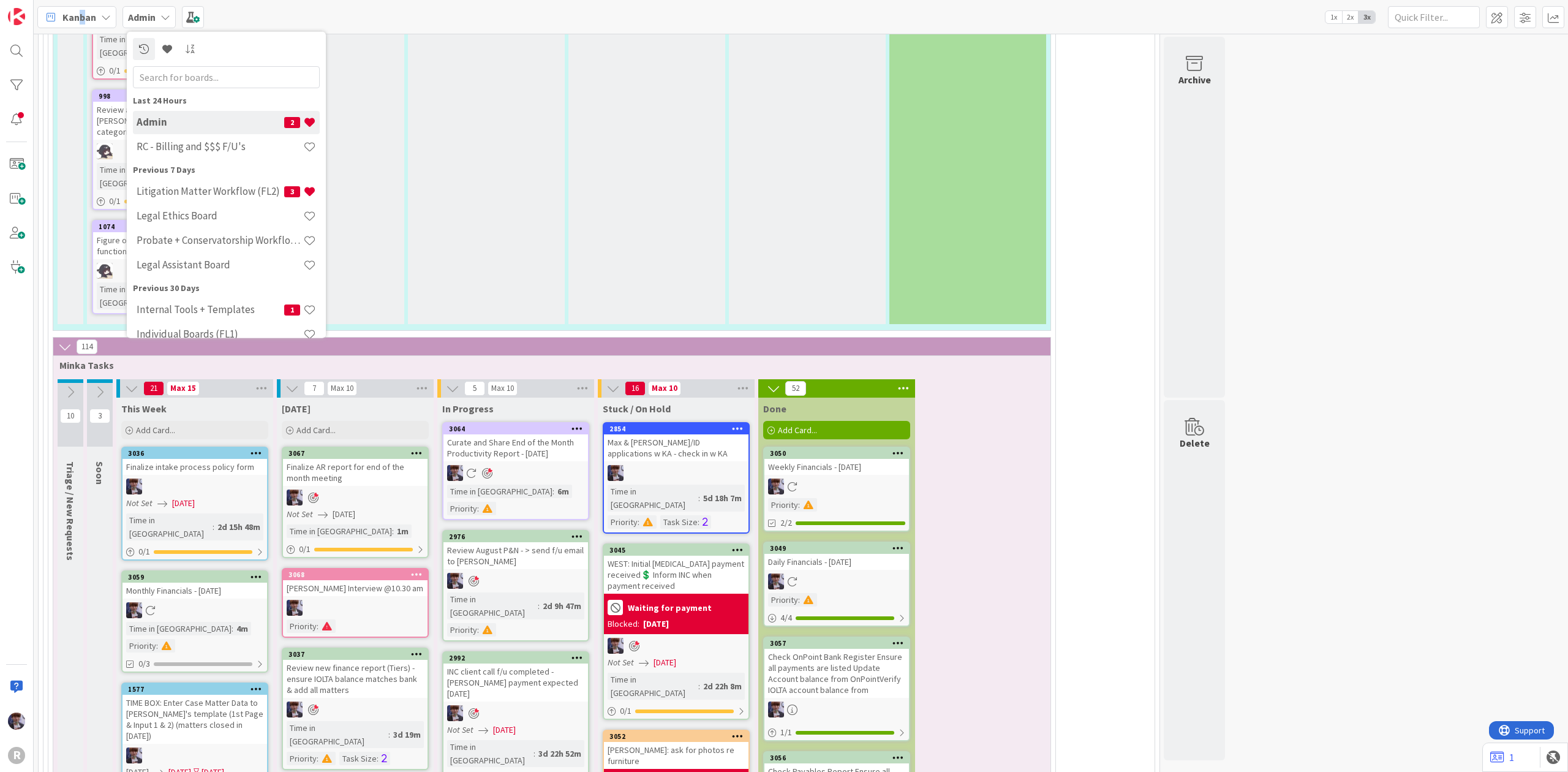
click at [80, 8] on div "Kanban" at bounding box center [76, 18] width 79 height 22
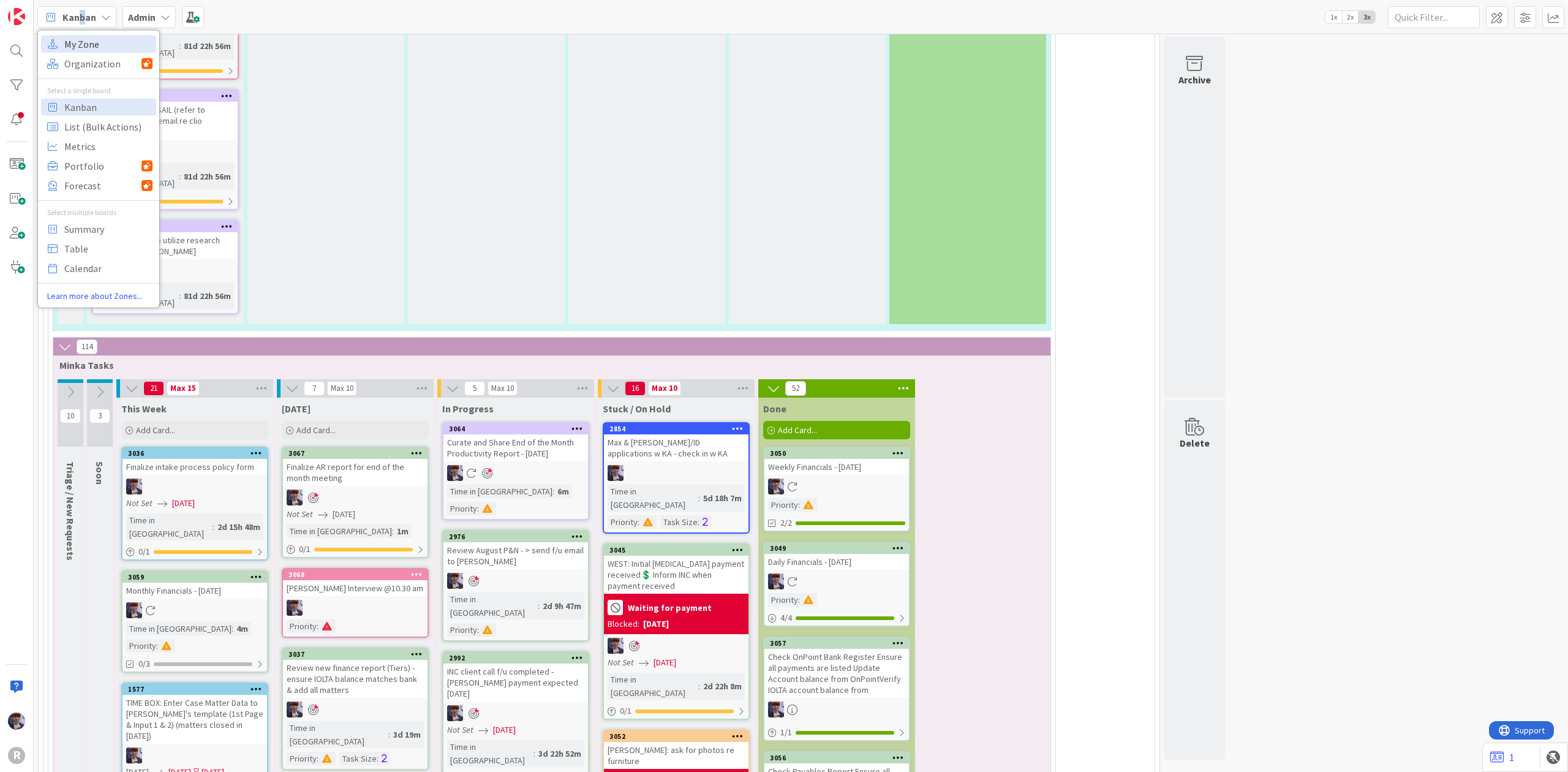
click at [86, 46] on span "My Zone" at bounding box center [107, 44] width 88 height 19
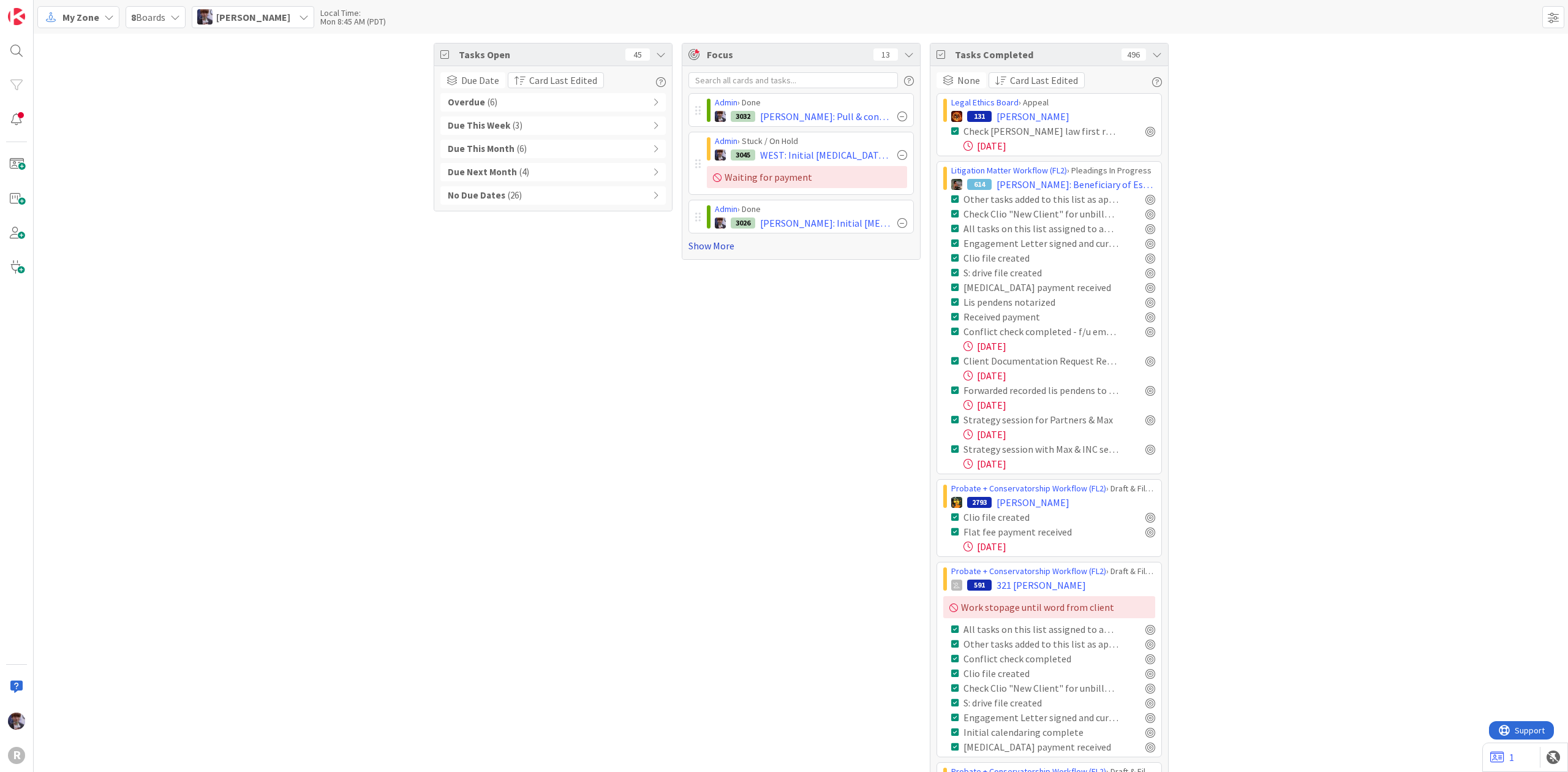
click at [710, 242] on link "Show More" at bounding box center [801, 245] width 225 height 15
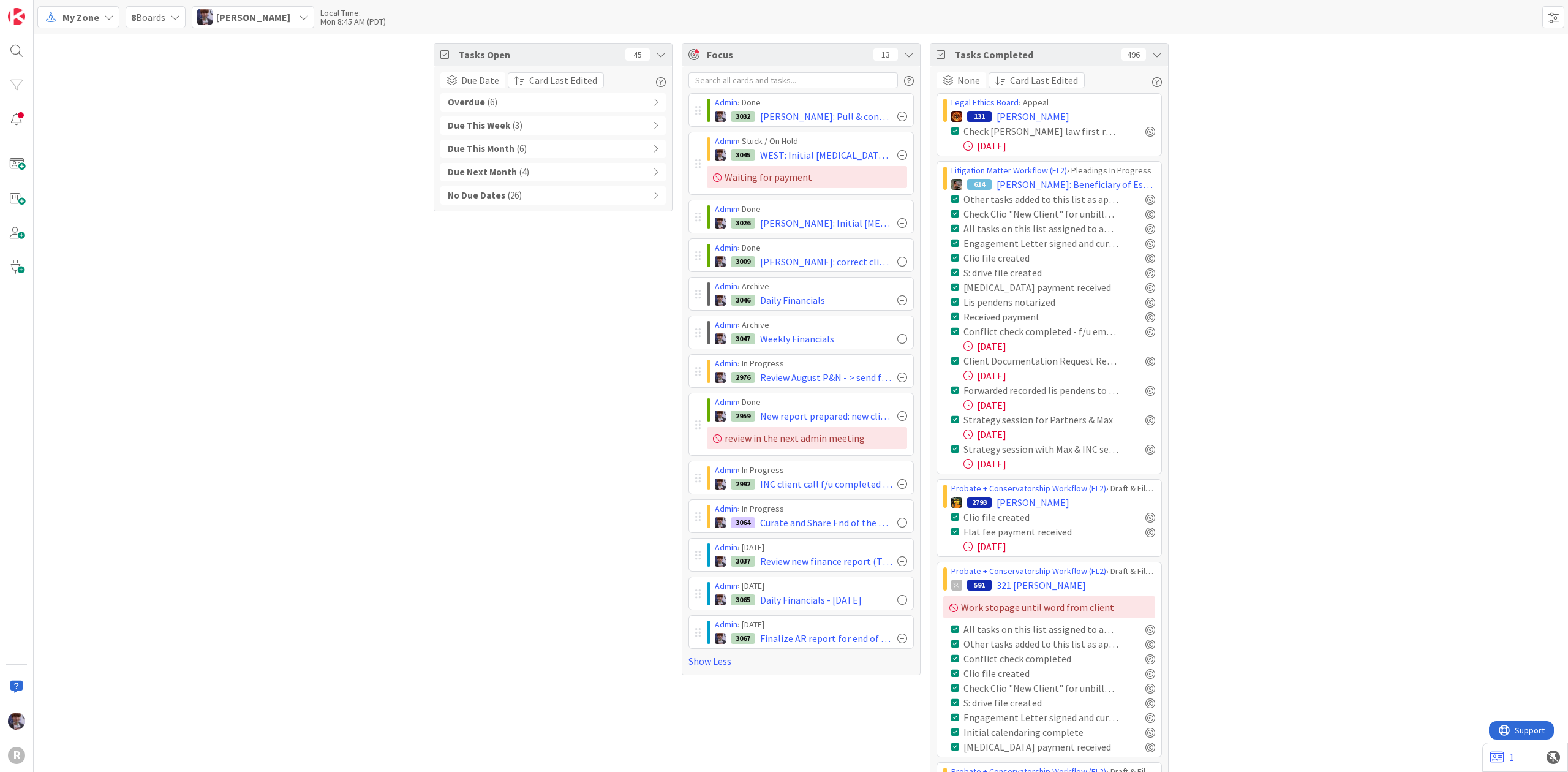
click at [1157, 57] on div "Tasks Completed 496" at bounding box center [1049, 55] width 238 height 22
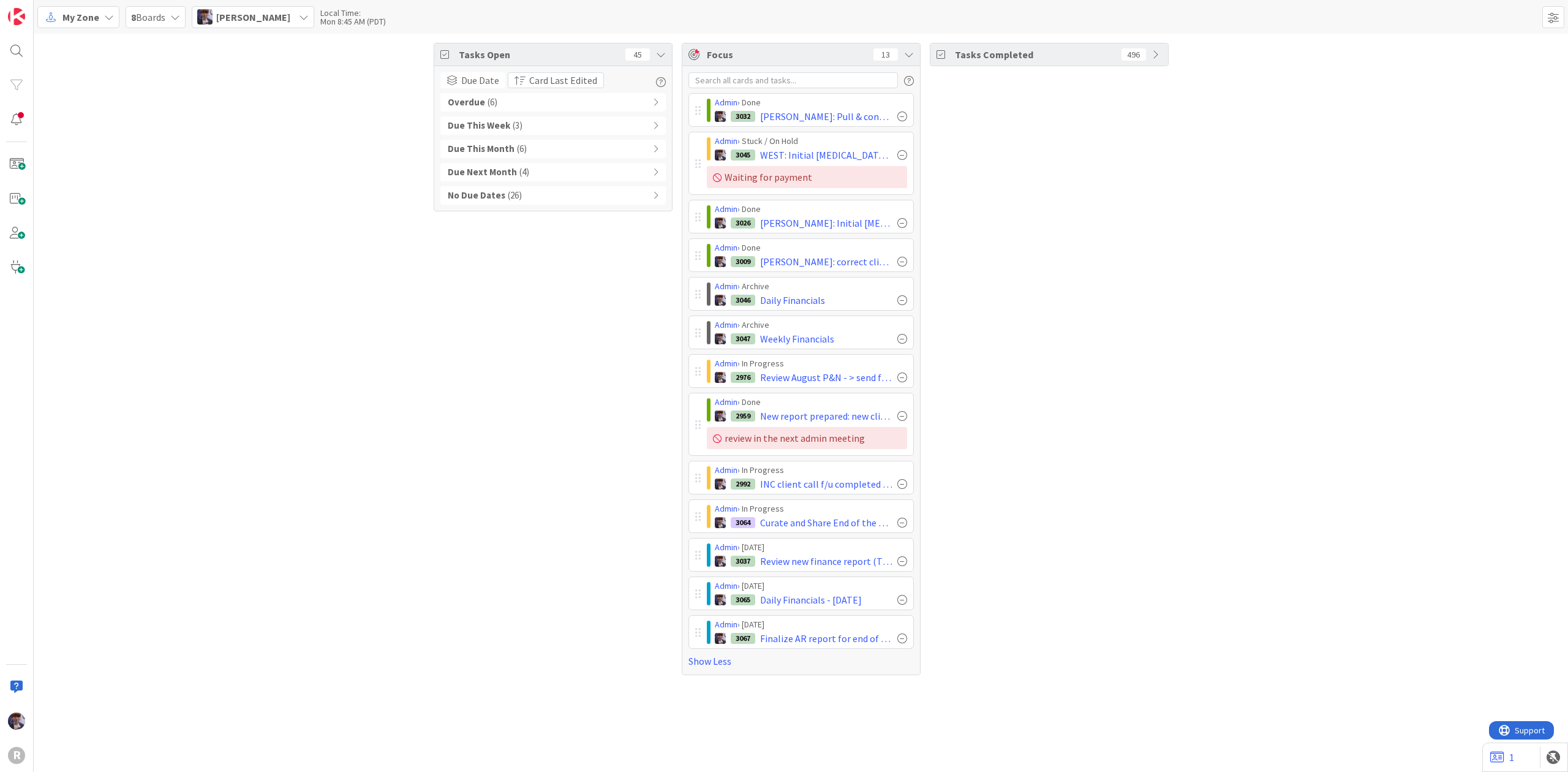
click at [653, 104] on icon at bounding box center [655, 102] width 6 height 8
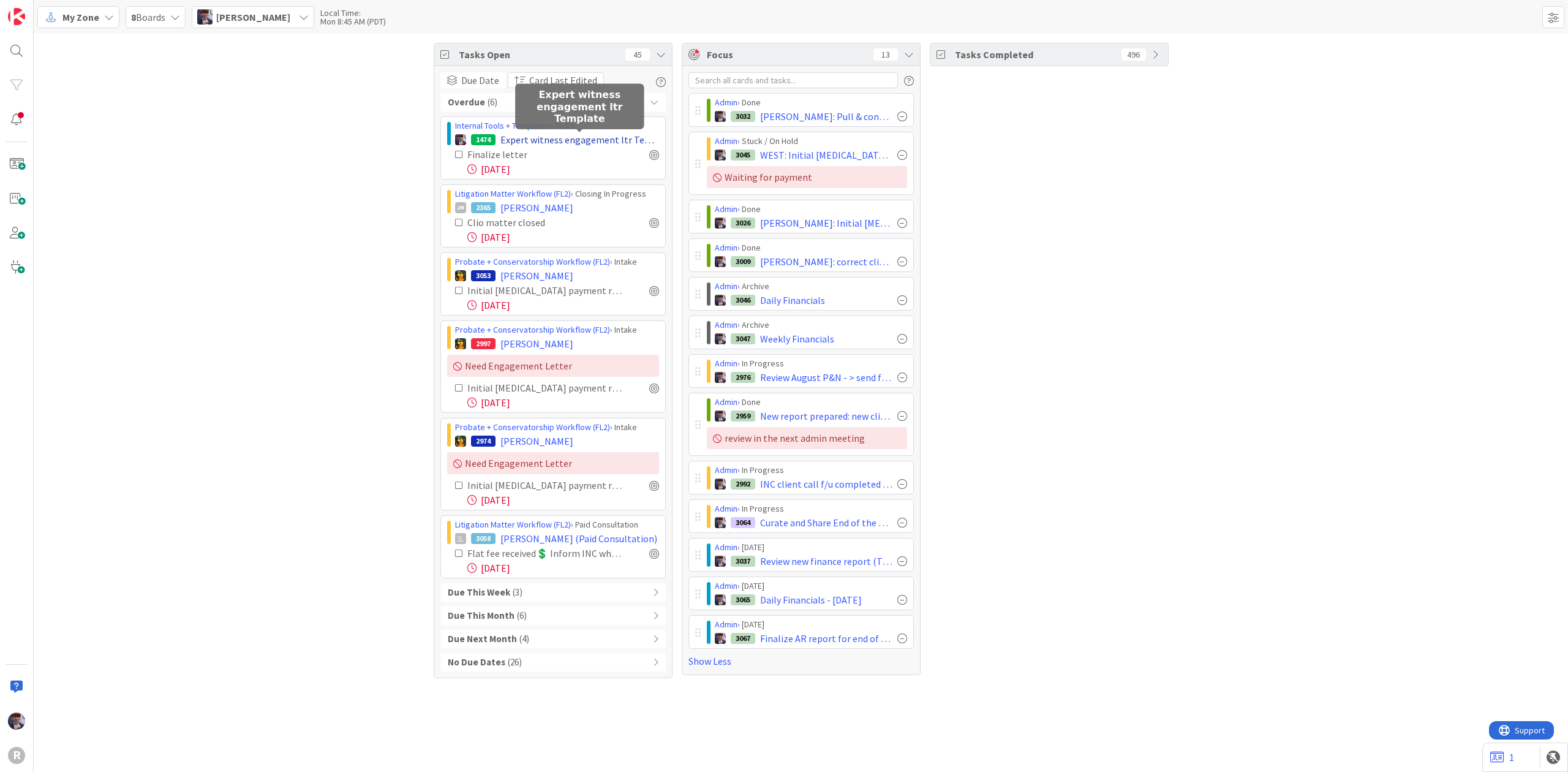
click at [584, 138] on span "Expert witness engagement ltr Template" at bounding box center [579, 140] width 158 height 15
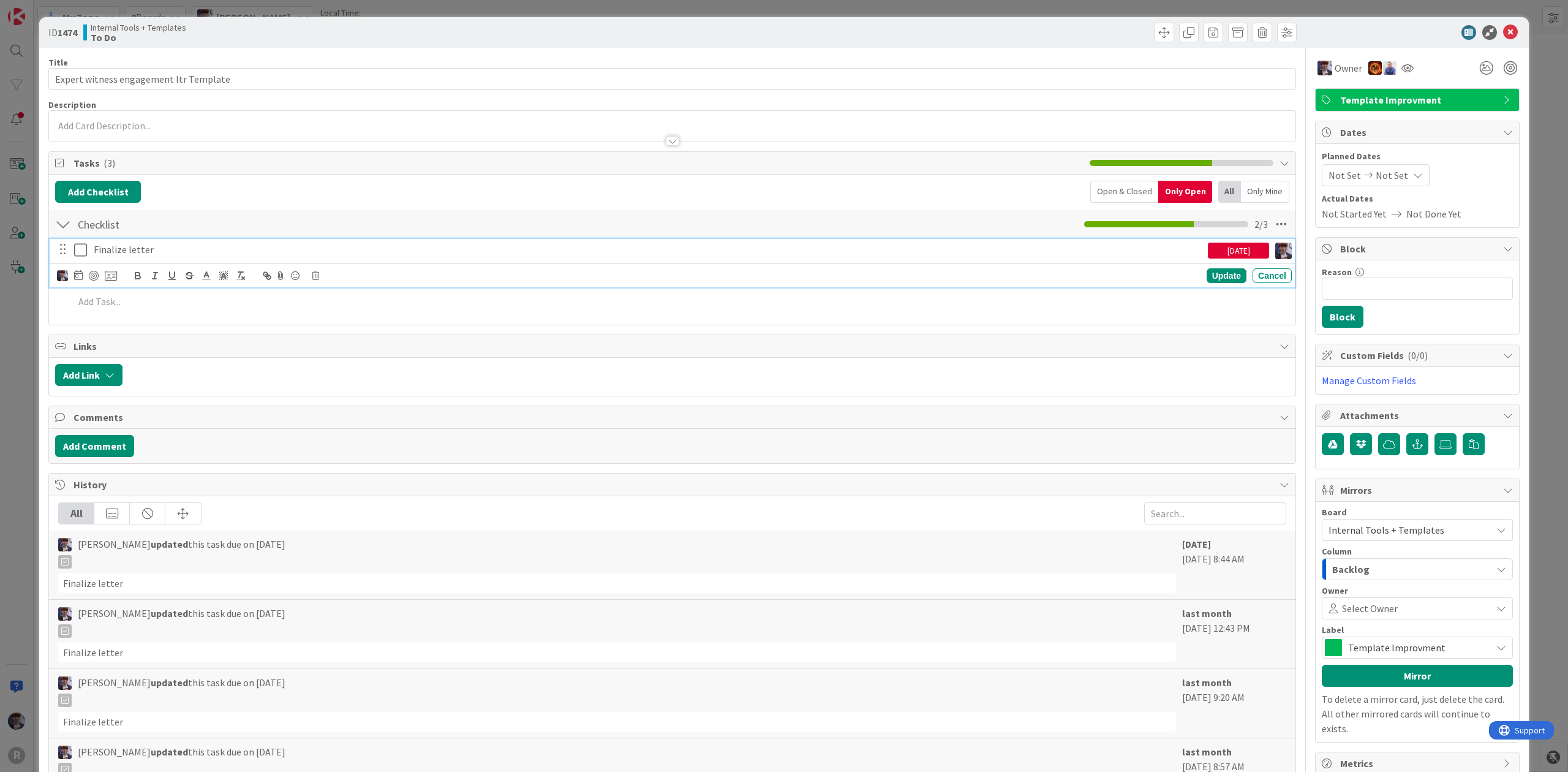
click at [131, 253] on p "Finalize letter" at bounding box center [648, 249] width 1109 height 14
click at [81, 280] on icon at bounding box center [78, 275] width 8 height 10
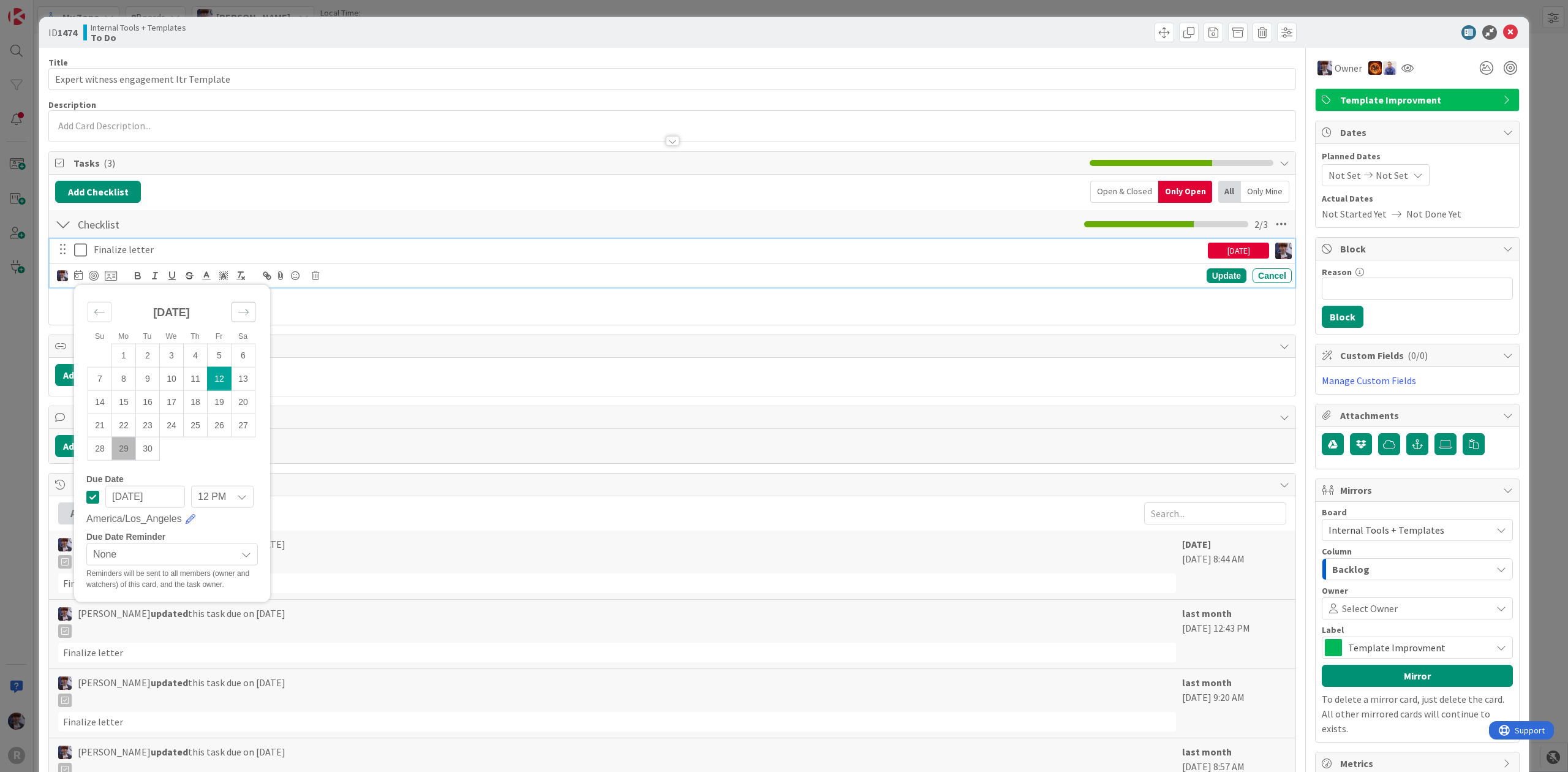
click at [245, 319] on div "Move forward to switch to the next month." at bounding box center [243, 311] width 24 height 20
click at [145, 402] on td "14" at bounding box center [148, 401] width 24 height 23
type input "[DATE]"
click at [1216, 278] on div "Update" at bounding box center [1226, 276] width 40 height 15
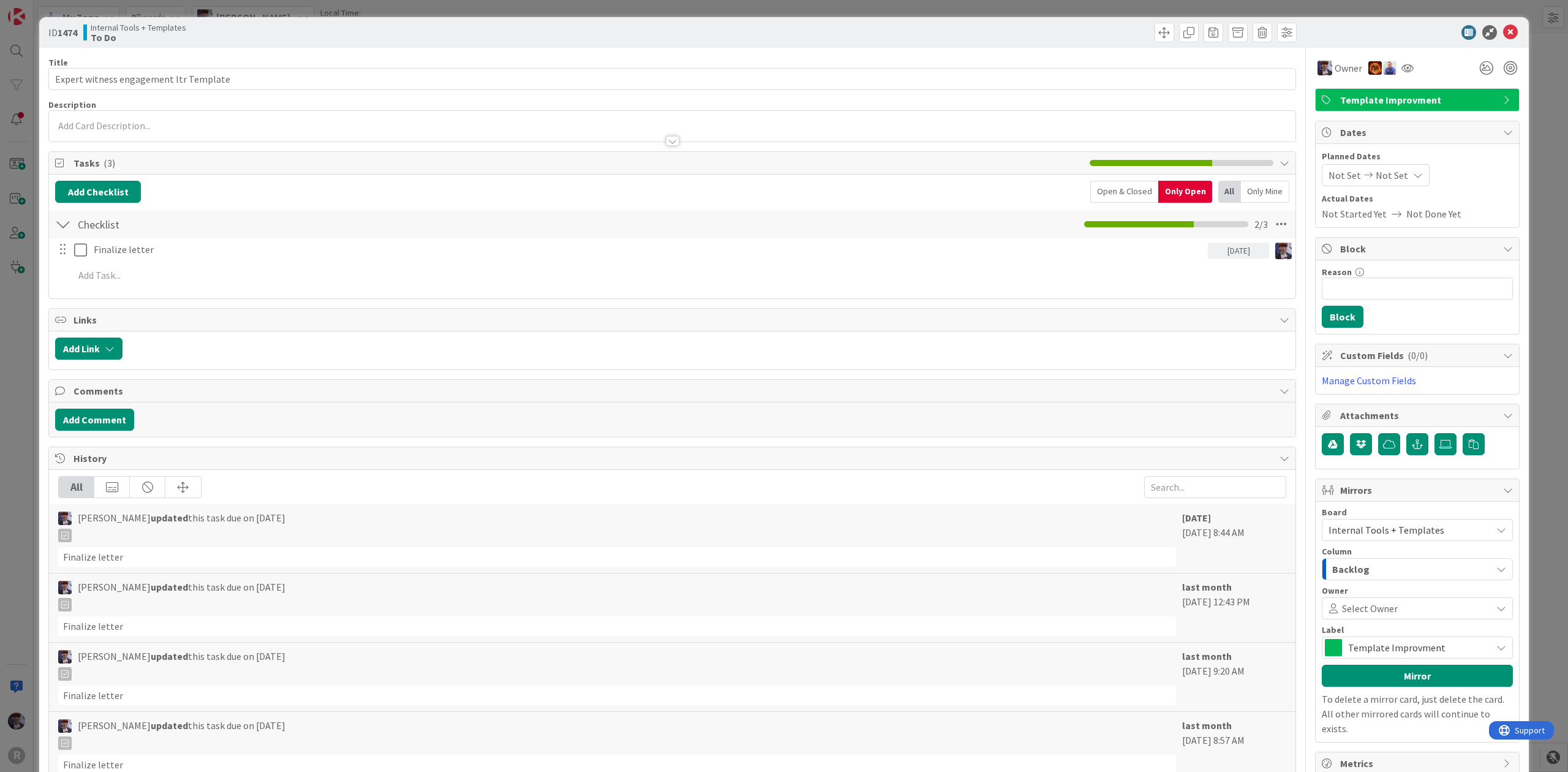
click at [1531, 120] on div "ID 1474 Internal Tools + Templates To Do Title 38 / 128 Expert witness engageme…" at bounding box center [784, 386] width 1568 height 772
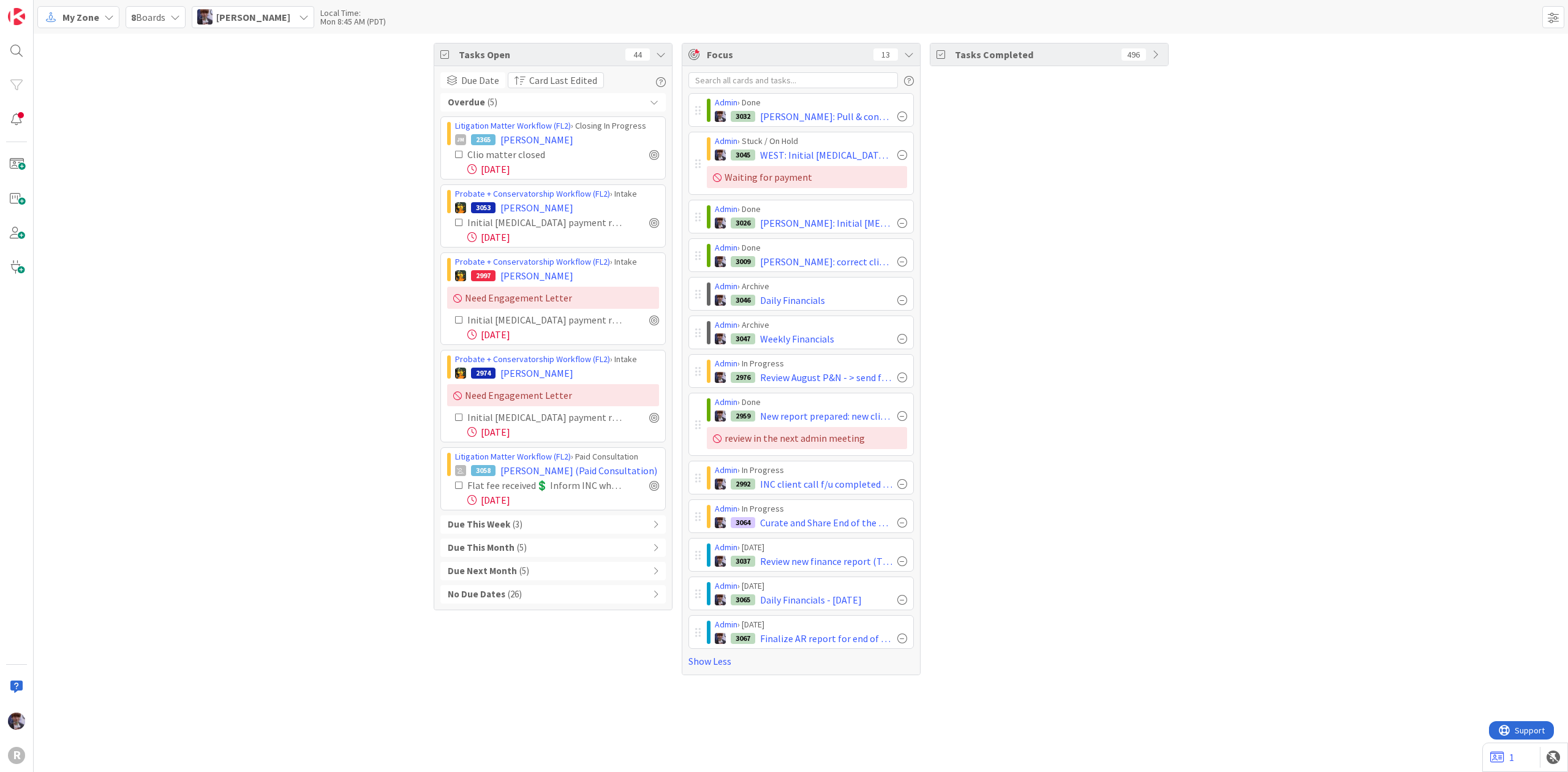
click at [145, 255] on div "Tasks Open 44 Due Date Card Last Edited Overdue ( 5 ) Litigation Matter Workflo…" at bounding box center [800, 358] width 1534 height 651
click at [228, 533] on div "Tasks Open 44 Due Date Card Last Edited Overdue ( 5 ) Litigation Matter Workflo…" at bounding box center [800, 358] width 1534 height 651
click at [172, 586] on div "Tasks Open 44 Due Date Card Last Edited Overdue ( 5 ) Litigation Matter Workflo…" at bounding box center [800, 358] width 1534 height 651
click at [184, 477] on div "Tasks Open 44 Due Date Card Last Edited Overdue ( 5 ) Litigation Matter Workflo…" at bounding box center [800, 358] width 1534 height 651
click at [177, 457] on div "Tasks Open 44 Due Date Card Last Edited Overdue ( 5 ) Litigation Matter Workflo…" at bounding box center [800, 358] width 1534 height 651
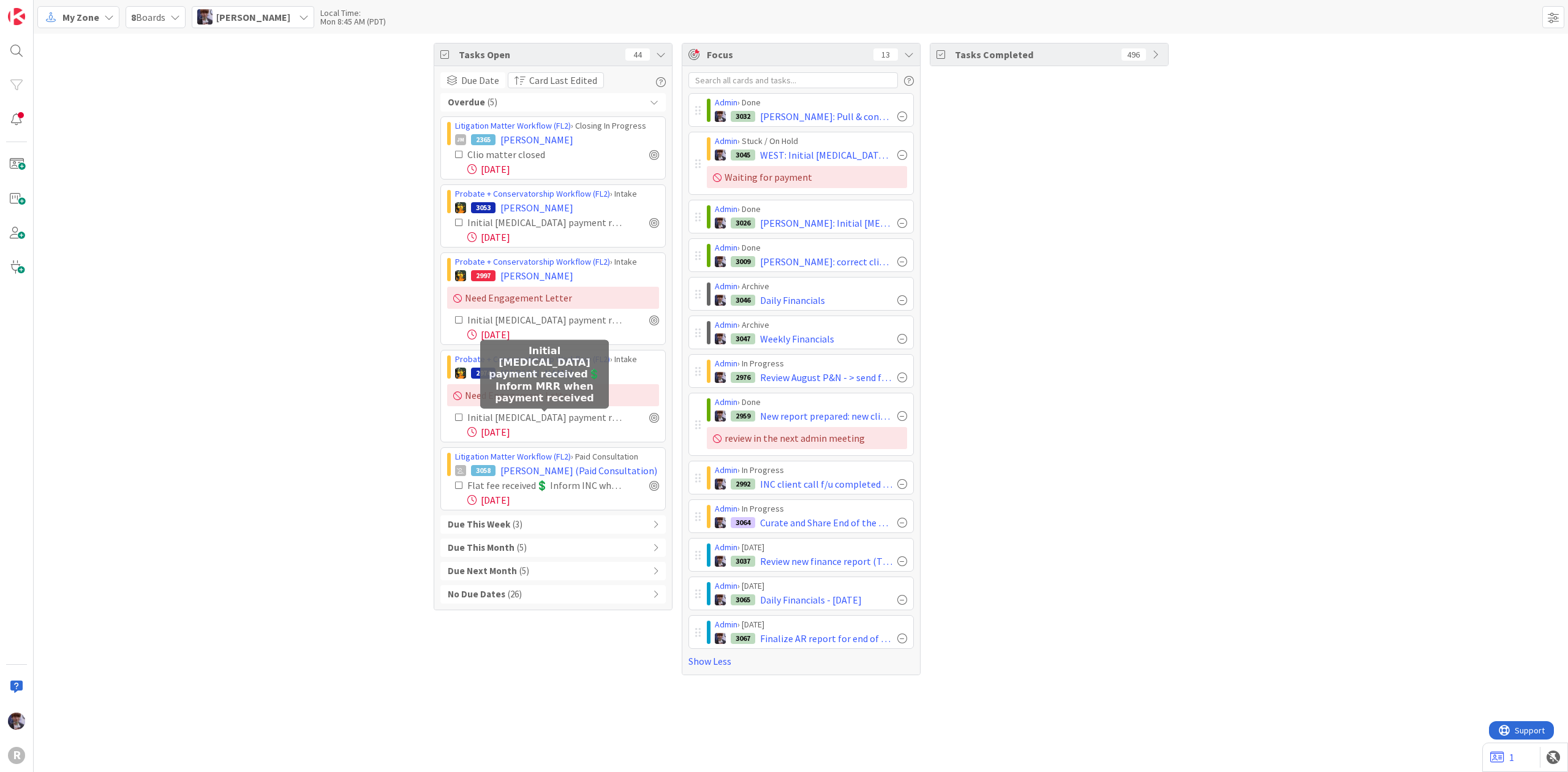
click at [460, 424] on div "Initial [MEDICAL_DATA] payment received💲 Inform MRR when payment received" at bounding box center [557, 417] width 204 height 15
click at [325, 444] on div "Tasks Open 44 Due Date Card Last Edited Overdue ( 5 ) Litigation Matter Workflo…" at bounding box center [800, 358] width 1534 height 651
drag, startPoint x: 794, startPoint y: 223, endPoint x: 790, endPoint y: 202, distance: 21.4
click at [790, 202] on div "Admin › Done 3026 [PERSON_NAME]: Initial [MEDICAL_DATA] payment received💲 Infor…" at bounding box center [807, 216] width 213 height 32
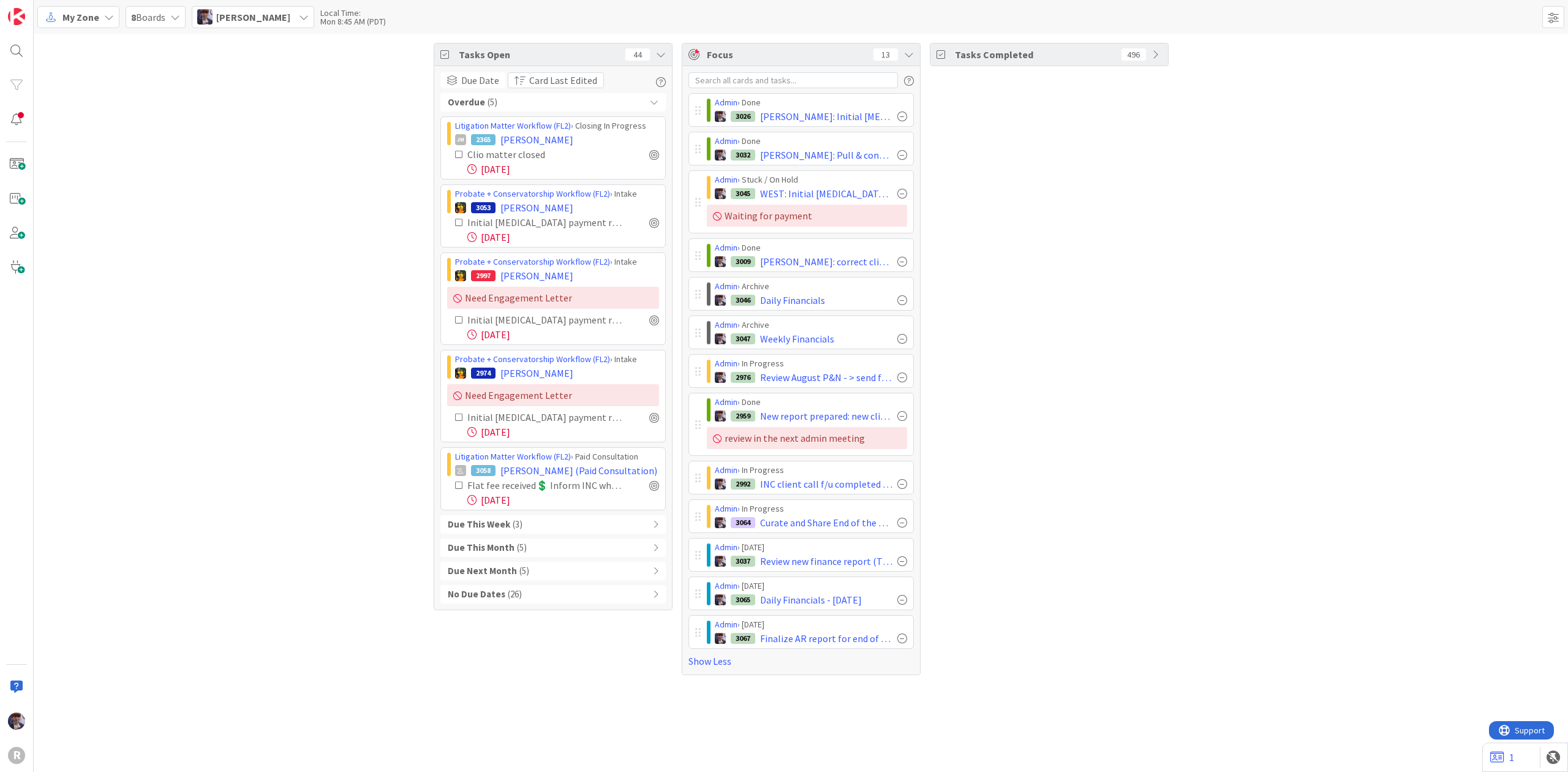
click at [1029, 193] on div "Tasks Completed 496" at bounding box center [1049, 358] width 239 height 632
click at [801, 336] on span "Weekly Financials" at bounding box center [797, 339] width 74 height 15
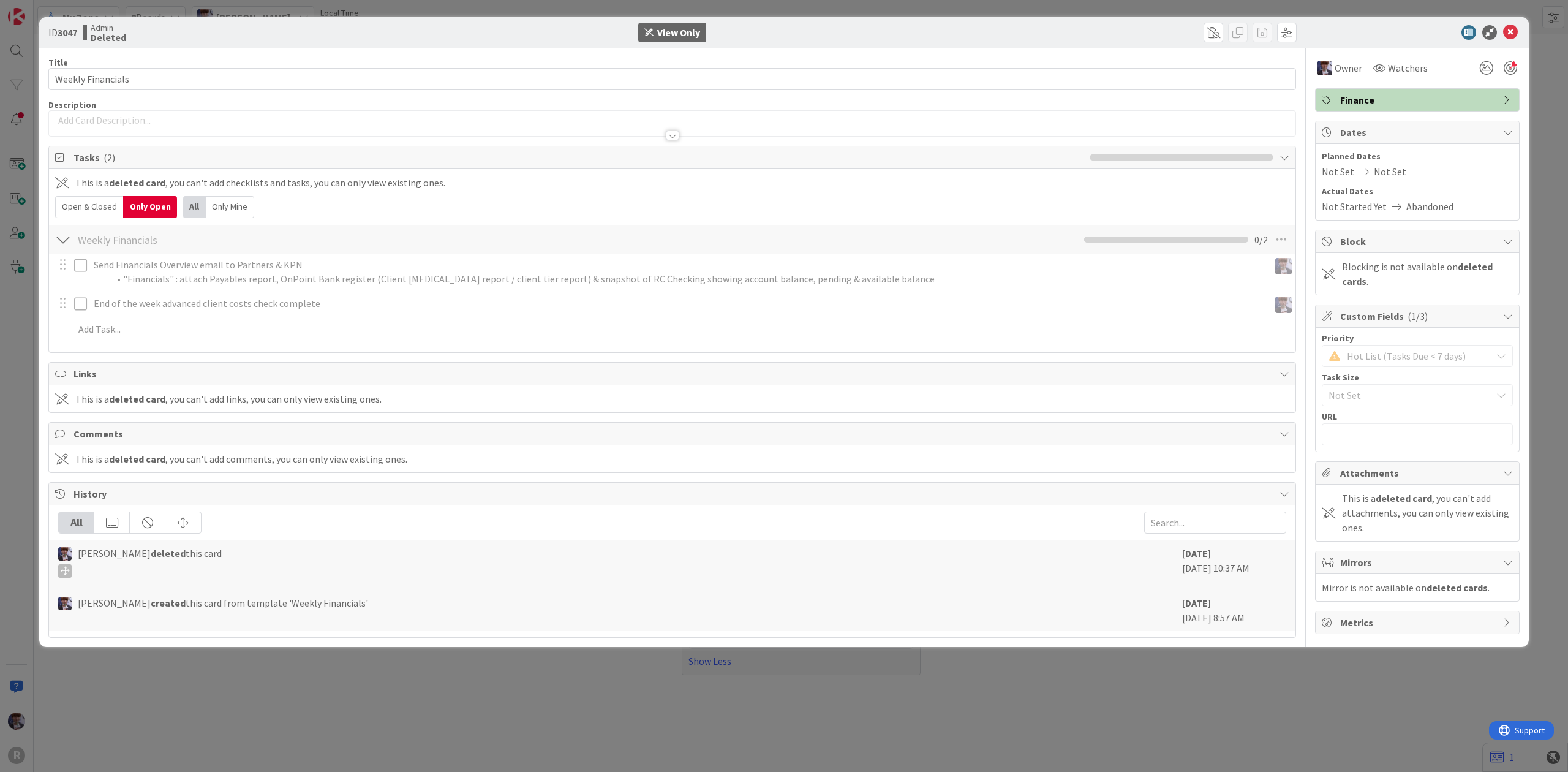
click at [32, 353] on div "ID 3047 Admin Deleted View Only Title 17 / 128 Weekly Financials Description Ow…" at bounding box center [784, 386] width 1568 height 772
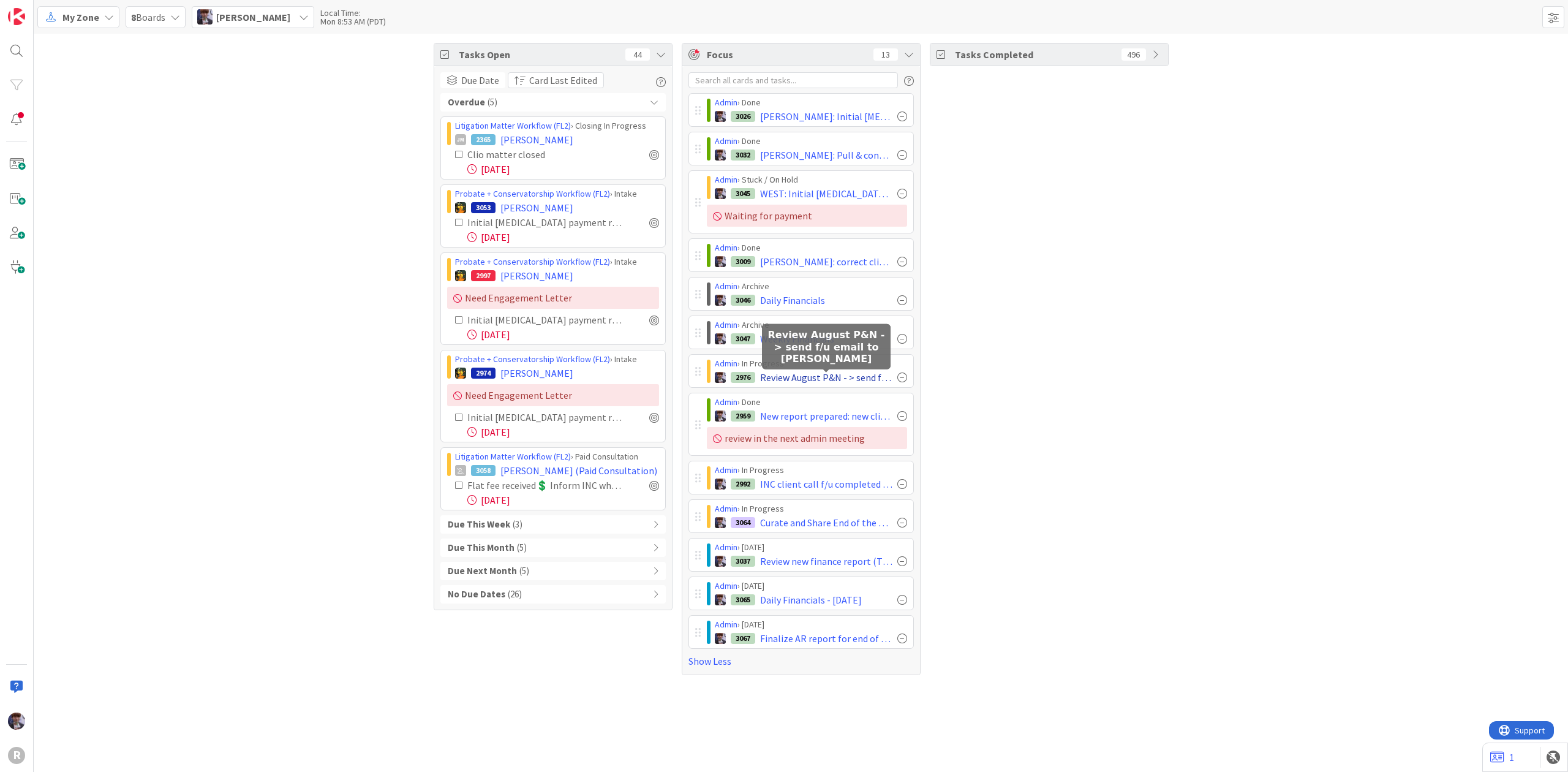
click at [790, 378] on span "Review August P&N - > send f/u email to [PERSON_NAME]" at bounding box center [826, 378] width 132 height 15
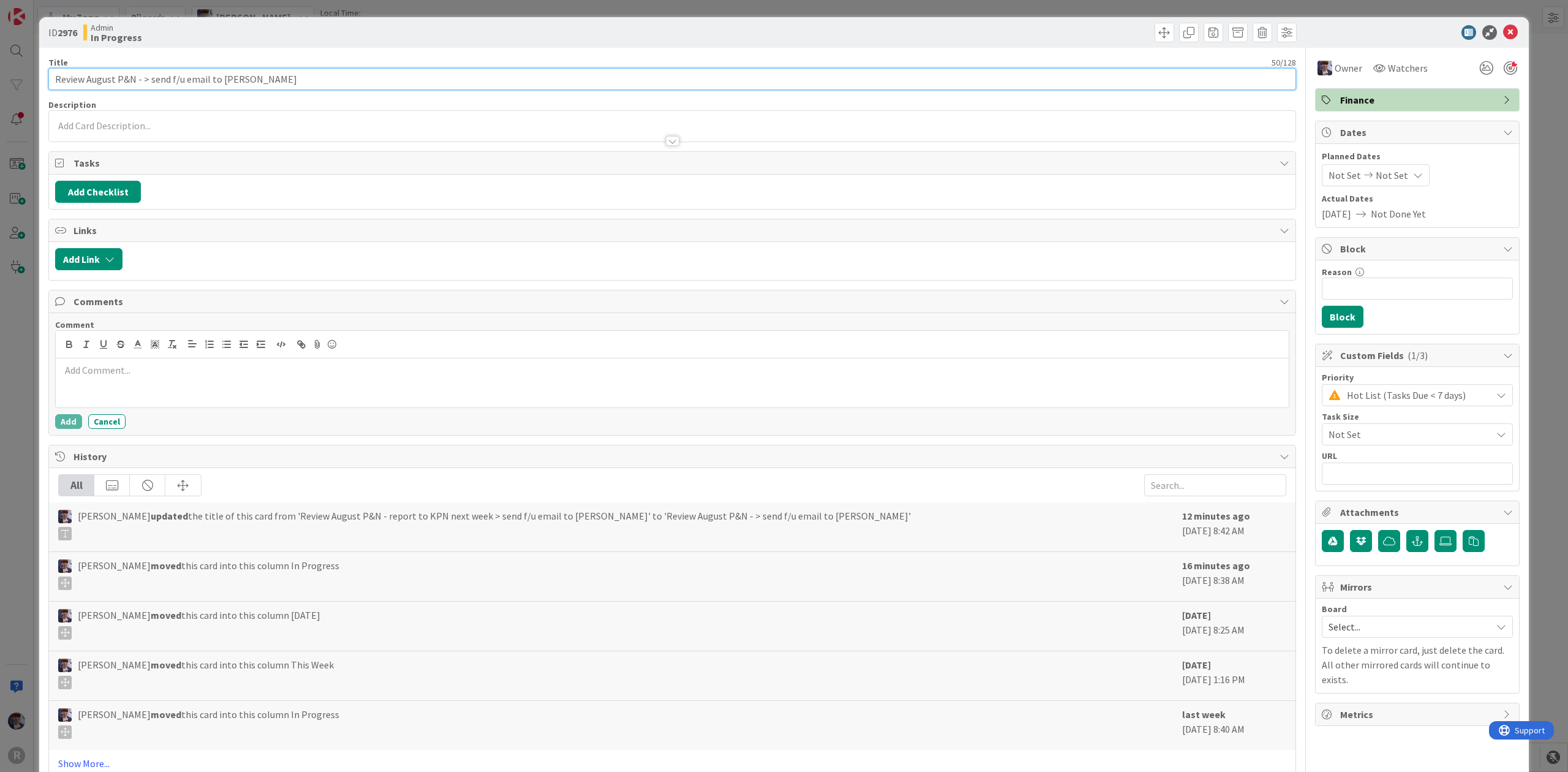
click at [130, 79] on input "Review August P&N - > send f/u email to [PERSON_NAME]" at bounding box center [672, 79] width 1248 height 22
type input "Review August P&L - > send f/u email to [PERSON_NAME]"
click at [13, 376] on div "ID 2976 Admin In Progress Title 50 / 128 Review August P&L - > send f/u email t…" at bounding box center [784, 386] width 1568 height 772
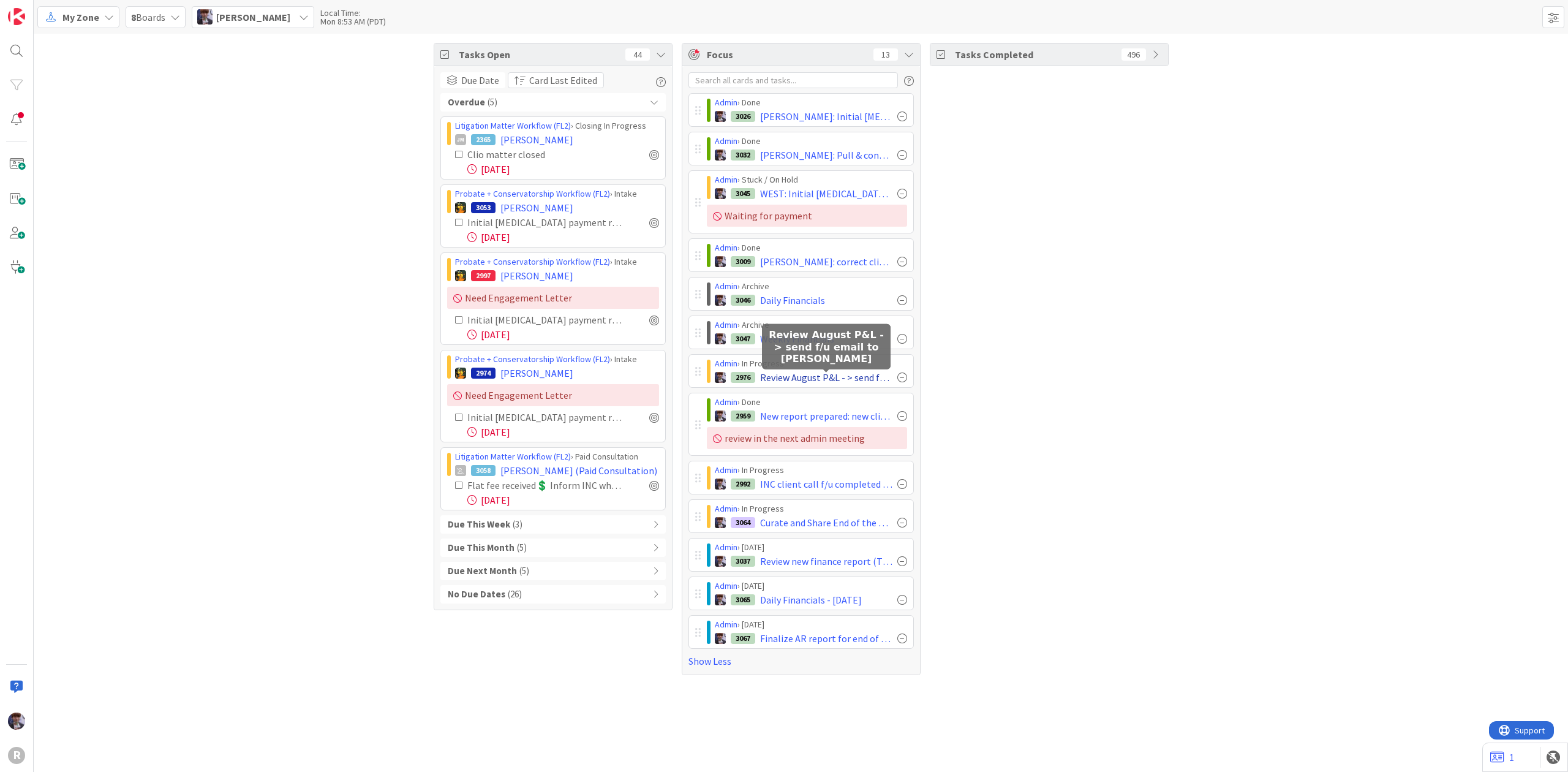
click at [775, 382] on span "Review August P&L - > send f/u email to [PERSON_NAME]" at bounding box center [826, 378] width 132 height 15
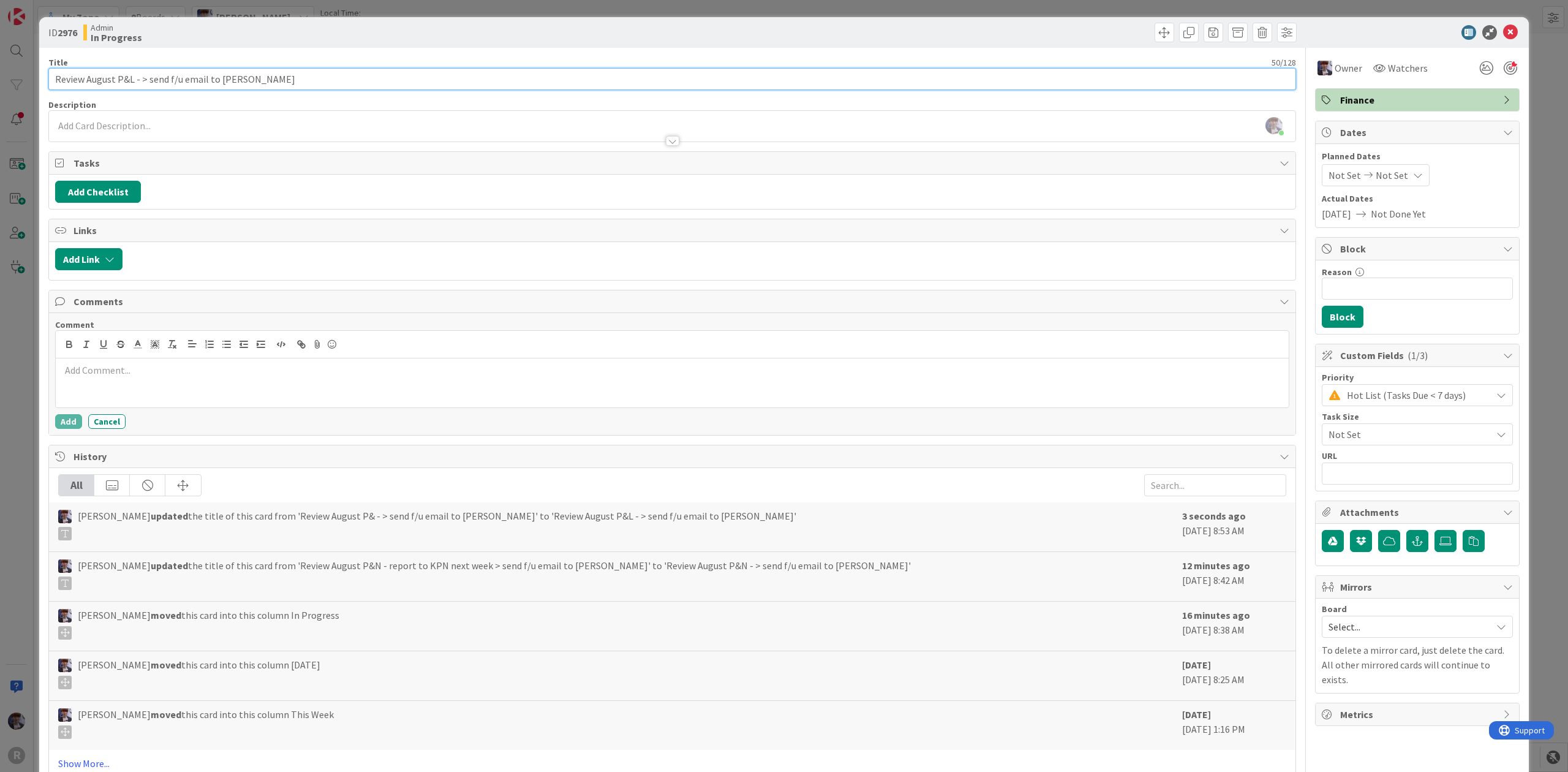
drag, startPoint x: 116, startPoint y: 79, endPoint x: 91, endPoint y: 81, distance: 25.1
click at [91, 81] on input "Review August P&L - > send f/u email to [PERSON_NAME]" at bounding box center [672, 79] width 1248 height 22
type input "Review 2025 P&L - > send f/u email to [PERSON_NAME]"
click at [19, 305] on div "ID 2976 Admin In Progress Title 48 / 128 Review 2025 P&L - > send f/u email to …" at bounding box center [784, 386] width 1568 height 772
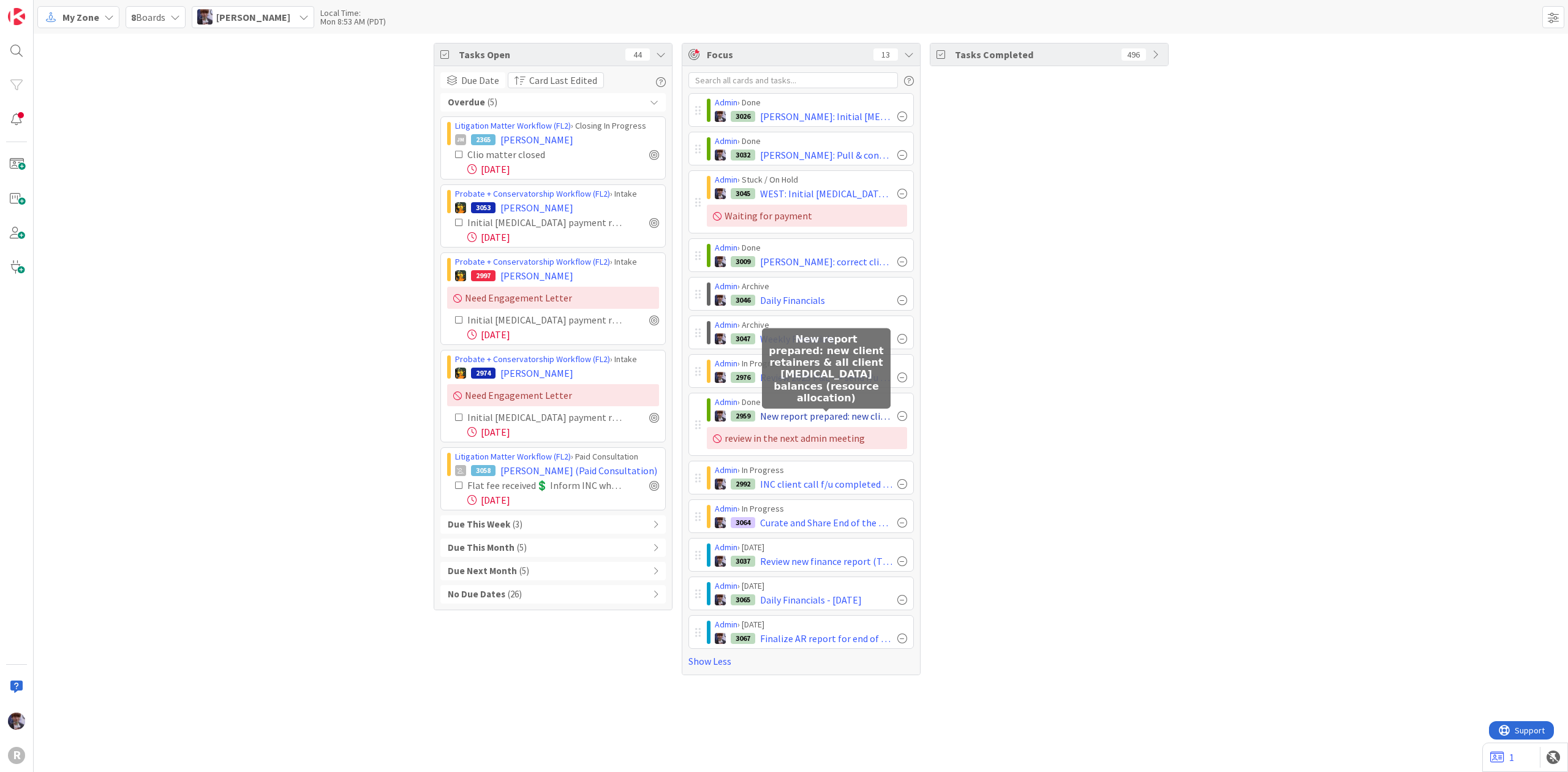
click at [765, 418] on span "New report prepared: new client retainers & all client [MEDICAL_DATA] balances …" at bounding box center [826, 416] width 132 height 15
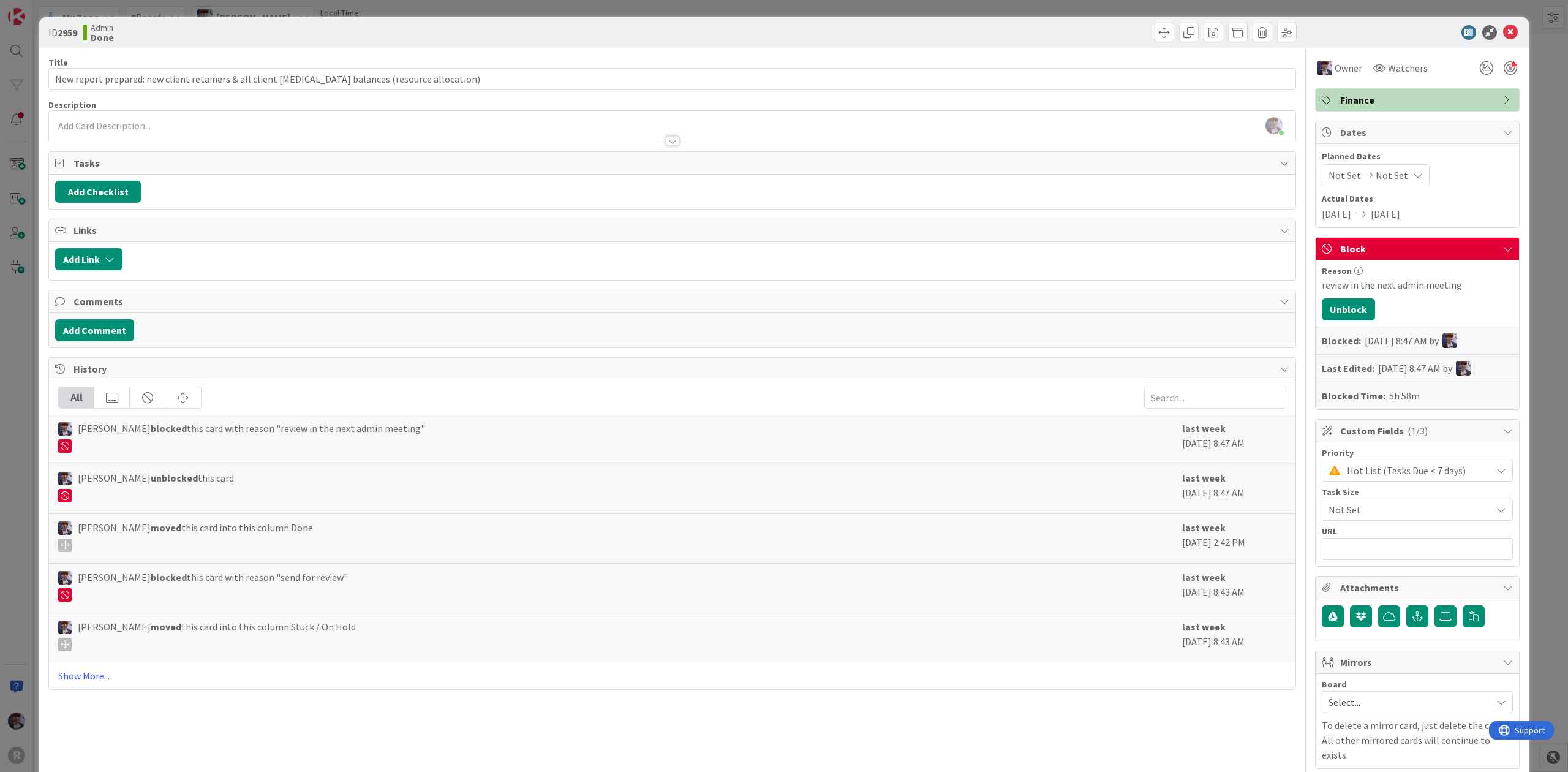
click at [24, 366] on div "ID 2959 Admin Done Title 94 / 128 New report prepared: new client retainers & a…" at bounding box center [784, 386] width 1568 height 772
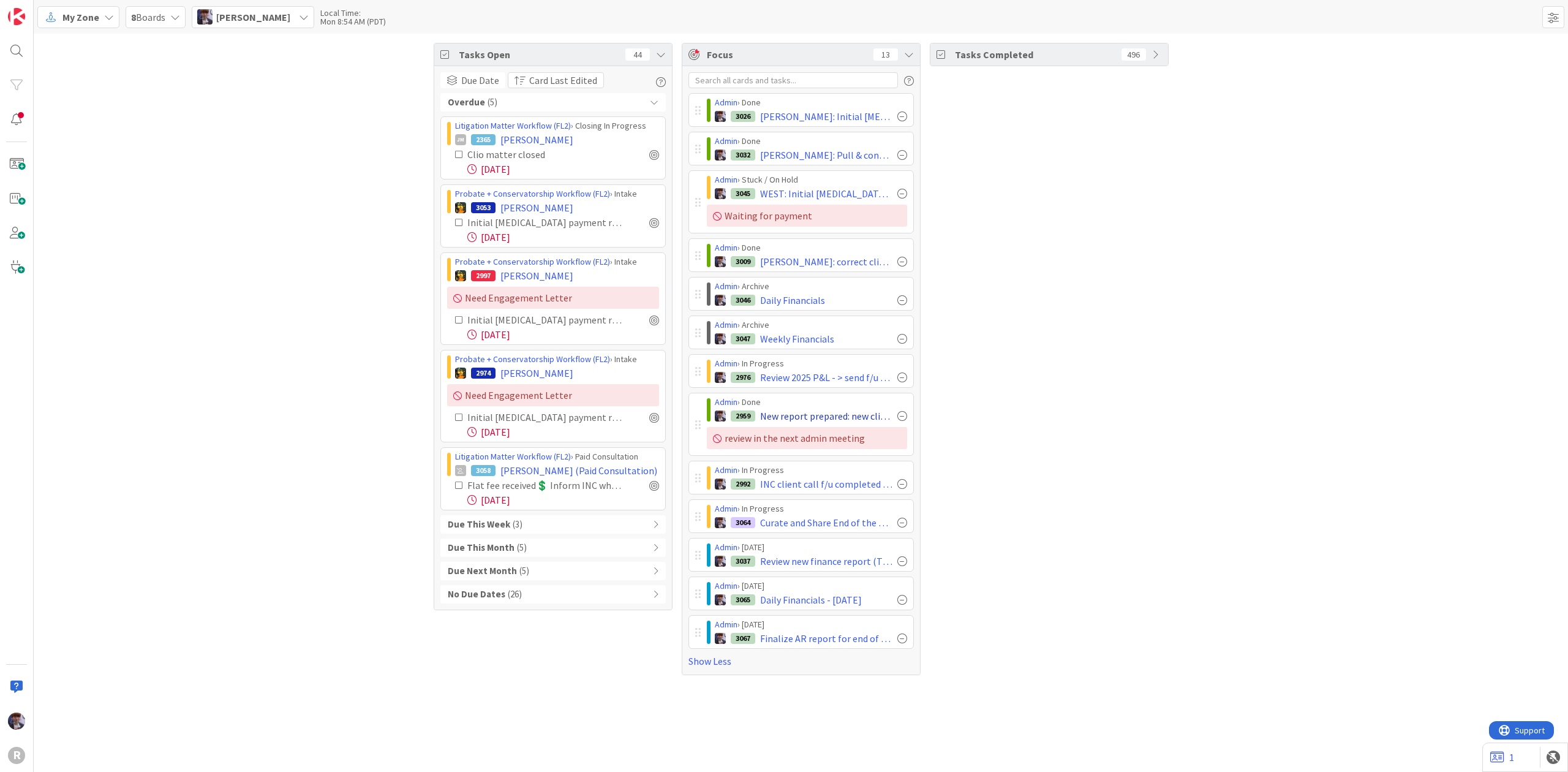
click at [900, 417] on div at bounding box center [902, 416] width 10 height 10
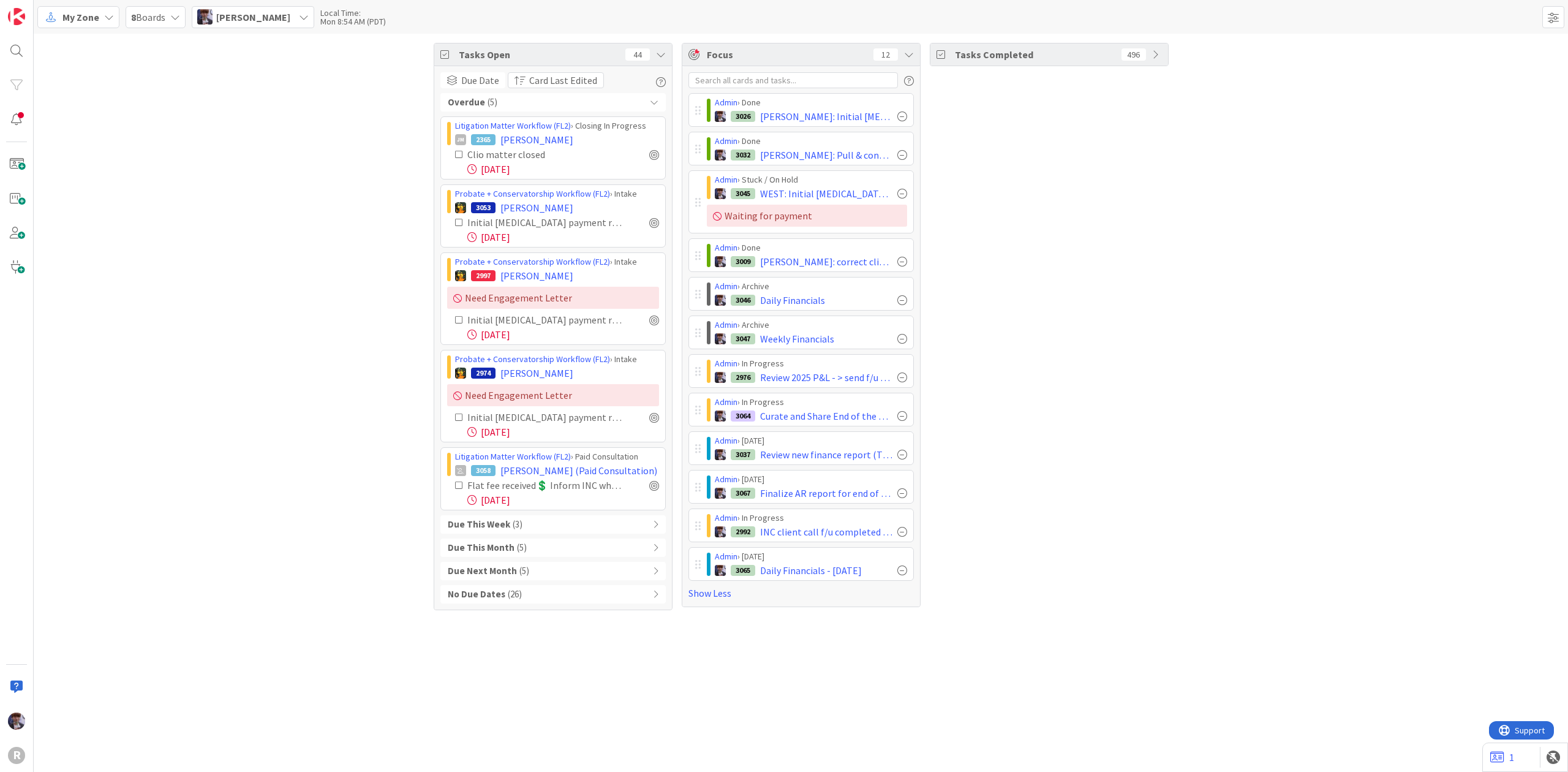
click at [963, 416] on div "Tasks Completed 496" at bounding box center [1049, 326] width 239 height 567
click at [60, 11] on div "My Zone" at bounding box center [78, 18] width 82 height 22
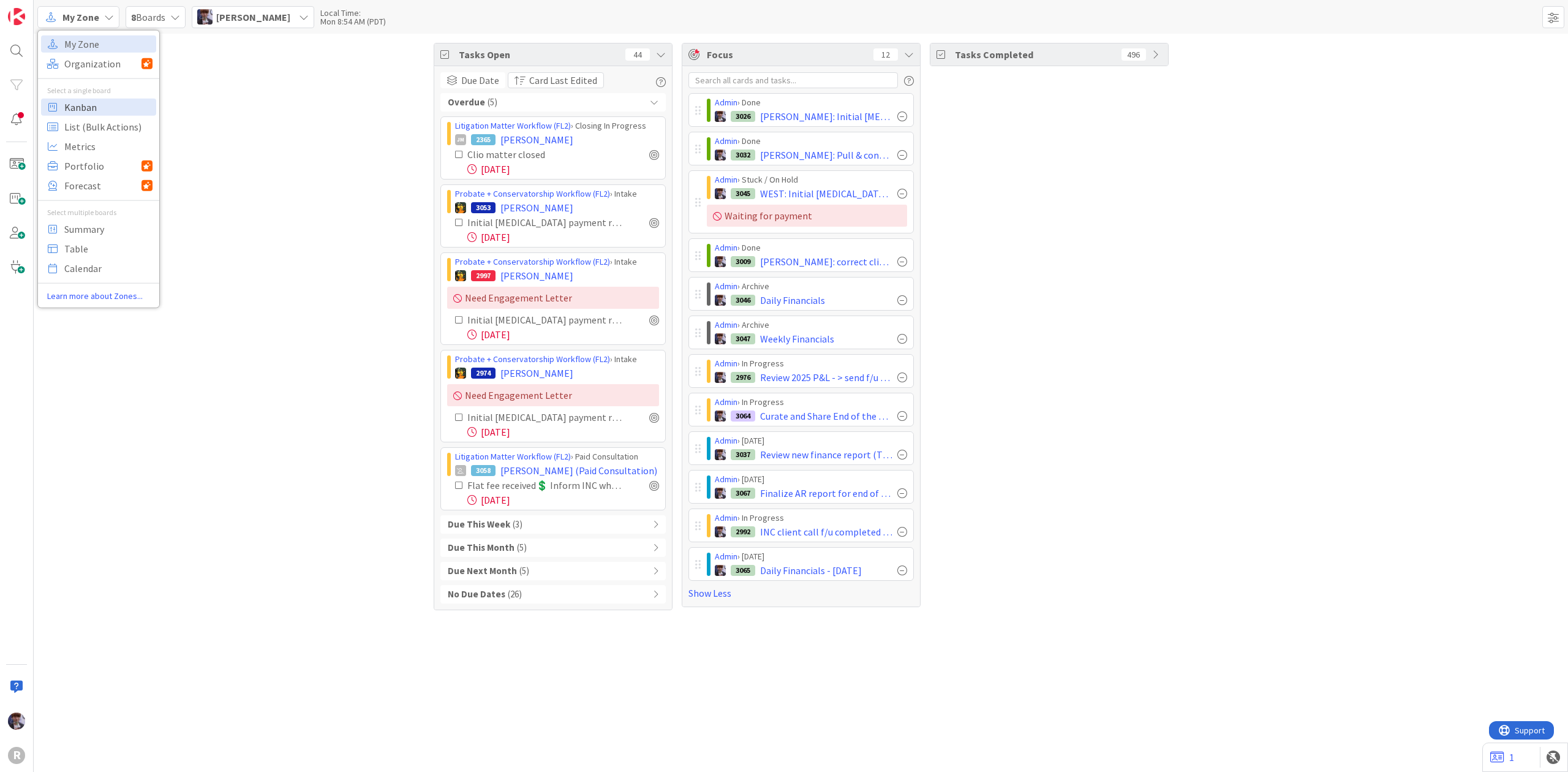
click at [87, 99] on span "Kanban" at bounding box center [107, 106] width 88 height 19
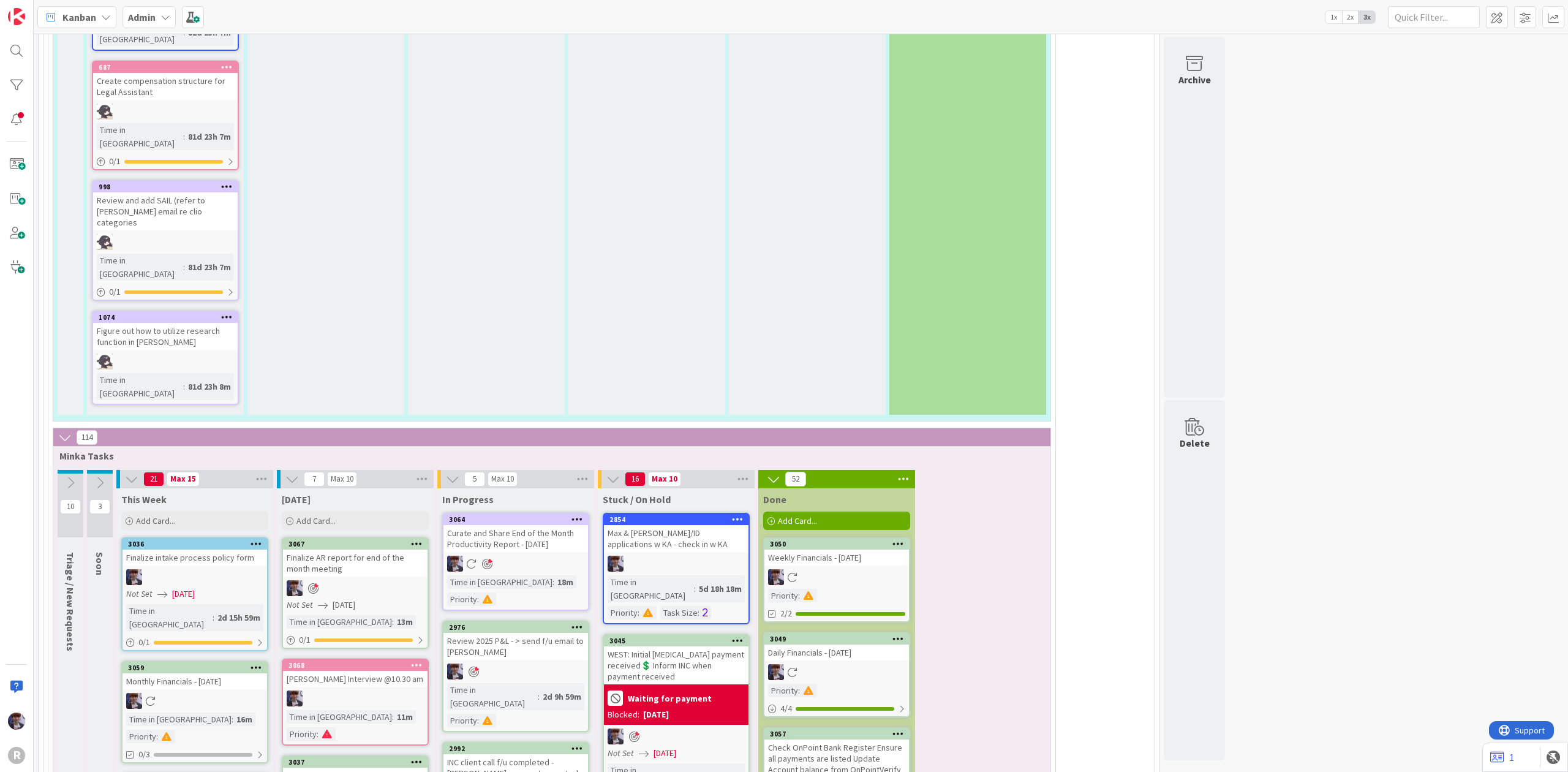
scroll to position [2858, 0]
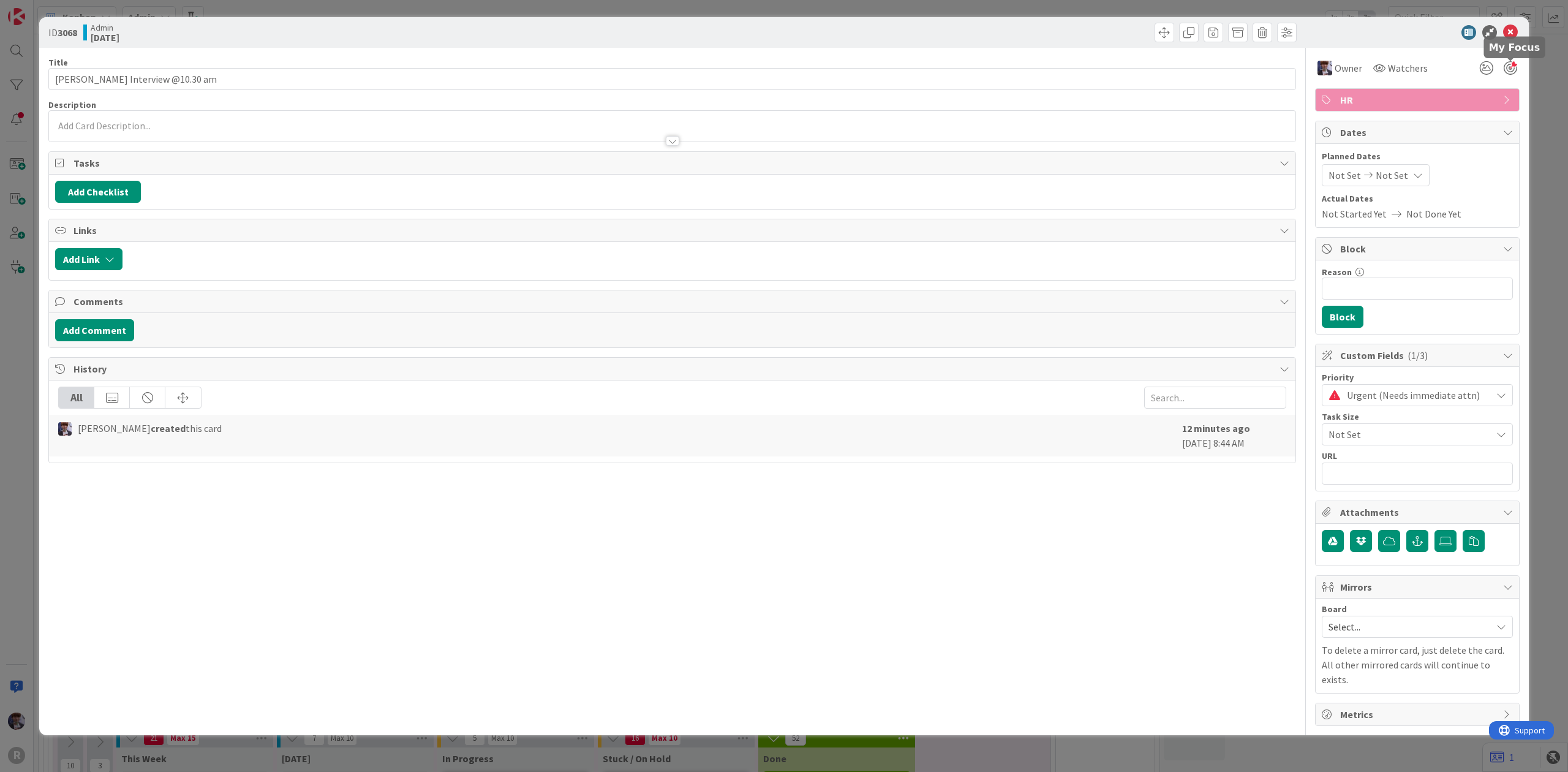
click at [1516, 68] on div at bounding box center [1510, 68] width 14 height 14
click at [1529, 76] on div "ID 3068 Admin [DATE] Title 39 / 128 [PERSON_NAME] Interview @10.30 am Descripti…" at bounding box center [784, 386] width 1568 height 772
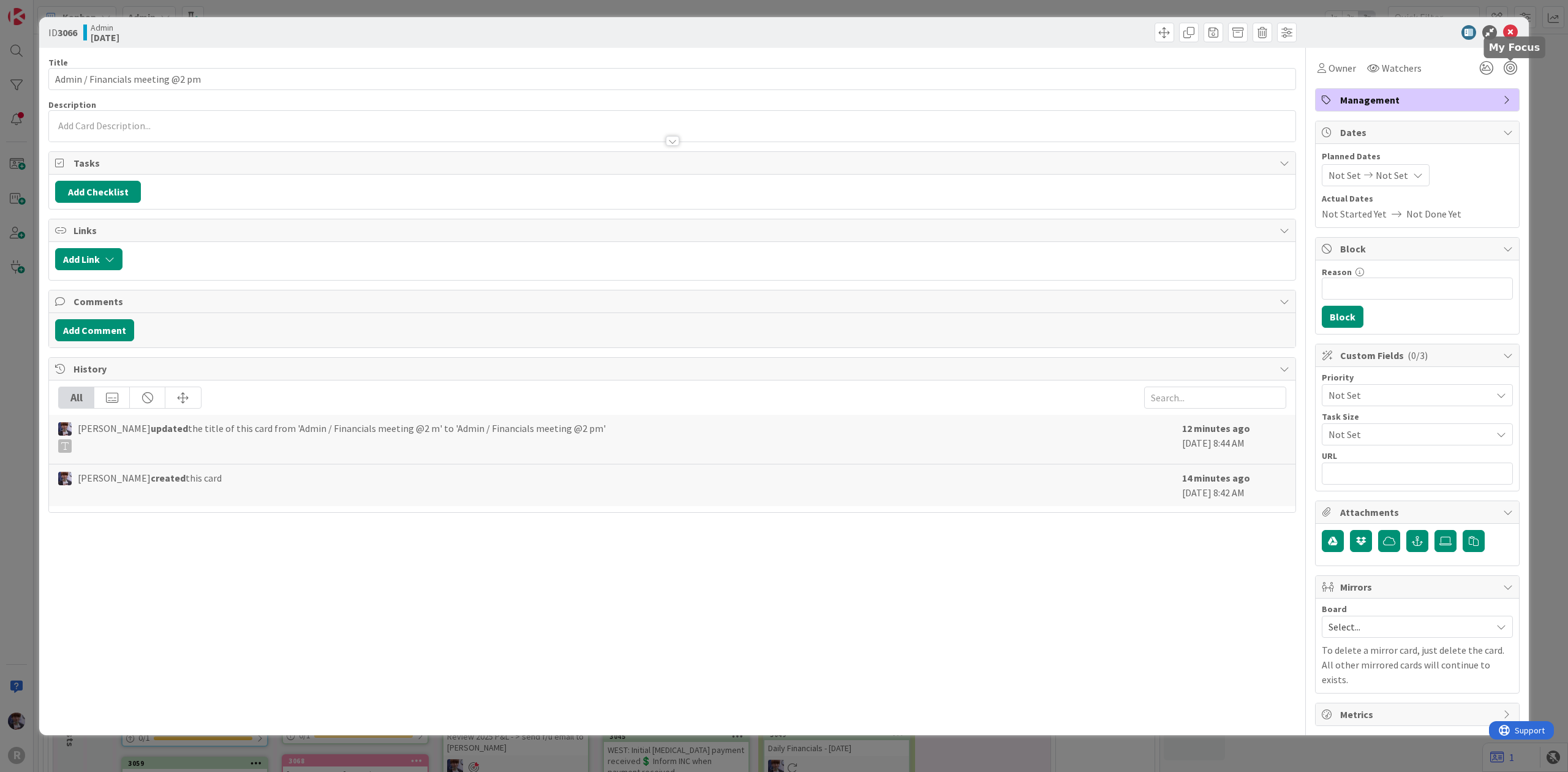
click at [1512, 59] on div at bounding box center [1498, 68] width 44 height 22
click at [1336, 66] on span "Owner" at bounding box center [1342, 68] width 28 height 15
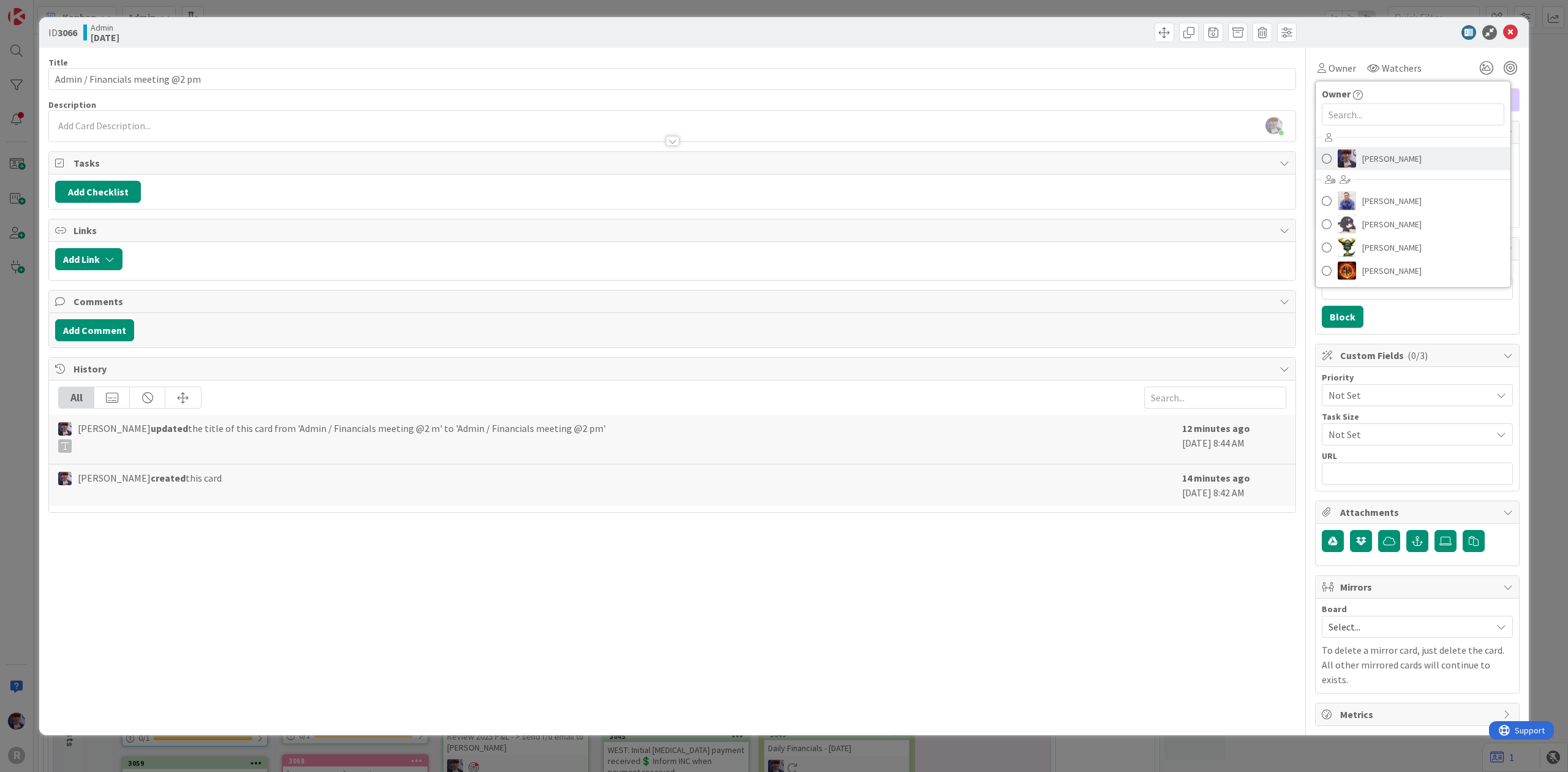
click at [1383, 167] on span "[PERSON_NAME]" at bounding box center [1391, 158] width 59 height 19
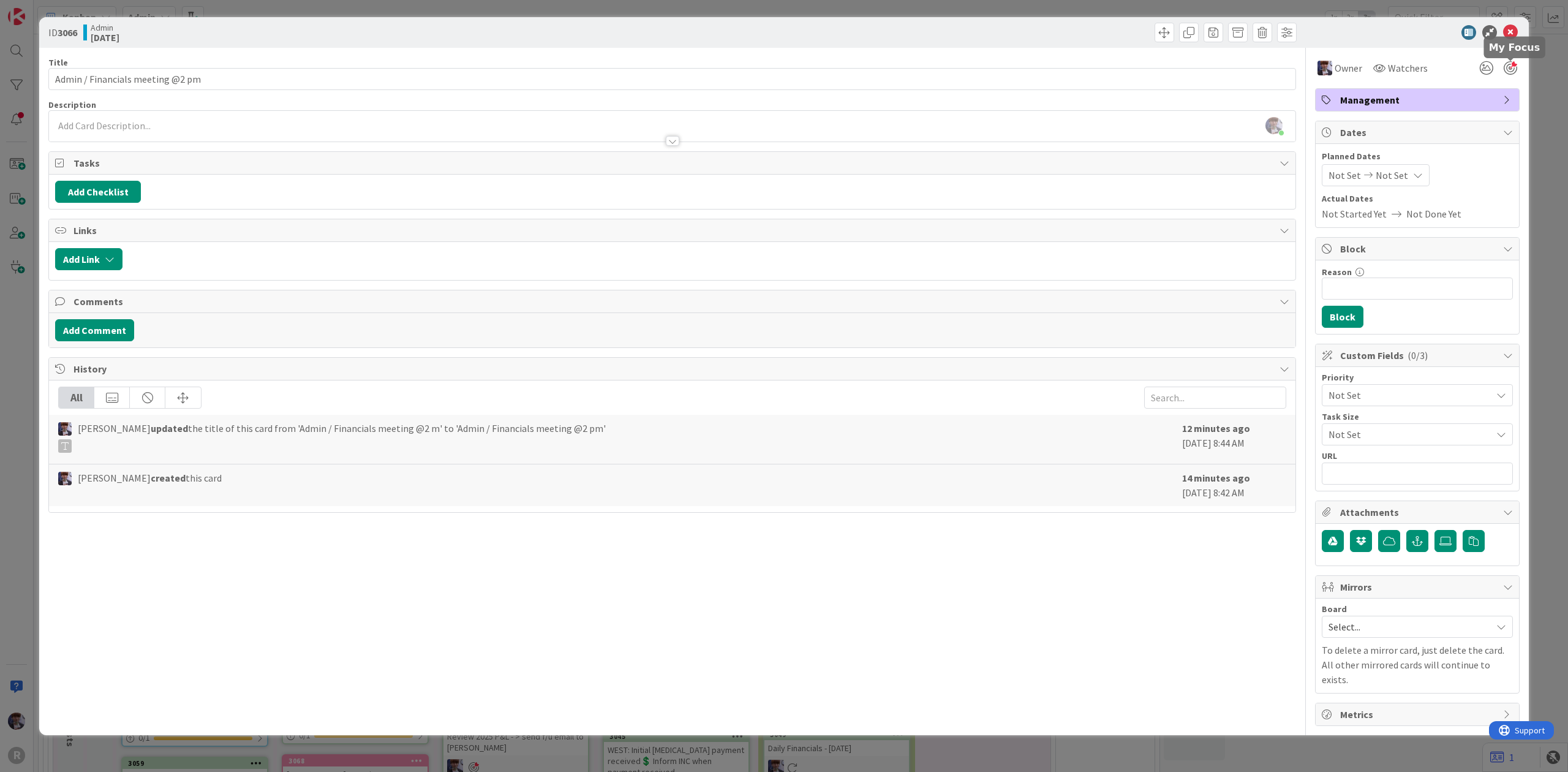
click at [1509, 60] on body "R Kanban Admin 1x 2x 3x 221 Admin Projects + Tasks 35 Projects / Recurring Task…" at bounding box center [784, 386] width 1568 height 772
click at [1512, 69] on div at bounding box center [1510, 68] width 14 height 14
click at [1538, 96] on div "ID 3066 Admin [DATE] Title 32 / 128 Admin / Financials meeting @2 pm Descriptio…" at bounding box center [784, 386] width 1568 height 772
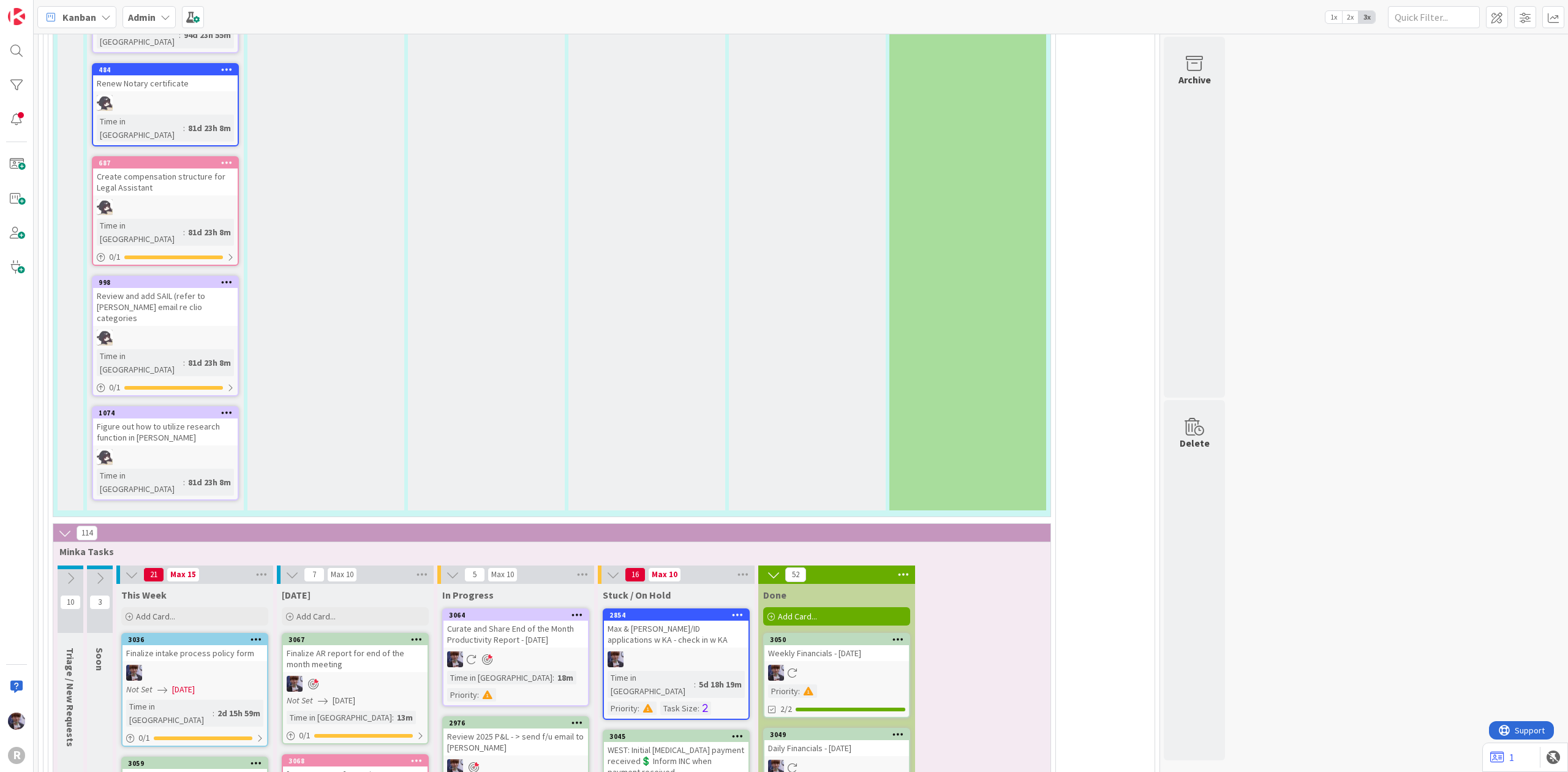
click at [168, 10] on div "Admin" at bounding box center [149, 18] width 54 height 22
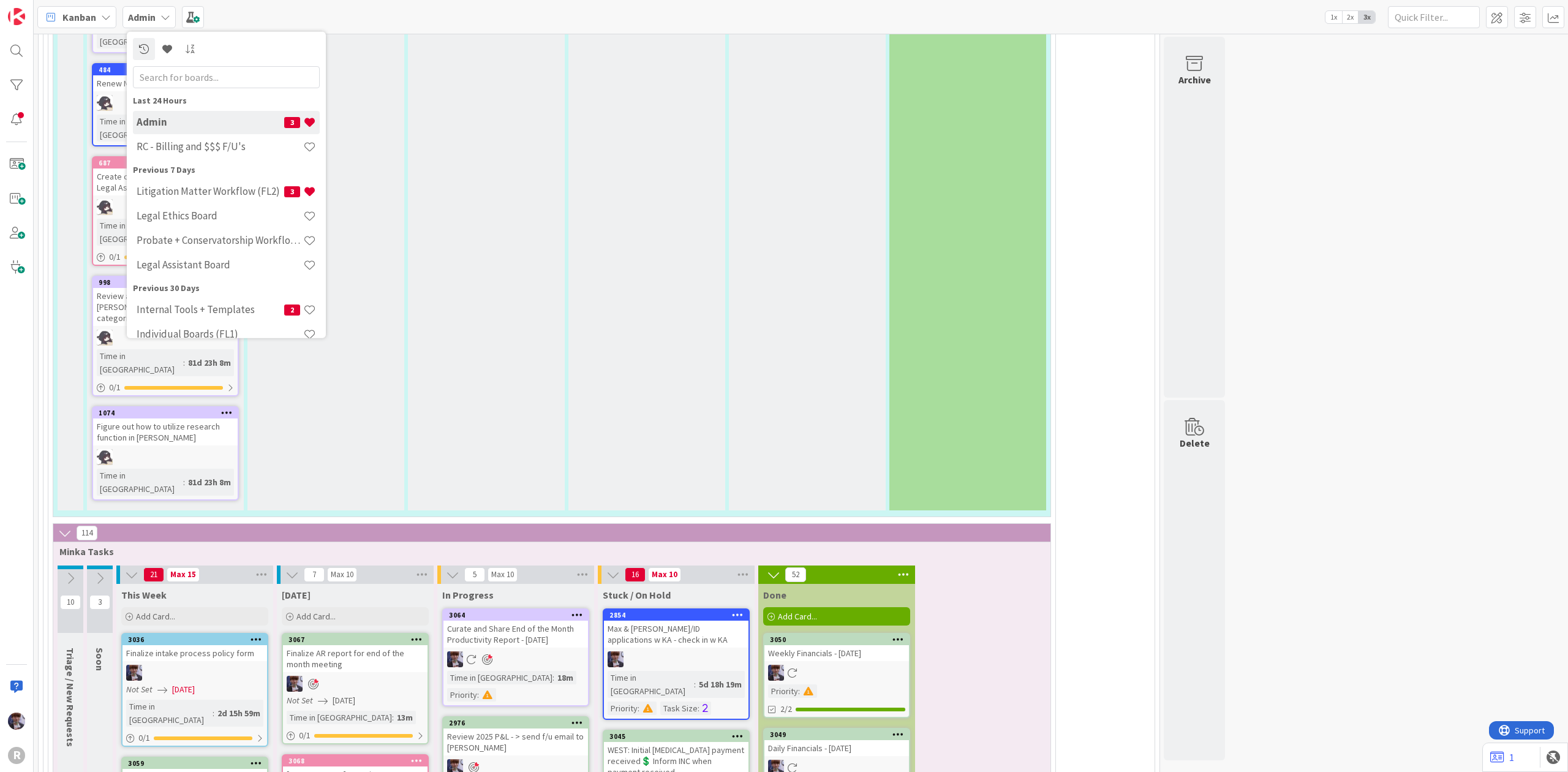
click at [86, 28] on div "Kanban" at bounding box center [76, 18] width 79 height 22
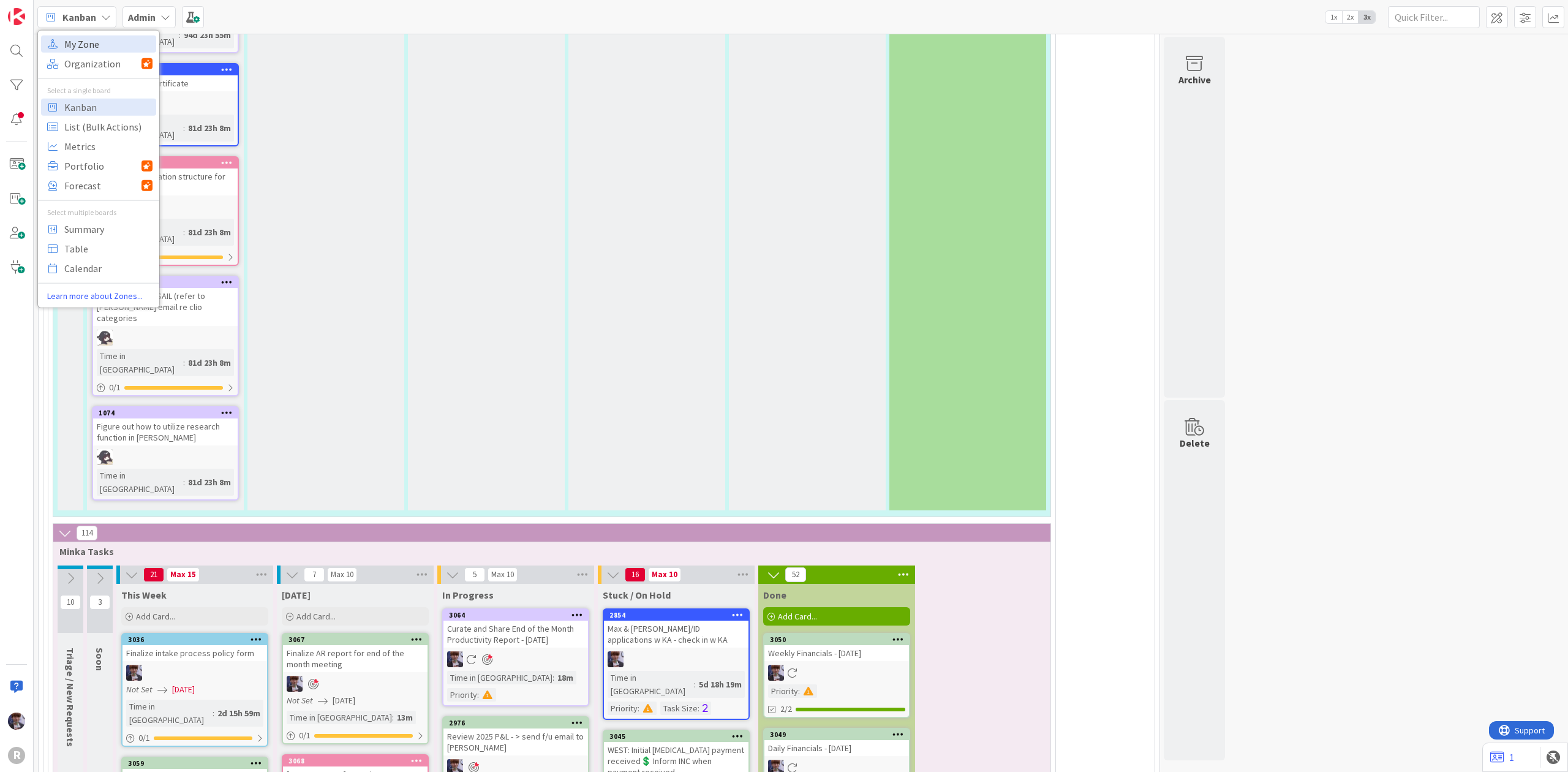
click at [106, 44] on span "My Zone" at bounding box center [107, 44] width 88 height 19
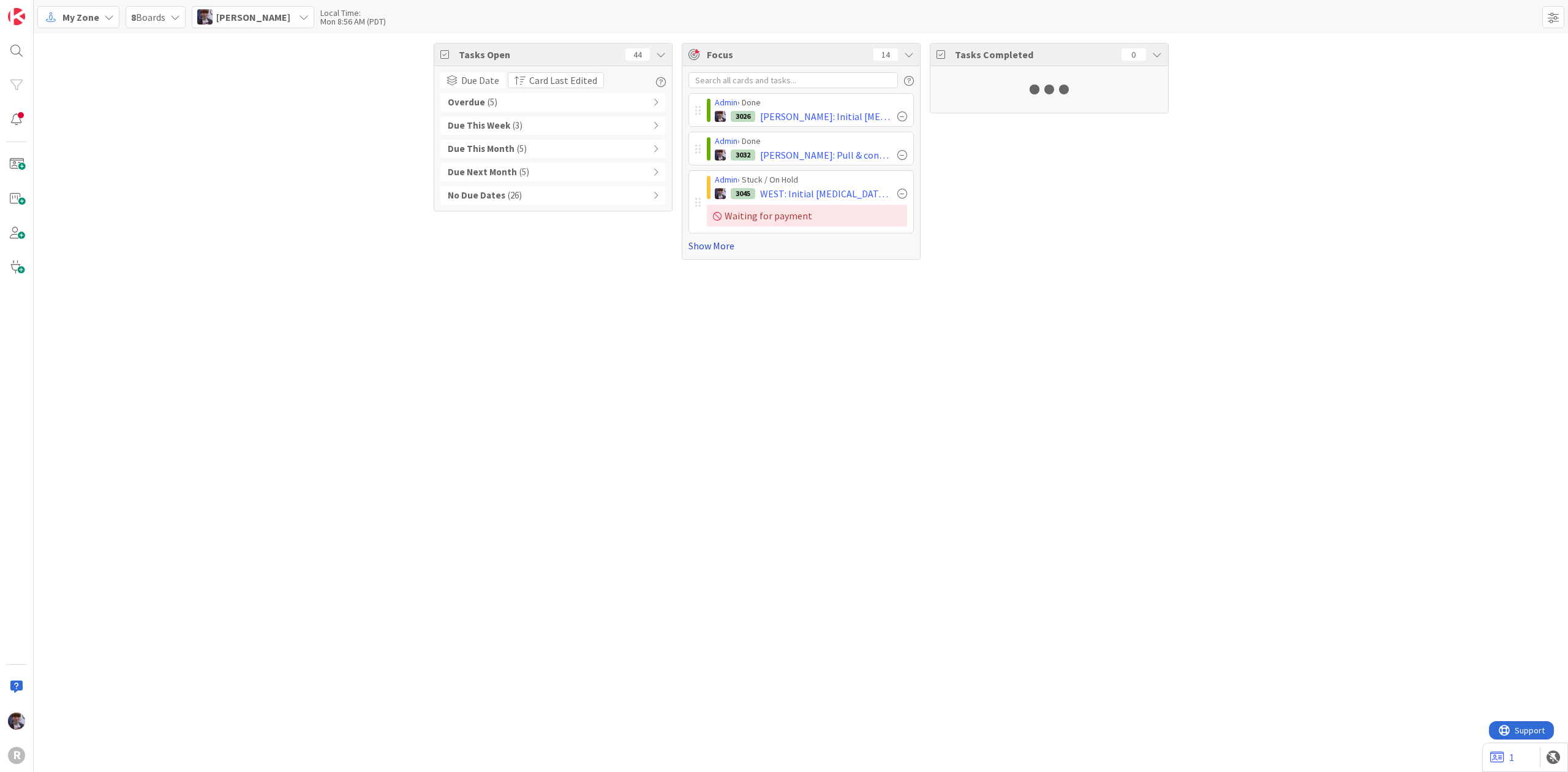
click at [713, 251] on link "Show More" at bounding box center [801, 245] width 225 height 15
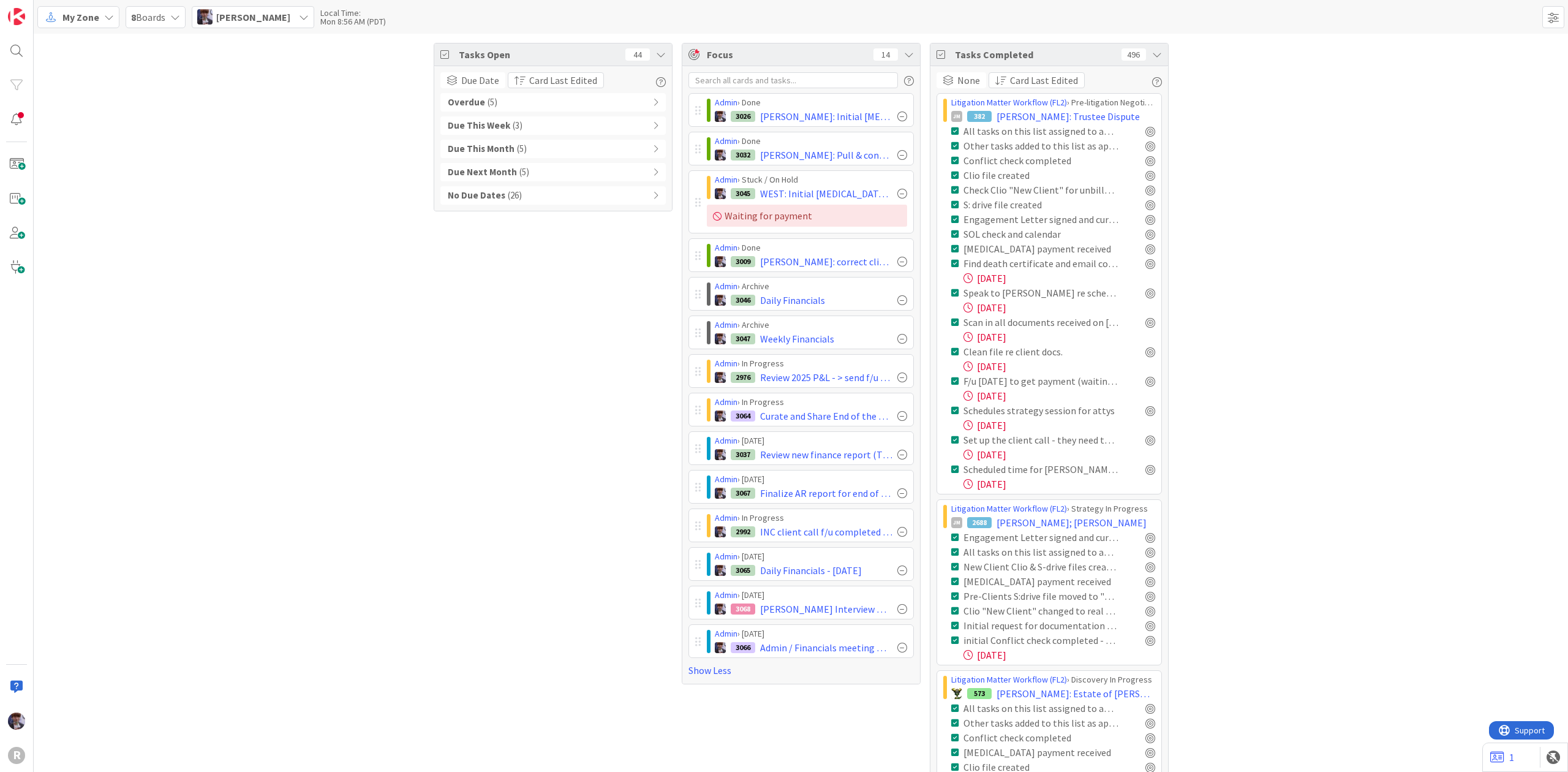
click at [1153, 57] on icon at bounding box center [1156, 55] width 10 height 10
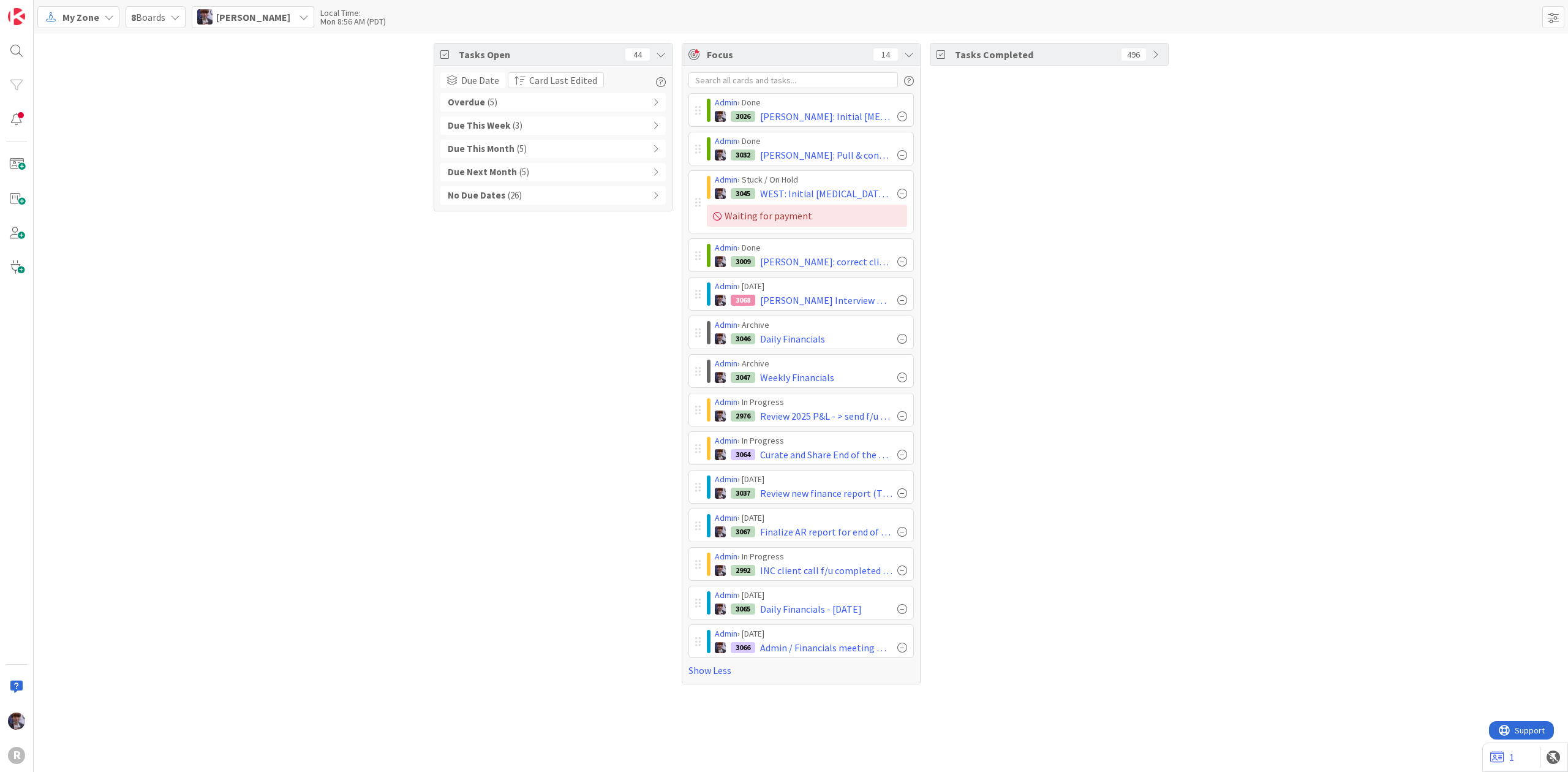
click at [628, 380] on div "Tasks Open 44 Due Date Card Last Edited Overdue ( 5 ) Due This Week ( 3 ) Due T…" at bounding box center [553, 363] width 239 height 641
click at [314, 22] on div "[PERSON_NAME]" at bounding box center [253, 18] width 122 height 22
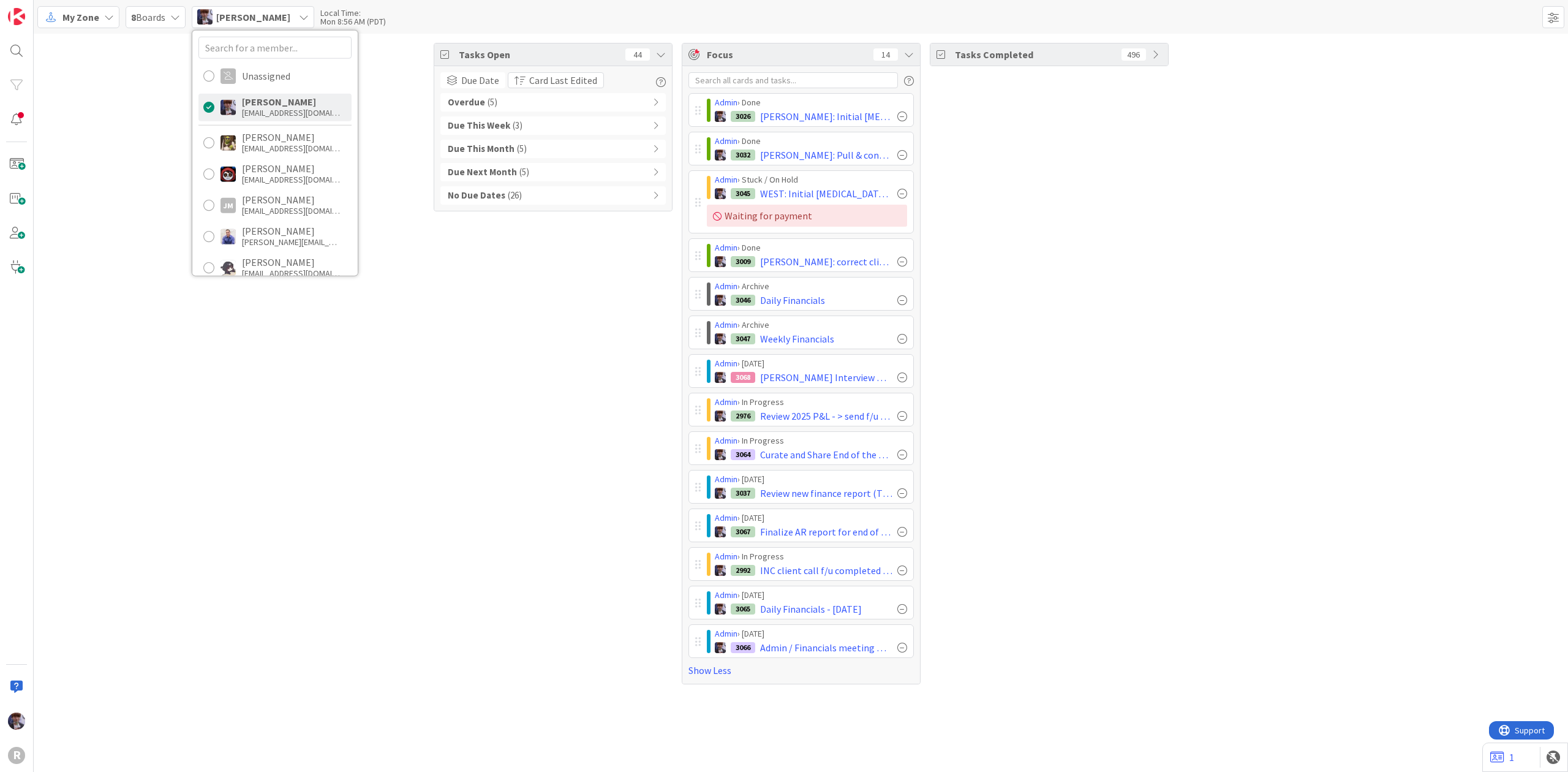
click at [103, 22] on div "My Zone" at bounding box center [78, 18] width 82 height 22
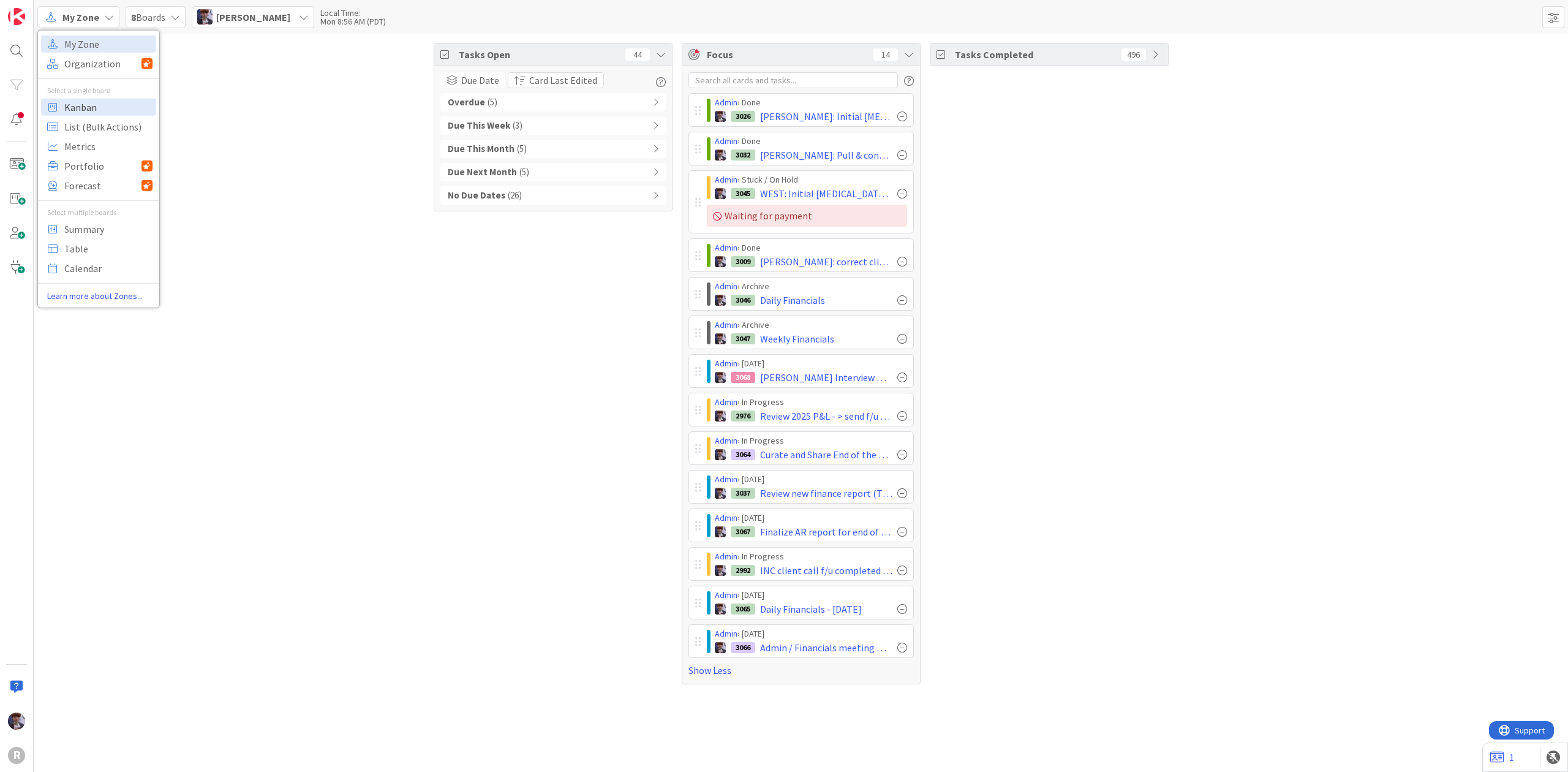
click at [83, 104] on span "Kanban" at bounding box center [107, 106] width 88 height 19
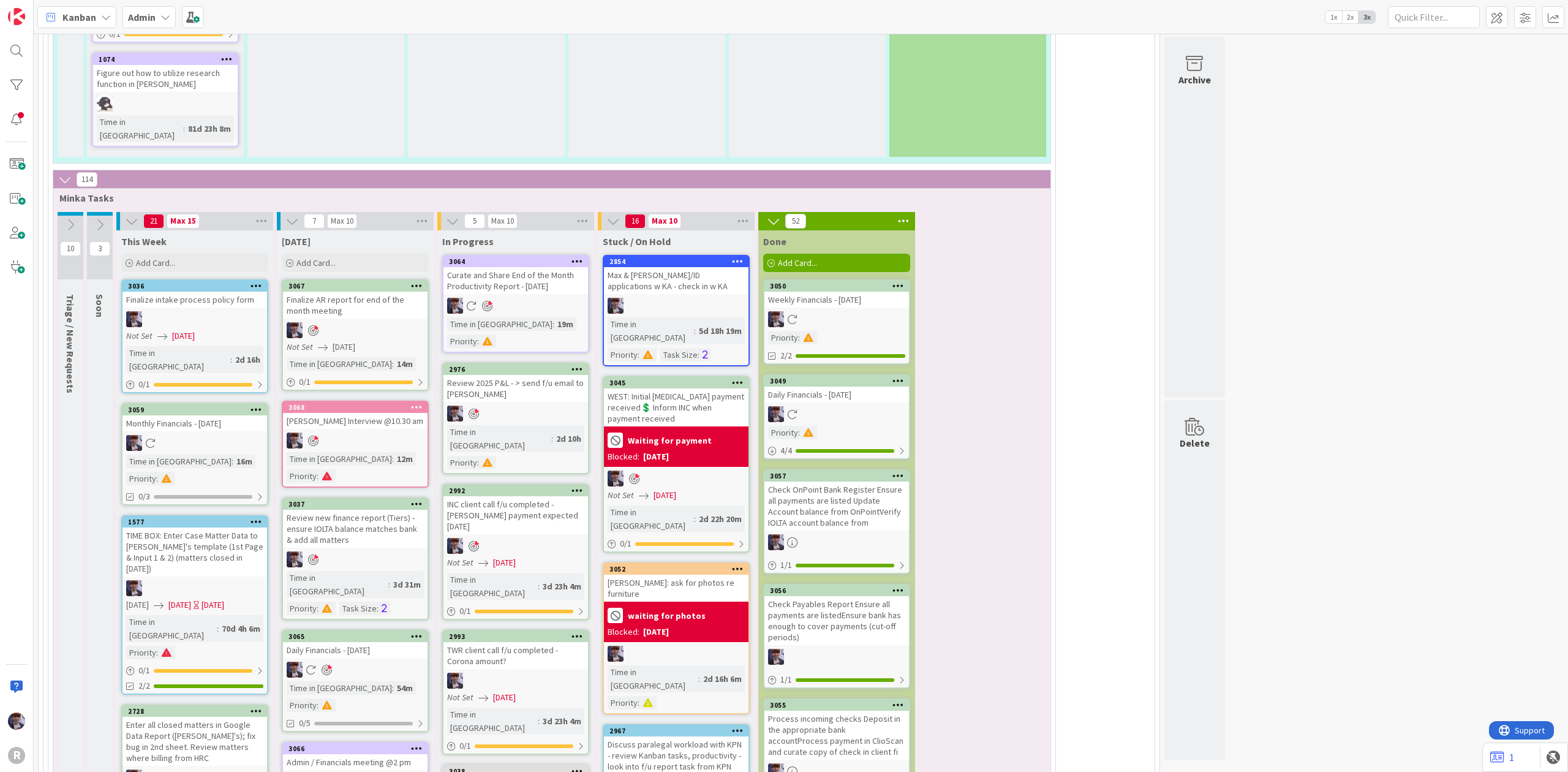
scroll to position [3430, 0]
